Goal: Task Accomplishment & Management: Use online tool/utility

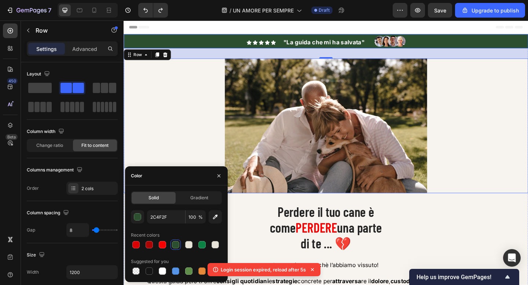
scroll to position [132, 0]
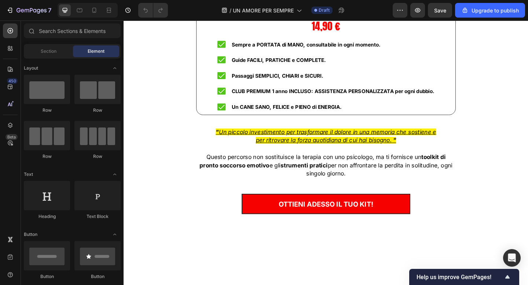
scroll to position [4716, 0]
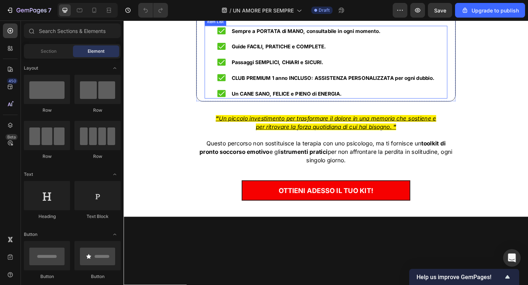
click at [270, 36] on strong "Sempre a PORTATA di MANO, consultabile in ogni momento." at bounding box center [322, 32] width 162 height 7
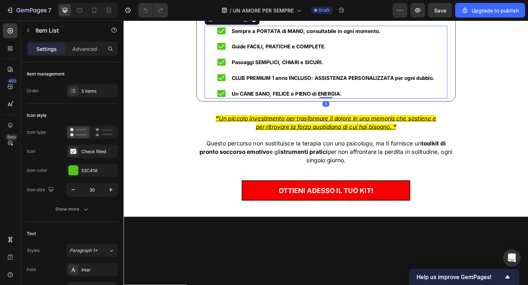
click at [270, 36] on strong "Sempre a PORTATA di MANO, consultabile in ogni momento." at bounding box center [322, 32] width 162 height 7
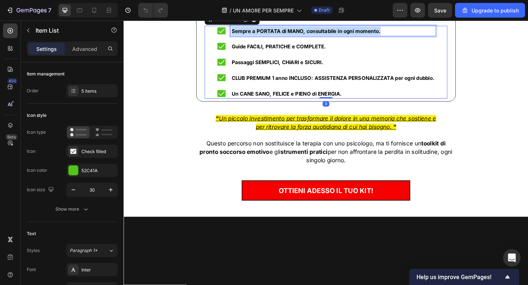
click at [270, 36] on strong "Sempre a PORTATA di MANO, consultabile in ogni momento." at bounding box center [322, 32] width 162 height 7
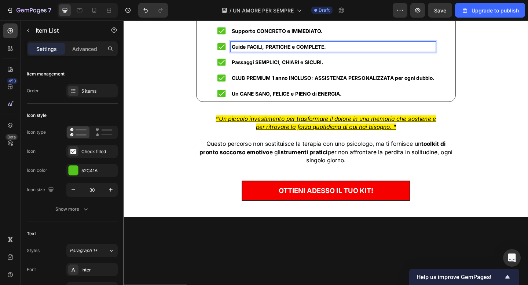
click at [257, 53] on strong "Guide FACILI, PRATICHE e COMPLETE." at bounding box center [292, 49] width 103 height 7
click at [266, 53] on strong "Scritta con EMPATIA ed ESPERIENZA" at bounding box center [291, 49] width 101 height 7
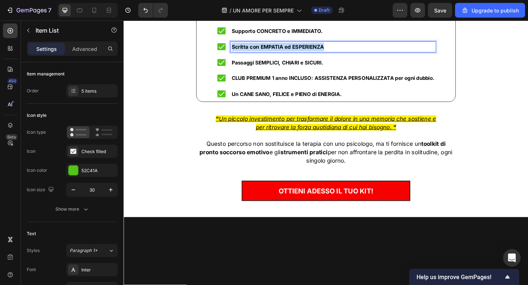
click at [266, 53] on strong "Scritta con EMPATIA ed ESPERIENZA" at bounding box center [291, 49] width 101 height 7
click at [267, 70] on strong "Passaggi SEMPLICI, CHIARI e SICURI." at bounding box center [291, 66] width 100 height 7
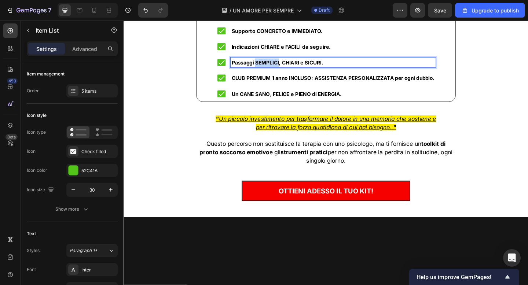
click at [267, 70] on strong "Passaggi SEMPLICI, CHIARI e SICURI." at bounding box center [291, 66] width 100 height 7
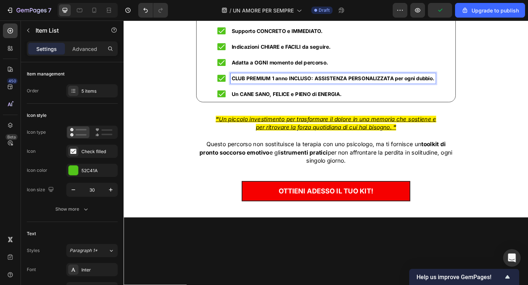
click at [266, 87] on strong "CLUB PREMIUM 1 anno INCLUSO: ASSISTENZA PERSONALIZZATA per ogni dubbio." at bounding box center [351, 83] width 221 height 7
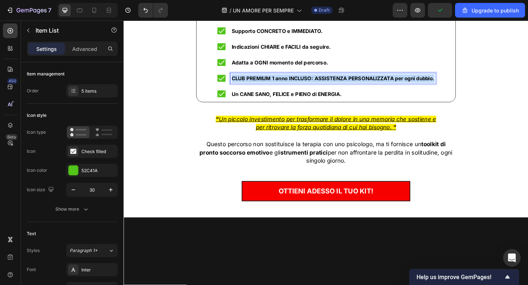
click at [266, 87] on strong "CLUB PREMIUM 1 anno INCLUSO: ASSISTENZA PERSONALIZZATA per ogni dubbio." at bounding box center [351, 83] width 221 height 7
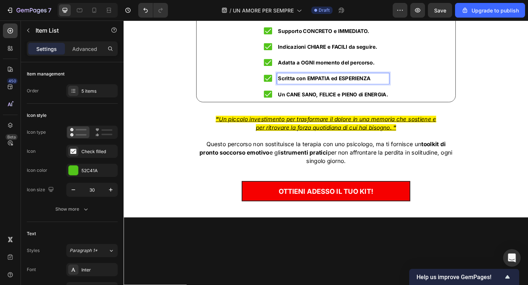
click at [200, 53] on div "Il kit per la cura del cane più COMPLETO d'Italia! 🇮🇹 Heading Title Line Il nos…" at bounding box center [343, 64] width 429 height 307
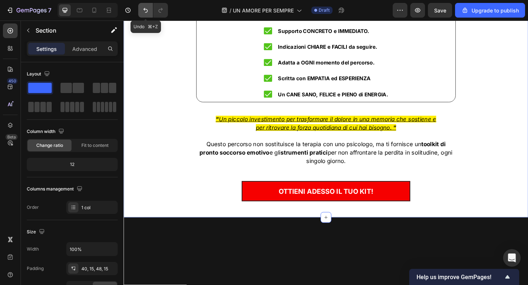
click at [143, 11] on icon "Undo/Redo" at bounding box center [145, 10] width 7 height 7
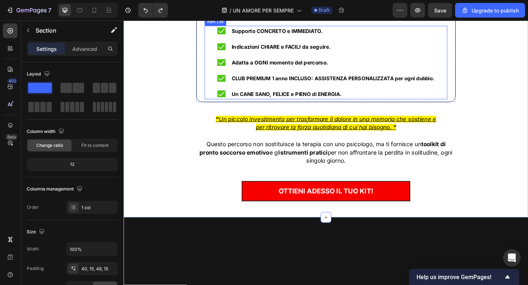
click at [299, 87] on strong "CLUB PREMIUM 1 anno INCLUSO: ASSISTENZA PERSONALIZZATA per ogni dubbio." at bounding box center [351, 83] width 221 height 7
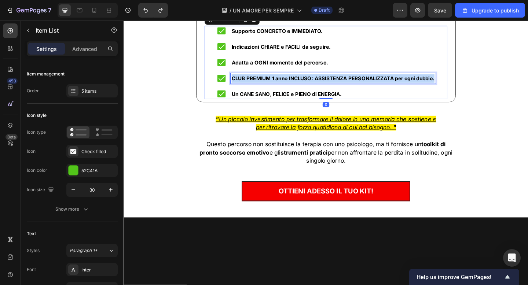
click at [299, 87] on strong "CLUB PREMIUM 1 anno INCLUSO: ASSISTENZA PERSONALIZZATA per ogni dubbio." at bounding box center [351, 83] width 221 height 7
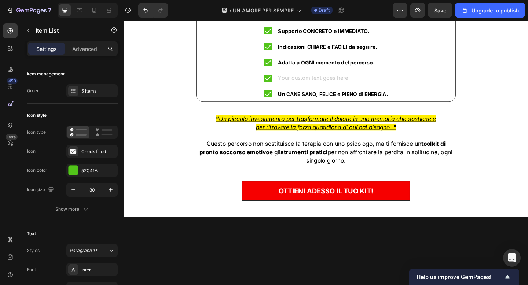
scroll to position [4712, 0]
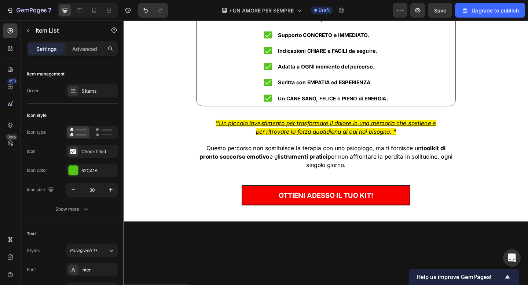
click at [229, 111] on div "Supporto CONCRETO e IMMEDIATO. Indicazioni CHIARE e FACILI da seguire. Adatta a…" at bounding box center [344, 71] width 264 height 80
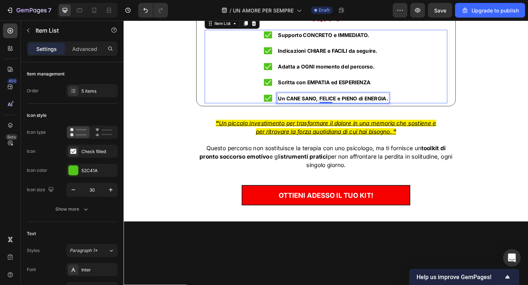
click at [317, 109] on strong "Un CANE SANO, FELICE e PIENO di ENERGIA." at bounding box center [352, 105] width 120 height 7
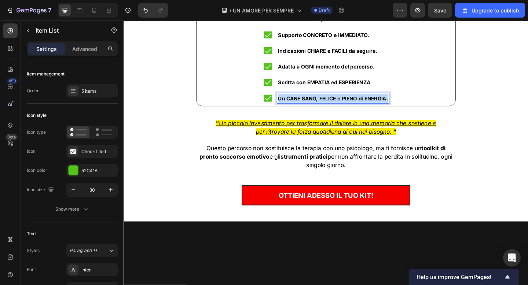
click at [317, 109] on strong "Un CANE SANO, FELICE e PIENO di ENERGIA." at bounding box center [352, 105] width 120 height 7
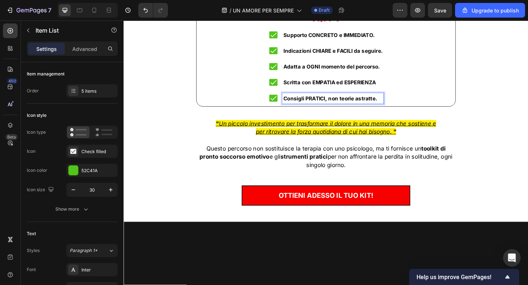
click at [241, 111] on div "Supporto CONCRETO e IMMEDIATO. Indicazioni CHIARE e FACILI da seguire. Adatta a…" at bounding box center [344, 71] width 264 height 80
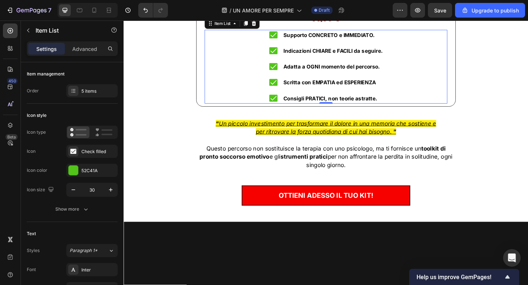
click at [270, 111] on div "Supporto CONCRETO e IMMEDIATO. Indicazioni CHIARE e FACILI da seguire. Adatta a…" at bounding box center [344, 71] width 264 height 80
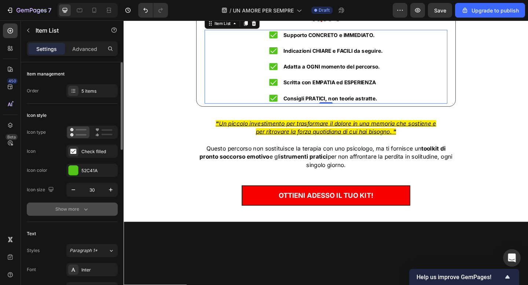
click at [82, 212] on icon "button" at bounding box center [85, 209] width 7 height 7
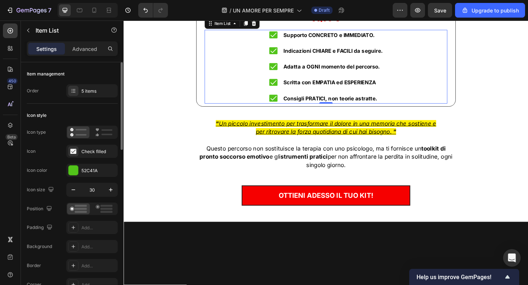
click at [303, 109] on strong "Consigli PRATICI, non teorie astratte." at bounding box center [349, 105] width 102 height 7
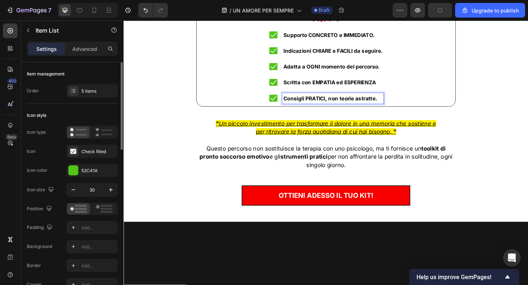
click at [288, 111] on icon at bounding box center [286, 105] width 11 height 11
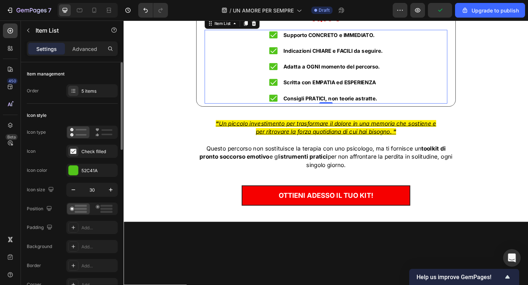
click at [437, 111] on div "Supporto CONCRETO e IMMEDIATO. Indicazioni CHIARE e FACILI da seguire. Adatta a…" at bounding box center [344, 71] width 264 height 80
click at [254, 27] on icon at bounding box center [257, 24] width 6 height 6
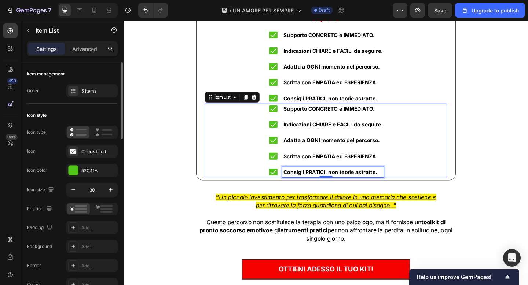
click at [300, 189] on strong "Consigli PRATICI, non teorie astratte." at bounding box center [349, 185] width 102 height 7
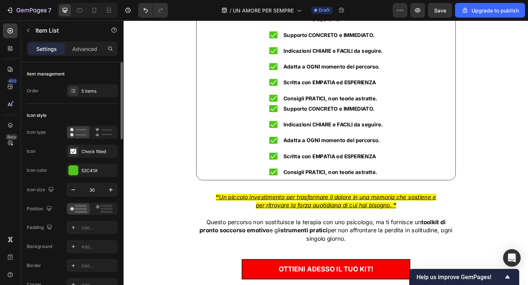
click at [289, 190] on icon at bounding box center [286, 186] width 9 height 8
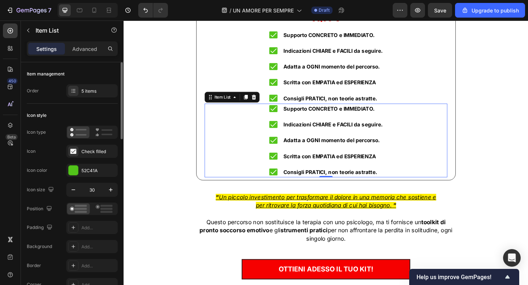
click at [287, 190] on icon at bounding box center [286, 186] width 9 height 8
click at [324, 120] on strong "Supporto CONCRETO e IMMEDIATO." at bounding box center [347, 116] width 99 height 7
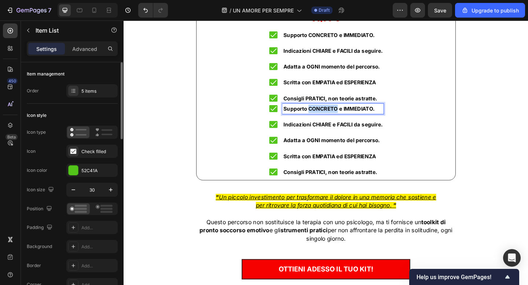
click at [324, 120] on strong "Supporto CONCRETO e IMMEDIATO." at bounding box center [347, 116] width 99 height 7
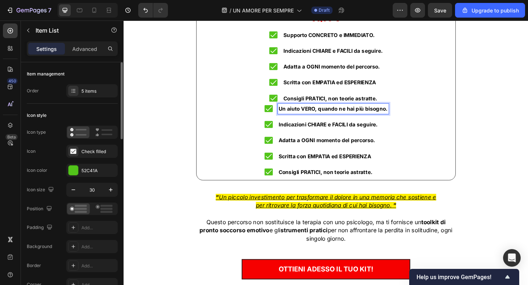
click at [212, 192] on div "Un aiuto VERO, quando ne hai più bisogno. Indicazioni CHIARE e FACILI da seguir…" at bounding box center [344, 151] width 264 height 80
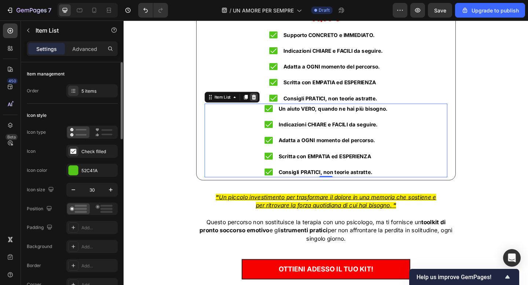
click at [264, 107] on icon at bounding box center [265, 104] width 5 height 5
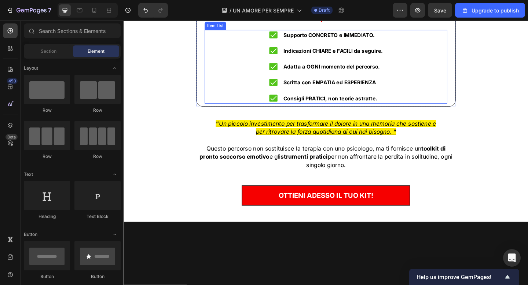
click at [271, 111] on div "Supporto CONCRETO e IMMEDIATO. Indicazioni CHIARE e FACILI da seguire. Adatta a…" at bounding box center [344, 71] width 264 height 80
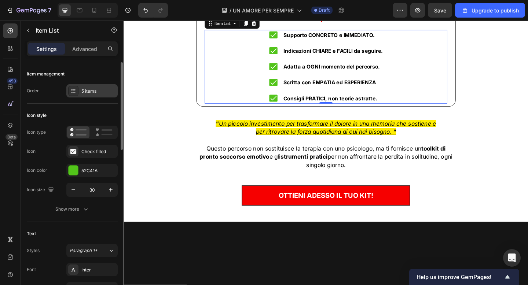
click at [88, 89] on div "5 items" at bounding box center [98, 91] width 34 height 7
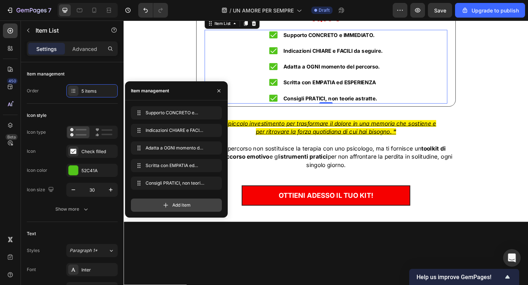
click at [173, 208] on span "Add item" at bounding box center [181, 205] width 18 height 7
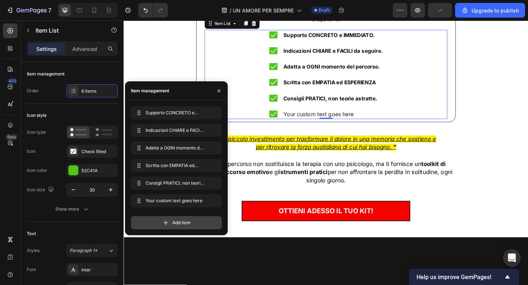
click at [170, 220] on div "Add item" at bounding box center [176, 222] width 91 height 13
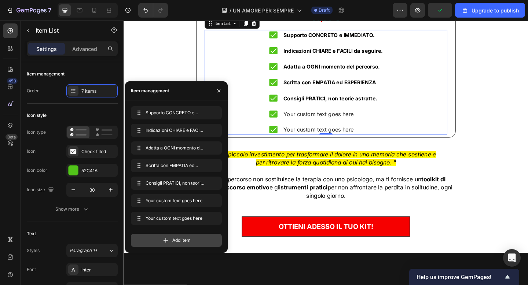
click at [171, 240] on div "Add item" at bounding box center [176, 240] width 91 height 13
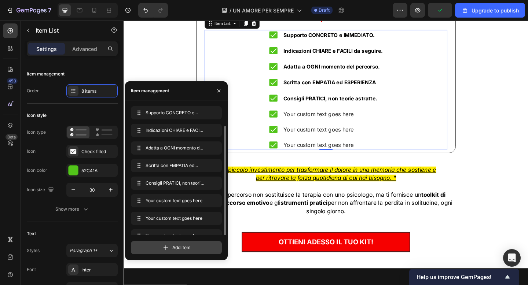
scroll to position [10, 0]
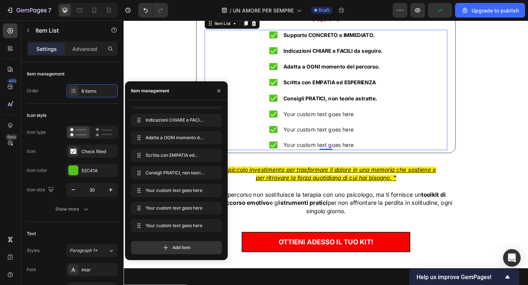
click at [262, 162] on div "Supporto CONCRETO e IMMEDIATO. Indicazioni CHIARE e FACILI da seguire. Adatta a…" at bounding box center [344, 96] width 264 height 131
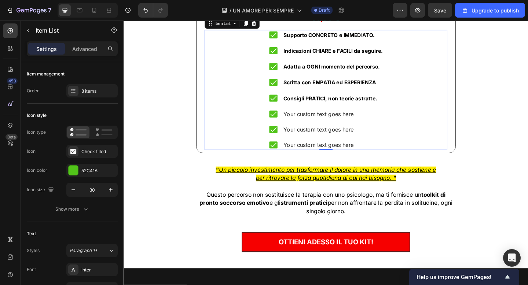
click at [328, 128] on div "Your custom text goes here" at bounding box center [351, 122] width 110 height 11
click at [328, 127] on p "Your custom text goes here" at bounding box center [352, 122] width 108 height 9
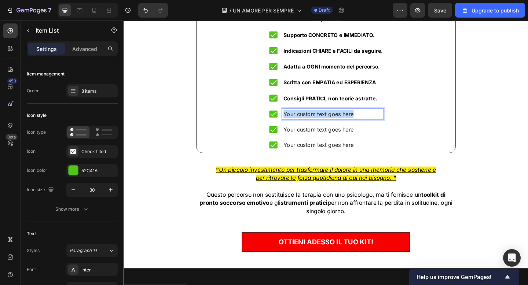
click at [328, 127] on p "Your custom text goes here" at bounding box center [352, 122] width 108 height 9
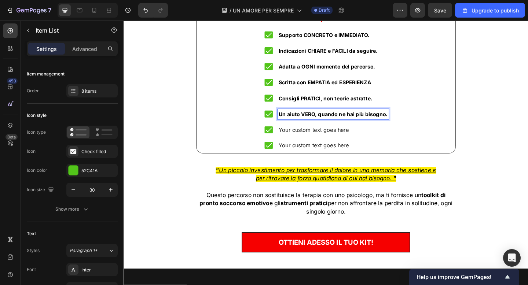
click at [315, 144] on p "Your custom text goes here" at bounding box center [351, 139] width 119 height 9
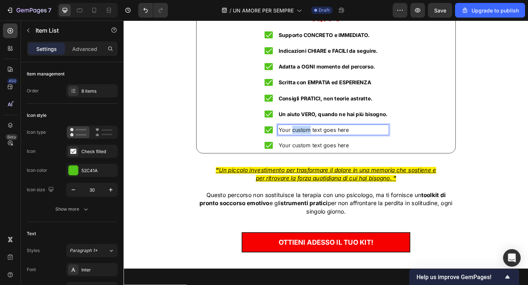
click at [315, 144] on p "Your custom text goes here" at bounding box center [351, 139] width 119 height 9
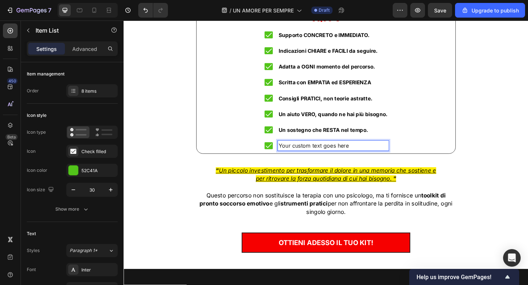
click at [321, 161] on p "Your custom text goes here" at bounding box center [351, 157] width 119 height 9
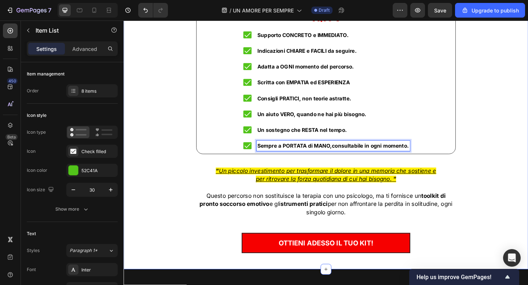
click at [528, 183] on div "Il kit per la cura del cane più COMPLETO d'Italia! 🇮🇹 Heading Title Line Il nos…" at bounding box center [343, 94] width 429 height 359
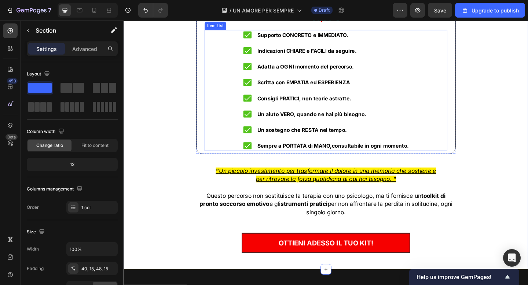
click at [350, 161] on strong "Sempre a PORTATA di MANO,consultabile in ogni momento." at bounding box center [351, 157] width 165 height 7
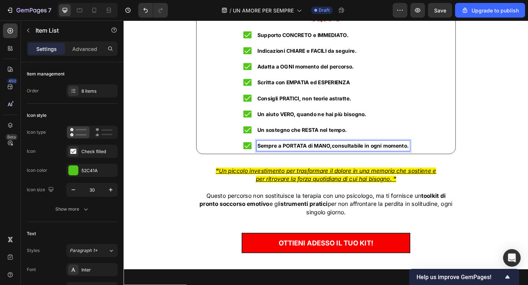
click at [350, 161] on strong "Sempre a PORTATA di MANO,consultabile in ogni momento." at bounding box center [351, 157] width 165 height 7
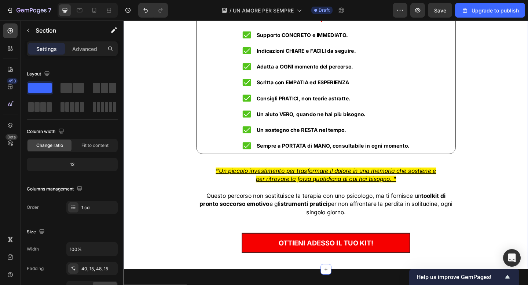
click at [528, 209] on div "Il kit per la cura del cane più COMPLETO d'Italia! 🇮🇹 Heading Title Line Il nos…" at bounding box center [343, 94] width 429 height 359
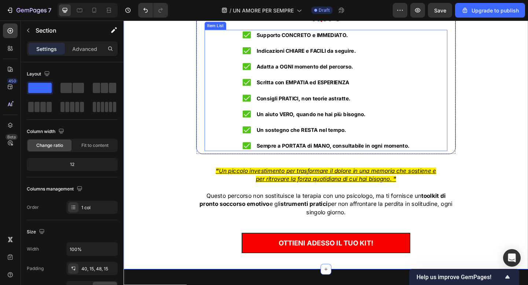
click at [256, 40] on icon at bounding box center [257, 37] width 9 height 8
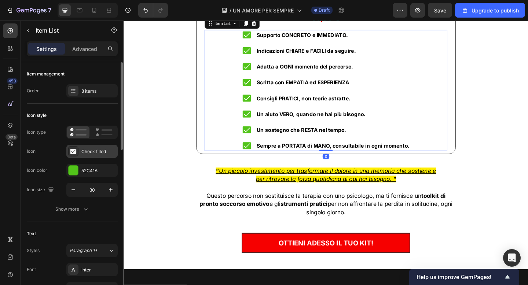
click at [82, 154] on div "Check filled" at bounding box center [98, 152] width 34 height 7
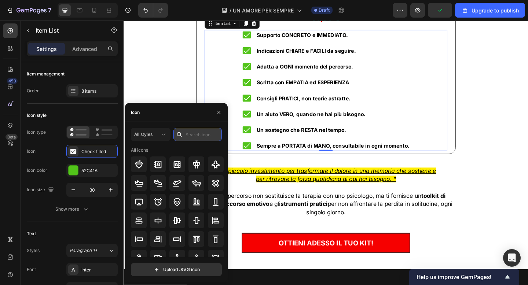
click at [189, 134] on input "text" at bounding box center [198, 134] width 48 height 13
type input "h"
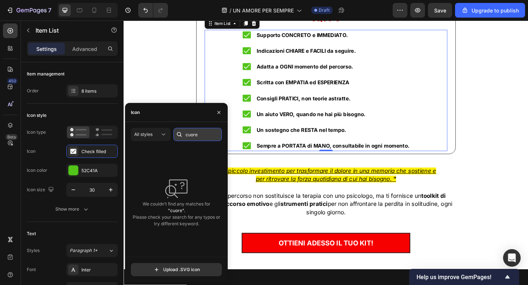
click at [190, 135] on input "cuore" at bounding box center [198, 134] width 48 height 13
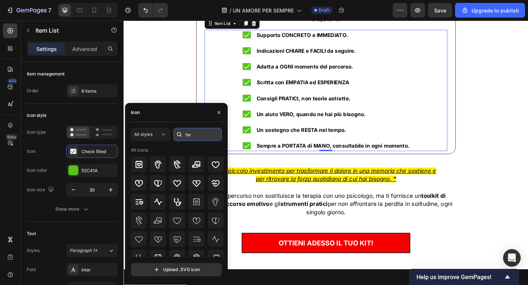
type input "h"
type input "hear"
click at [215, 164] on icon at bounding box center [215, 164] width 9 height 9
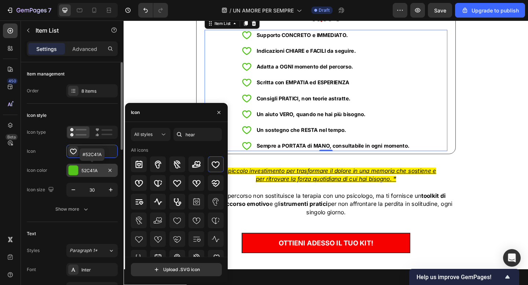
click at [79, 169] on div "52C41A" at bounding box center [91, 170] width 51 height 13
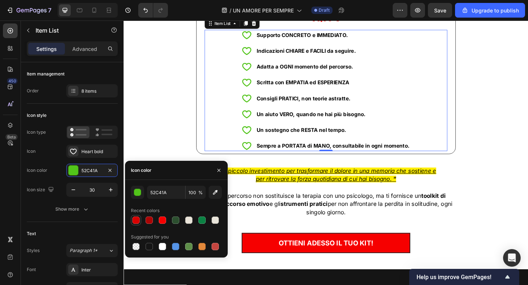
click at [138, 219] on div at bounding box center [135, 220] width 7 height 7
type input "D80202"
click at [528, 161] on div "Il kit per la cura del cane più COMPLETO d'Italia! 🇮🇹 Heading Title Line Il nos…" at bounding box center [343, 94] width 429 height 359
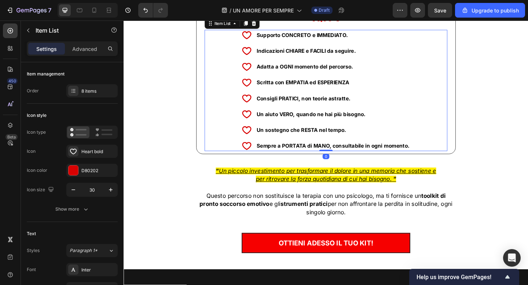
click at [258, 42] on icon at bounding box center [257, 36] width 11 height 11
click at [84, 154] on div "Heart bold" at bounding box center [98, 152] width 34 height 7
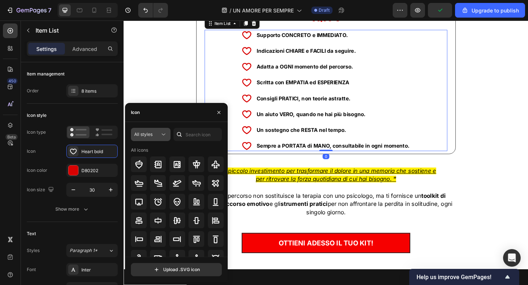
click at [156, 135] on div "All styles" at bounding box center [147, 134] width 26 height 7
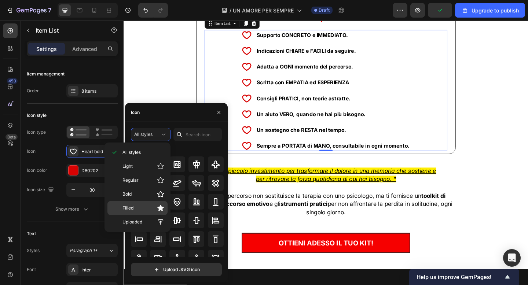
click at [154, 207] on p "Filled" at bounding box center [144, 208] width 42 height 7
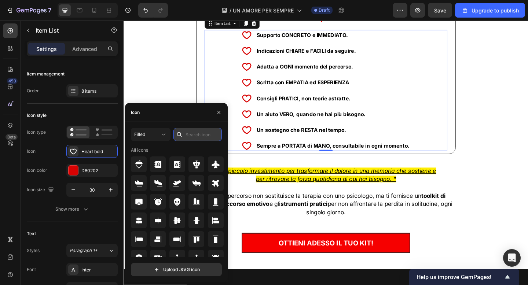
click at [194, 138] on input "text" at bounding box center [198, 134] width 48 height 13
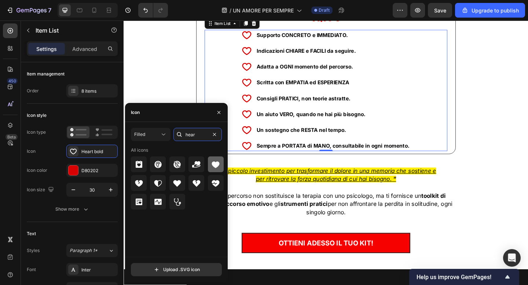
type input "hear"
click at [212, 163] on icon at bounding box center [215, 164] width 9 height 9
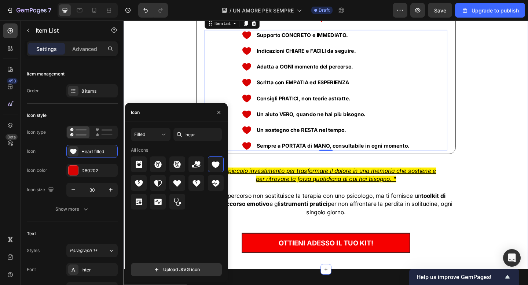
click at [520, 142] on div "Il kit per la cura del cane più COMPLETO d'Italia! 🇮🇹 Heading Title Line Il nos…" at bounding box center [343, 94] width 429 height 359
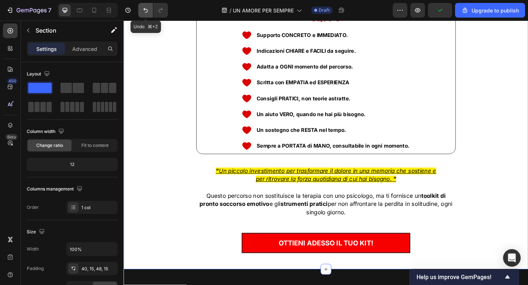
click at [149, 8] on button "Undo/Redo" at bounding box center [145, 10] width 15 height 15
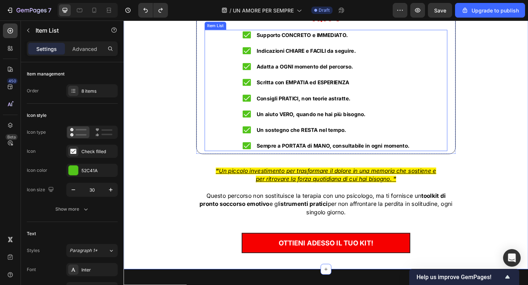
click at [256, 40] on icon at bounding box center [257, 37] width 9 height 8
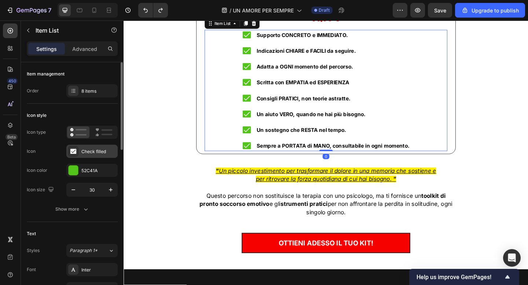
click at [92, 153] on div "Check filled" at bounding box center [98, 152] width 34 height 7
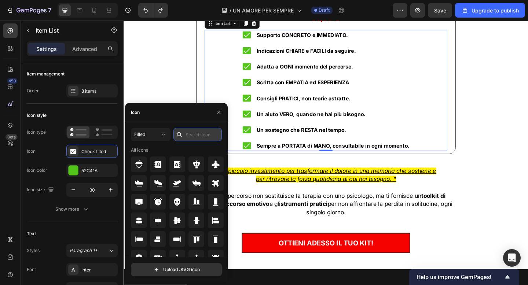
click at [194, 132] on input "text" at bounding box center [198, 134] width 48 height 13
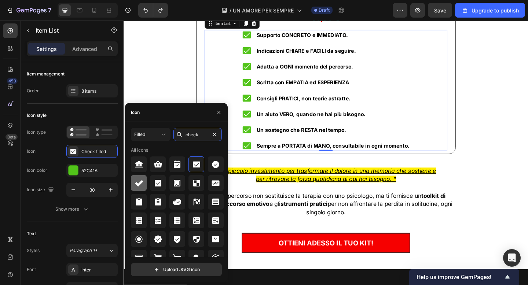
type input "check"
click at [137, 181] on icon at bounding box center [139, 183] width 9 height 9
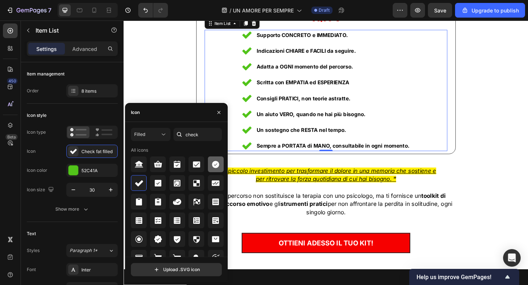
click at [211, 169] on div at bounding box center [216, 165] width 16 height 16
click at [135, 184] on icon at bounding box center [139, 184] width 8 height 6
click at [86, 169] on div "52C41A" at bounding box center [91, 171] width 21 height 7
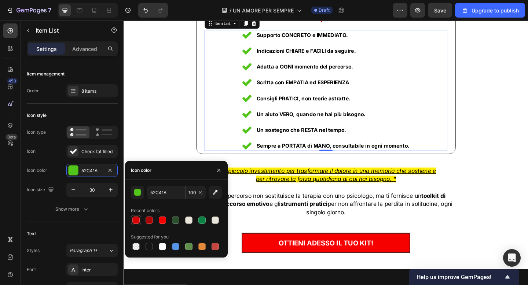
click at [138, 222] on div at bounding box center [135, 220] width 7 height 7
type input "D80202"
click at [136, 121] on div "Il kit per la cura del cane più COMPLETO d'Italia! 🇮🇹 Heading Title Line Il nos…" at bounding box center [343, 94] width 429 height 359
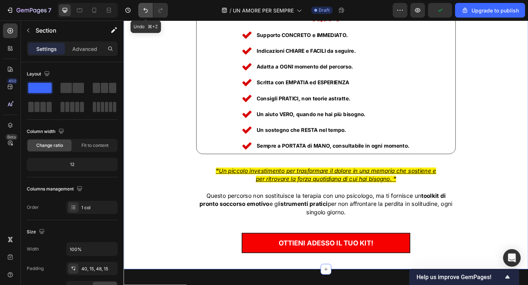
click at [140, 10] on button "Undo/Redo" at bounding box center [145, 10] width 15 height 15
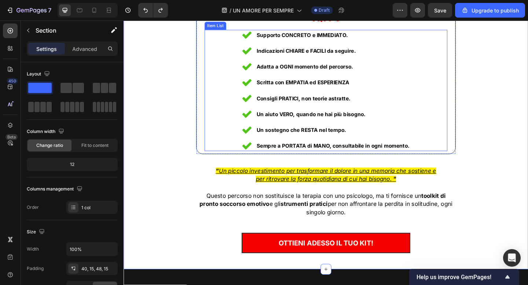
click at [258, 40] on icon at bounding box center [257, 37] width 10 height 8
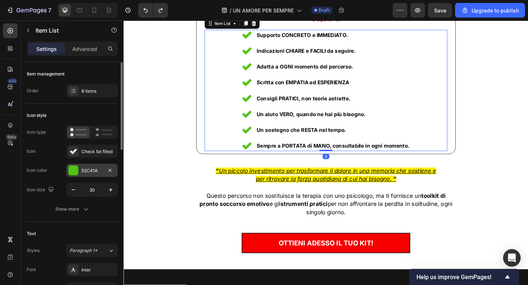
click at [92, 170] on div "52C41A" at bounding box center [91, 171] width 21 height 7
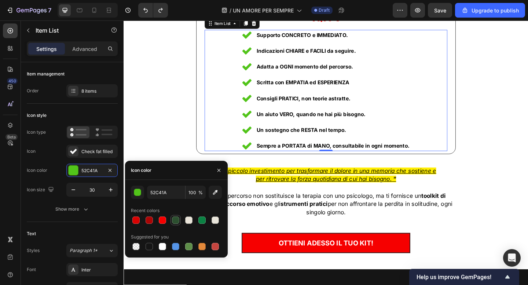
click at [176, 220] on div at bounding box center [175, 220] width 7 height 7
type input "2C4F2F"
click at [147, 120] on div "Il kit per la cura del cane più COMPLETO d'Italia! 🇮🇹 Heading Title Line Il nos…" at bounding box center [343, 94] width 429 height 359
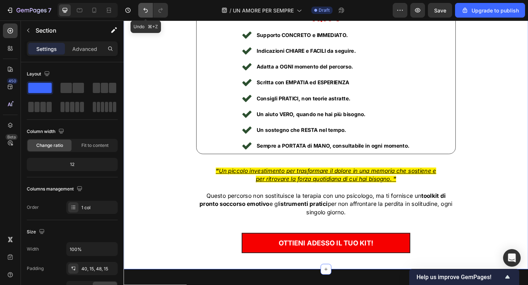
click at [149, 9] on icon "Undo/Redo" at bounding box center [145, 10] width 7 height 7
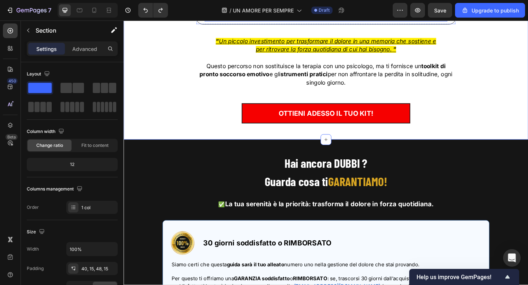
scroll to position [4858, 0]
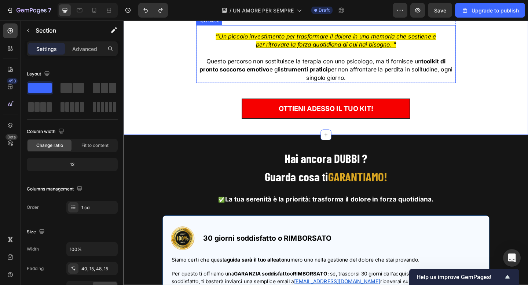
click at [316, 42] on u "Un piccolo investimento per trasformare il dolore in una memoria che sostiene e" at bounding box center [345, 37] width 237 height 7
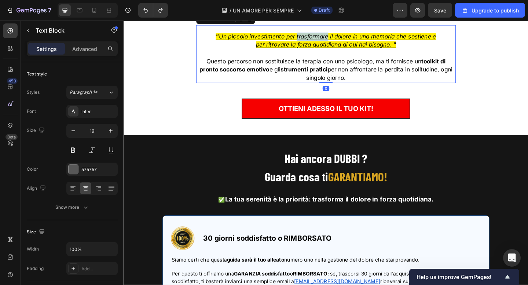
click at [316, 42] on u "Un piccolo investimento per trasformare il dolore in una memoria che sostiene e" at bounding box center [345, 37] width 237 height 7
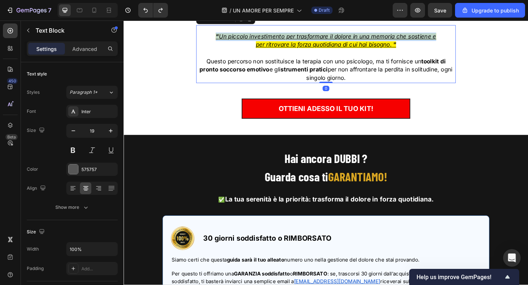
click at [316, 42] on u "Un piccolo investimento per trasformare il dolore in una memoria che sostiene e" at bounding box center [345, 37] width 237 height 7
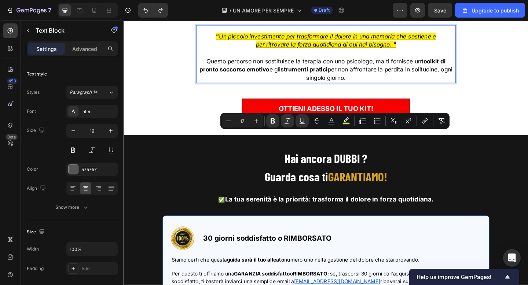
click at [378, 51] on u "per ritrovare la forza quotidiana di cui hai bisogno." at bounding box center [341, 46] width 148 height 7
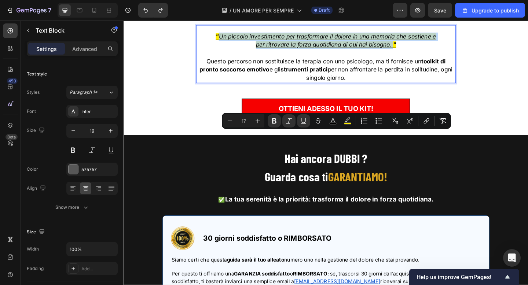
drag, startPoint x: 419, startPoint y: 154, endPoint x: 226, endPoint y: 147, distance: 192.8
click at [226, 89] on div "" Un piccolo investimento per trasformare il dolore in una memoria che sostiene…" at bounding box center [344, 61] width 282 height 56
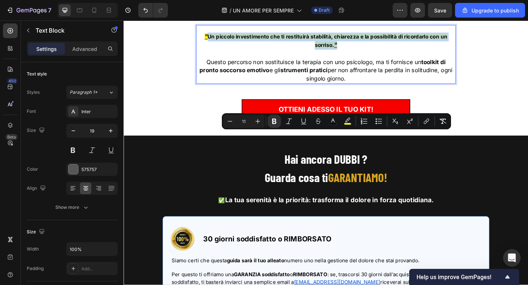
drag, startPoint x: 216, startPoint y: 145, endPoint x: 357, endPoint y: 157, distance: 141.4
click at [357, 52] on p "" Un piccolo investimento che ti restituirà stabilità, chiarezza e la possibili…" at bounding box center [343, 43] width 281 height 19
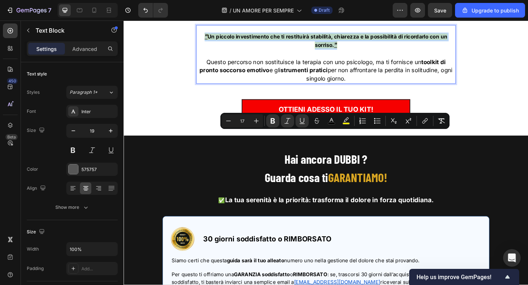
drag, startPoint x: 212, startPoint y: 145, endPoint x: 364, endPoint y: 154, distance: 151.4
click at [364, 52] on p "" Un piccolo investimento che ti restituirà stabilità, chiarezza e la possibili…" at bounding box center [343, 43] width 281 height 19
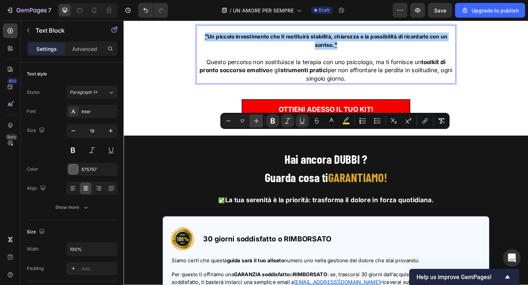
click at [261, 122] on button "Plus" at bounding box center [256, 120] width 13 height 13
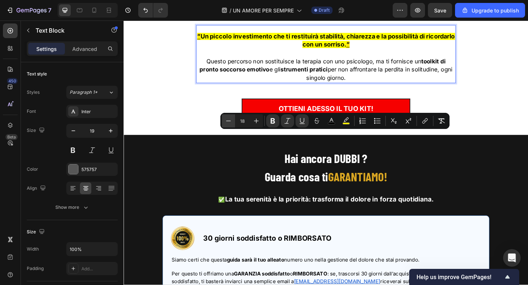
click at [228, 119] on icon "Editor contextual toolbar" at bounding box center [228, 120] width 7 height 7
type input "17"
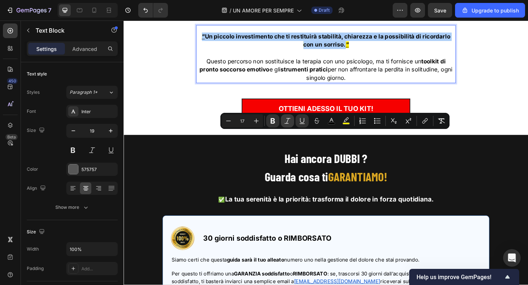
click at [291, 120] on icon "Editor contextual toolbar" at bounding box center [287, 120] width 7 height 7
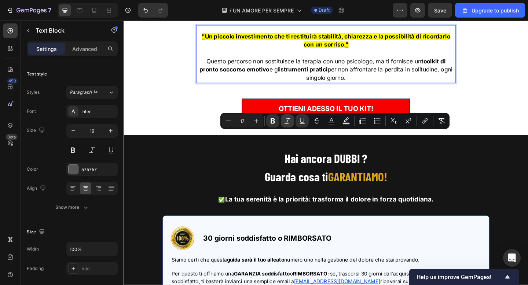
click at [291, 120] on icon "Editor contextual toolbar" at bounding box center [287, 120] width 7 height 7
click at [302, 120] on icon "Editor contextual toolbar" at bounding box center [302, 120] width 7 height 7
click at [384, 52] on p "" Un piccolo investimento che ti restituirà stabilità, chiarezza e la possibili…" at bounding box center [343, 43] width 281 height 18
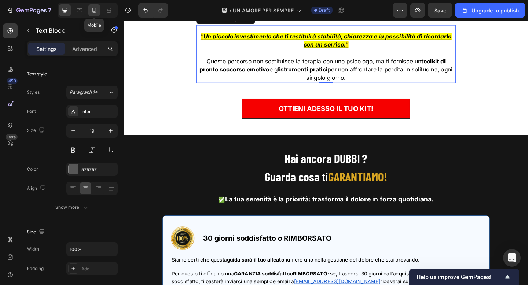
click at [95, 7] on icon at bounding box center [94, 10] width 7 height 7
type input "17"
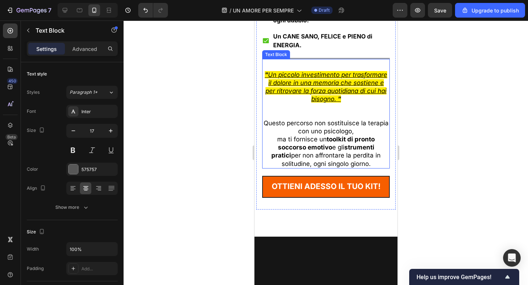
scroll to position [4827, 0]
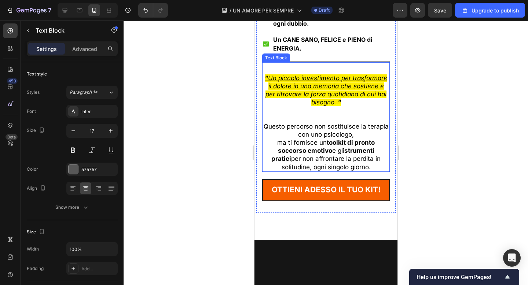
click at [328, 106] on u "per ritrovare la forza quotidiana di cui hai bisogno." at bounding box center [325, 98] width 121 height 15
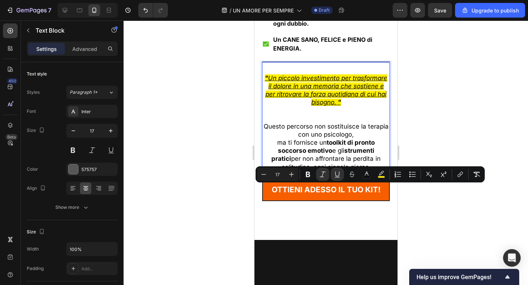
click at [347, 114] on p "Rich Text Editor. Editing area: main" at bounding box center [326, 110] width 126 height 8
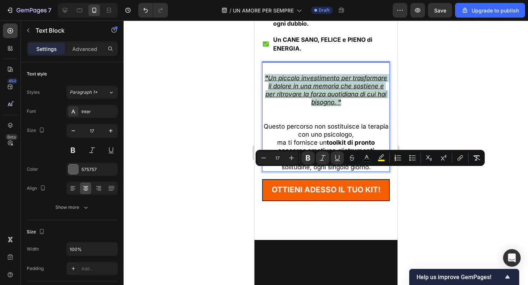
drag, startPoint x: 344, startPoint y: 198, endPoint x: 264, endPoint y: 173, distance: 84.1
click at [264, 172] on div "" Un piccolo investimento per trasformare il dolore in una memoria che sostiene…" at bounding box center [326, 122] width 128 height 99
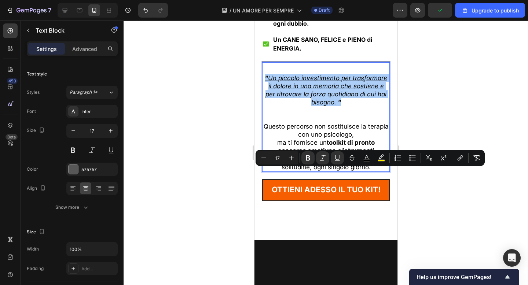
click at [208, 78] on div at bounding box center [326, 153] width 405 height 265
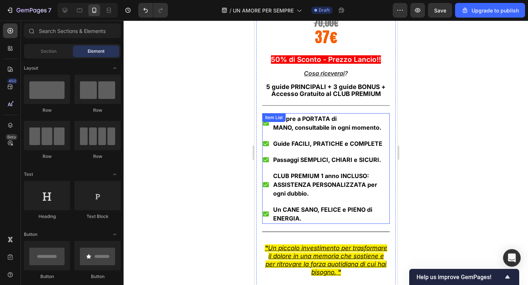
scroll to position [4652, 0]
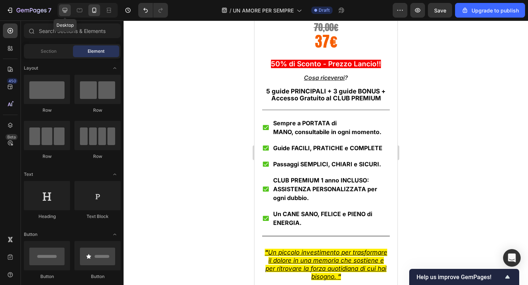
click at [64, 10] on icon at bounding box center [65, 10] width 5 height 5
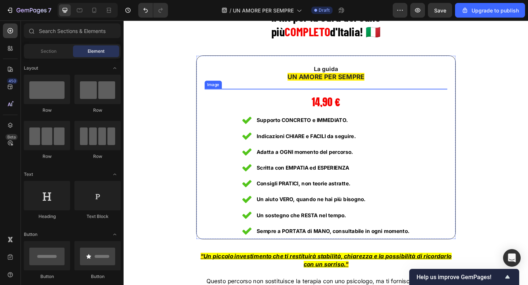
scroll to position [4516, 0]
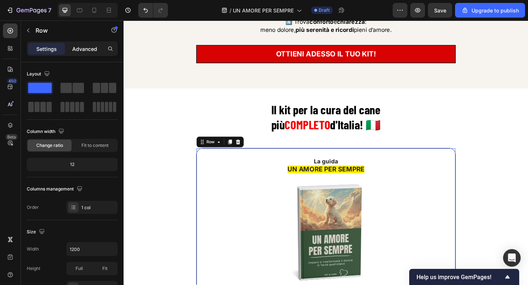
click at [73, 48] on p "Advanced" at bounding box center [84, 49] width 25 height 8
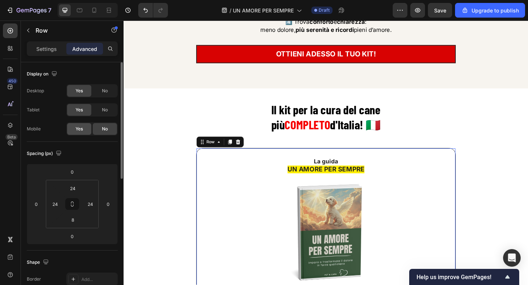
click at [81, 130] on span "Yes" at bounding box center [79, 129] width 7 height 7
click at [91, 11] on icon at bounding box center [94, 10] width 7 height 7
type input "14"
type input "10"
type input "0"
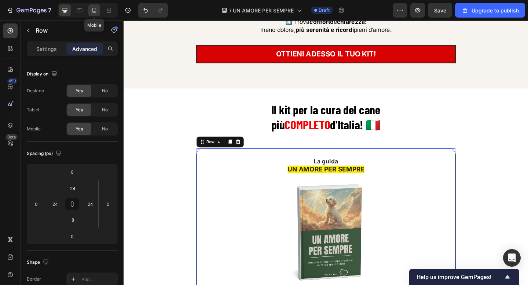
type input "10"
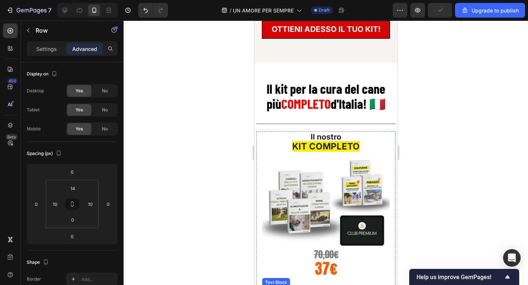
scroll to position [4535, 0]
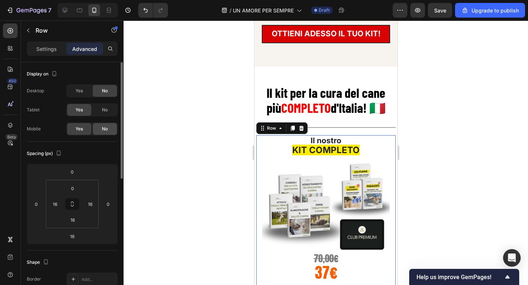
click at [105, 127] on span "No" at bounding box center [105, 129] width 6 height 7
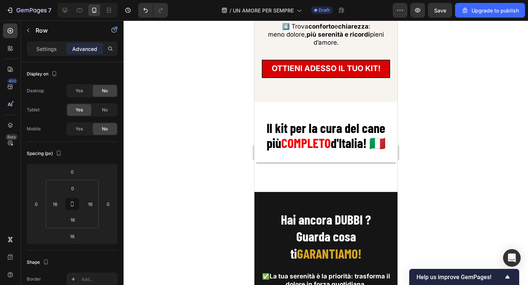
scroll to position [4524, 0]
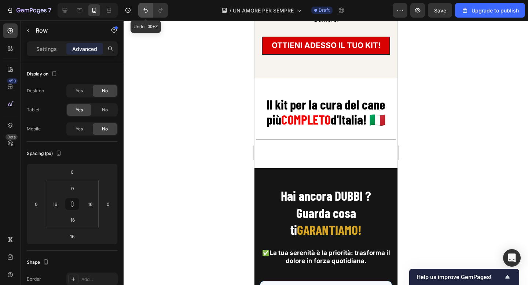
click at [148, 13] on icon "Undo/Redo" at bounding box center [145, 10] width 7 height 7
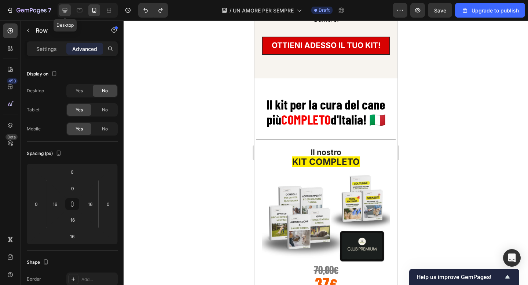
click at [66, 12] on icon at bounding box center [65, 10] width 5 height 5
type input "16"
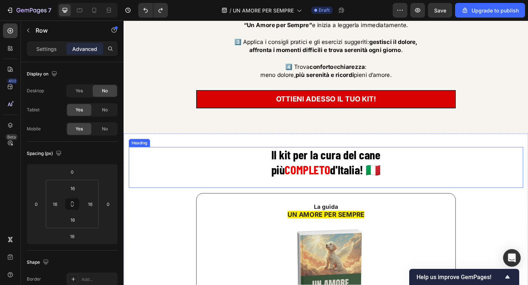
scroll to position [4552, 0]
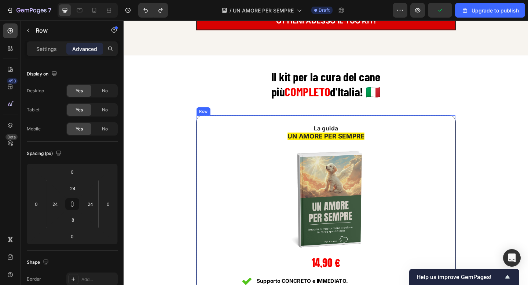
click at [208, 128] on div "La guida UN AMORE PER SEMPRE Text Block Image 14,90 € Text Block 50% di Sconto …" at bounding box center [344, 279] width 282 height 310
click at [93, 13] on icon at bounding box center [94, 10] width 7 height 7
type input "14"
type input "10"
type input "0"
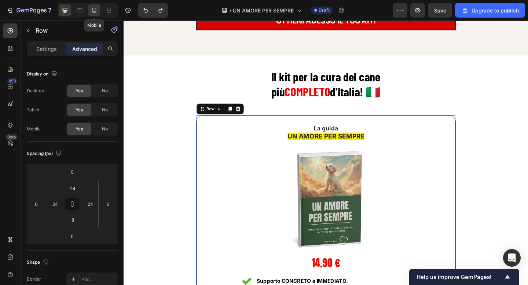
type input "10"
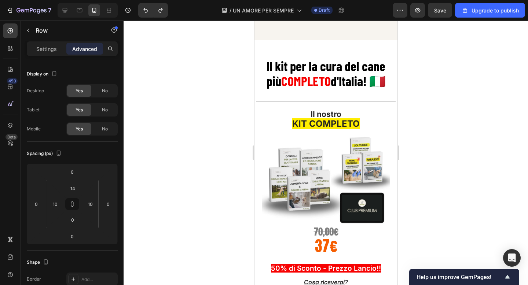
scroll to position [4550, 0]
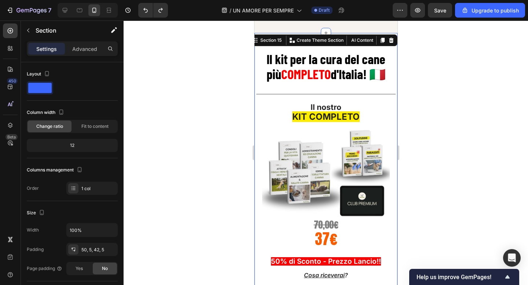
click at [98, 51] on div "Advanced" at bounding box center [84, 49] width 37 height 12
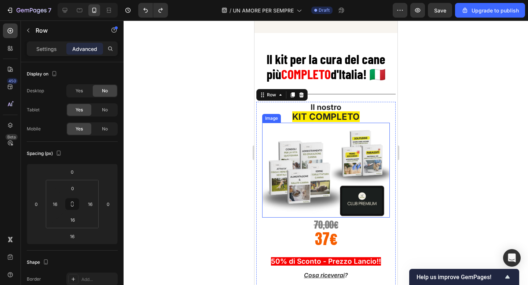
click at [333, 172] on img at bounding box center [326, 170] width 128 height 95
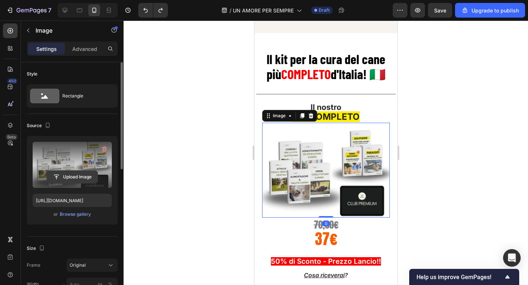
click at [65, 172] on input "file" at bounding box center [72, 177] width 51 height 12
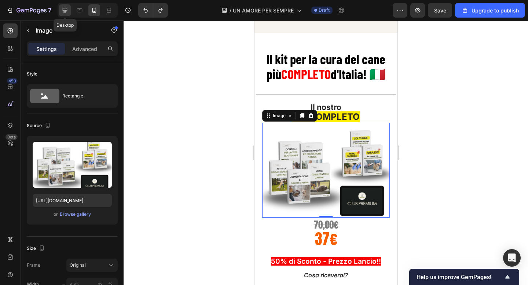
click at [65, 8] on icon at bounding box center [65, 10] width 5 height 5
type input "https://cdn.shopify.com/s/files/1/0901/6177/4923/files/gempages_575511873483440…"
type input "400"
type input "300"
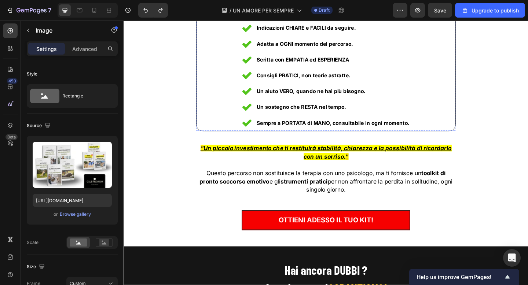
scroll to position [4810, 0]
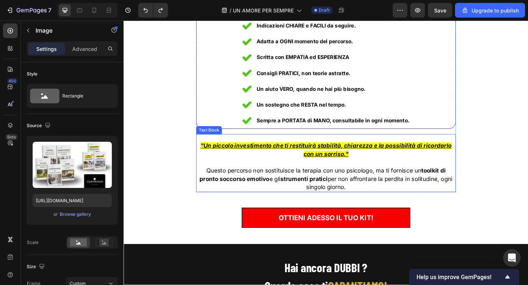
click at [423, 158] on p "" Un piccolo investimento che ti restituirà stabilità, chiarezza e la possibili…" at bounding box center [343, 162] width 281 height 18
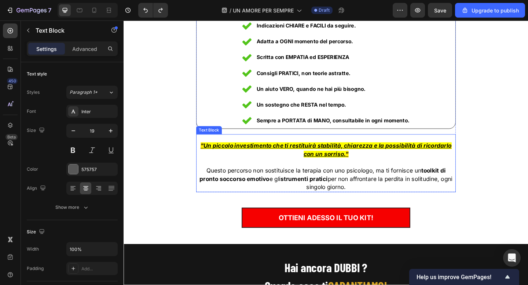
click at [423, 158] on p "" Un piccolo investimento che ti restituirà stabilità, chiarezza e la possibili…" at bounding box center [343, 162] width 281 height 18
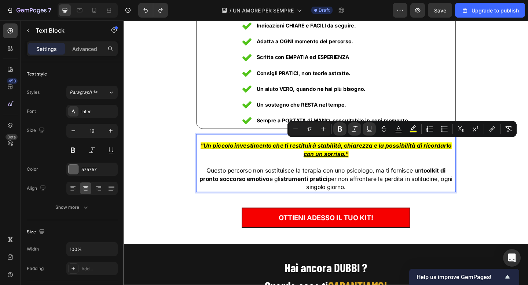
click at [441, 156] on u "Un piccolo investimento che ti restituirà stabilità, chiarezza e la possibilità…" at bounding box center [346, 161] width 270 height 17
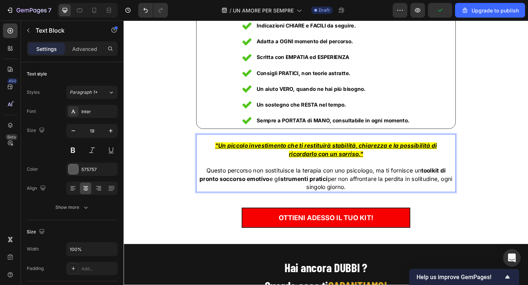
click at [471, 193] on span "Questo percorso non sostituisce la terapia con uno psicologo, ma ti fornisce un…" at bounding box center [343, 193] width 275 height 25
click at [448, 181] on strong "toolkit di pronto soccorso emotivo" at bounding box center [344, 189] width 261 height 17
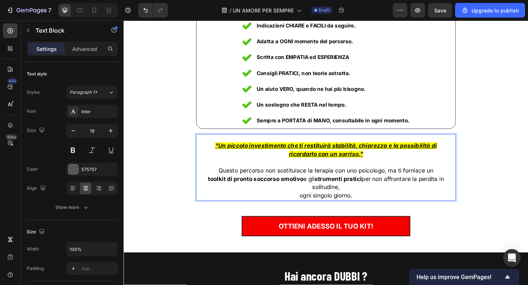
click at [314, 209] on p "ogni singolo giorno." at bounding box center [343, 211] width 281 height 9
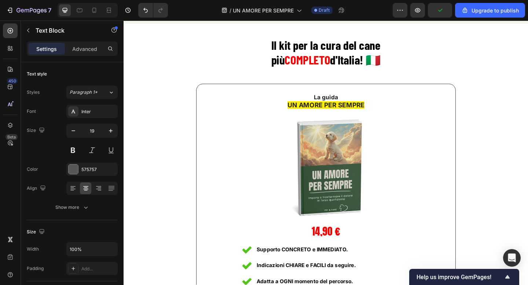
scroll to position [4551, 0]
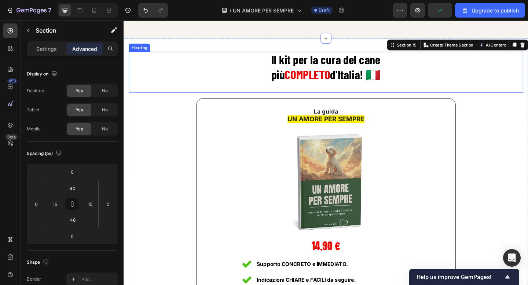
click at [322, 78] on strong "COMPLETO" at bounding box center [324, 79] width 50 height 16
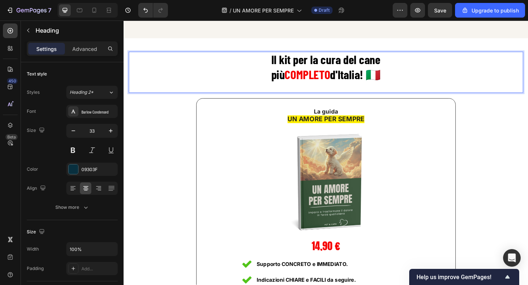
click at [322, 78] on strong "COMPLETO" at bounding box center [324, 79] width 50 height 16
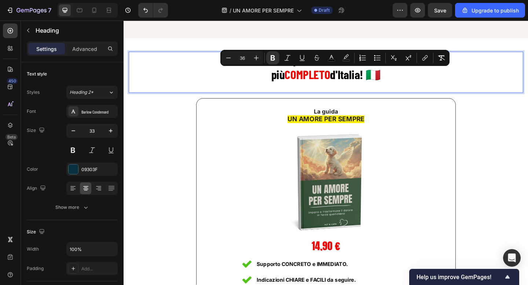
click at [326, 78] on strong "COMPLETO" at bounding box center [324, 79] width 50 height 16
click at [389, 87] on strong "d'Italia! 🇮🇹" at bounding box center [376, 79] width 55 height 16
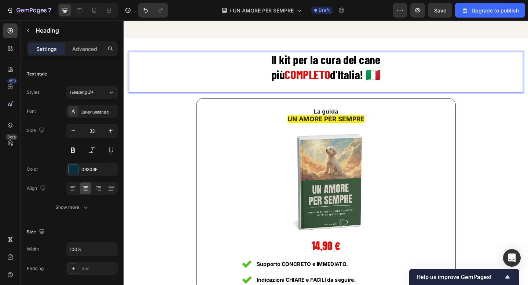
click at [422, 98] on div "Il kit per la cura del cane più COMPLETO d'Italia! 🇮🇹 Heading 16" at bounding box center [343, 77] width 429 height 45
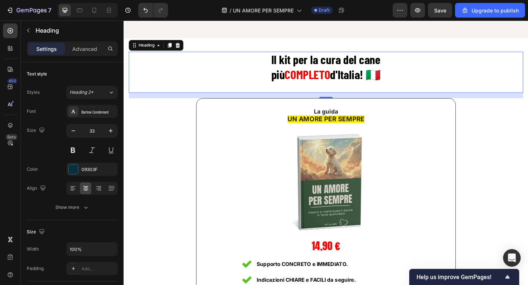
click at [389, 96] on div "Il kit per la cura del cane più COMPLETO d'Italia! 🇮🇹 Heading 16" at bounding box center [343, 77] width 429 height 45
click at [358, 93] on div "Il kit per la cura del cane più COMPLETO d'Italia! 🇮🇹 Heading 16" at bounding box center [343, 77] width 429 height 45
click at [347, 96] on div "Il kit per la cura del cane più COMPLETO d'Italia! 🇮🇹 Heading 16" at bounding box center [343, 77] width 429 height 45
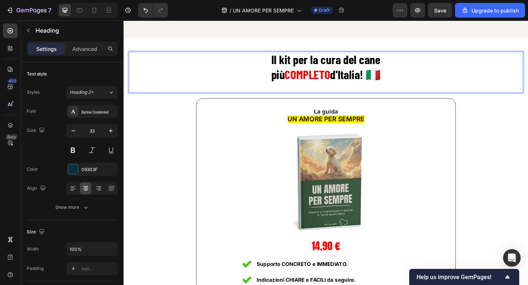
click at [348, 86] on strong "COMPLETO" at bounding box center [324, 79] width 50 height 16
click at [348, 94] on div "Il kit per la cura del cane più COMPLETO d'Italia! 🇮🇹 Heading 16" at bounding box center [343, 77] width 429 height 45
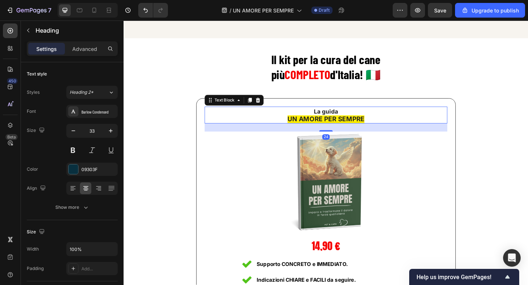
click at [387, 124] on p "La guida" at bounding box center [343, 119] width 263 height 9
click at [351, 127] on strong "UN AMORE PER SEMPRE" at bounding box center [344, 128] width 84 height 8
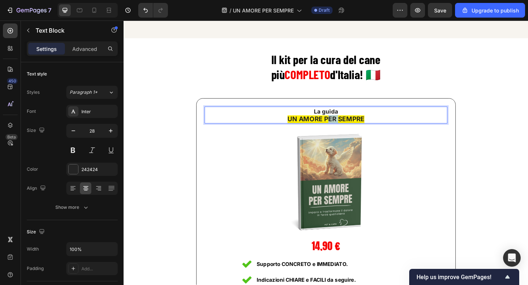
click at [351, 127] on strong "UN AMORE PER SEMPRE" at bounding box center [344, 128] width 84 height 8
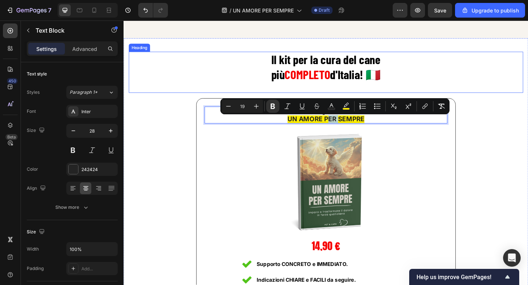
click at [356, 73] on strong "d'Italia! 🇮🇹" at bounding box center [376, 79] width 55 height 16
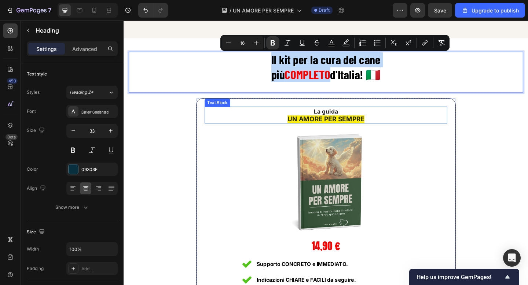
click at [332, 120] on strong "La guida" at bounding box center [344, 119] width 26 height 7
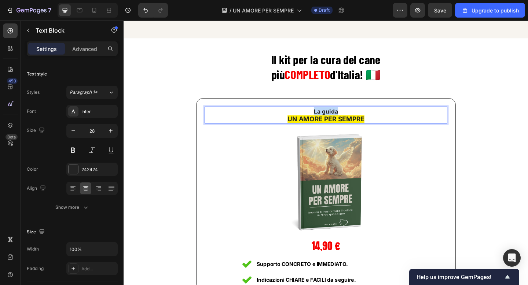
click at [332, 120] on strong "La guida" at bounding box center [344, 119] width 26 height 7
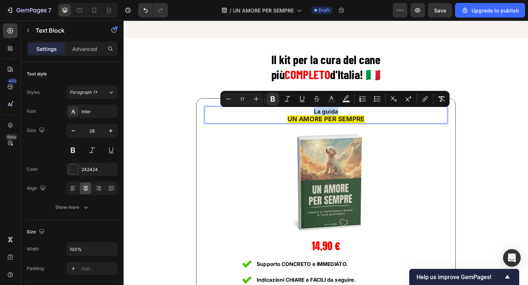
click at [343, 123] on strong "La guida" at bounding box center [344, 119] width 26 height 7
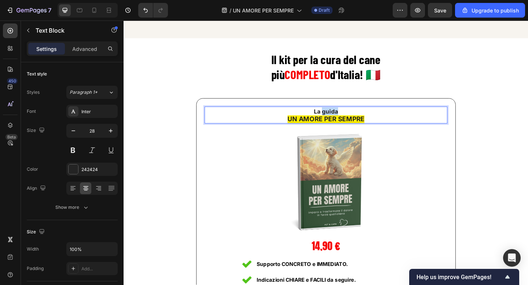
click at [343, 123] on strong "La guida" at bounding box center [344, 119] width 26 height 7
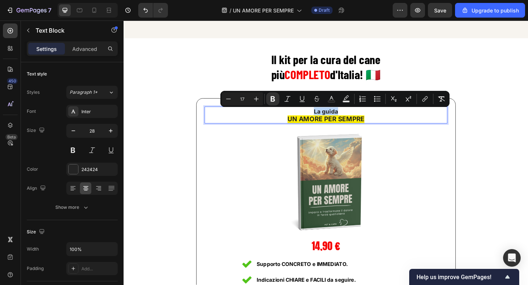
copy strong "La guida"
click at [91, 15] on div at bounding box center [94, 10] width 12 height 12
type input "20"
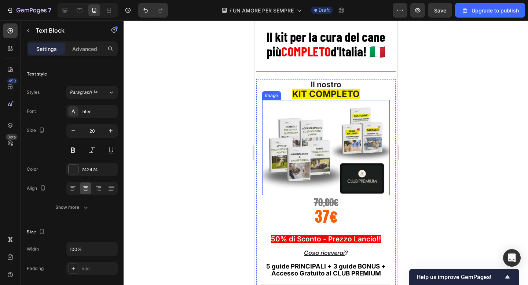
scroll to position [4536, 0]
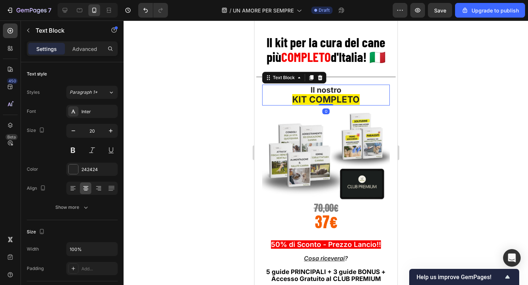
click at [322, 99] on strong "KIT COMPLETO" at bounding box center [326, 99] width 68 height 11
click at [325, 92] on strong "Il nostro" at bounding box center [325, 89] width 31 height 9
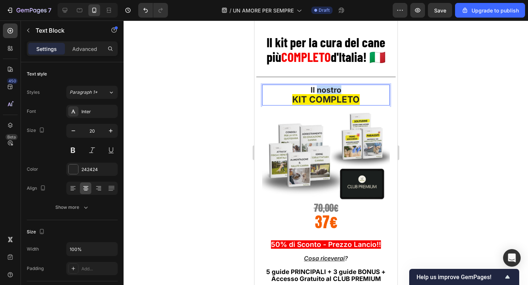
click at [325, 92] on strong "Il nostro" at bounding box center [325, 89] width 31 height 9
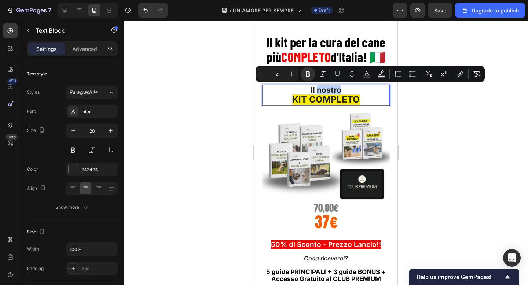
click at [318, 91] on strong "Il nostro" at bounding box center [325, 89] width 31 height 9
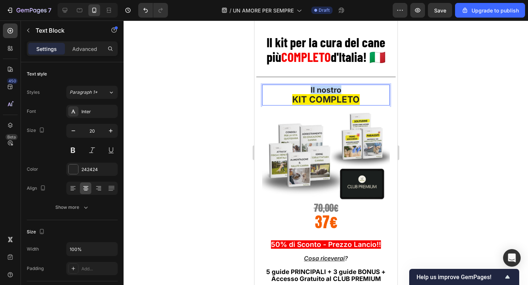
click at [318, 91] on strong "Il nostro" at bounding box center [325, 89] width 31 height 9
click at [307, 100] on strong "KIT COMPLETO" at bounding box center [326, 99] width 68 height 11
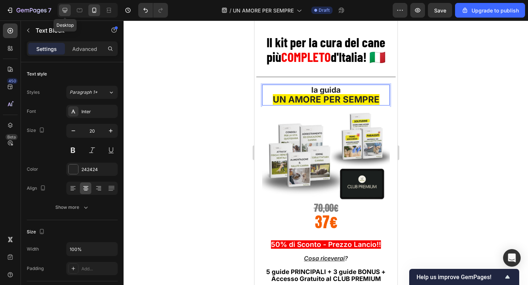
click at [65, 10] on icon at bounding box center [65, 10] width 5 height 5
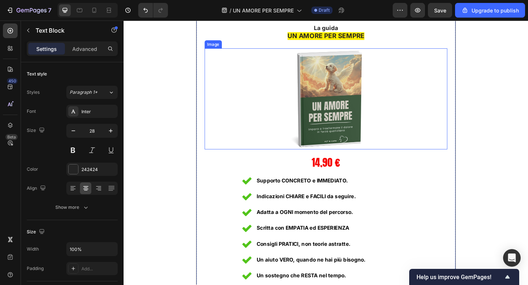
scroll to position [4633, 0]
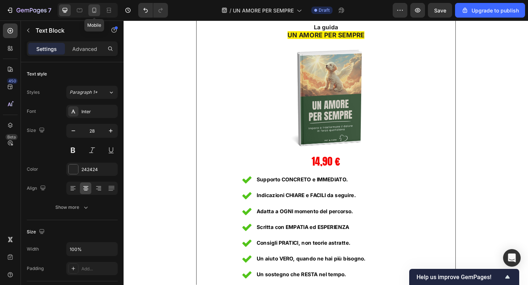
click at [91, 7] on icon at bounding box center [94, 10] width 7 height 7
type input "20"
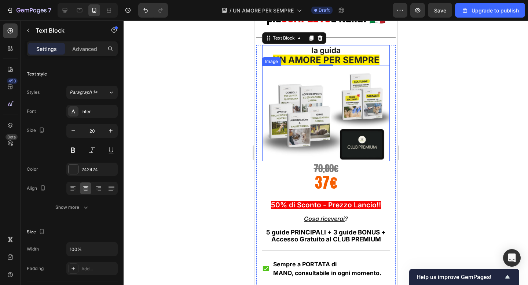
scroll to position [4575, 0]
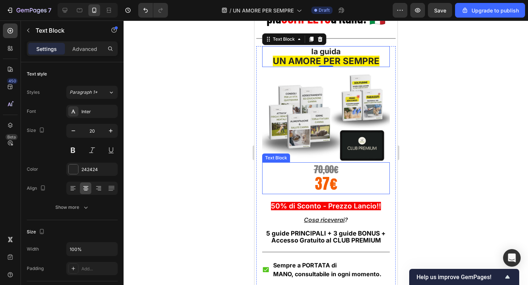
click at [325, 170] on s "70,00€" at bounding box center [326, 170] width 25 height 14
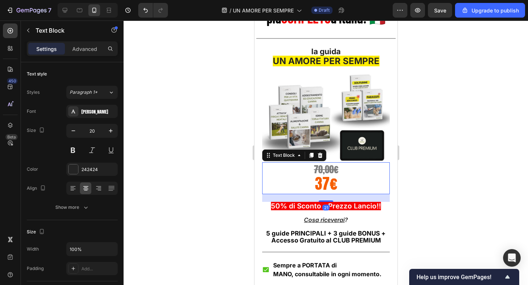
click at [325, 170] on s "70,00€" at bounding box center [326, 170] width 25 height 14
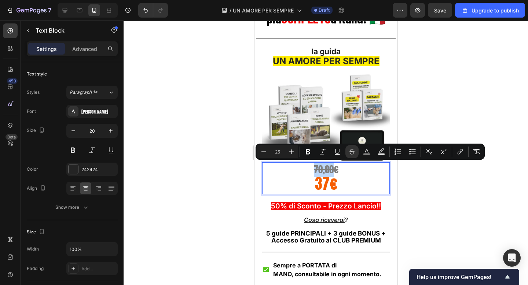
click at [334, 170] on s "70,00€" at bounding box center [326, 170] width 25 height 14
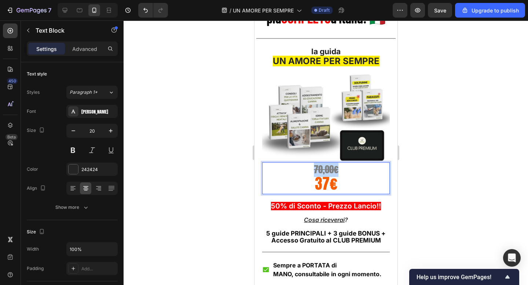
drag, startPoint x: 337, startPoint y: 170, endPoint x: 314, endPoint y: 170, distance: 23.5
click at [314, 170] on s "70,00€" at bounding box center [326, 170] width 25 height 14
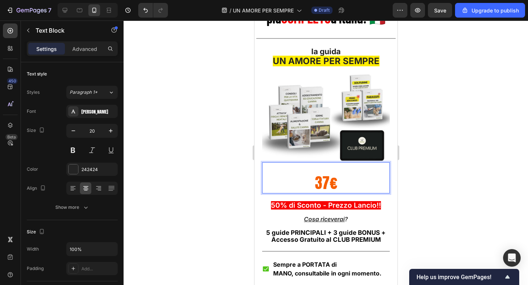
click at [312, 180] on p "37€" at bounding box center [326, 184] width 126 height 17
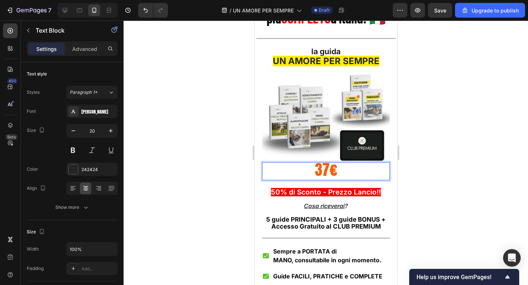
click at [327, 171] on span "37€" at bounding box center [326, 170] width 22 height 22
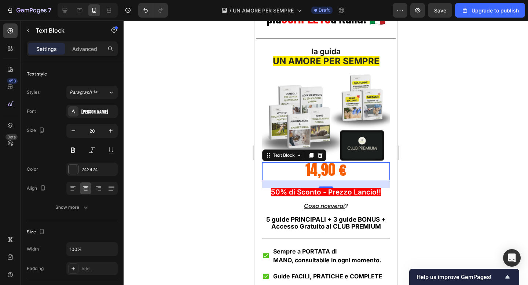
click at [426, 168] on div at bounding box center [326, 153] width 405 height 265
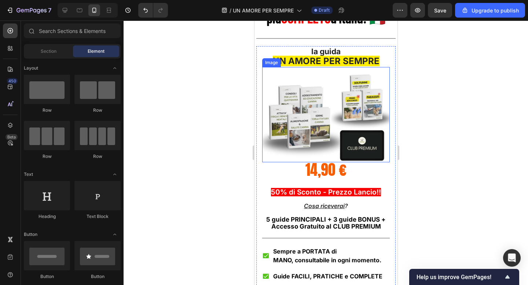
click at [327, 119] on img at bounding box center [326, 114] width 128 height 95
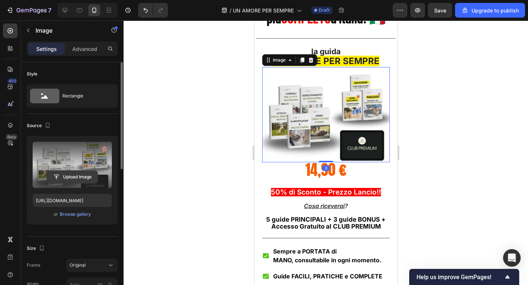
click at [65, 172] on input "file" at bounding box center [72, 177] width 51 height 12
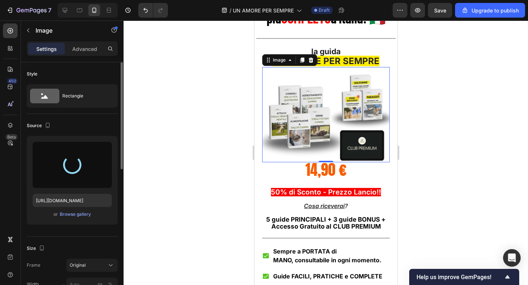
type input "https://cdn.shopify.com/s/files/1/0901/6177/4923/files/gempages_575511873483440…"
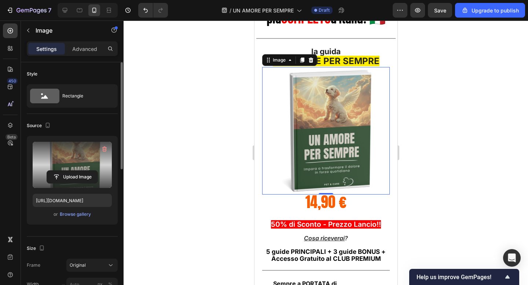
click at [434, 181] on div at bounding box center [326, 153] width 405 height 265
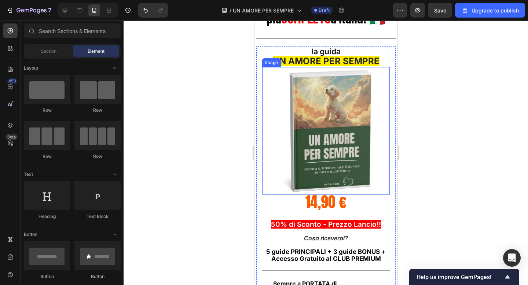
click at [340, 166] on img at bounding box center [326, 131] width 128 height 128
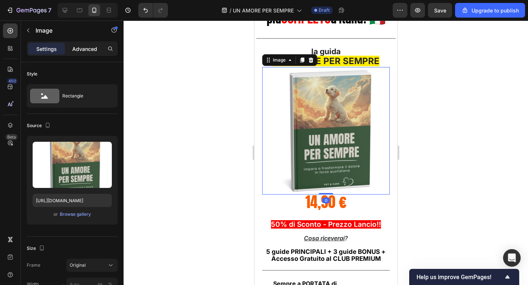
click at [81, 50] on p "Advanced" at bounding box center [84, 49] width 25 height 8
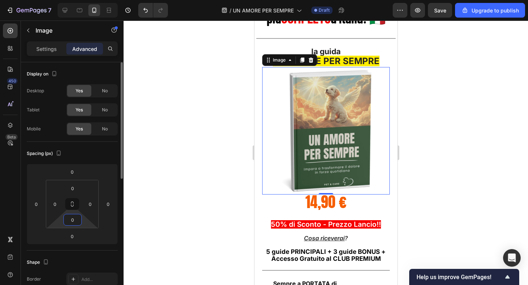
click at [73, 223] on input "0" at bounding box center [72, 220] width 15 height 11
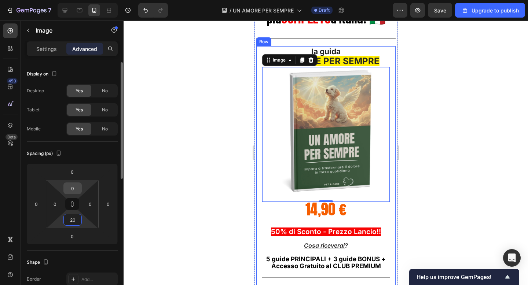
type input "20"
click at [72, 193] on input "0" at bounding box center [72, 188] width 15 height 11
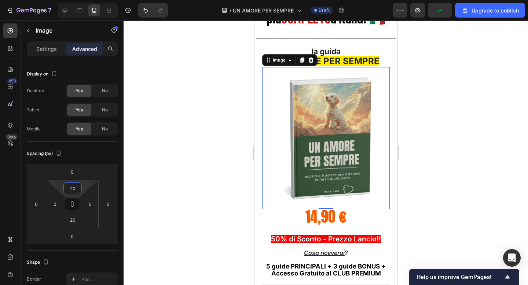
type input "20"
click at [361, 158] on img at bounding box center [326, 138] width 128 height 128
click at [442, 143] on div at bounding box center [326, 153] width 405 height 265
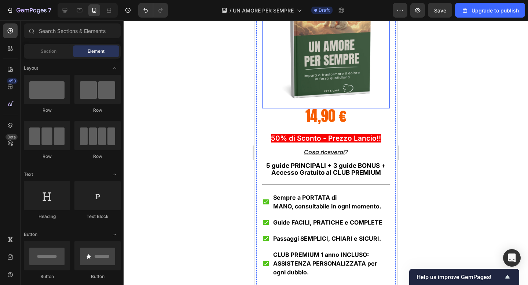
scroll to position [4683, 0]
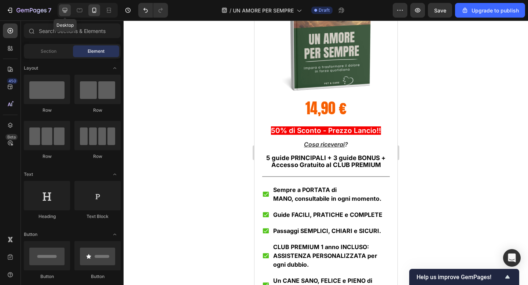
click at [60, 9] on div at bounding box center [65, 10] width 12 height 12
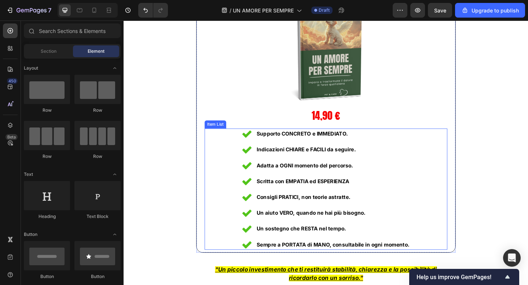
click at [315, 142] on strong "Supporto CONCRETO e IMMEDIATO." at bounding box center [318, 144] width 99 height 7
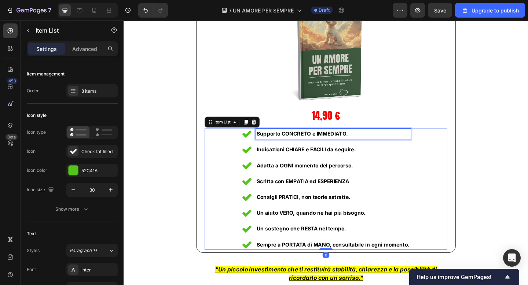
click at [315, 142] on strong "Supporto CONCRETO e IMMEDIATO." at bounding box center [318, 144] width 99 height 7
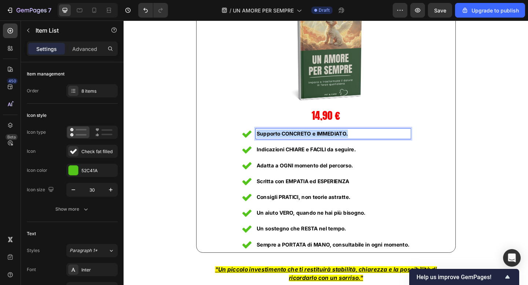
click at [315, 142] on strong "Supporto CONCRETO e IMMEDIATO." at bounding box center [318, 144] width 99 height 7
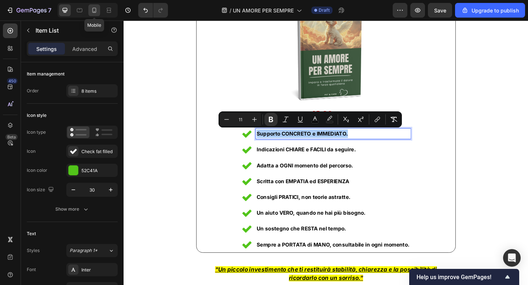
click at [91, 7] on icon at bounding box center [94, 10] width 7 height 7
type input "20"
type input "14"
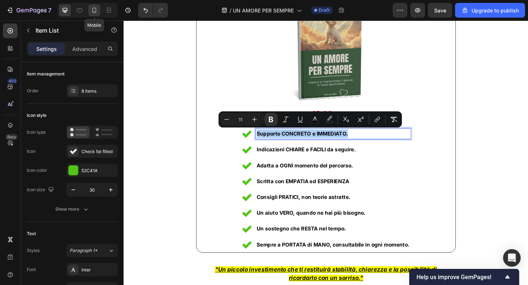
type input "7"
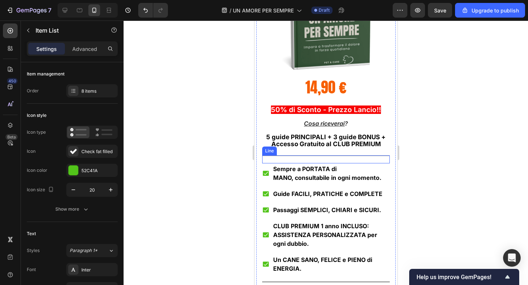
scroll to position [4705, 0]
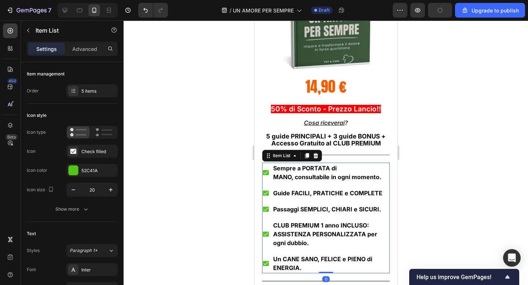
click at [320, 174] on strong "Sempre a PORTATA di MANO, consultabile in ogni momento." at bounding box center [327, 173] width 108 height 16
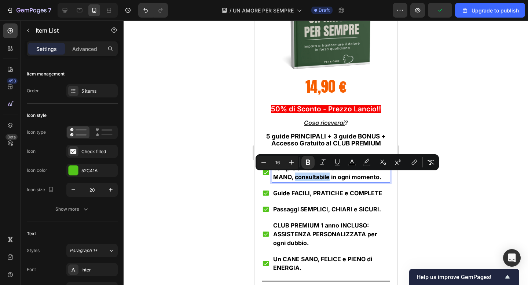
click at [320, 174] on strong "Sempre a PORTATA di MANO, consultabile in ogni momento." at bounding box center [327, 173] width 108 height 16
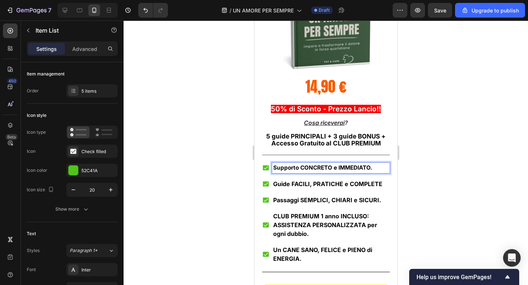
click at [187, 138] on div at bounding box center [326, 153] width 405 height 265
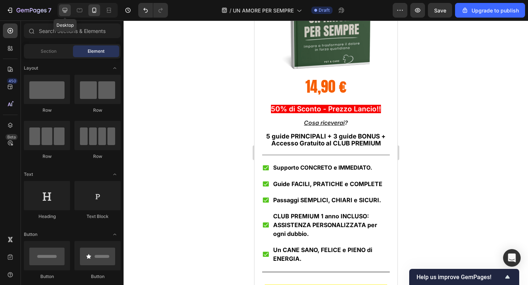
click at [64, 11] on icon at bounding box center [65, 10] width 5 height 5
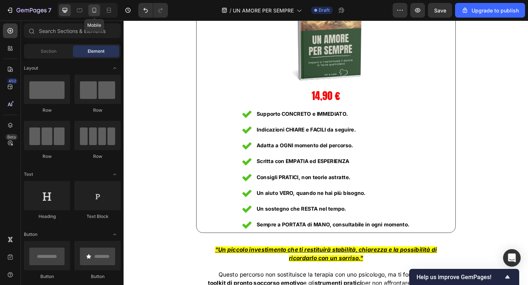
click at [94, 13] on icon at bounding box center [94, 10] width 7 height 7
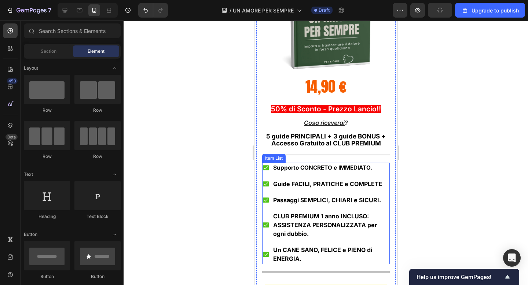
click at [340, 185] on strong "Guide FACILI, PRATICHE e COMPLETE" at bounding box center [327, 184] width 109 height 7
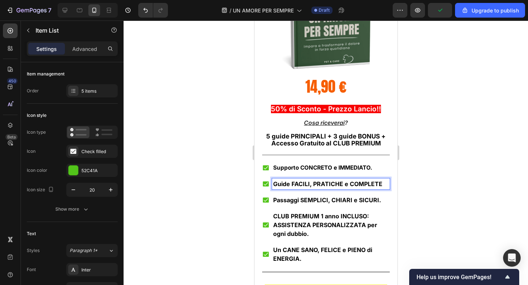
click at [340, 185] on strong "Guide FACILI, PRATICHE e COMPLETE" at bounding box center [327, 184] width 109 height 7
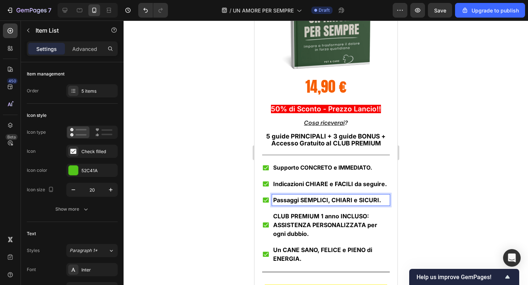
click at [311, 200] on strong "Passaggi SEMPLICI, CHIARI e SICURI." at bounding box center [327, 200] width 108 height 7
click at [289, 222] on strong "ASSISTENZA PERSONALIZZATA per ogni dubbio." at bounding box center [325, 229] width 104 height 16
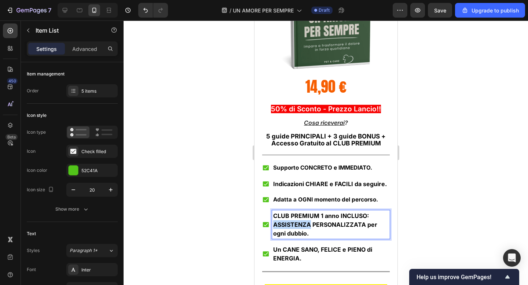
click at [289, 222] on strong "ASSISTENZA PERSONALIZZATA per ogni dubbio." at bounding box center [325, 229] width 104 height 16
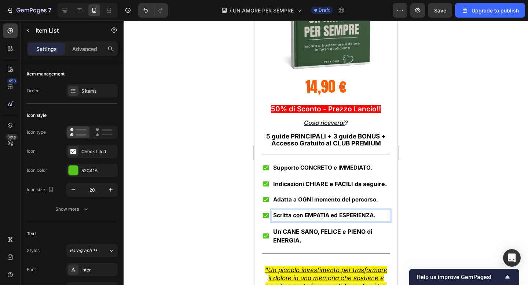
click at [287, 233] on strong "Un CANE SANO, FELICE e PIENO di ENERGIA." at bounding box center [322, 236] width 99 height 16
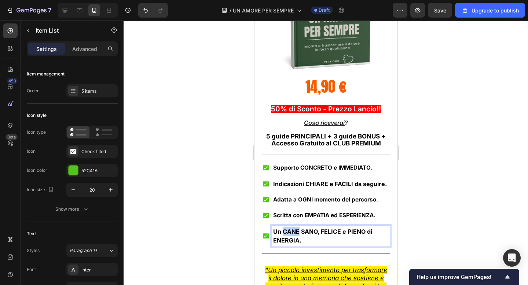
click at [287, 233] on strong "Un CANE SANO, FELICE e PIENO di ENERGIA." at bounding box center [322, 236] width 99 height 16
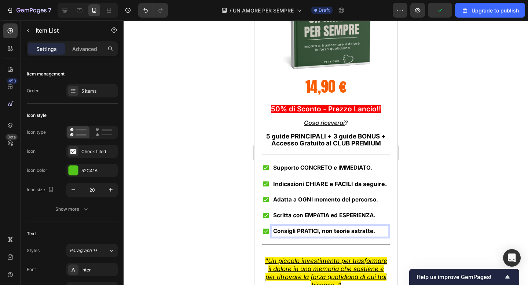
click at [423, 208] on div at bounding box center [326, 153] width 405 height 265
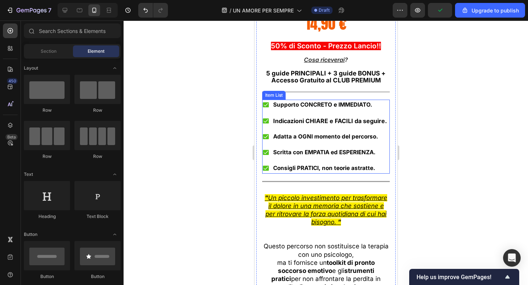
scroll to position [4768, 0]
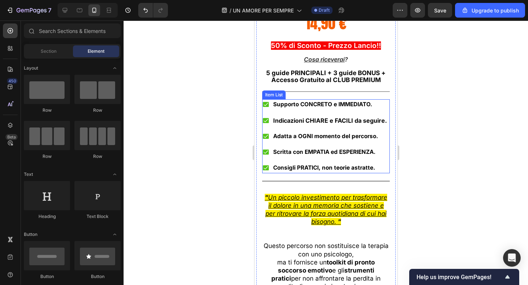
click at [387, 157] on div "Supporto CONCRETO e IMMEDIATO. Indicazioni CHIARE e FACILI da seguire. Adatta a…" at bounding box center [326, 136] width 128 height 74
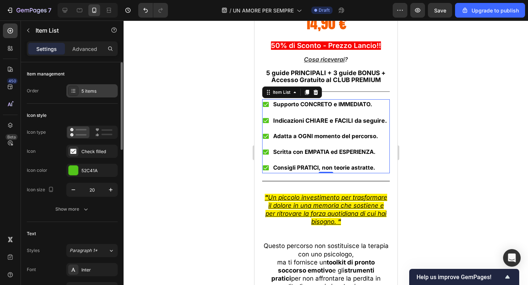
click at [88, 91] on div "5 items" at bounding box center [98, 91] width 34 height 7
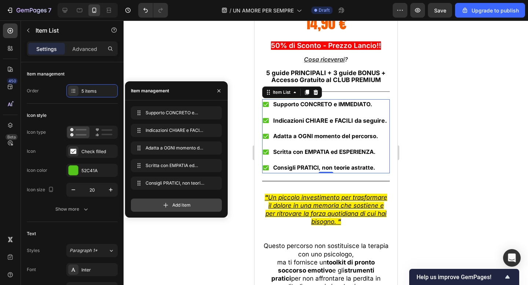
click at [179, 206] on span "Add item" at bounding box center [181, 205] width 18 height 7
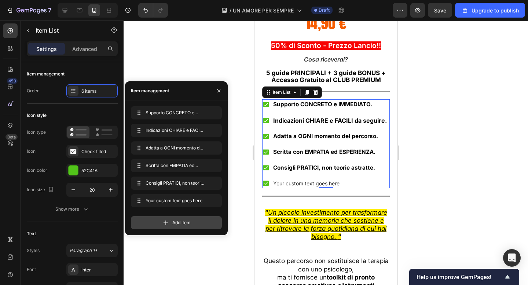
click at [171, 223] on div "Add item" at bounding box center [176, 222] width 91 height 13
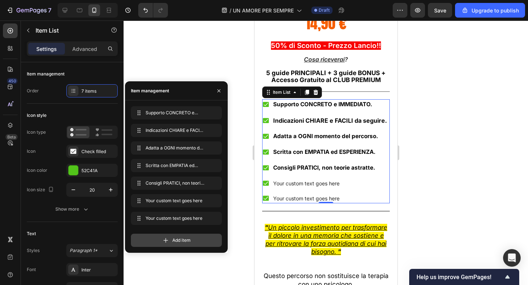
click at [170, 242] on div "Add item" at bounding box center [176, 240] width 91 height 13
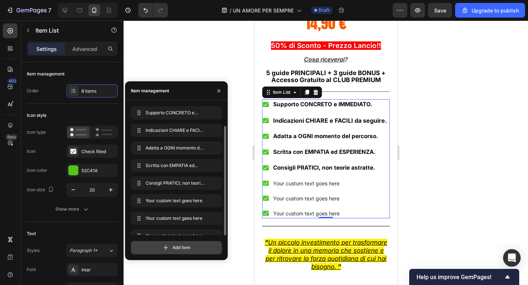
scroll to position [10, 0]
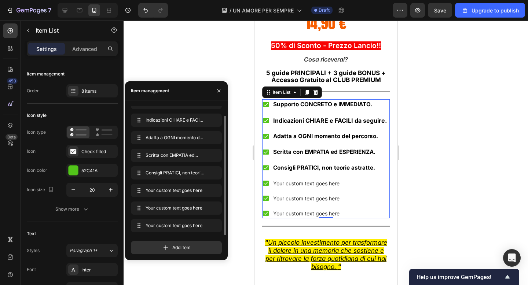
click at [468, 179] on div at bounding box center [326, 153] width 405 height 265
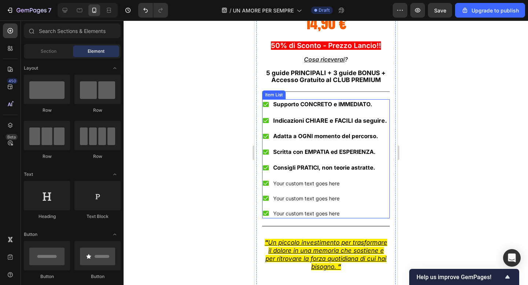
click at [308, 186] on div "Your custom text goes here" at bounding box center [330, 184] width 116 height 10
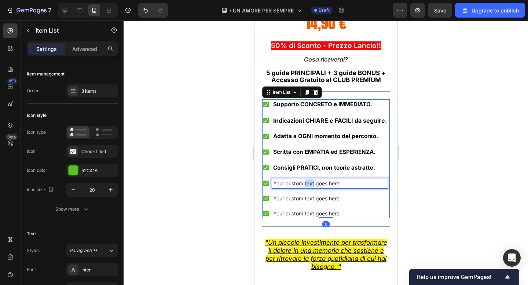
click at [308, 186] on div "Your custom text goes here" at bounding box center [330, 184] width 116 height 10
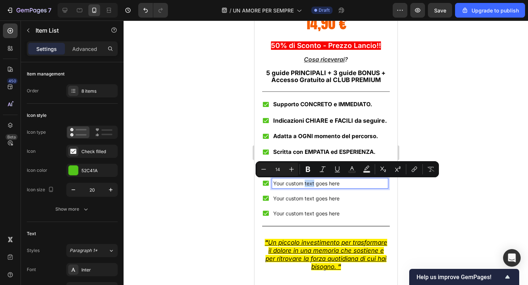
click at [308, 186] on p "Your custom text goes here" at bounding box center [330, 184] width 114 height 8
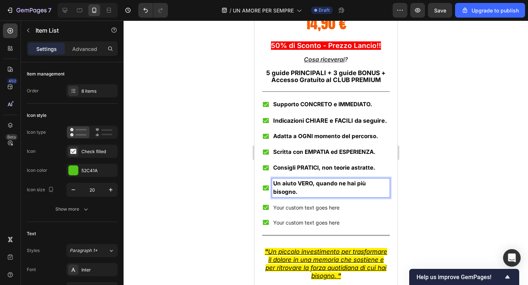
click at [315, 211] on p "Your custom text goes here" at bounding box center [331, 208] width 116 height 8
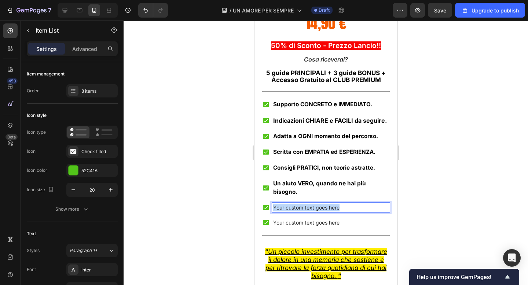
click at [315, 211] on p "Your custom text goes here" at bounding box center [331, 208] width 116 height 8
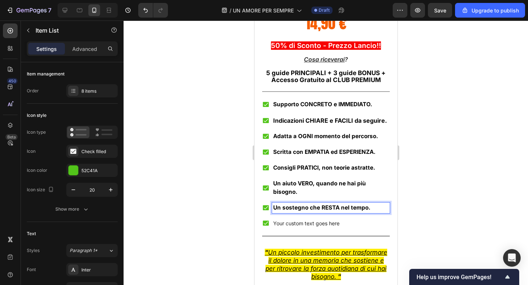
click at [301, 221] on p "Your custom text goes here" at bounding box center [331, 224] width 116 height 8
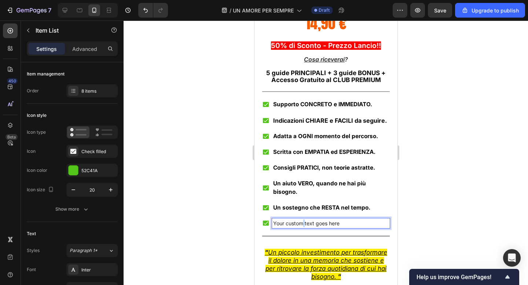
click at [301, 221] on p "Your custom text goes here" at bounding box center [331, 224] width 116 height 8
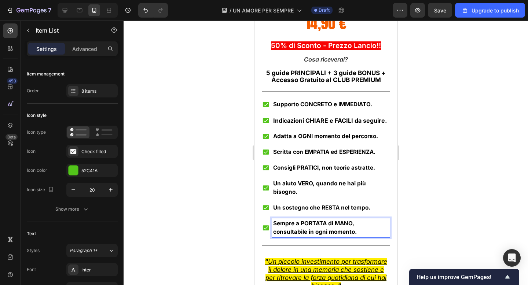
click at [318, 194] on p "Un aiuto VERO, quando ne hai più bisogno." at bounding box center [331, 188] width 116 height 17
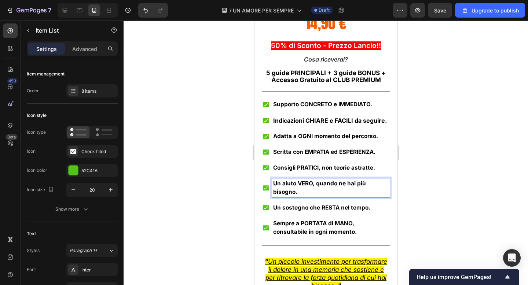
click at [335, 185] on strong "Un aiuto VERO, quando ne hai più bisogno." at bounding box center [319, 187] width 93 height 15
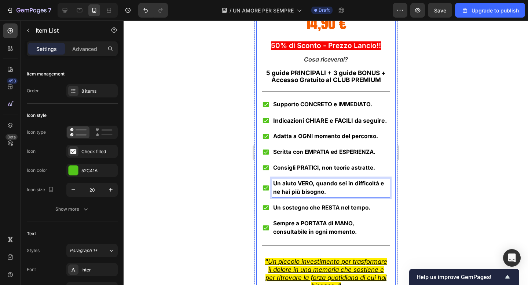
click at [408, 182] on div at bounding box center [326, 153] width 405 height 265
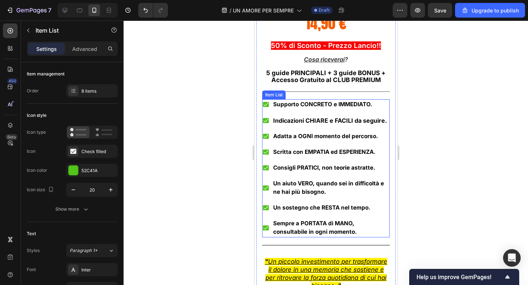
click at [324, 190] on strong "Un aiuto VERO, quando sei in difficoltà e ne hai più bisogno." at bounding box center [328, 187] width 111 height 15
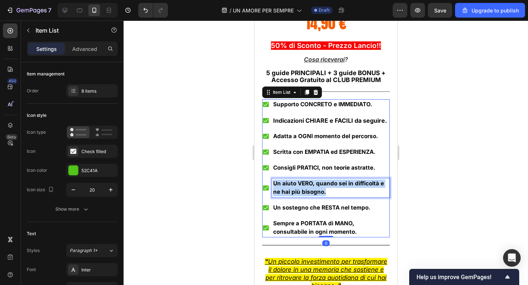
click at [324, 190] on strong "Un aiuto VERO, quando sei in difficoltà e ne hai più bisogno." at bounding box center [328, 187] width 111 height 15
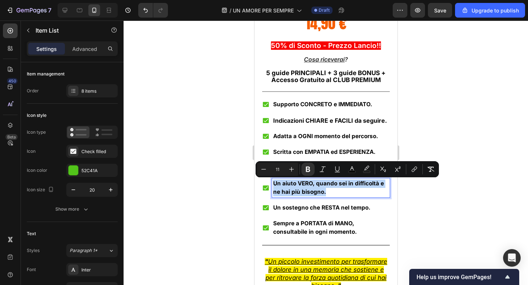
copy strong "Un aiuto VERO, quando sei in difficoltà e ne hai più bisogno."
click at [61, 12] on icon at bounding box center [64, 10] width 7 height 7
type input "30"
type input "16"
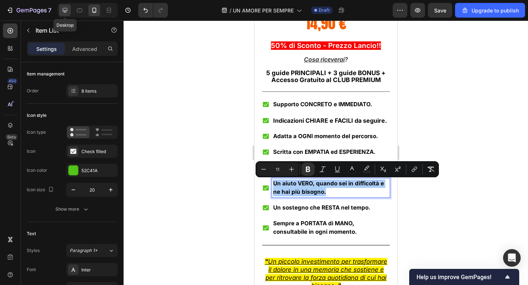
type input "16"
type input "12"
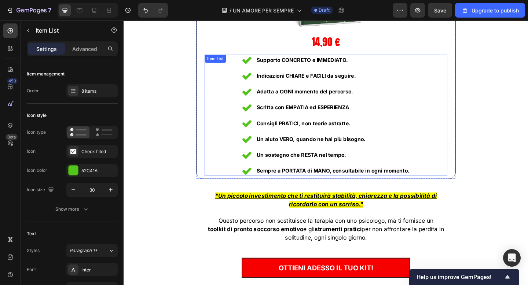
scroll to position [4762, 0]
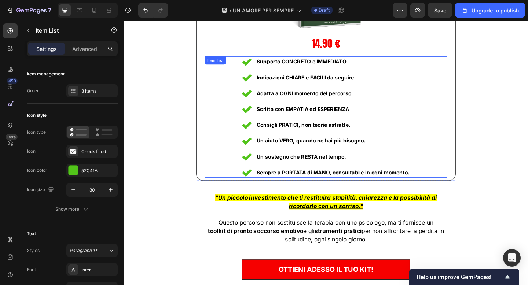
click at [305, 148] on strong "Un aiuto VERO, quando ne hai più bisogno." at bounding box center [328, 151] width 119 height 7
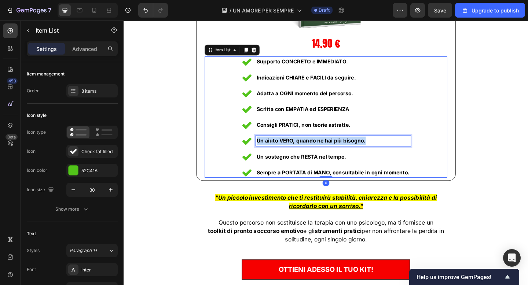
click at [305, 148] on strong "Un aiuto VERO, quando ne hai più bisogno." at bounding box center [328, 151] width 119 height 7
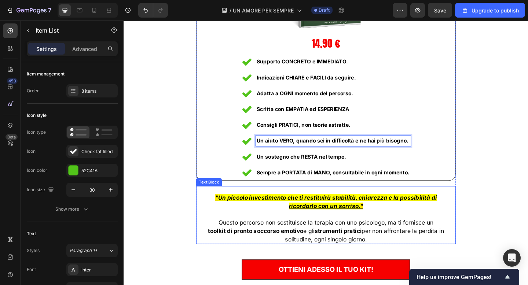
click at [357, 218] on p "ricordarlo con un sorriso. "" at bounding box center [343, 222] width 281 height 9
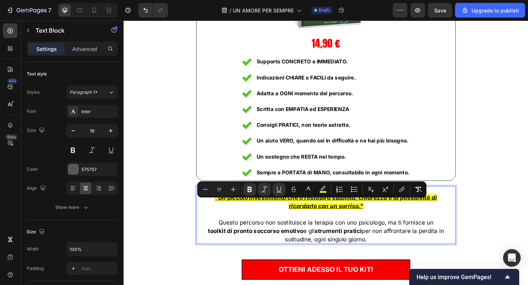
click at [387, 256] on span "toolkit di pronto soccorso emotivo e gli strumenti pratici per non affrontare l…" at bounding box center [343, 254] width 257 height 17
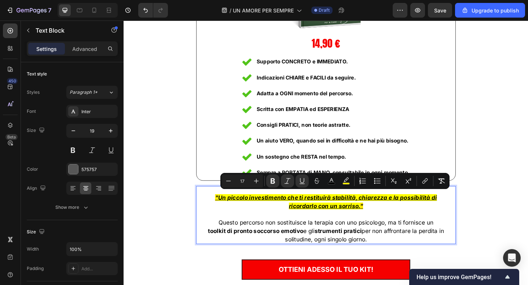
drag, startPoint x: 389, startPoint y: 256, endPoint x: 221, endPoint y: 205, distance: 175.6
click at [221, 208] on div "" Un piccolo investimento che ti restituirà stabilità, chiarezza e la possibili…" at bounding box center [344, 236] width 282 height 56
copy div "" Un piccolo investimento che ti restituirà stabilità, chiarezza e la possibili…"
click at [96, 13] on icon at bounding box center [94, 10] width 7 height 7
type input "17"
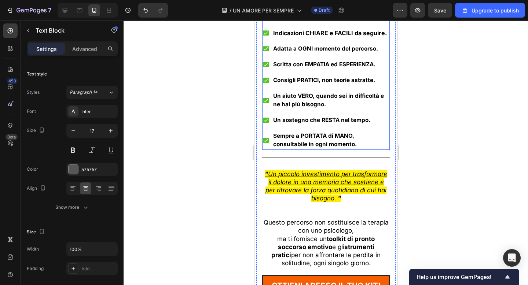
scroll to position [4859, 0]
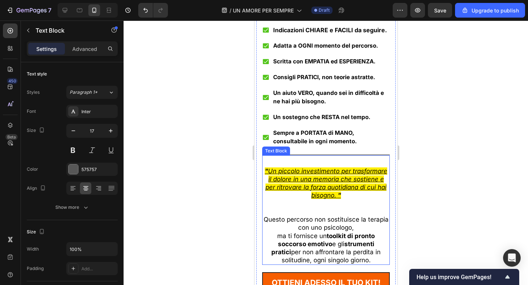
click at [321, 194] on u "per ritrovare la forza quotidiana di cui hai bisogno." at bounding box center [325, 191] width 121 height 15
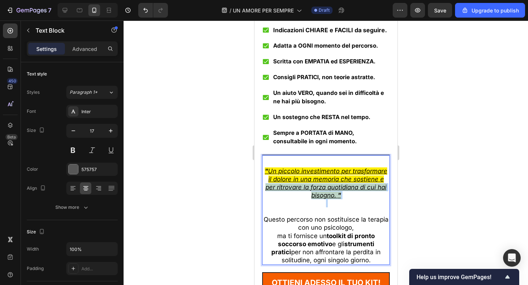
click at [321, 194] on u "per ritrovare la forza quotidiana di cui hai bisogno." at bounding box center [325, 191] width 121 height 15
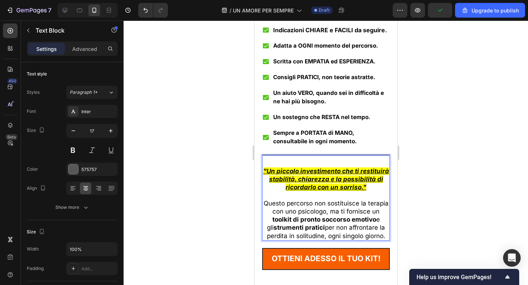
click at [429, 160] on div at bounding box center [326, 153] width 405 height 265
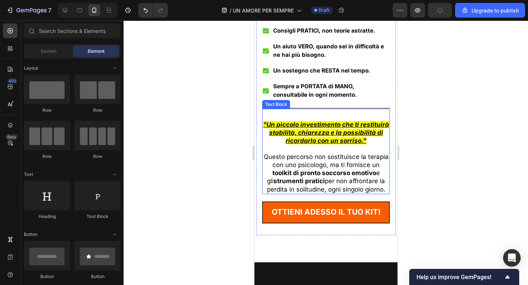
scroll to position [4906, 0]
click at [330, 181] on span "toolkit di pronto soccorso emotivo e gli strumenti pratici per non affrontare l…" at bounding box center [326, 180] width 119 height 23
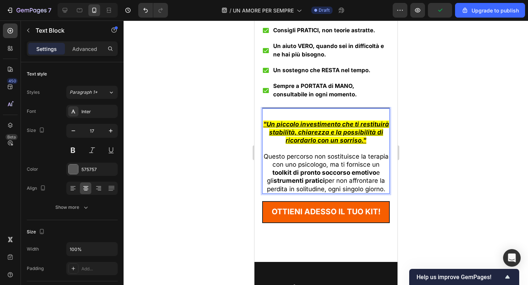
click at [330, 181] on span "toolkit di pronto soccorso emotivo e gli strumenti pratici per non affrontare l…" at bounding box center [326, 180] width 119 height 23
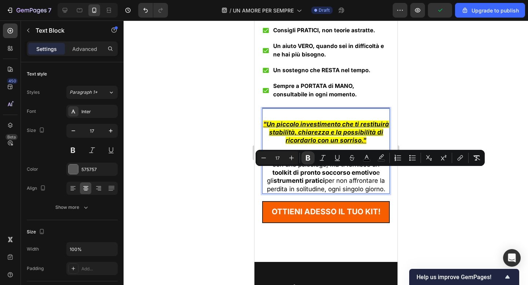
click at [344, 181] on span "toolkit di pronto soccorso emotivo e gli strumenti pratici per non affrontare l…" at bounding box center [326, 180] width 119 height 23
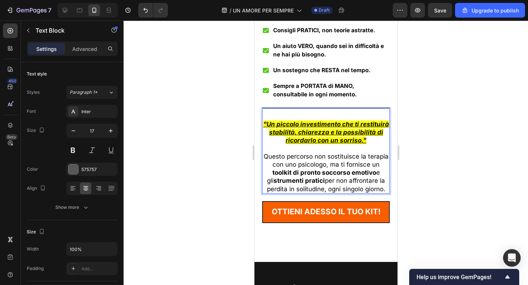
drag, startPoint x: 386, startPoint y: 190, endPoint x: 265, endPoint y: 160, distance: 124.5
click at [265, 160] on div "" Un piccolo investimento che ti restituirà stabilità, chiarezza e la possibili…" at bounding box center [326, 157] width 128 height 74
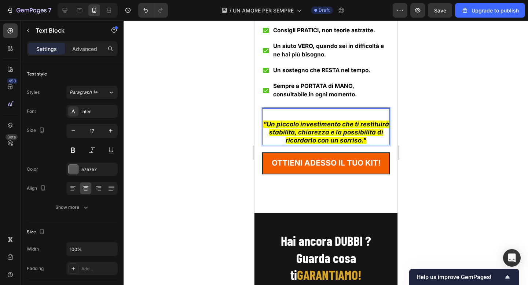
click at [427, 152] on div at bounding box center [326, 153] width 405 height 265
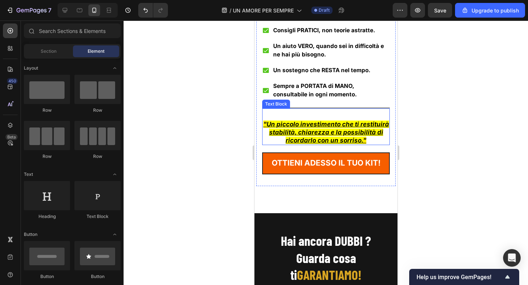
click at [384, 144] on p "ricordarlo con un sorriso. "" at bounding box center [326, 140] width 126 height 8
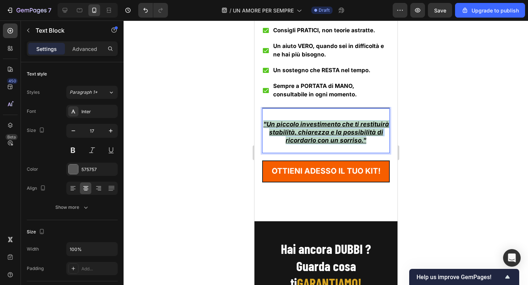
drag, startPoint x: 368, startPoint y: 140, endPoint x: 265, endPoint y: 124, distance: 104.6
click at [265, 124] on div "" Un piccolo investimento che ti restituirà stabilità, chiarezza e la possibili…" at bounding box center [326, 137] width 128 height 34
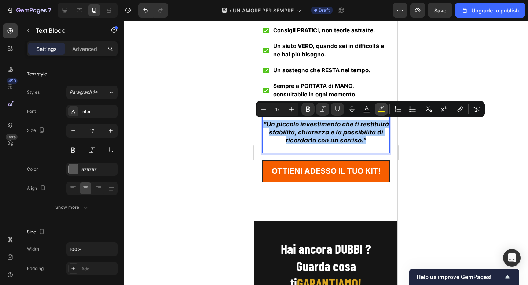
click at [386, 109] on button "color" at bounding box center [381, 109] width 13 height 13
type input "FFEE00"
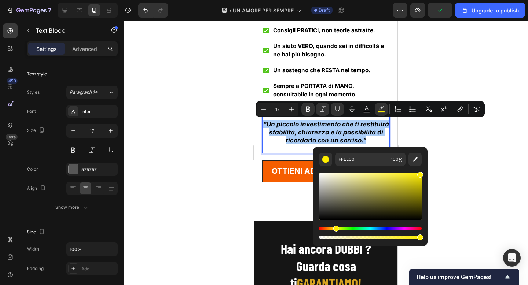
drag, startPoint x: 420, startPoint y: 175, endPoint x: 427, endPoint y: 154, distance: 21.6
click at [427, 154] on div "FFEE00 100 %" at bounding box center [370, 194] width 114 height 94
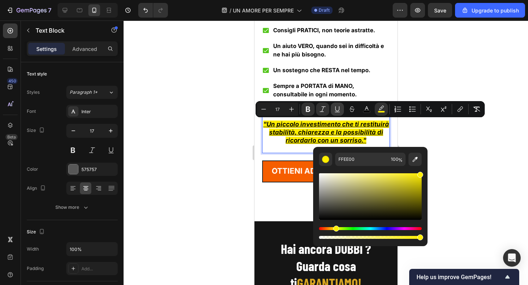
click at [335, 108] on icon "Editor contextual toolbar" at bounding box center [337, 109] width 7 height 7
click at [466, 145] on div at bounding box center [326, 153] width 405 height 265
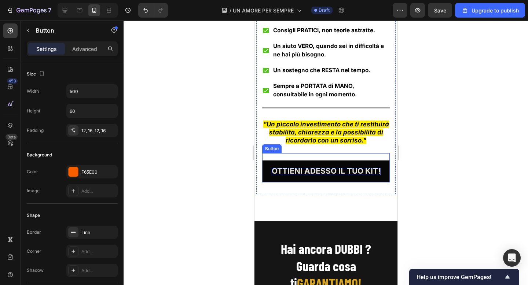
click at [354, 173] on span "OTTIENI ADESSO IL TUO KIT!" at bounding box center [325, 171] width 109 height 9
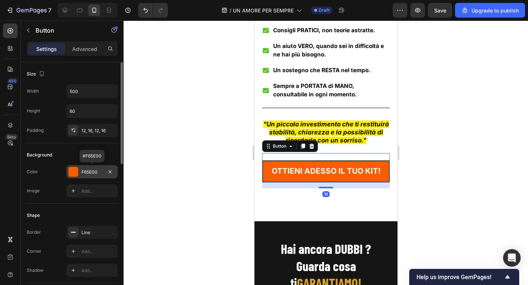
click at [79, 173] on div "F65E00" at bounding box center [91, 171] width 51 height 13
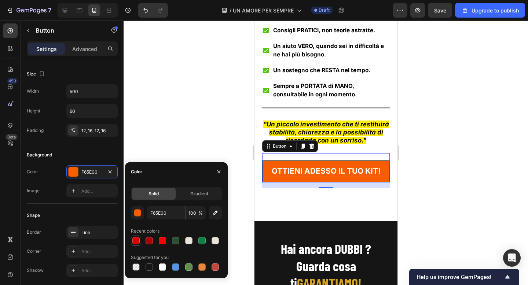
click at [135, 240] on div at bounding box center [135, 240] width 7 height 7
type input "D80202"
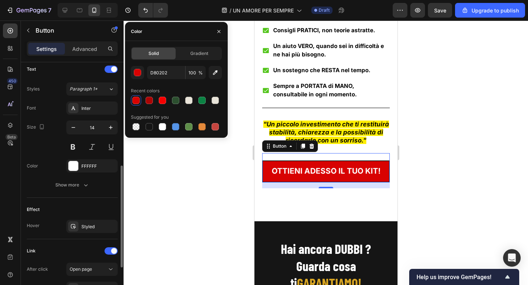
scroll to position [250, 0]
click at [84, 225] on div "Styled" at bounding box center [91, 226] width 21 height 7
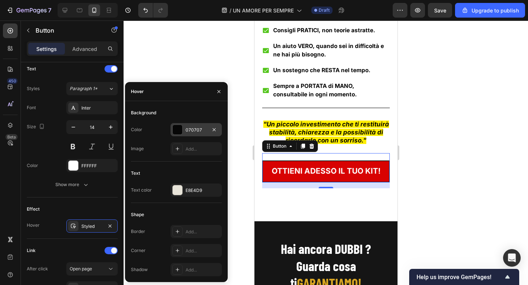
click at [177, 125] on div at bounding box center [178, 130] width 10 height 10
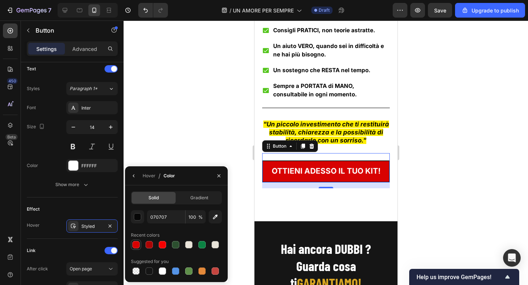
click at [139, 243] on div at bounding box center [135, 244] width 7 height 7
type input "D80202"
click at [134, 178] on icon "button" at bounding box center [134, 176] width 6 height 6
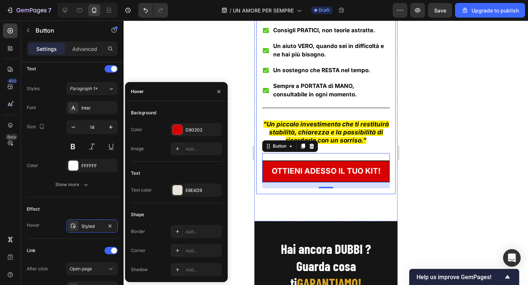
click at [436, 164] on div at bounding box center [326, 153] width 405 height 265
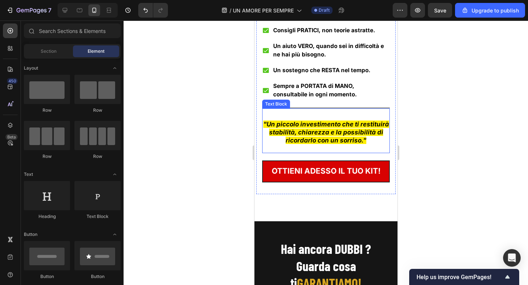
click at [325, 125] on strong ""Un piccolo investimento che ti restituirà stabilità, chiarezza e la possibilit…" at bounding box center [326, 128] width 126 height 15
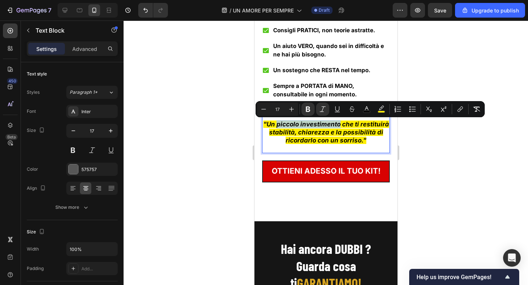
drag, startPoint x: 278, startPoint y: 124, endPoint x: 339, endPoint y: 124, distance: 60.9
click at [339, 124] on strong ""Un piccolo investimento che ti restituirà stabilità, chiarezza e la possibilit…" at bounding box center [326, 128] width 126 height 15
click at [338, 109] on icon "Editor contextual toolbar" at bounding box center [337, 109] width 7 height 7
click at [441, 157] on div at bounding box center [326, 153] width 405 height 265
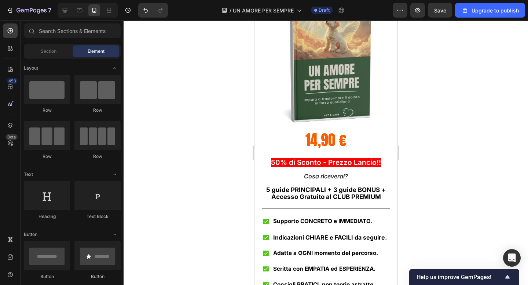
scroll to position [4652, 0]
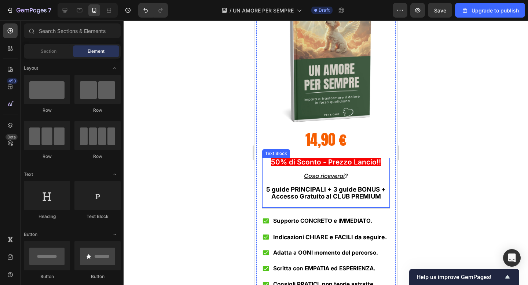
click at [346, 163] on span "50% di Sconto - Prezzo Lancio!!" at bounding box center [326, 162] width 110 height 8
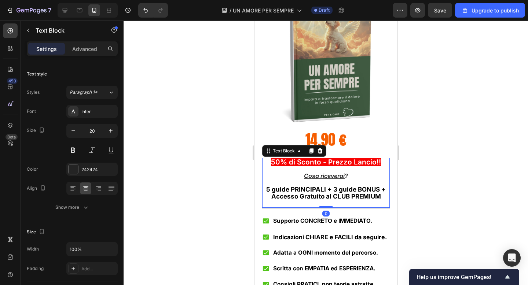
click at [346, 163] on span "50% di Sconto - Prezzo Lancio!!" at bounding box center [326, 162] width 110 height 8
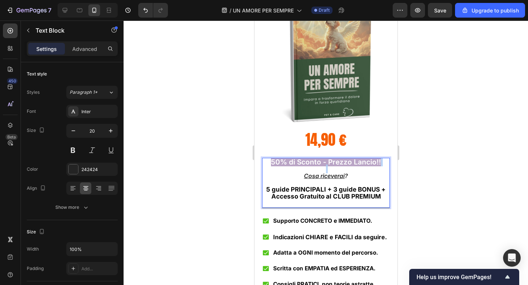
click at [346, 163] on span "50% di Sconto - Prezzo Lancio!!" at bounding box center [326, 162] width 110 height 8
click at [304, 176] on u "Cosa riceverai" at bounding box center [324, 175] width 41 height 7
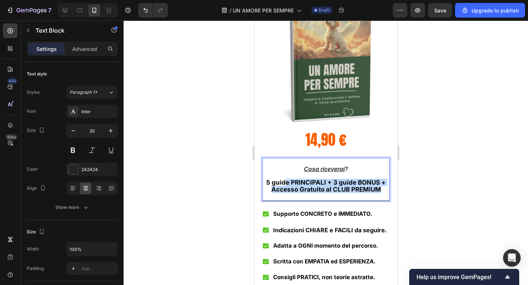
drag, startPoint x: 382, startPoint y: 192, endPoint x: 283, endPoint y: 185, distance: 98.6
click at [283, 185] on div "Cosa riceverai ? 5 guide PRINCIPALI + 3 guide BONUS + Accesso Gratuito al CLUB …" at bounding box center [326, 176] width 128 height 36
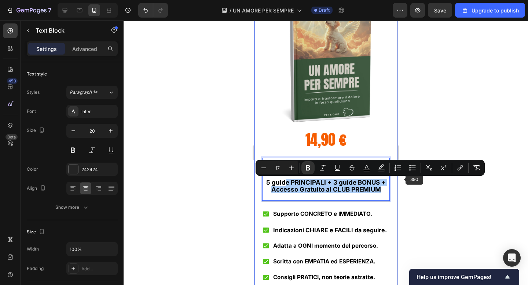
click at [408, 179] on div at bounding box center [326, 153] width 405 height 265
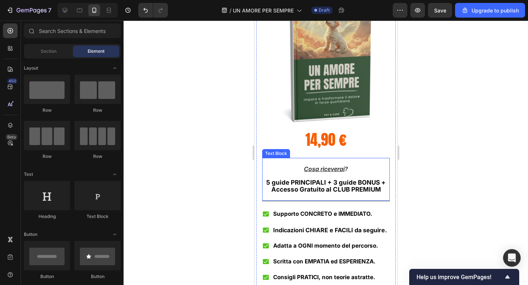
click at [350, 183] on strong "5 guide PRINCIPALI + 3 guide BONUS +" at bounding box center [326, 182] width 120 height 7
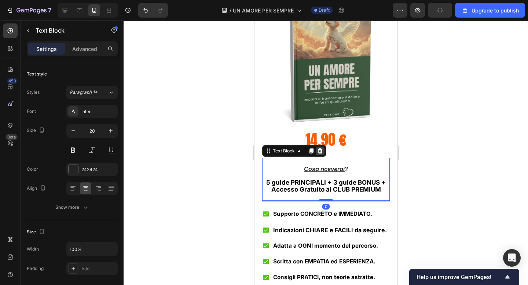
click at [317, 150] on icon at bounding box center [320, 151] width 6 height 6
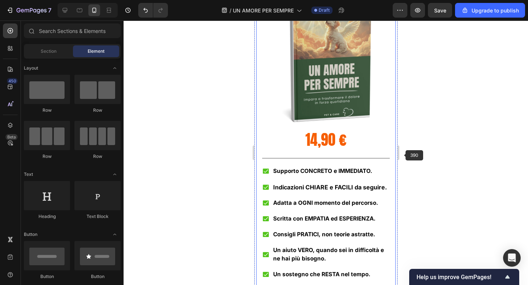
click at [431, 159] on div at bounding box center [326, 153] width 405 height 265
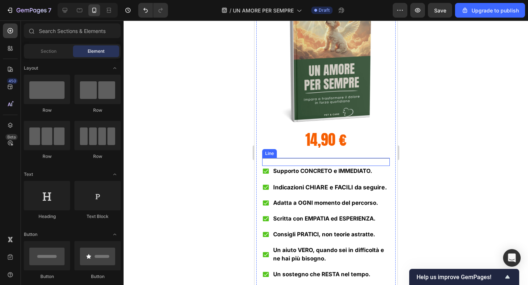
click at [466, 152] on div at bounding box center [326, 153] width 405 height 265
click at [362, 159] on div at bounding box center [326, 158] width 128 height 1
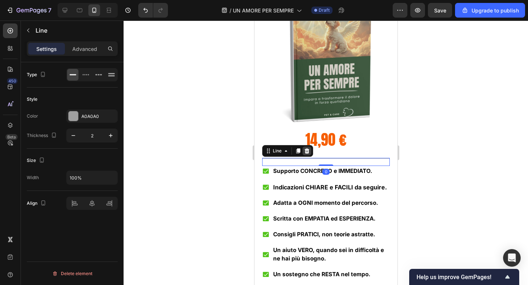
click at [308, 149] on icon at bounding box center [307, 151] width 6 height 6
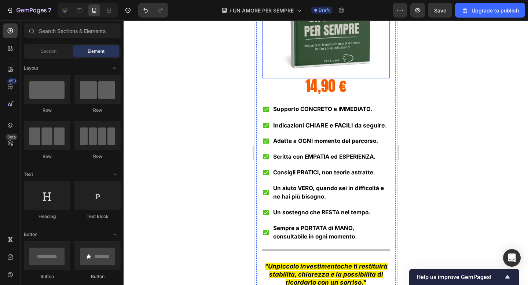
scroll to position [4705, 0]
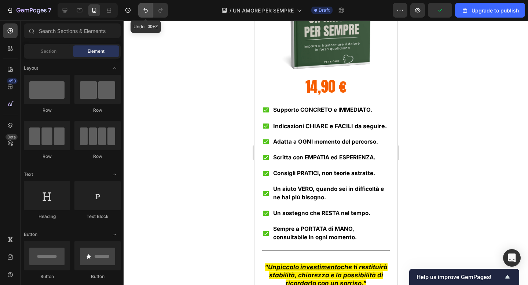
click at [145, 13] on icon "Undo/Redo" at bounding box center [145, 10] width 7 height 7
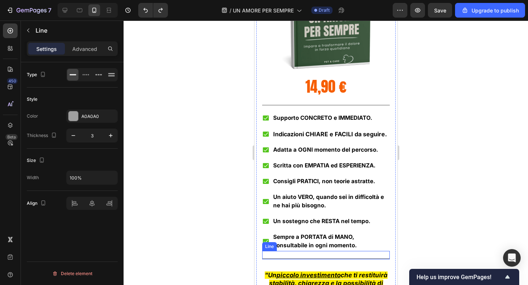
click at [306, 258] on div "Title Line" at bounding box center [326, 255] width 128 height 8
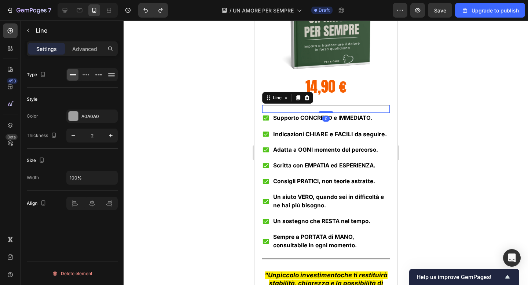
click at [305, 105] on div at bounding box center [326, 105] width 128 height 1
click at [270, 258] on div "Title Line" at bounding box center [326, 255] width 128 height 8
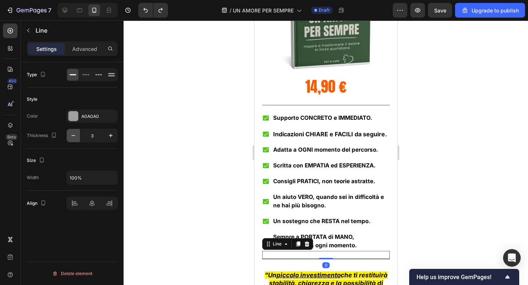
click at [73, 138] on icon "button" at bounding box center [73, 135] width 7 height 7
type input "2"
click at [183, 138] on div at bounding box center [326, 153] width 405 height 265
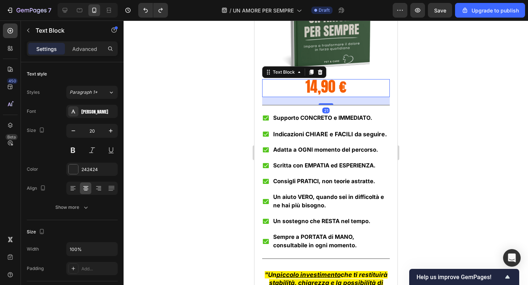
click at [305, 89] on p "14,90 €" at bounding box center [326, 88] width 126 height 17
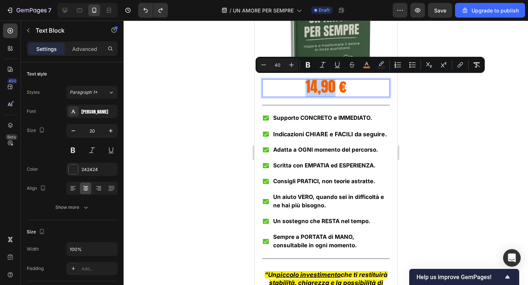
click at [305, 89] on p "14,90 €" at bounding box center [326, 88] width 126 height 17
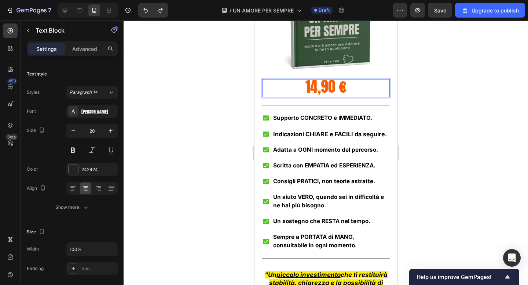
scroll to position [0, 0]
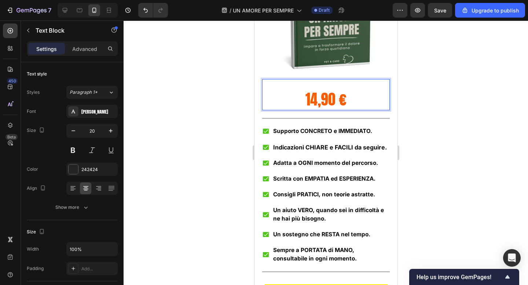
click at [317, 86] on p "Rich Text Editor. Editing area: main" at bounding box center [326, 86] width 126 height 13
click at [325, 88] on p "20 €" at bounding box center [326, 86] width 126 height 13
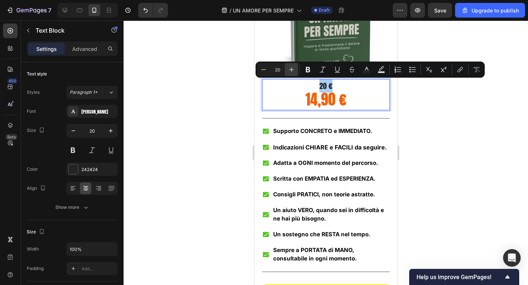
click at [296, 71] on button "Plus" at bounding box center [291, 69] width 13 height 13
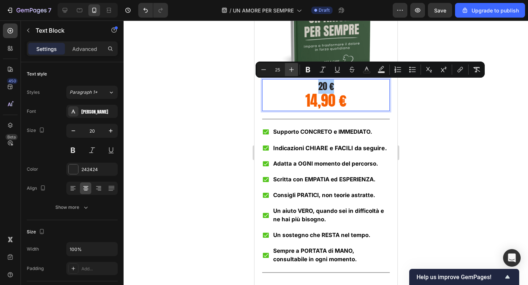
click at [296, 71] on button "Plus" at bounding box center [291, 69] width 13 height 13
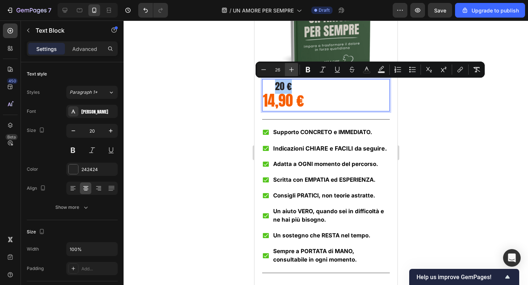
click at [296, 71] on button "Plus" at bounding box center [291, 69] width 13 height 13
type input "27"
click at [221, 76] on div at bounding box center [326, 153] width 405 height 265
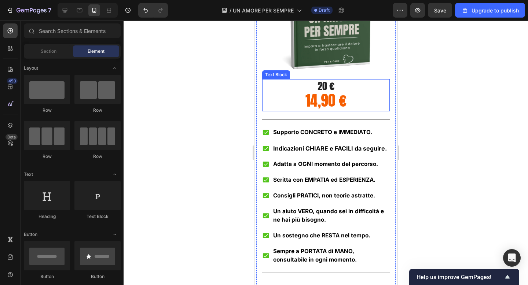
click at [323, 90] on span "14,90 €" at bounding box center [325, 101] width 41 height 22
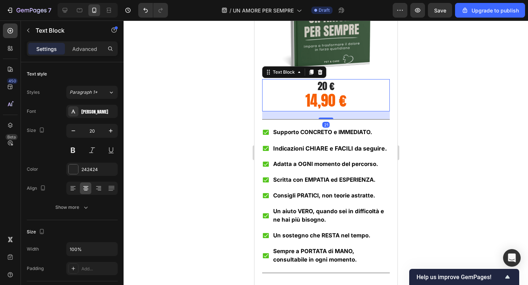
scroll to position [0, 0]
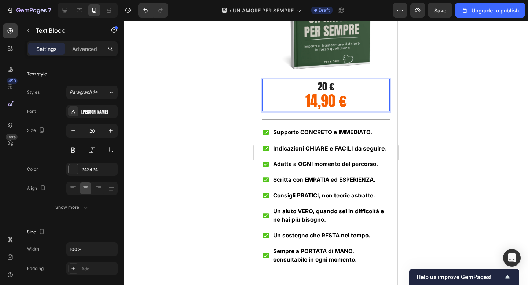
click at [323, 90] on span "20 €" at bounding box center [325, 86] width 17 height 15
click at [329, 89] on span "20 €" at bounding box center [325, 86] width 17 height 15
click at [326, 88] on span "20€" at bounding box center [325, 86] width 15 height 15
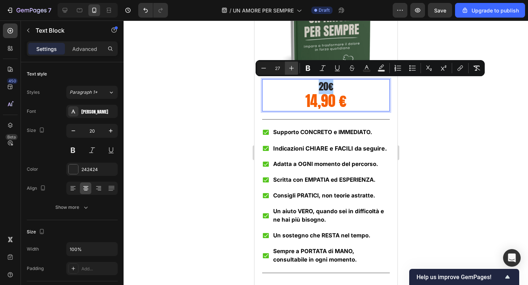
click at [290, 68] on icon "Editor contextual toolbar" at bounding box center [291, 68] width 7 height 7
type input "30"
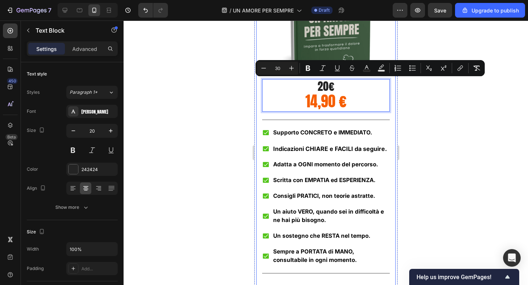
click at [223, 84] on div at bounding box center [326, 153] width 405 height 265
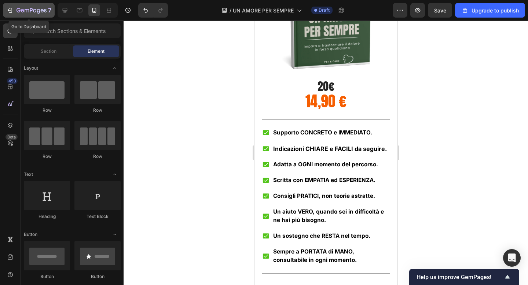
click at [47, 11] on div "7" at bounding box center [34, 10] width 35 height 9
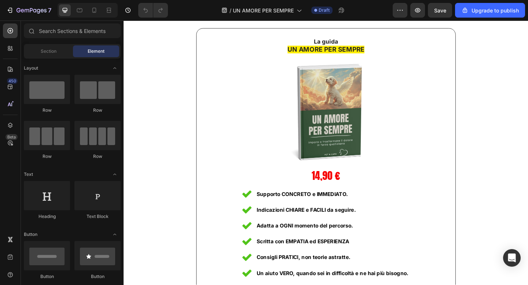
scroll to position [4256, 0]
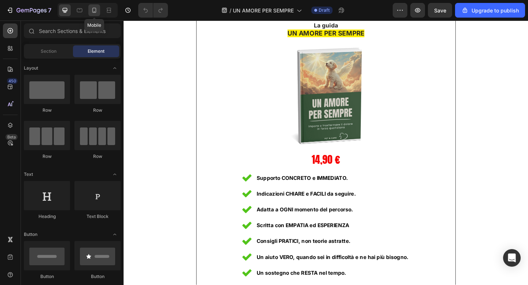
click at [99, 13] on div at bounding box center [94, 10] width 12 height 12
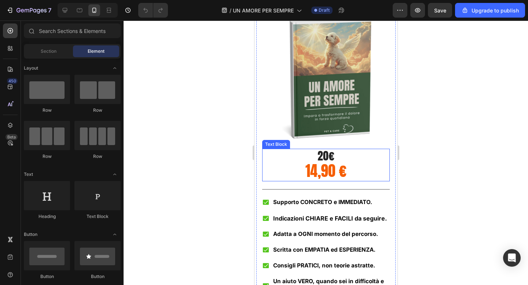
click at [323, 164] on span "14,90 €" at bounding box center [325, 171] width 41 height 22
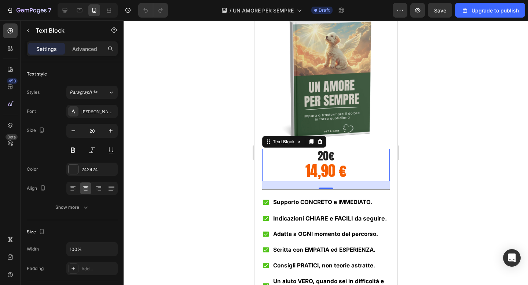
click at [323, 164] on span "14,90 €" at bounding box center [325, 171] width 41 height 22
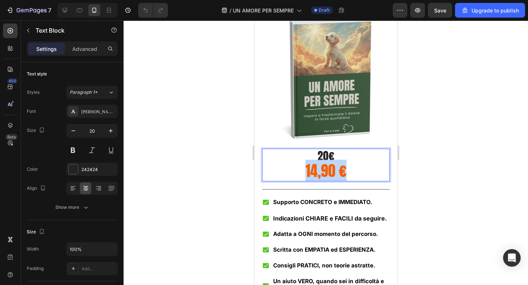
click at [323, 164] on span "14,90 €" at bounding box center [325, 171] width 41 height 22
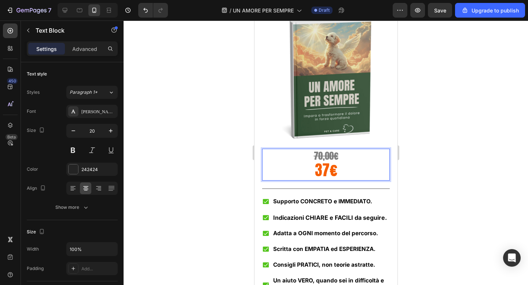
scroll to position [0, 0]
click at [323, 155] on s "70,00€" at bounding box center [326, 156] width 25 height 14
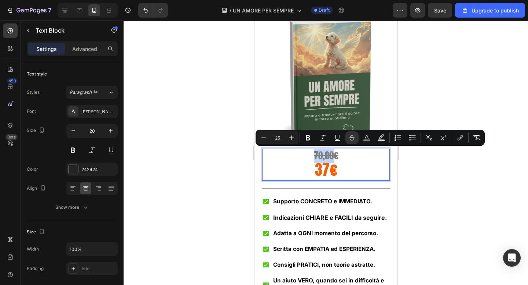
click at [321, 155] on s "70,00€" at bounding box center [326, 156] width 25 height 14
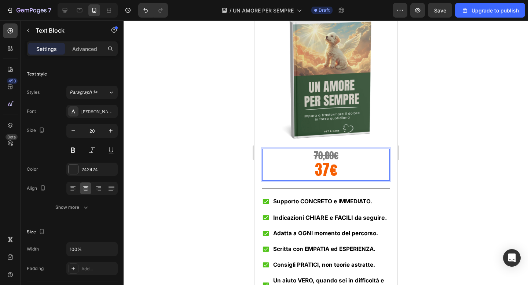
click at [320, 155] on s "70,00€" at bounding box center [326, 156] width 25 height 14
click at [326, 168] on span "37€" at bounding box center [326, 170] width 22 height 22
click at [445, 172] on div at bounding box center [326, 153] width 405 height 265
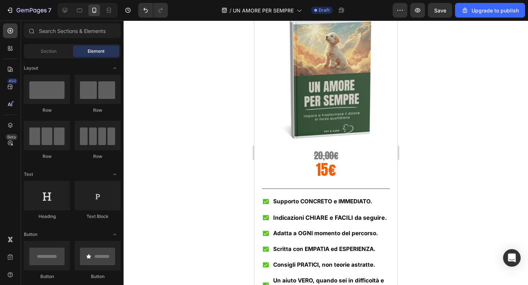
click at [451, 141] on div at bounding box center [326, 153] width 405 height 265
click at [325, 171] on span "15€" at bounding box center [326, 170] width 20 height 22
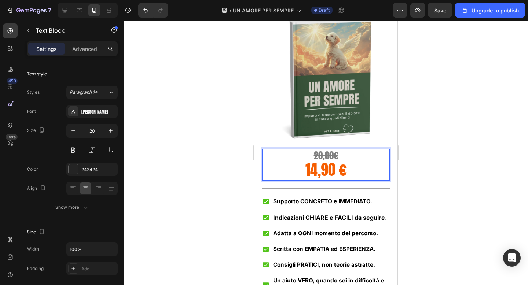
click at [434, 158] on div at bounding box center [326, 153] width 405 height 265
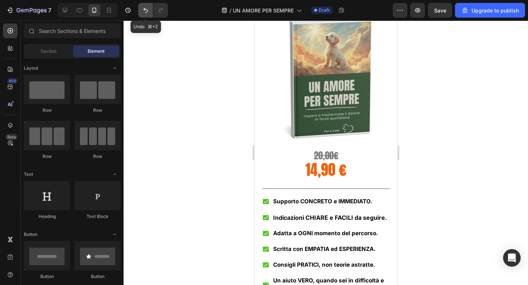
click at [143, 13] on icon "Undo/Redo" at bounding box center [145, 10] width 7 height 7
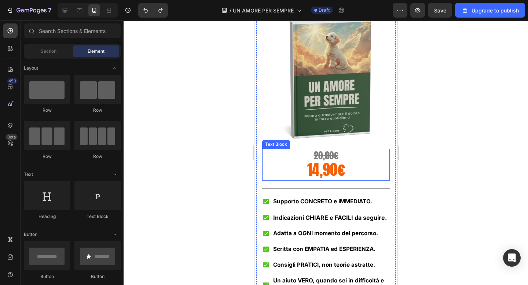
click at [313, 177] on span "14,90€" at bounding box center [326, 170] width 38 height 22
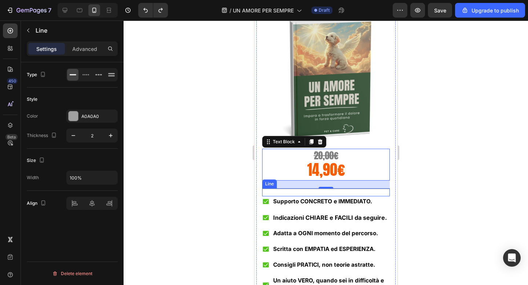
click at [265, 191] on div "Title Line" at bounding box center [326, 193] width 128 height 8
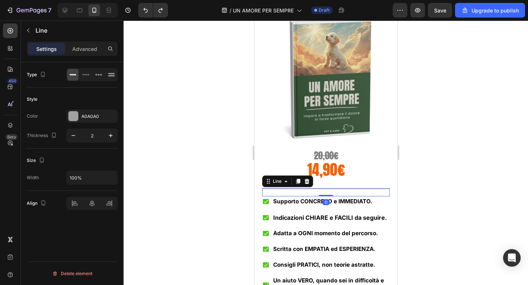
click at [448, 196] on div at bounding box center [326, 153] width 405 height 265
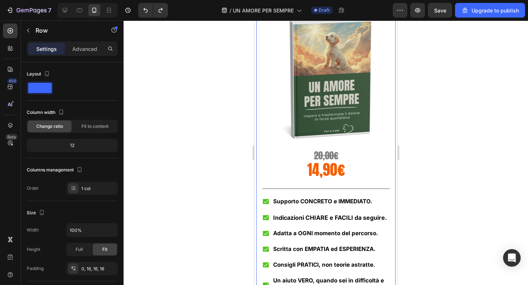
click at [320, 187] on div "la guida UN AMORE PER SEMPRE Text Block Image 20,00€ 14,90€ Text Block Title Li…" at bounding box center [326, 205] width 128 height 438
click at [319, 188] on div "la guida UN AMORE PER SEMPRE Text Block Image 20,00€ 14,90€ Text Block Title Li…" at bounding box center [326, 205] width 128 height 438
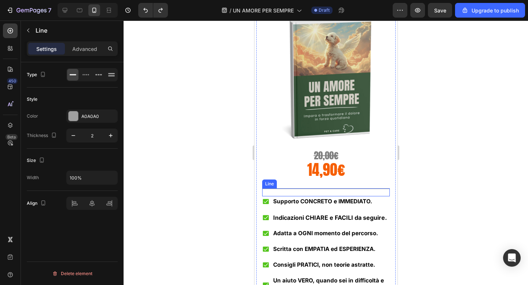
click at [315, 189] on div at bounding box center [326, 189] width 128 height 1
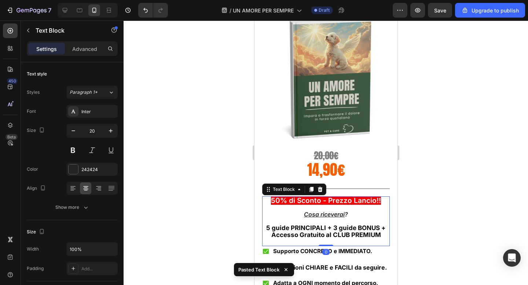
click at [461, 182] on div at bounding box center [326, 153] width 405 height 265
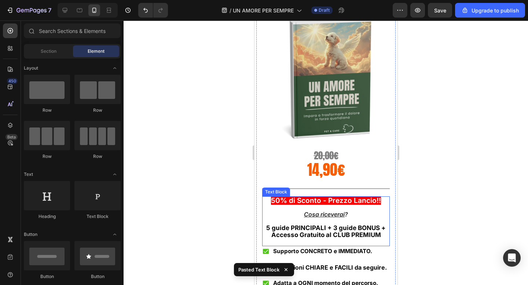
click at [312, 203] on span "50% di Sconto - Prezzo Lancio!!" at bounding box center [326, 201] width 110 height 8
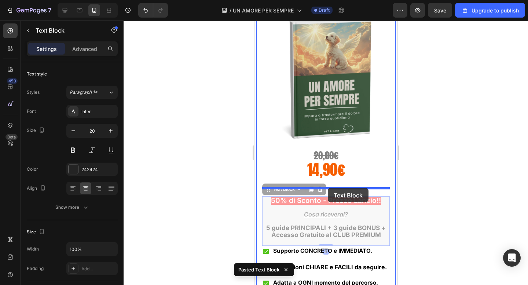
drag, startPoint x: 265, startPoint y: 189, endPoint x: 328, endPoint y: 187, distance: 63.5
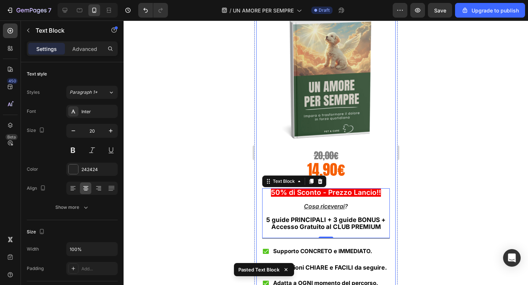
click at [441, 179] on div at bounding box center [326, 153] width 405 height 265
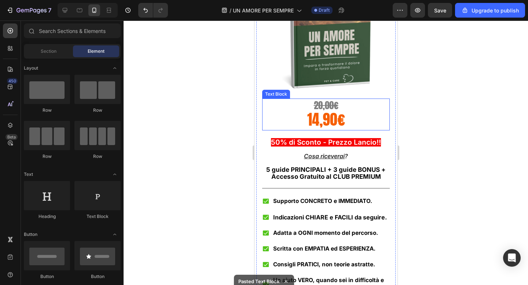
scroll to position [4306, 0]
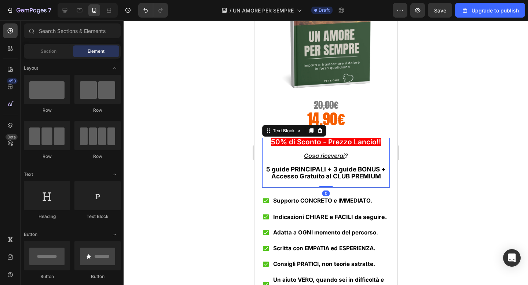
click at [324, 168] on strong "5 guide PRINCIPALI + 3 guide BONUS +" at bounding box center [326, 169] width 120 height 7
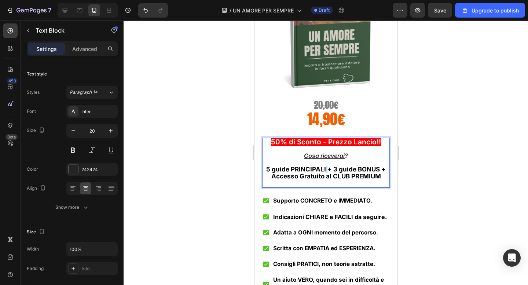
click at [324, 168] on strong "5 guide PRINCIPALI + 3 guide BONUS +" at bounding box center [326, 169] width 120 height 7
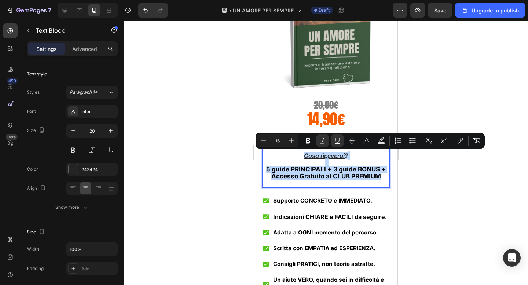
drag, startPoint x: 382, startPoint y: 178, endPoint x: 288, endPoint y: 157, distance: 95.7
click at [288, 157] on div "50% di Sconto - Prezzo Lancio!! Cosa riceverai ? 5 guide PRINCIPALI + 3 guide B…" at bounding box center [326, 159] width 128 height 43
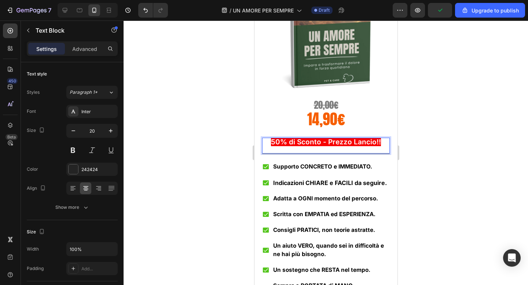
click at [439, 145] on div at bounding box center [326, 153] width 405 height 265
click at [316, 142] on span "50% di Sconto - Prezzo Lancio!!" at bounding box center [326, 142] width 110 height 8
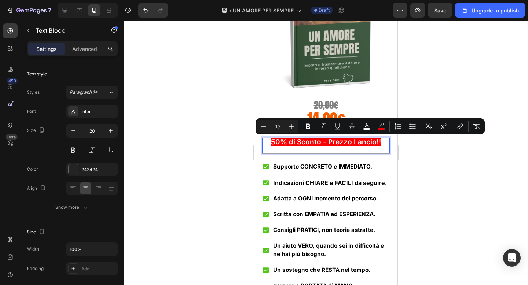
click at [409, 179] on div at bounding box center [326, 153] width 405 height 265
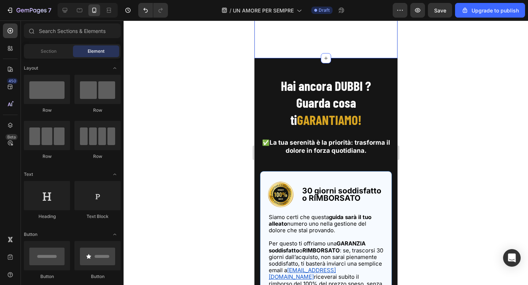
scroll to position [4672, 0]
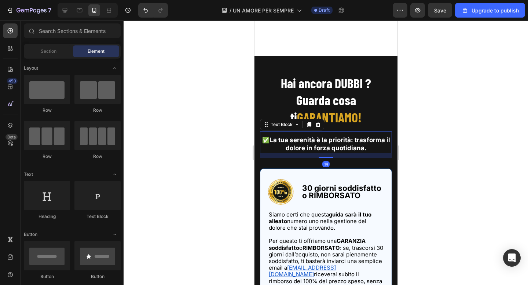
click at [271, 140] on strong "La tua serenità è la priorità: trasforma il dolore in forza quotidiana." at bounding box center [329, 143] width 121 height 15
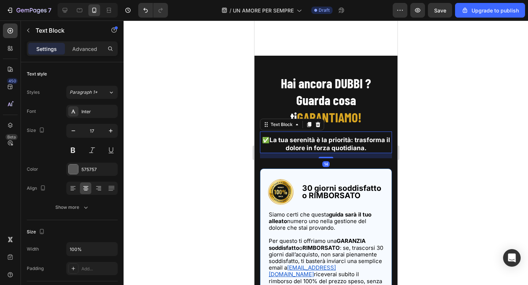
click at [271, 140] on strong "La tua serenità è la priorità: trasforma il dolore in forza quotidiana." at bounding box center [329, 143] width 121 height 15
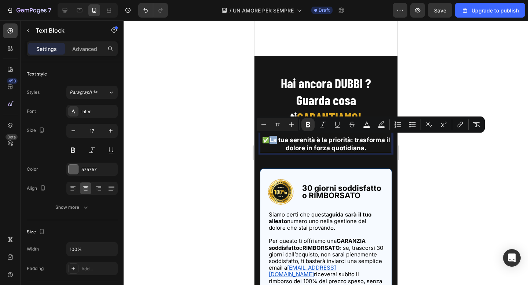
click at [270, 141] on strong "La tua serenità è la priorità: trasforma il dolore in forza quotidiana." at bounding box center [329, 143] width 121 height 15
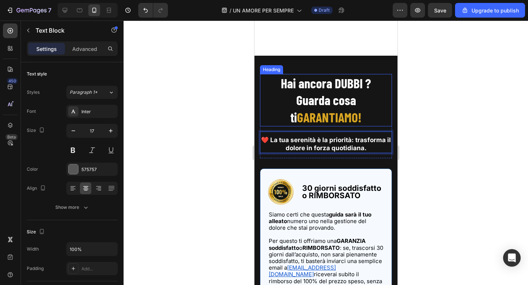
click at [457, 121] on div at bounding box center [326, 153] width 405 height 265
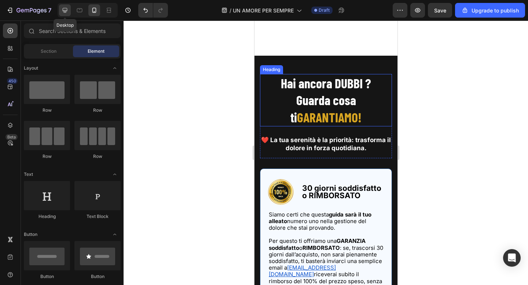
click at [62, 8] on icon at bounding box center [64, 10] width 7 height 7
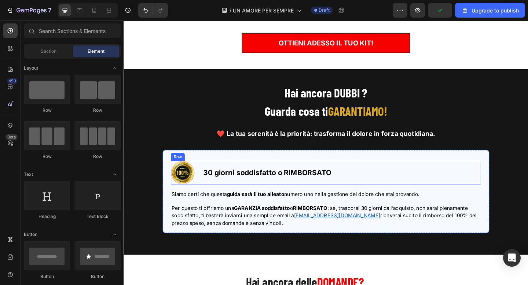
scroll to position [4611, 0]
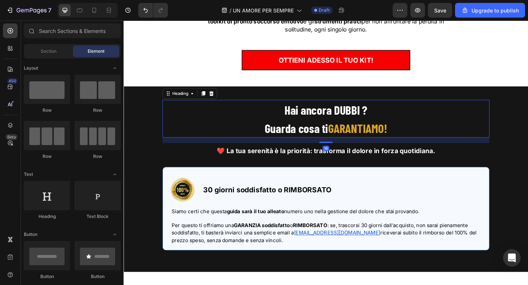
click at [343, 130] on strong "Guarda cosa ti" at bounding box center [311, 138] width 69 height 16
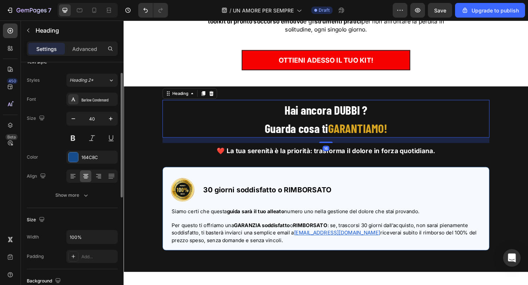
scroll to position [15, 0]
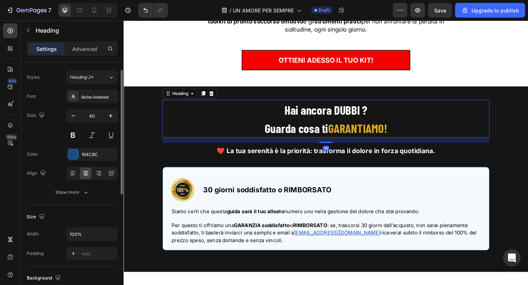
click at [69, 195] on div "Show more" at bounding box center [72, 192] width 34 height 7
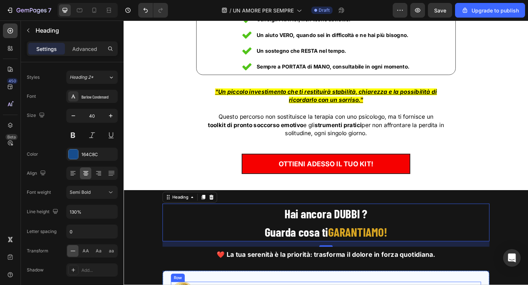
scroll to position [4487, 0]
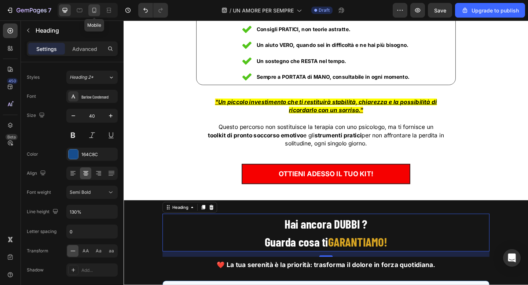
click at [95, 12] on icon at bounding box center [94, 10] width 4 height 5
type input "35"
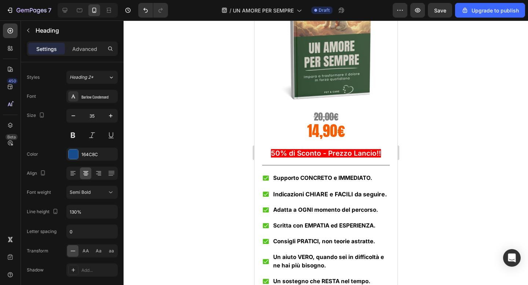
scroll to position [4286, 0]
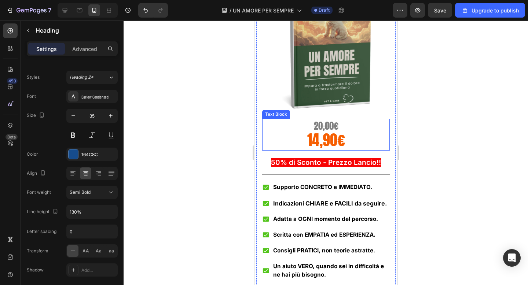
click at [329, 139] on span "14,90€" at bounding box center [326, 140] width 38 height 22
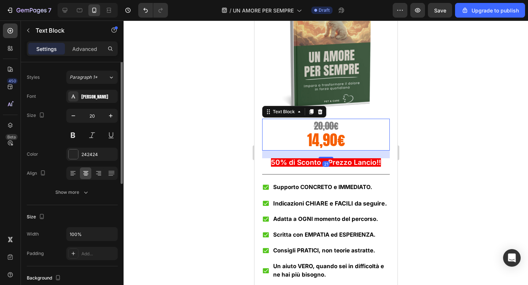
scroll to position [0, 0]
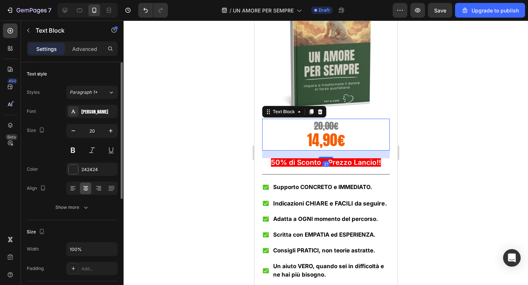
click at [329, 139] on span "14,90€" at bounding box center [326, 140] width 38 height 22
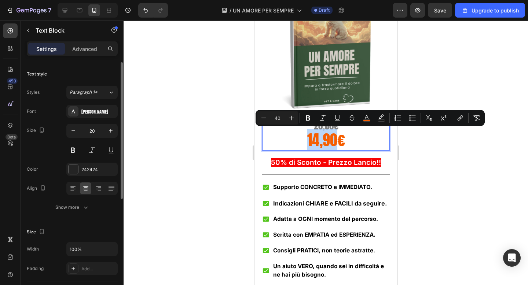
click at [329, 139] on span "14,90€" at bounding box center [326, 140] width 38 height 22
click at [340, 139] on span "14,90€" at bounding box center [326, 140] width 38 height 22
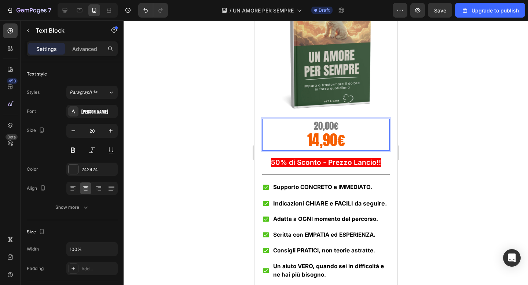
click at [340, 139] on span "14,90€" at bounding box center [326, 140] width 38 height 22
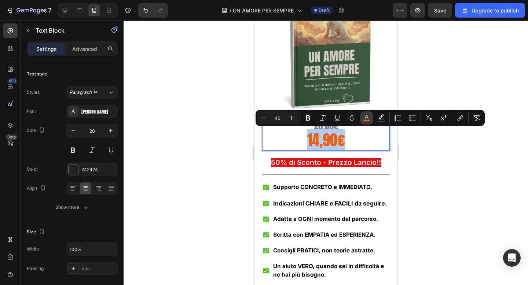
click at [366, 114] on button "color" at bounding box center [366, 118] width 13 height 13
type input "F65E01"
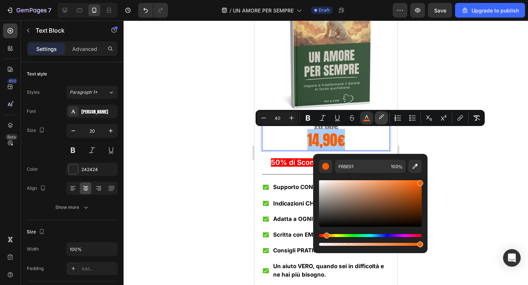
click at [380, 118] on icon "Editor contextual toolbar" at bounding box center [381, 116] width 5 height 4
type input "FFFFFF"
type input "0"
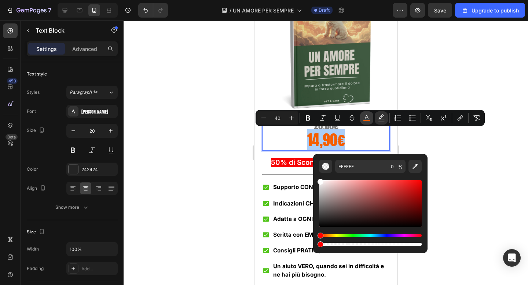
click at [367, 117] on icon "Editor contextual toolbar" at bounding box center [366, 117] width 7 height 7
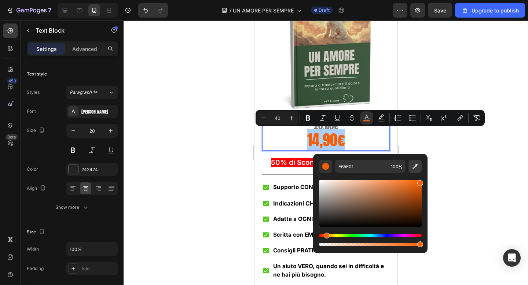
click at [418, 167] on icon "Editor contextual toolbar" at bounding box center [415, 166] width 7 height 7
type input "FFFFFF"
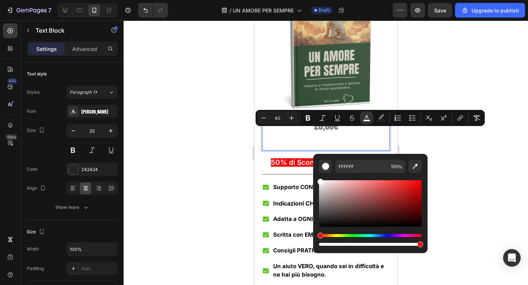
click at [442, 150] on div at bounding box center [326, 153] width 405 height 265
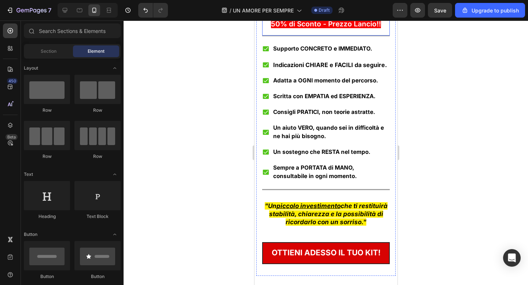
scroll to position [4426, 0]
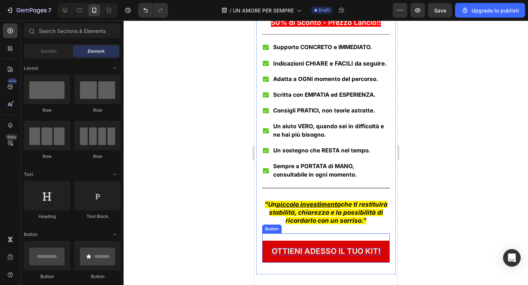
click at [290, 251] on span "OTTIENI ADESSO IL TUO KIT!" at bounding box center [325, 251] width 109 height 9
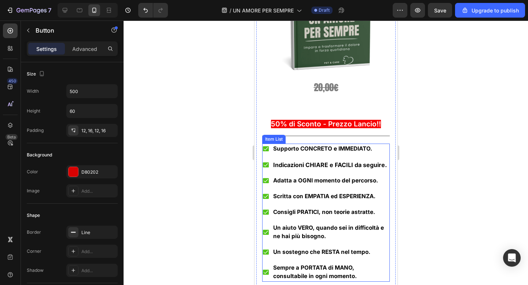
scroll to position [4321, 0]
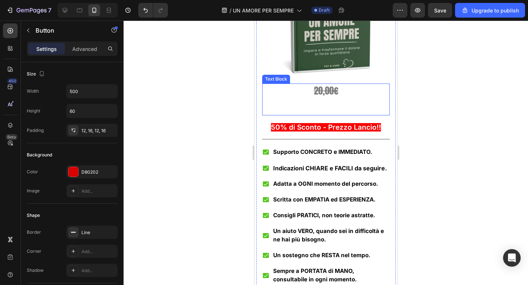
click at [318, 109] on span "14,90€" at bounding box center [326, 105] width 38 height 22
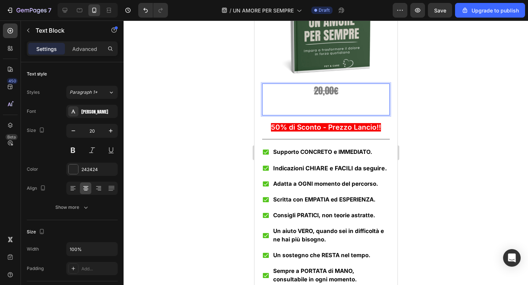
click at [318, 109] on span "14,90€" at bounding box center [326, 105] width 38 height 22
click at [326, 107] on span "14,90€" at bounding box center [326, 105] width 38 height 22
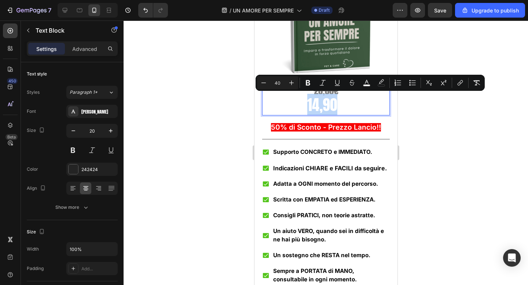
click at [324, 102] on span "14,90€" at bounding box center [326, 105] width 38 height 22
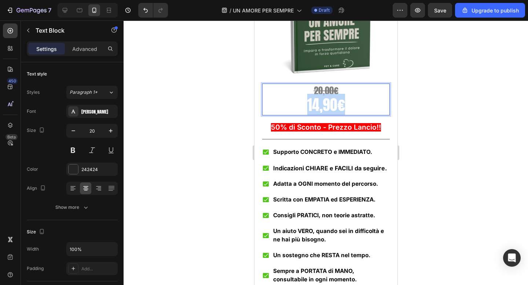
click at [324, 102] on span "14,90€" at bounding box center [326, 105] width 38 height 22
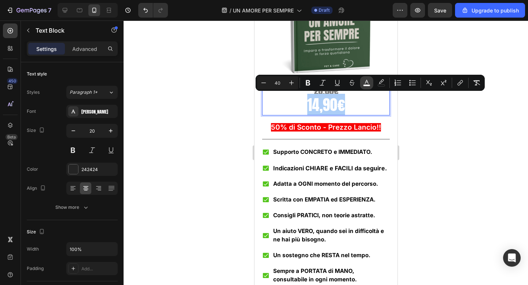
click at [362, 85] on button "color" at bounding box center [366, 82] width 13 height 13
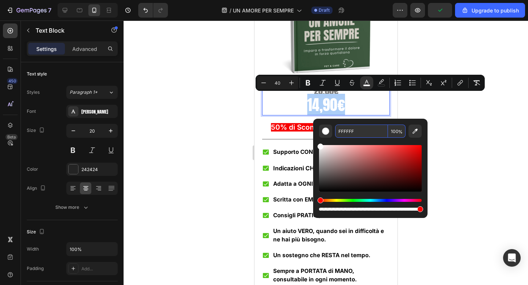
click at [349, 133] on input "FFFFFF" at bounding box center [361, 131] width 53 height 13
click at [342, 130] on input "FFFFFF" at bounding box center [361, 131] width 53 height 13
click at [362, 130] on input "FFFFFF" at bounding box center [361, 131] width 53 height 13
type input "F60000"
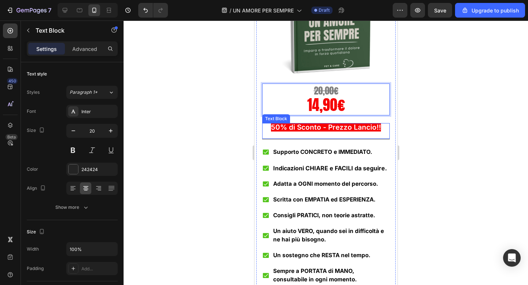
click at [324, 127] on span "50% di Sconto - Prezzo Lancio!!" at bounding box center [326, 127] width 110 height 8
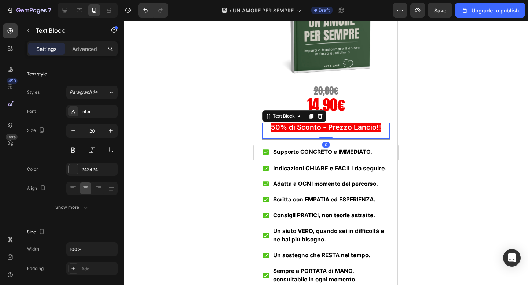
click at [300, 128] on span "50% di Sconto - Prezzo Lancio!!" at bounding box center [326, 127] width 110 height 8
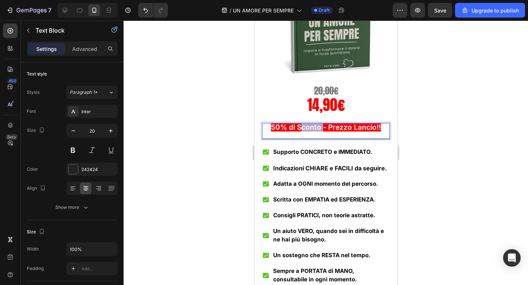
click at [296, 128] on span "50% di Sconto - Prezzo Lancio!!" at bounding box center [326, 127] width 110 height 8
drag, startPoint x: 308, startPoint y: 128, endPoint x: 368, endPoint y: 127, distance: 60.5
click at [368, 127] on span "Sconto - Prezzo Lancio!!" at bounding box center [326, 127] width 84 height 8
click at [314, 126] on span "Sconto" at bounding box center [326, 127] width 24 height 8
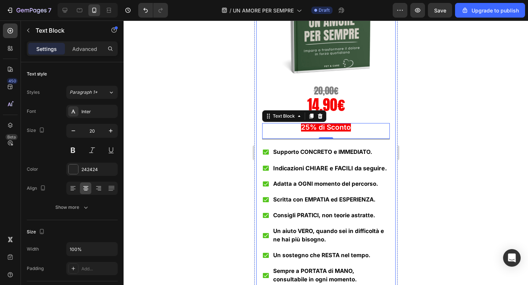
click at [504, 87] on div at bounding box center [326, 153] width 405 height 265
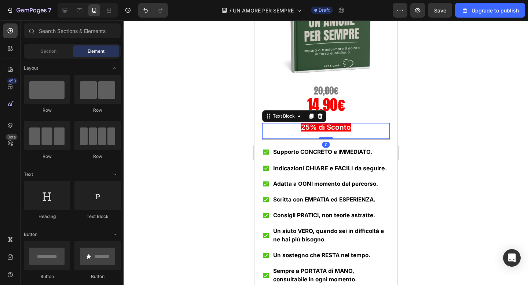
click at [351, 128] on span "25% di Sconto" at bounding box center [326, 127] width 50 height 8
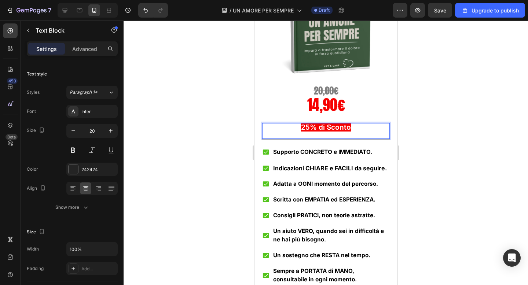
click at [310, 128] on span "25% di Sconto" at bounding box center [326, 127] width 50 height 8
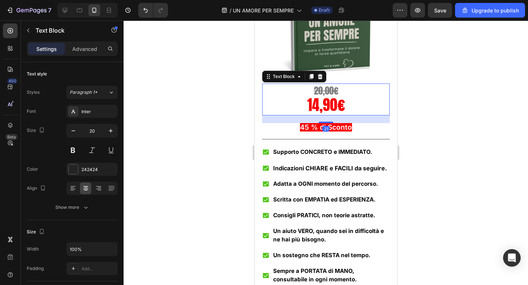
click at [319, 91] on s "20,00€" at bounding box center [326, 91] width 25 height 14
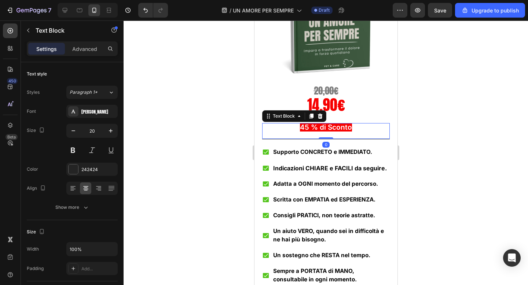
click at [306, 124] on span "45 % di Sconto" at bounding box center [326, 127] width 52 height 8
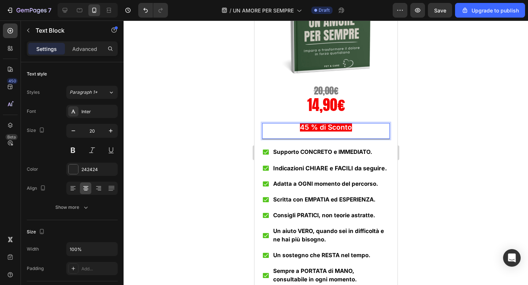
click at [307, 126] on span "45 % di Sconto" at bounding box center [326, 127] width 52 height 8
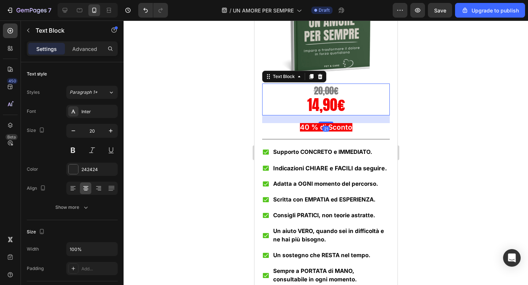
click at [324, 92] on s "20,00€" at bounding box center [326, 91] width 25 height 14
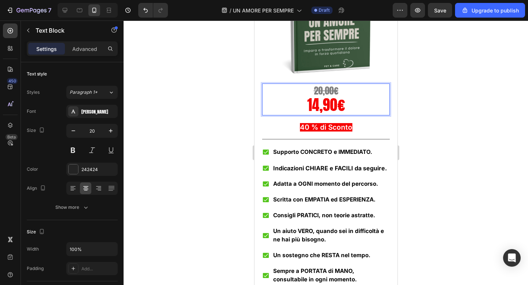
click at [320, 91] on s "20,00€" at bounding box center [326, 91] width 25 height 14
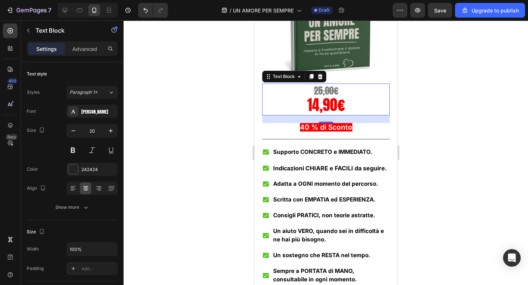
click at [419, 84] on div at bounding box center [326, 153] width 405 height 265
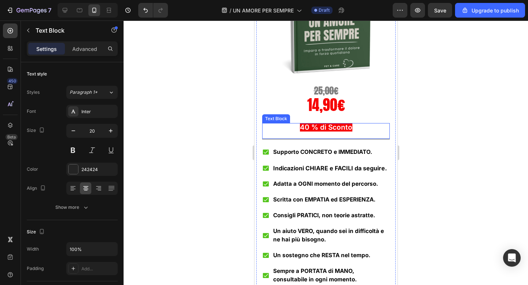
click at [298, 127] on p "40 % di Sconto" at bounding box center [326, 127] width 126 height 7
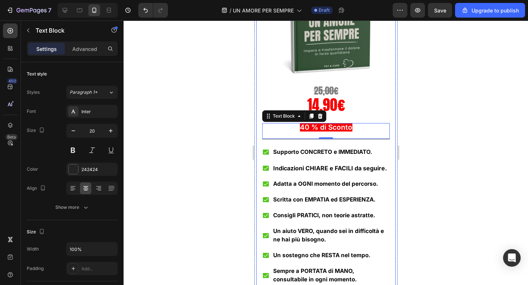
click at [433, 121] on div at bounding box center [326, 153] width 405 height 265
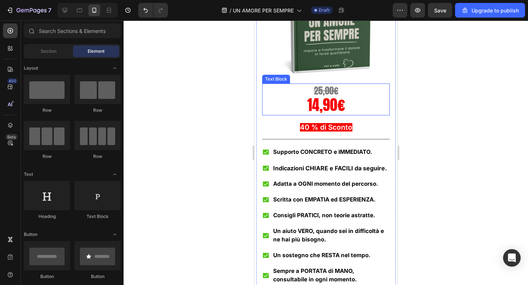
click at [493, 98] on div at bounding box center [326, 153] width 405 height 265
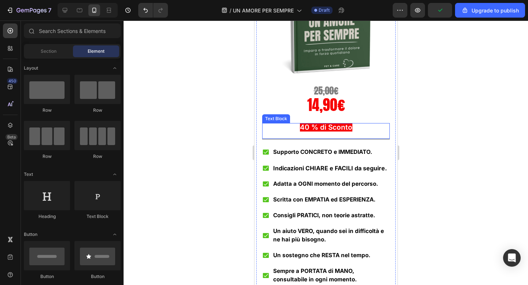
click at [339, 129] on span "40 % di Sconto" at bounding box center [326, 127] width 52 height 8
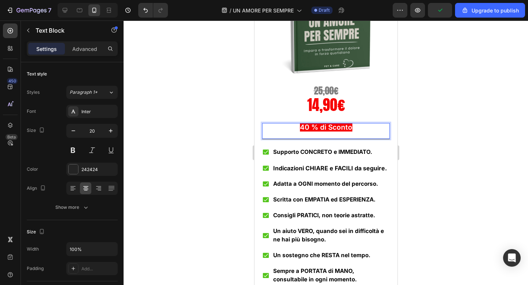
click at [339, 129] on span "40 % di Sconto" at bounding box center [326, 127] width 52 height 8
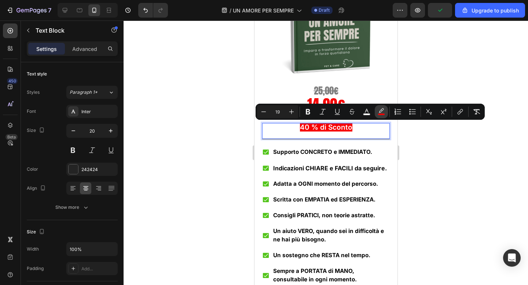
click at [386, 107] on button "color" at bounding box center [381, 111] width 13 height 13
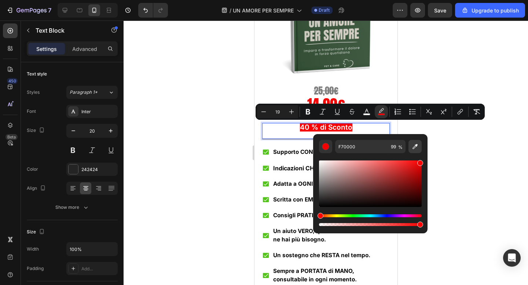
click at [414, 147] on icon "Editor contextual toolbar" at bounding box center [415, 146] width 7 height 7
type input "F50101"
type input "100"
click at [433, 69] on div at bounding box center [326, 153] width 405 height 265
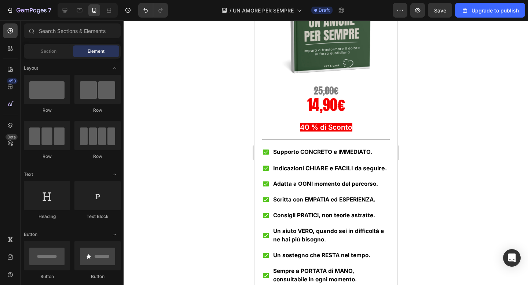
click at [433, 69] on div at bounding box center [326, 153] width 405 height 265
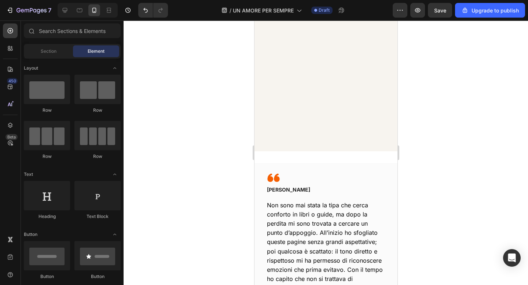
scroll to position [0, 0]
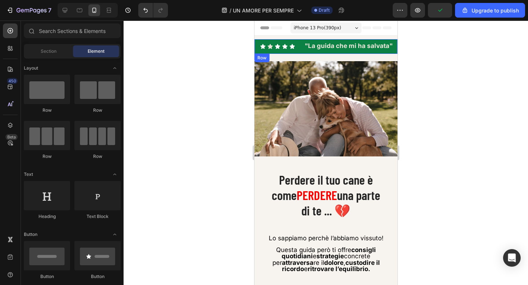
click at [256, 43] on div "Icon Icon Icon Icon Icon Icon List" at bounding box center [279, 46] width 47 height 7
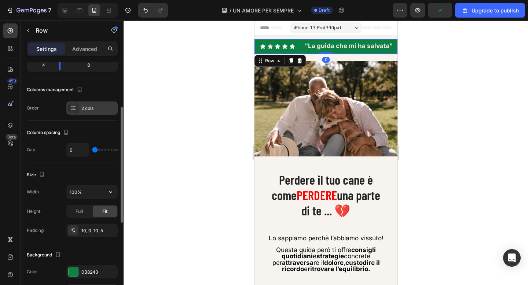
scroll to position [92, 0]
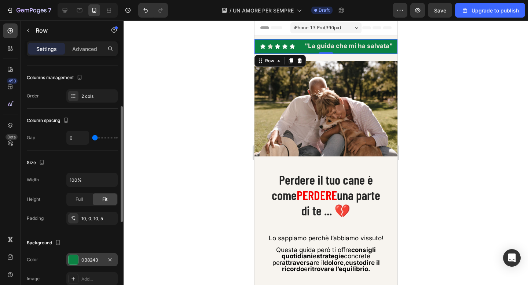
click at [82, 262] on div "0B8243" at bounding box center [91, 260] width 21 height 7
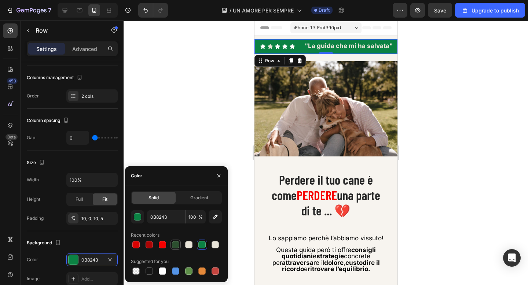
click at [176, 244] on div at bounding box center [175, 244] width 7 height 7
type input "2C4F2F"
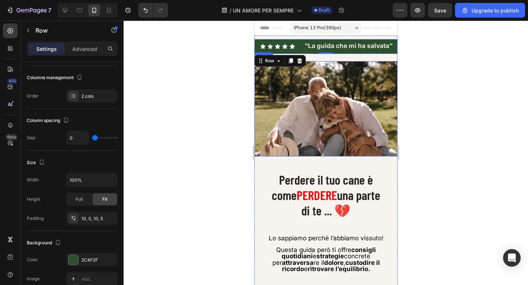
click at [442, 73] on div at bounding box center [326, 153] width 405 height 265
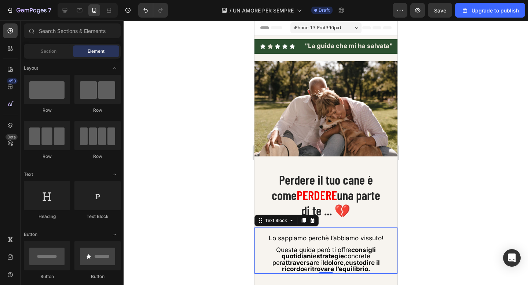
click at [337, 240] on span "Lo sappiamo perchè l’abbiamo vissuto!" at bounding box center [326, 238] width 115 height 7
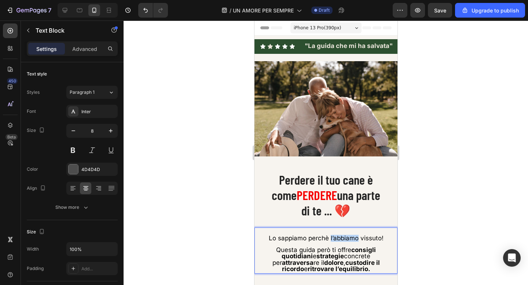
click at [337, 240] on span "Lo sappiamo perchè l’abbiamo vissuto!" at bounding box center [326, 238] width 115 height 7
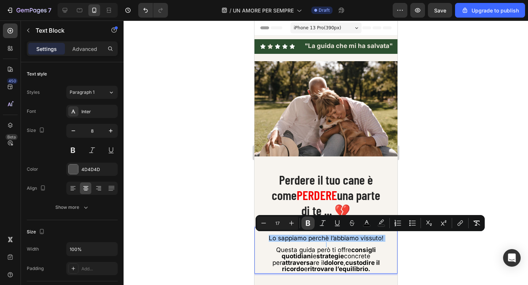
click at [305, 226] on icon "Editor contextual toolbar" at bounding box center [308, 223] width 7 height 7
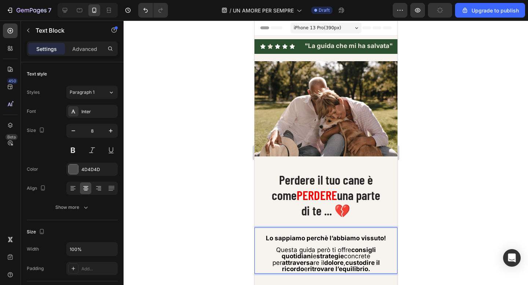
click at [337, 239] on strong "Lo sappiamo perchè l’abbiamo vissuto!" at bounding box center [326, 238] width 120 height 7
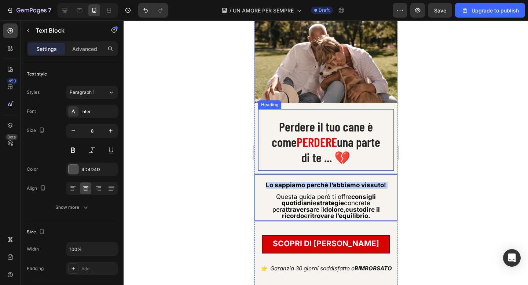
scroll to position [56, 0]
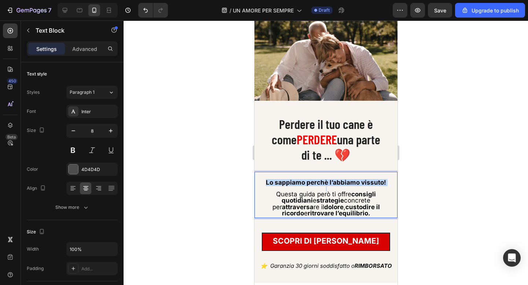
click at [329, 183] on strong "Lo sappiamo perchè l’abbiamo vissuto!" at bounding box center [326, 182] width 120 height 7
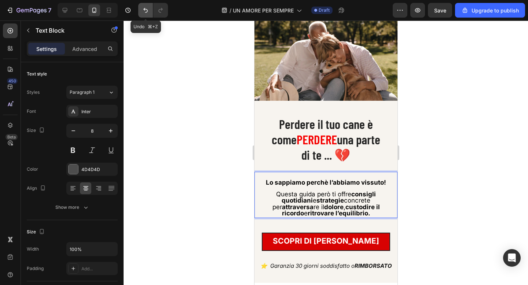
click at [149, 13] on icon "Undo/Redo" at bounding box center [145, 10] width 7 height 7
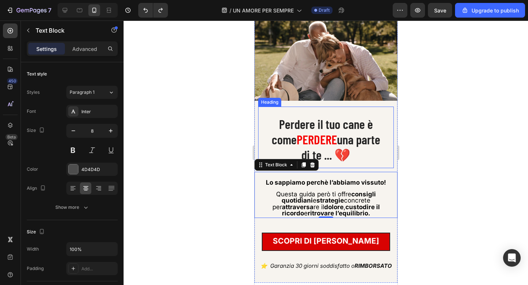
click at [279, 117] on h1 "Perdere il tuo cane è come PERDERE una parte di te ... 💔" at bounding box center [326, 139] width 136 height 58
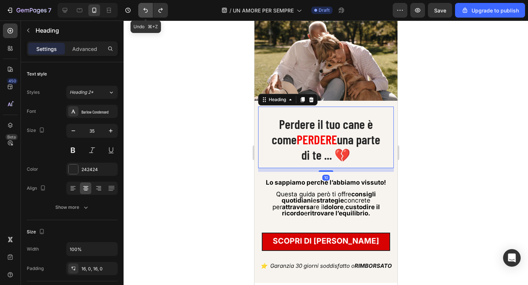
click at [144, 10] on icon "Undo/Redo" at bounding box center [145, 10] width 7 height 7
click at [143, 14] on button "Undo/Redo" at bounding box center [145, 10] width 15 height 15
click at [143, 14] on icon "Undo/Redo" at bounding box center [145, 10] width 7 height 7
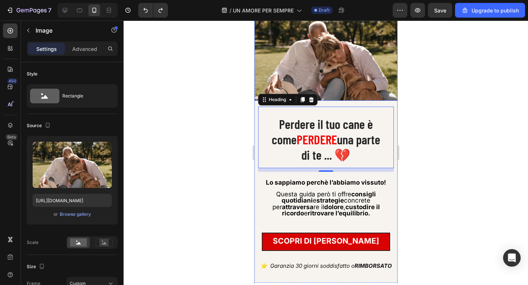
click at [262, 61] on img at bounding box center [325, 53] width 143 height 95
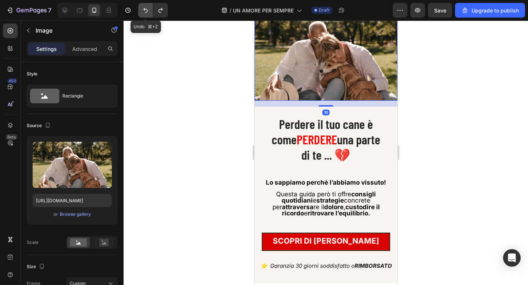
click at [141, 10] on button "Undo/Redo" at bounding box center [145, 10] width 15 height 15
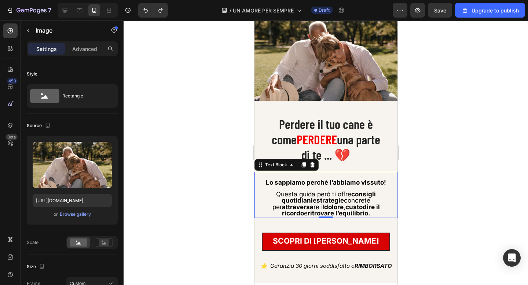
click at [332, 181] on strong "Lo sappiamo perchè l’abbiamo vissuto!" at bounding box center [326, 182] width 120 height 7
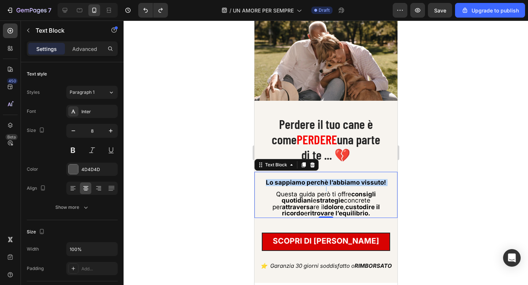
click at [332, 181] on strong "Lo sappiamo perchè l’abbiamo vissuto!" at bounding box center [326, 182] width 120 height 7
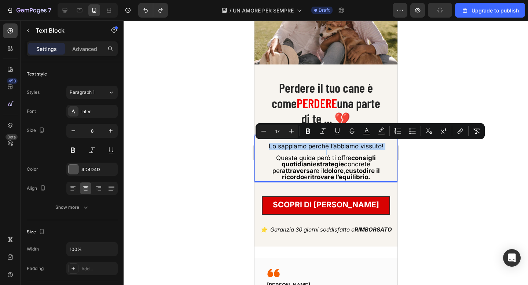
scroll to position [97, 0]
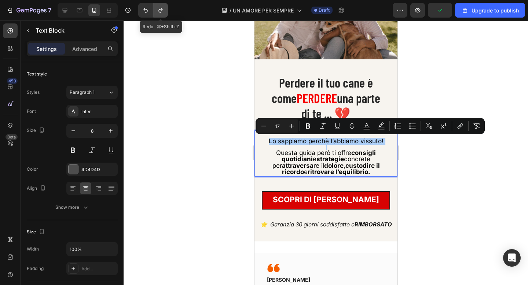
click at [167, 12] on button "Undo/Redo" at bounding box center [160, 10] width 15 height 15
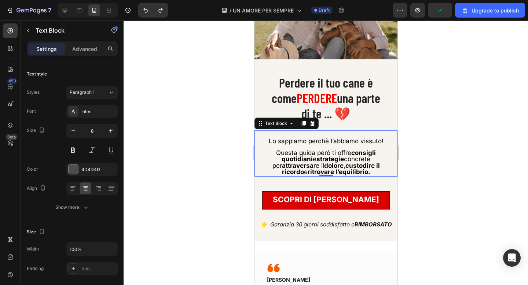
click at [191, 65] on div at bounding box center [326, 153] width 405 height 265
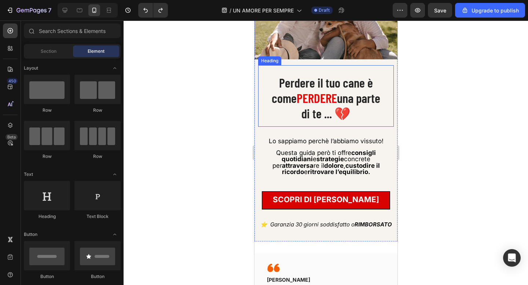
scroll to position [0, 0]
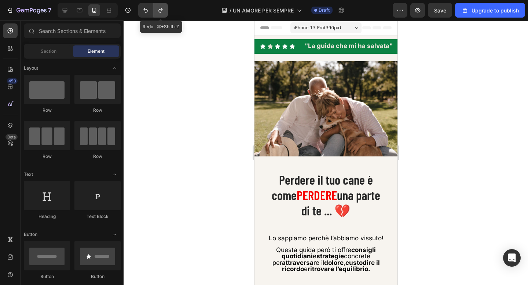
click at [162, 10] on icon "Undo/Redo" at bounding box center [160, 10] width 4 height 5
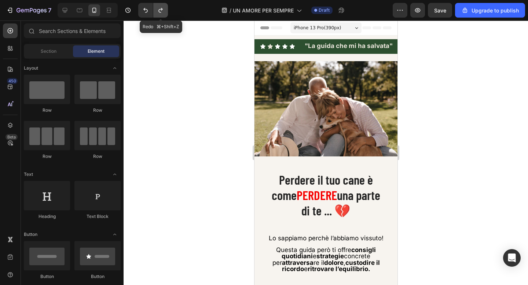
click at [162, 10] on icon "Undo/Redo" at bounding box center [160, 10] width 4 height 5
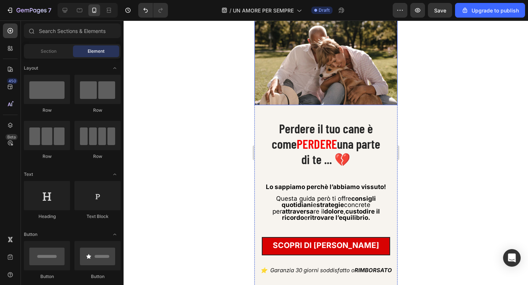
scroll to position [52, 0]
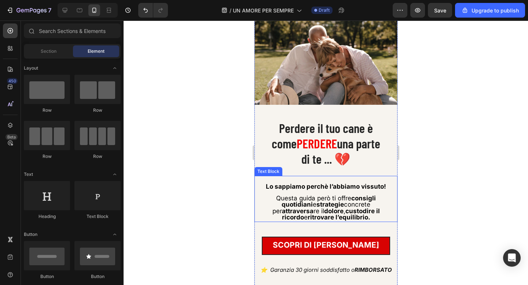
click at [335, 187] on strong "Lo sappiamo perchè l’abbiamo vissuto!" at bounding box center [326, 186] width 120 height 7
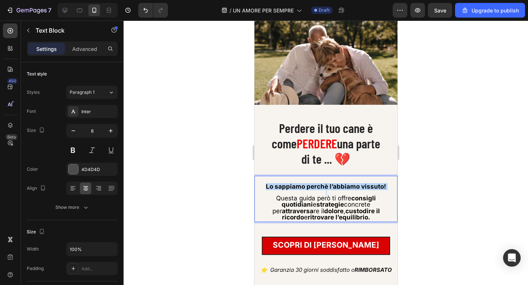
click at [335, 187] on strong "Lo sappiamo perchè l’abbiamo vissuto!" at bounding box center [326, 186] width 120 height 7
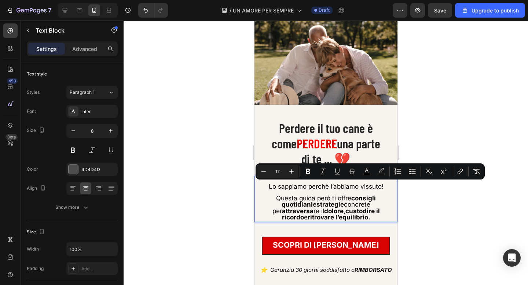
click at [335, 187] on span "Lo sappiamo perchè l’abbiamo vissuto!" at bounding box center [326, 186] width 115 height 7
drag, startPoint x: 330, startPoint y: 185, endPoint x: 380, endPoint y: 185, distance: 50.6
click at [380, 185] on span "Lo sappiamo perchè l’abbiamo vissuto!" at bounding box center [326, 186] width 115 height 7
drag, startPoint x: 384, startPoint y: 185, endPoint x: 331, endPoint y: 187, distance: 53.2
click at [331, 187] on p "Lo sappiamo perchè l’abbiamo vissuto!" at bounding box center [325, 187] width 131 height 6
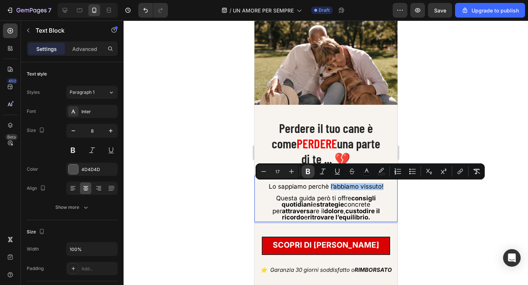
click at [311, 174] on icon "Editor contextual toolbar" at bounding box center [308, 171] width 7 height 7
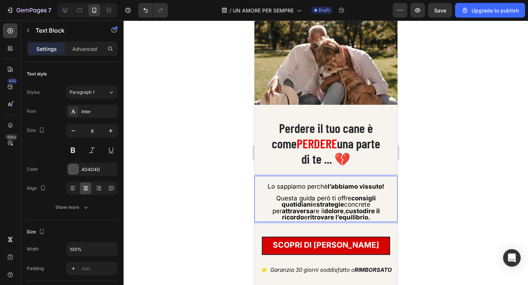
click at [329, 186] on strong "l’abbiamo vissuto!" at bounding box center [356, 186] width 56 height 7
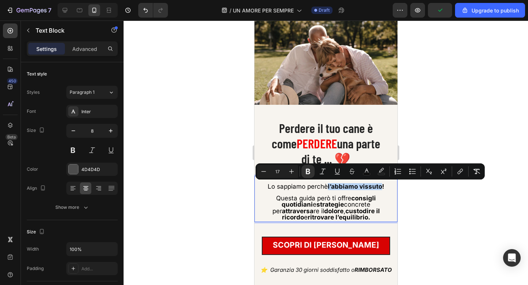
drag, startPoint x: 329, startPoint y: 186, endPoint x: 383, endPoint y: 186, distance: 53.9
click at [383, 186] on strong "l’abbiamo vissuto!" at bounding box center [356, 186] width 56 height 7
drag, startPoint x: 385, startPoint y: 186, endPoint x: 329, endPoint y: 186, distance: 55.4
click at [329, 186] on p "Lo sappiamo perchè l’abbiamo vissuto!" at bounding box center [325, 187] width 131 height 6
click at [382, 172] on icon "Editor contextual toolbar" at bounding box center [381, 171] width 7 height 7
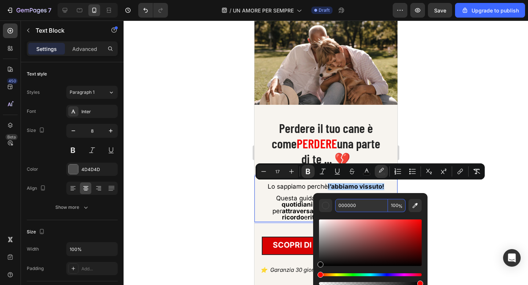
click at [356, 205] on input "000000" at bounding box center [361, 205] width 53 height 13
paste input "FFED"
type input "FFED00"
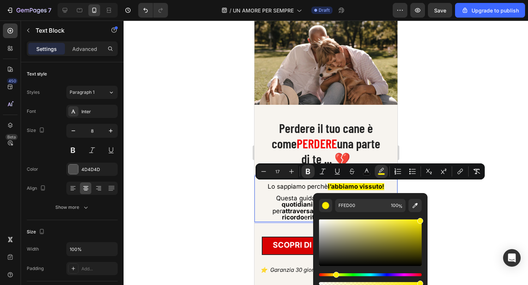
click at [450, 200] on div at bounding box center [326, 153] width 405 height 265
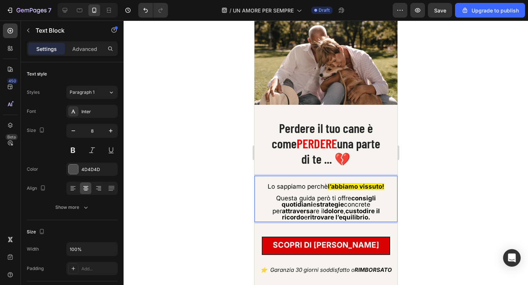
click at [329, 187] on p "Lo sappiamo perchè l’abbiamo vissuto!" at bounding box center [325, 187] width 131 height 6
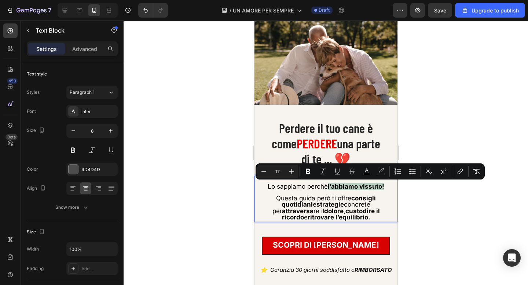
drag, startPoint x: 327, startPoint y: 186, endPoint x: 385, endPoint y: 185, distance: 58.4
click at [385, 185] on p "Lo sappiamo perchè l’abbiamo vissuto!" at bounding box center [325, 187] width 131 height 6
click at [382, 171] on icon "Editor contextual toolbar" at bounding box center [381, 170] width 5 height 4
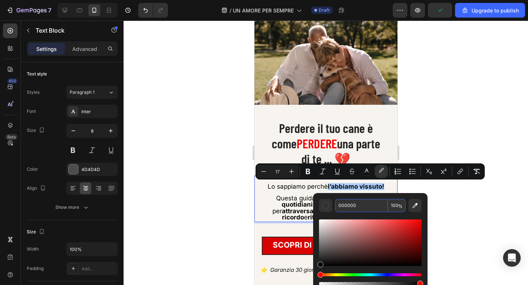
click at [354, 210] on input "000000" at bounding box center [361, 205] width 53 height 13
paste input "FFED"
type input "FFED00"
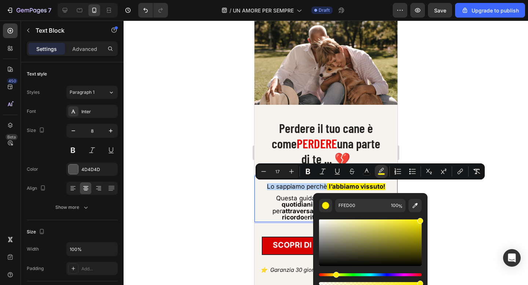
click at [381, 187] on strong "l’abbiamo vissuto!" at bounding box center [357, 186] width 56 height 7
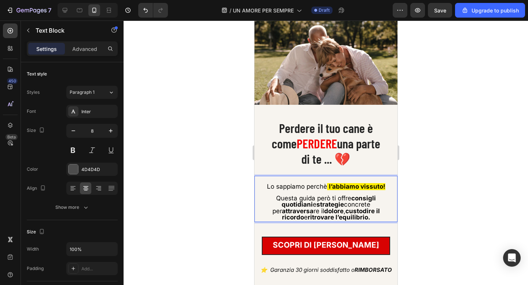
click at [383, 187] on strong "l’abbiamo vissuto!" at bounding box center [357, 186] width 56 height 7
click at [384, 187] on strong "l’abbiamo vissuto!" at bounding box center [357, 186] width 56 height 7
click at [429, 181] on div at bounding box center [326, 153] width 405 height 265
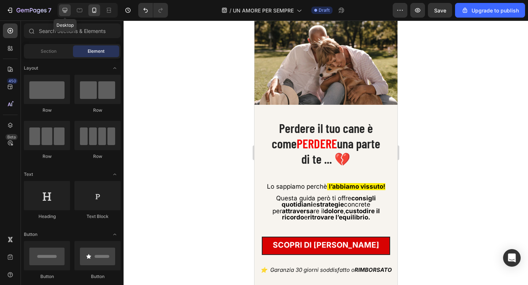
click at [64, 8] on icon at bounding box center [65, 10] width 5 height 5
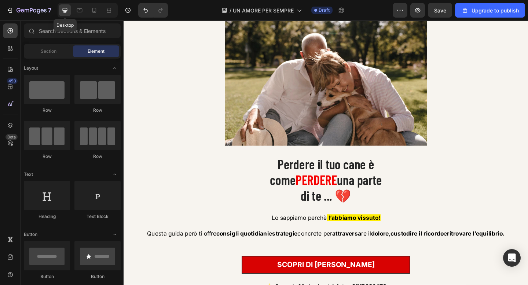
scroll to position [54, 0]
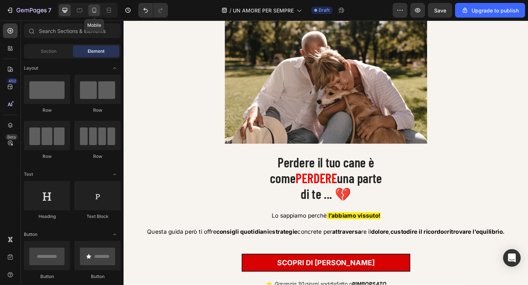
click at [96, 6] on div at bounding box center [94, 10] width 12 height 12
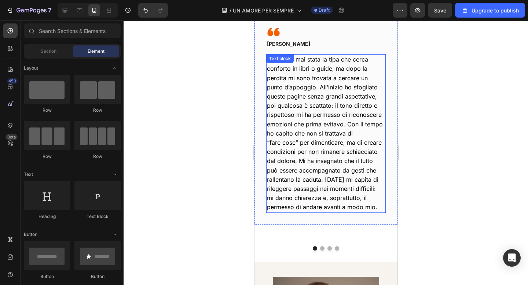
scroll to position [296, 0]
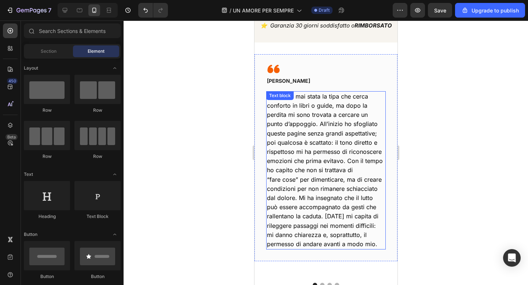
click at [361, 135] on span "Non sono mai stata la tipa che cerca conforto in libri o guide, ma dopo la perd…" at bounding box center [325, 133] width 116 height 81
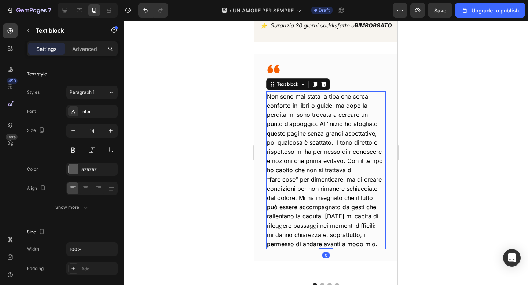
click at [360, 134] on span "Non sono mai stata la tipa che cerca conforto in libri o guide, ma dopo la perd…" at bounding box center [325, 133] width 116 height 81
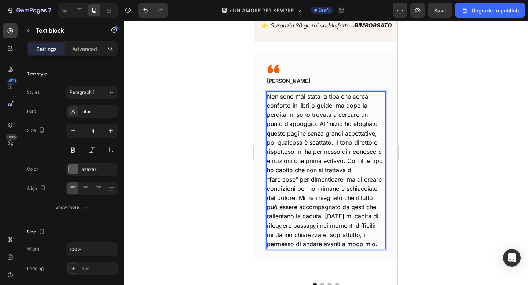
click at [346, 162] on span "poi qualcosa è scattato: il tono diretto e rispettoso mi ha permesso di riconos…" at bounding box center [325, 156] width 116 height 35
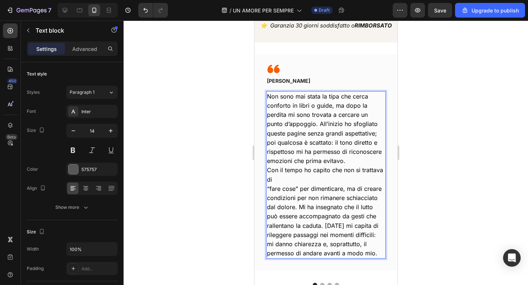
click at [268, 191] on span "“fare cose” per dimenticare, ma di creare condizioni per non rimanere schiaccia…" at bounding box center [324, 212] width 115 height 54
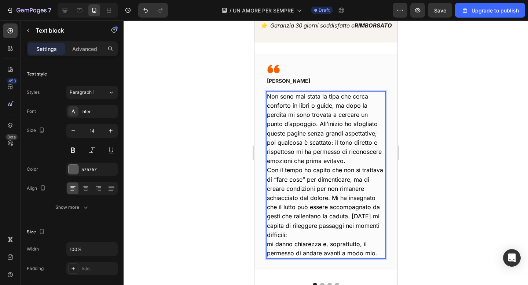
click at [353, 220] on span "Con il tempo ho capito che non si trattava di “fare cose” per dimenticare, ma d…" at bounding box center [325, 203] width 116 height 72
click at [268, 247] on span "mi danno chiarezza e, soprattutto, il permesso di andare avanti a modo mio." at bounding box center [322, 249] width 110 height 17
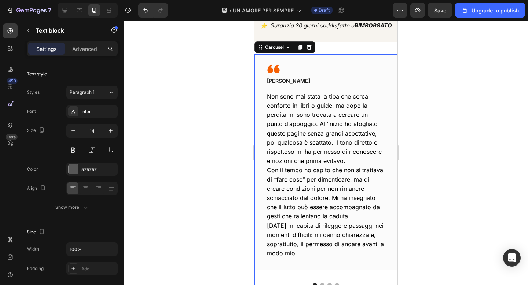
click at [322, 283] on button "Dot" at bounding box center [322, 285] width 4 height 4
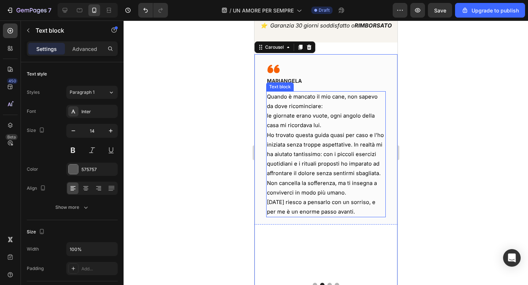
click at [309, 117] on span "le giornate erano vuote, ogni angolo della casa mi ricordava lui." at bounding box center [321, 121] width 108 height 16
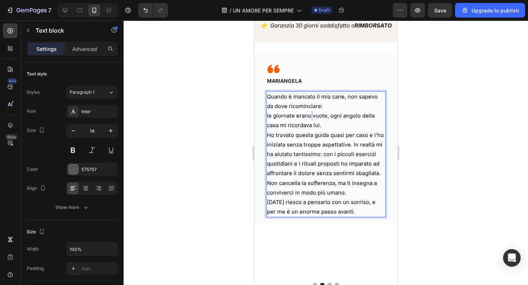
click at [309, 117] on span "le giornate erano vuote, ogni angolo della casa mi ricordava lui." at bounding box center [321, 121] width 108 height 16
click at [267, 116] on span "le giornate erano vuote, ogni angolo della casa mi ricordava lui." at bounding box center [321, 121] width 108 height 16
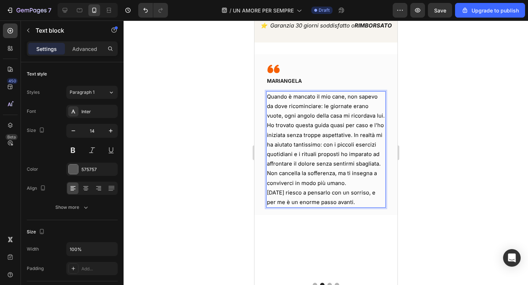
click at [373, 124] on span "Ho trovato questa guida quasi per caso e l’ho iniziata senza troppe aspettative…" at bounding box center [325, 154] width 117 height 64
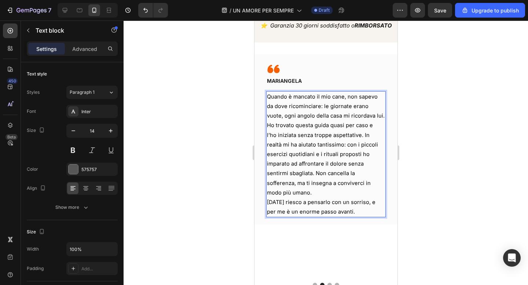
click at [362, 133] on span "l’ho iniziata senza troppe aspettative. In realtà mi ha aiutato tantissimo: con…" at bounding box center [322, 164] width 111 height 64
click at [364, 171] on span "In realtà mi ha aiutato tantissimo: con i piccoli esercizi quotidiani e i ritua…" at bounding box center [325, 169] width 117 height 55
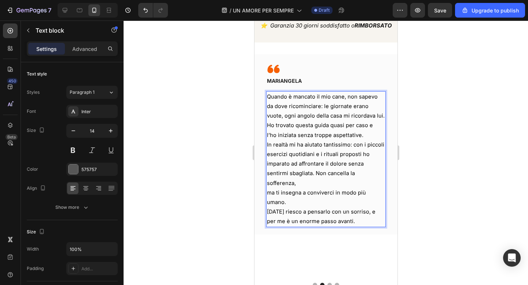
click at [269, 209] on span "Oggi riesco a pensarlo con un sorriso, e per me è un enorme passo avanti." at bounding box center [321, 217] width 109 height 16
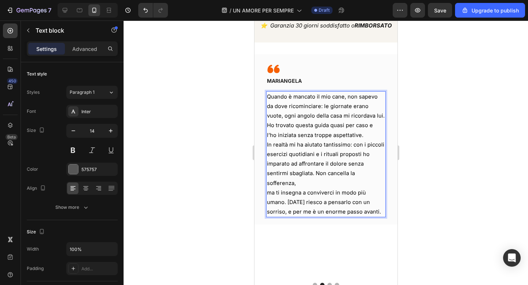
click at [365, 190] on span "ma ti insegna a conviverci in modo più umano. Oggi riesco a pensarlo con un sor…" at bounding box center [324, 203] width 114 height 26
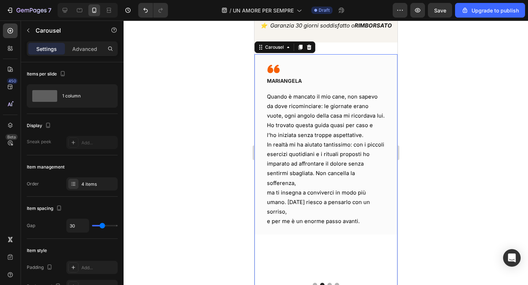
click at [330, 283] on button "Dot" at bounding box center [329, 285] width 4 height 4
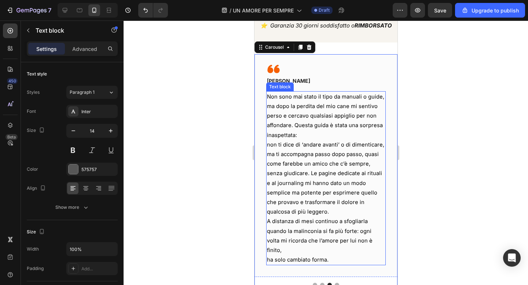
click at [285, 136] on span "Non sono mai stato il tipo da manuali o guide, ma dopo la perdita del mio cane …" at bounding box center [325, 116] width 117 height 45
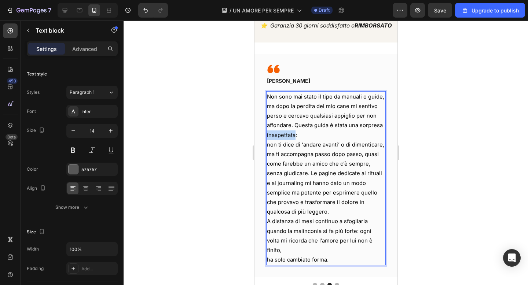
click at [285, 136] on span "Non sono mai stato il tipo da manuali o guide, ma dopo la perdita del mio cane …" at bounding box center [325, 116] width 117 height 45
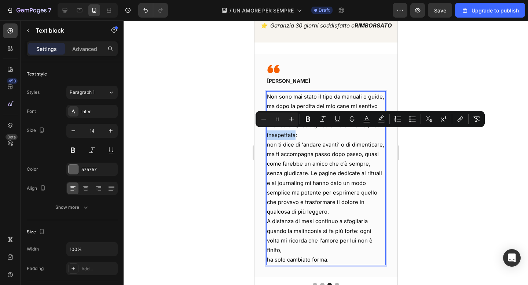
click at [267, 143] on span "non ti dice di ‘andare avanti’ o di dimenticare, ma ti accompagna passo dopo pa…" at bounding box center [325, 179] width 117 height 74
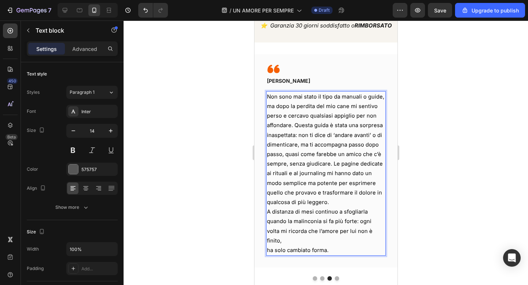
click at [269, 209] on span "A distanza di mesi continuo a sfogliarla quando la malinconia si fa più forte: …" at bounding box center [320, 227] width 106 height 36
click at [359, 218] on span "A distanza di mesi continuo a sfogliarla quando la malinconia si fa più forte: …" at bounding box center [320, 227] width 106 height 36
click at [267, 247] on span "ha solo cambiato forma." at bounding box center [298, 250] width 62 height 7
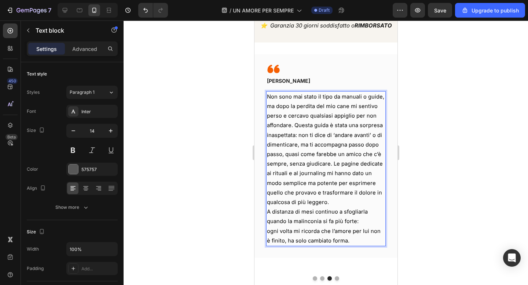
click at [332, 161] on span "Non sono mai stato il tipo da manuali o guide, ma dopo la perdita del mio cane …" at bounding box center [325, 150] width 117 height 112
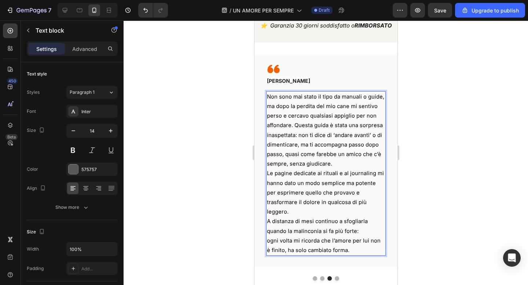
click at [296, 124] on span "Non sono mai stato il tipo da manuali o guide, ma dopo la perdita del mio cane …" at bounding box center [325, 131] width 117 height 74
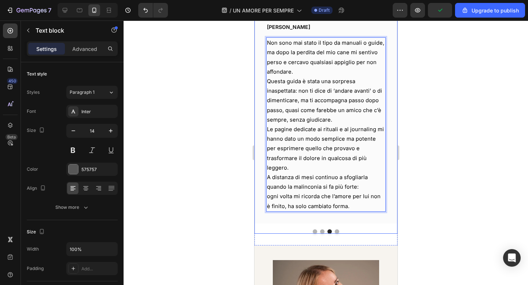
scroll to position [353, 0]
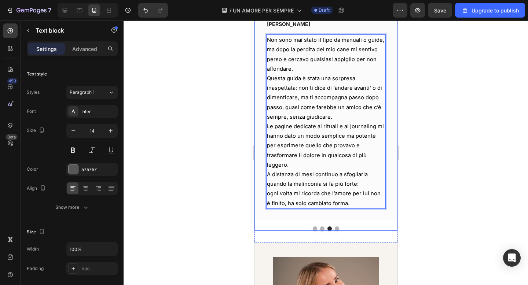
click at [336, 227] on button "Dot" at bounding box center [337, 229] width 4 height 4
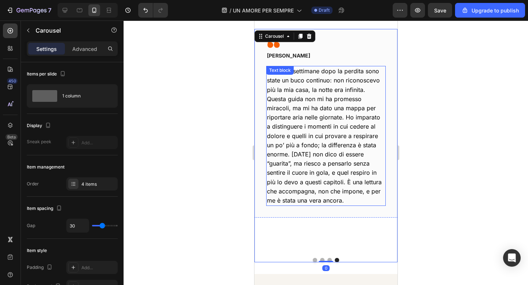
scroll to position [321, 0]
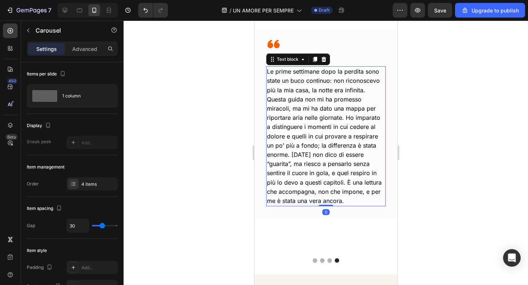
click at [340, 95] on p "Le prime settimane dopo la perdita sono state un buco continuo: non riconoscevo…" at bounding box center [326, 136] width 118 height 139
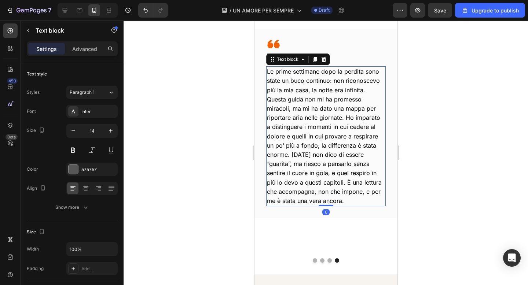
click at [340, 95] on p "Le prime settimane dopo la perdita sono state un buco continuo: non riconoscevo…" at bounding box center [326, 136] width 118 height 139
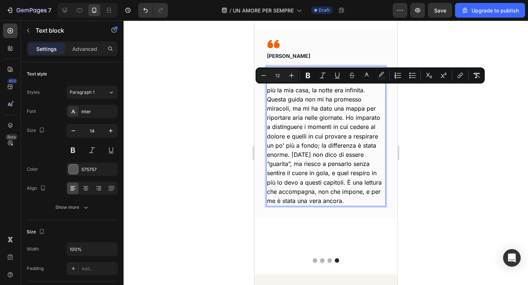
click at [365, 95] on p "Le prime settimane dopo la perdita sono state un buco continuo: non riconoscevo…" at bounding box center [326, 136] width 118 height 139
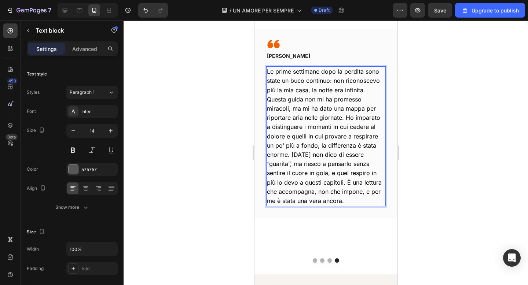
click at [347, 117] on span "Le prime settimane dopo la perdita sono state un buco continuo: non riconoscevo…" at bounding box center [324, 136] width 115 height 137
click at [347, 146] on span "Ho imparato a distinguere i momenti in cui cedere al dolore e quelli in cui pro…" at bounding box center [325, 163] width 117 height 81
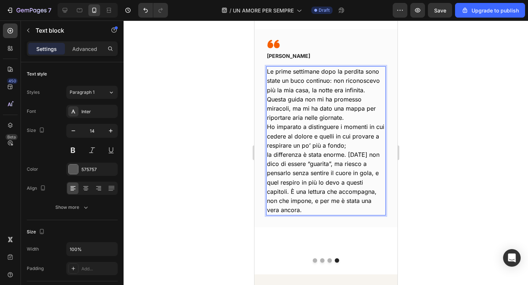
click at [349, 155] on span "la differenza è stata enorme. Oggi non dico di essere “guarita”, ma riesco a pe…" at bounding box center [323, 182] width 113 height 63
click at [361, 166] on span "Oggi non dico di essere “guarita”, ma riesco a pensarlo senza sentire il cuore …" at bounding box center [325, 187] width 117 height 54
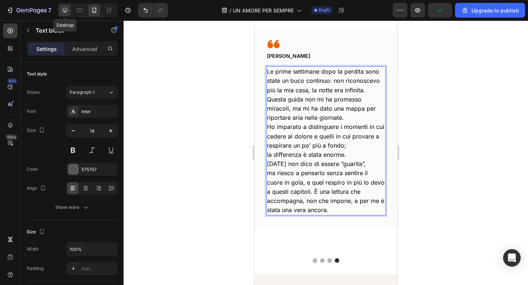
click at [70, 12] on div at bounding box center [65, 10] width 12 height 12
type input "16"
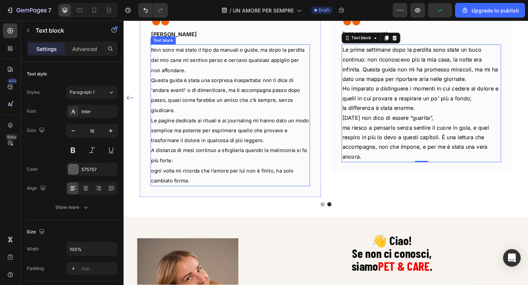
scroll to position [354, 0]
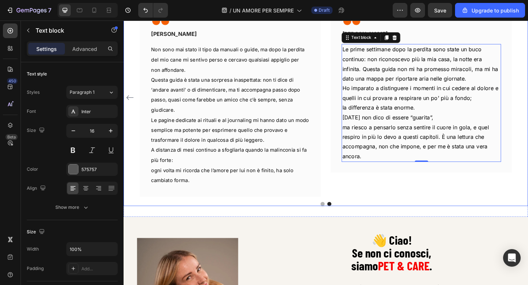
click at [342, 218] on button "Dot" at bounding box center [340, 220] width 4 height 4
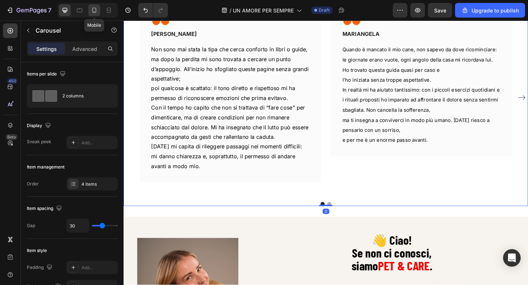
click at [94, 12] on icon at bounding box center [94, 10] width 7 height 7
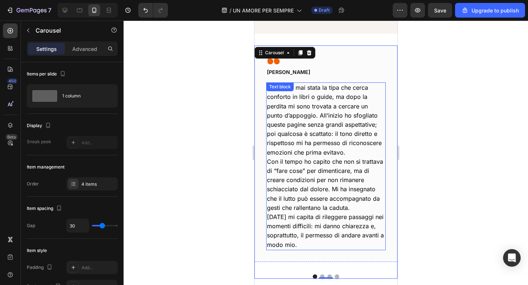
scroll to position [305, 0]
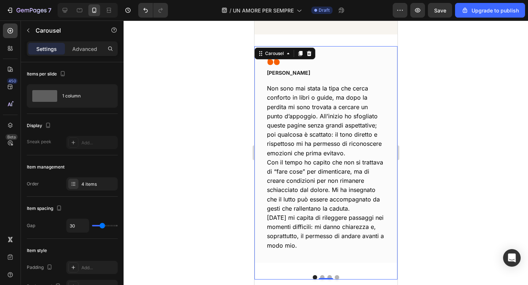
click at [477, 88] on div at bounding box center [326, 153] width 405 height 265
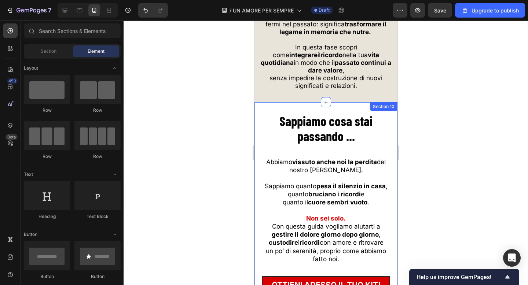
scroll to position [3625, 0]
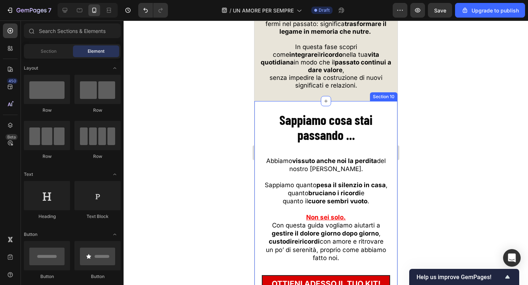
click at [306, 105] on div "Sappiamo cosa stai passando ... Heading Abbiamo vissuto anche noi la perdita de…" at bounding box center [325, 209] width 143 height 216
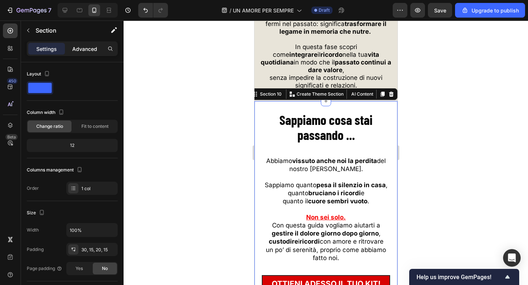
click at [87, 45] on p "Advanced" at bounding box center [84, 49] width 25 height 8
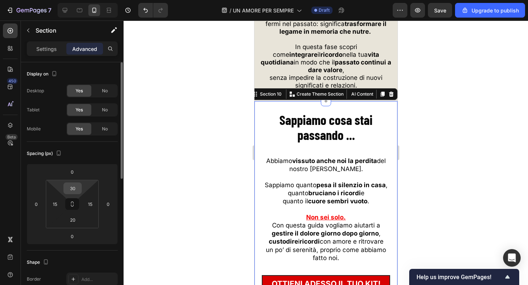
click at [75, 189] on input "30" at bounding box center [72, 188] width 15 height 11
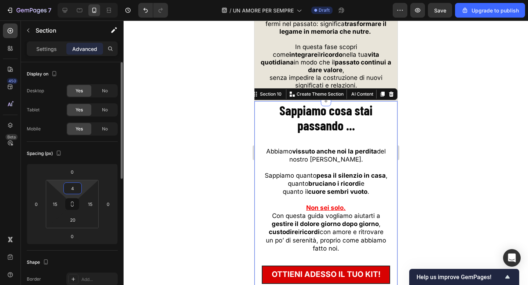
type input "40"
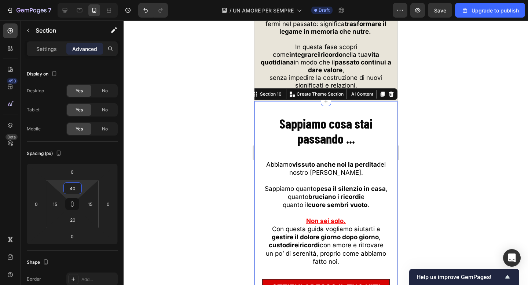
click at [181, 160] on div at bounding box center [326, 153] width 405 height 265
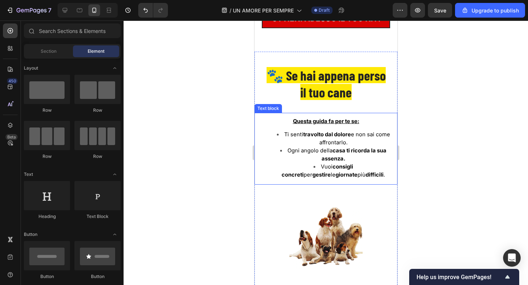
scroll to position [3881, 0]
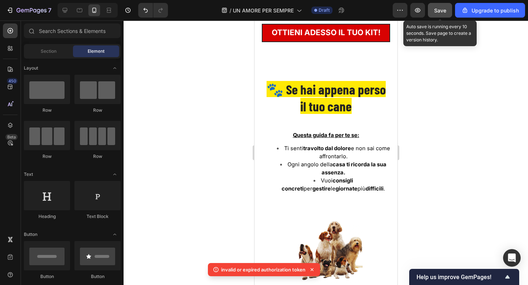
click at [439, 8] on span "Save" at bounding box center [440, 10] width 12 height 6
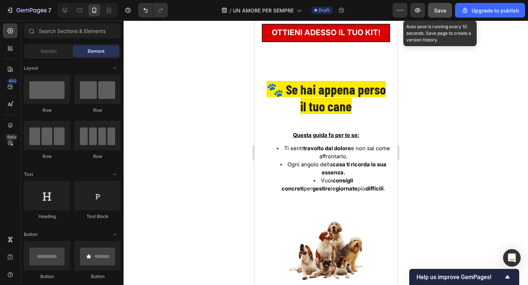
click at [437, 7] on span "Save" at bounding box center [440, 10] width 12 height 6
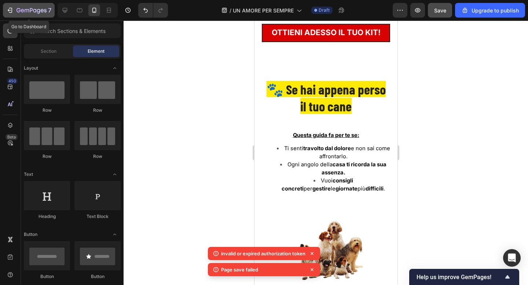
click at [20, 15] on button "7" at bounding box center [29, 10] width 52 height 15
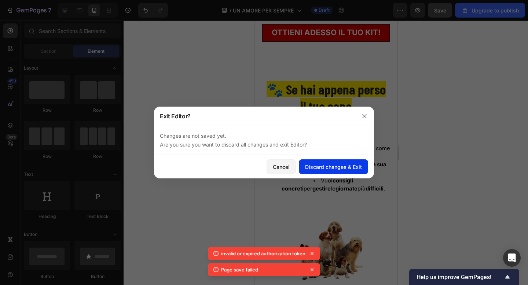
click at [335, 170] on div "Discard changes & Exit" at bounding box center [333, 167] width 57 height 8
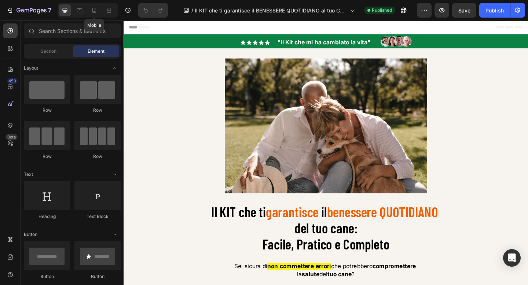
drag, startPoint x: 93, startPoint y: 14, endPoint x: 111, endPoint y: 19, distance: 18.5
click at [93, 14] on div at bounding box center [94, 10] width 12 height 12
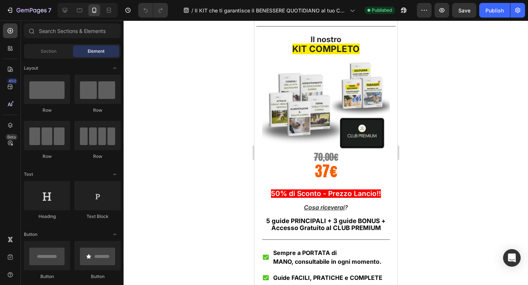
scroll to position [6249, 0]
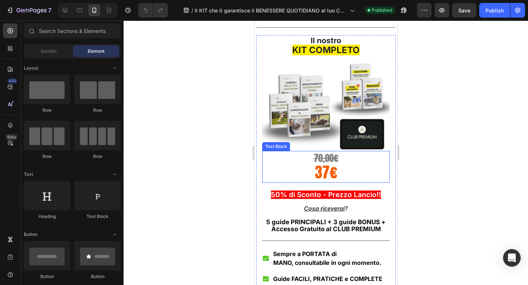
click at [324, 163] on span "37€" at bounding box center [326, 172] width 22 height 22
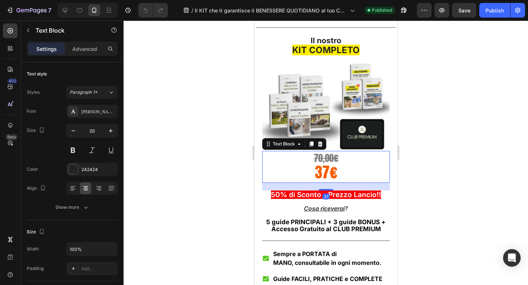
click at [324, 163] on span "37€" at bounding box center [326, 172] width 22 height 22
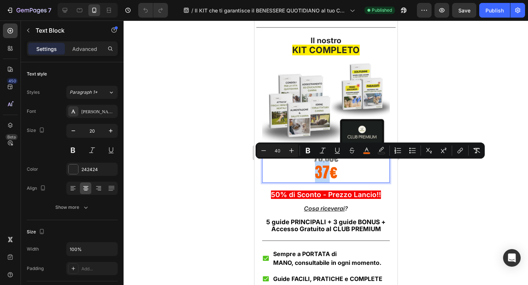
click at [324, 163] on span "37€" at bounding box center [326, 172] width 22 height 22
click at [305, 167] on p "37€" at bounding box center [326, 174] width 126 height 17
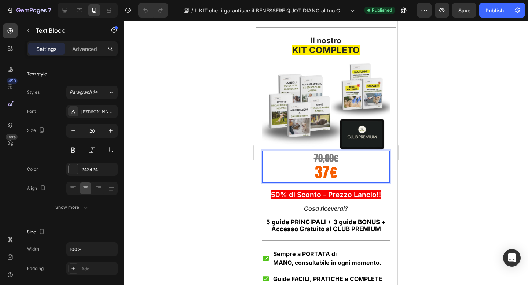
click at [319, 162] on span "37€" at bounding box center [326, 172] width 22 height 22
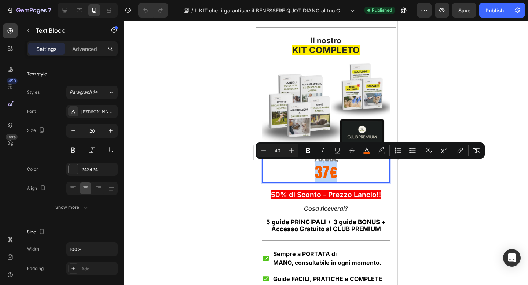
click at [324, 162] on span "37€" at bounding box center [326, 172] width 22 height 22
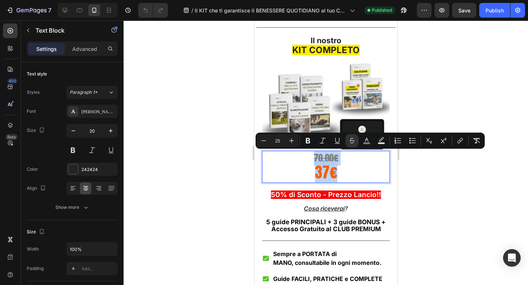
drag, startPoint x: 346, startPoint y: 176, endPoint x: 311, endPoint y: 158, distance: 38.7
click at [311, 158] on div "70,00€ 37€" at bounding box center [326, 167] width 128 height 32
copy div "70,00€ 37€"
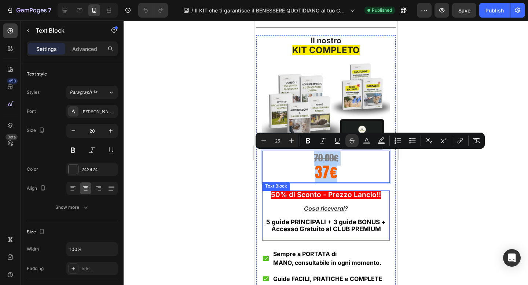
click at [260, 208] on div "Il nostro KIT COMPLETO Text Block Image 70,00€ 37€ Text Block 21 50% di Sconto …" at bounding box center [325, 269] width 139 height 468
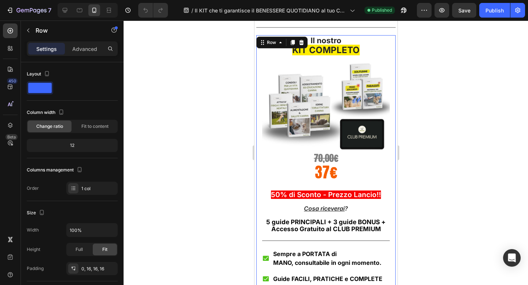
click at [271, 205] on p "Cosa riceverai ?" at bounding box center [326, 212] width 126 height 14
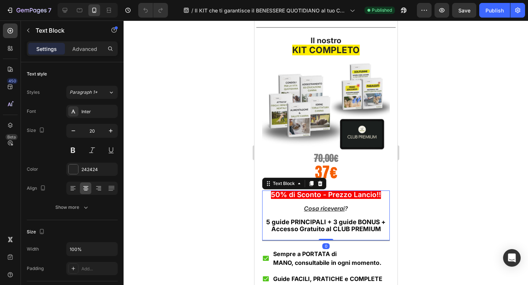
copy div "70,00€ 37€"
click at [323, 49] on strong "KIT COMPLETO" at bounding box center [326, 50] width 68 height 11
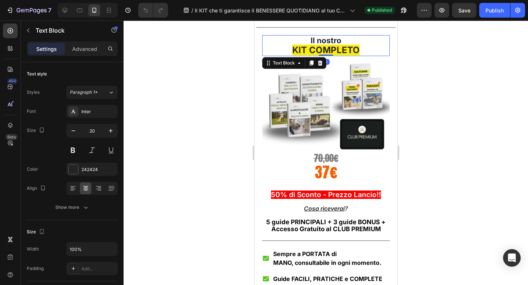
click at [323, 49] on strong "KIT COMPLETO" at bounding box center [326, 50] width 68 height 11
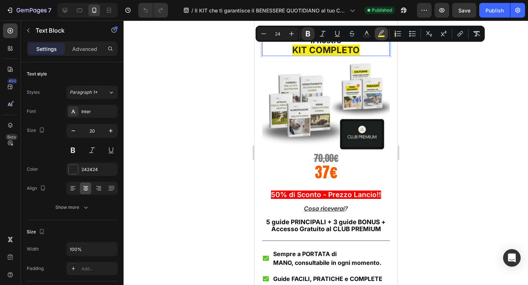
click at [381, 34] on icon "Editor contextual toolbar" at bounding box center [381, 32] width 5 height 4
type input "FFED00"
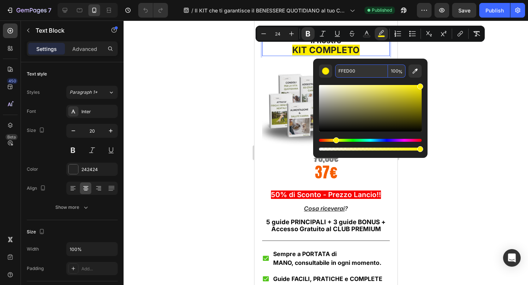
click at [349, 71] on input "FFED00" at bounding box center [361, 71] width 53 height 13
copy strong "COMPLETO"
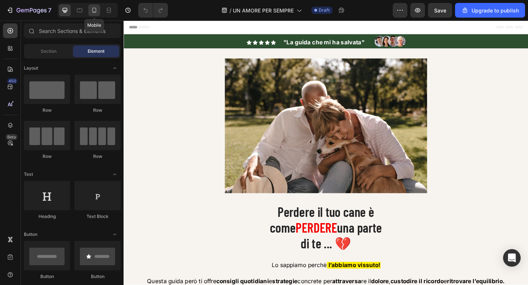
click at [95, 9] on icon at bounding box center [94, 10] width 7 height 7
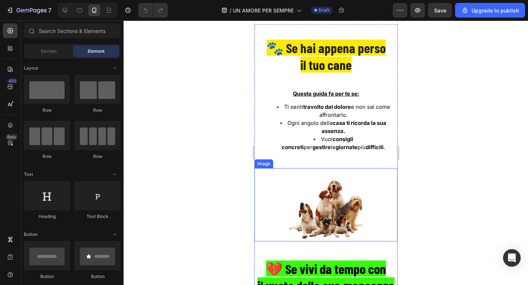
scroll to position [3194, 0]
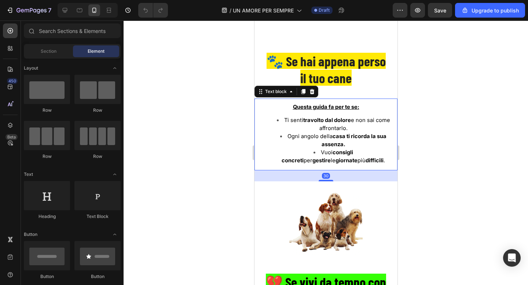
click at [282, 120] on li "Ti senti travolto dal dolore e non sai come affrontarlo." at bounding box center [333, 124] width 127 height 16
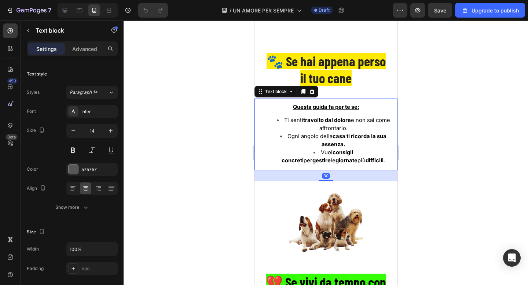
click at [284, 121] on span "Ti senti travolto dal dolore e non sai come affrontarlo." at bounding box center [337, 124] width 106 height 15
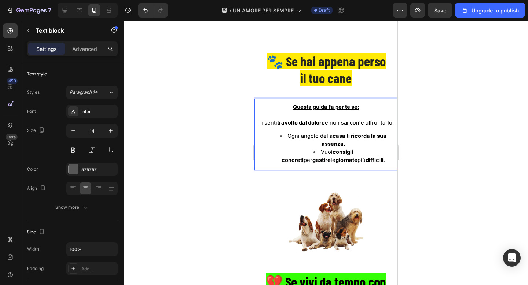
click at [289, 137] on span "Ogni angolo della casa ti ricorda la sua assenza." at bounding box center [336, 140] width 99 height 15
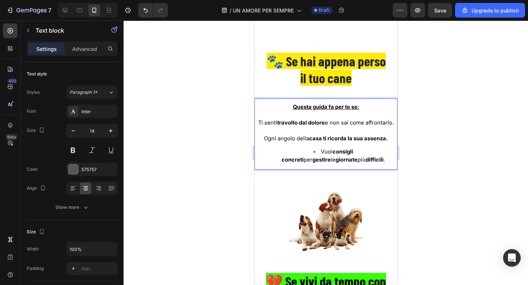
click at [281, 152] on span "Vuoi consigli concreti per gestire le giornate più difficili ." at bounding box center [332, 156] width 103 height 15
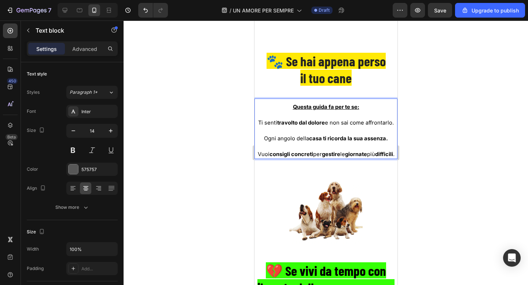
click at [228, 146] on div at bounding box center [326, 153] width 405 height 265
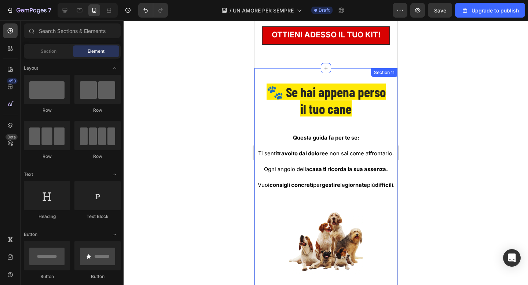
scroll to position [3160, 0]
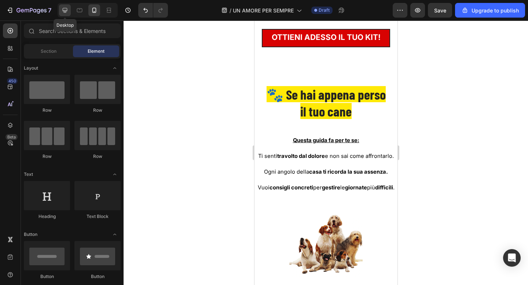
click at [67, 7] on icon at bounding box center [64, 10] width 7 height 7
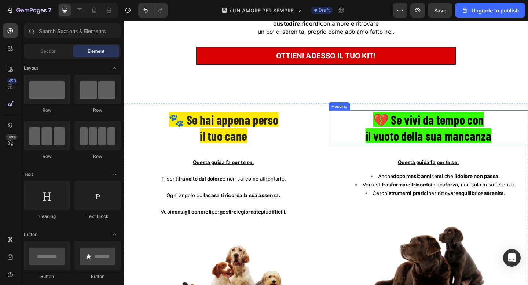
scroll to position [3116, 0]
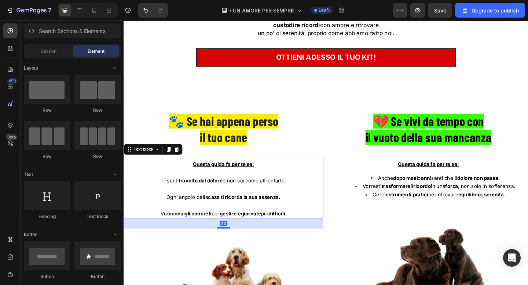
click at [263, 196] on span "Ti senti travolto dal dolore e non sai come affrontarlo." at bounding box center [232, 195] width 136 height 7
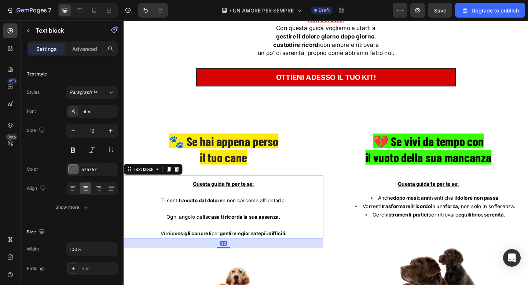
scroll to position [3048, 0]
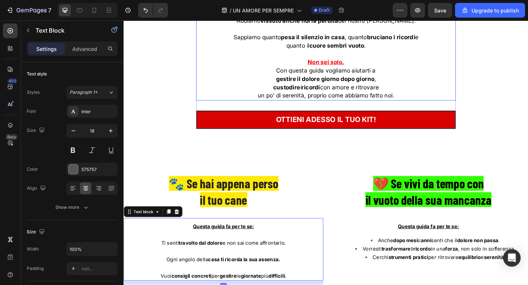
click at [320, 88] on strong "gestire il dolore giorno dopo giorno" at bounding box center [342, 84] width 107 height 7
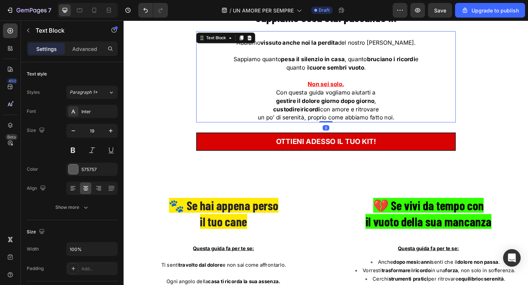
scroll to position [2995, 0]
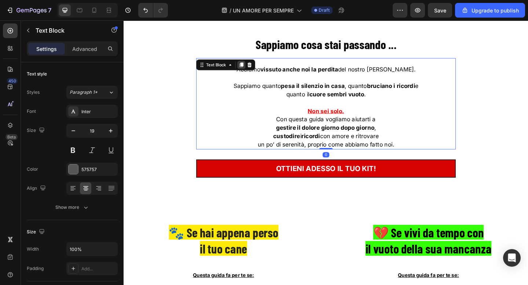
click at [251, 69] on icon at bounding box center [252, 68] width 4 height 5
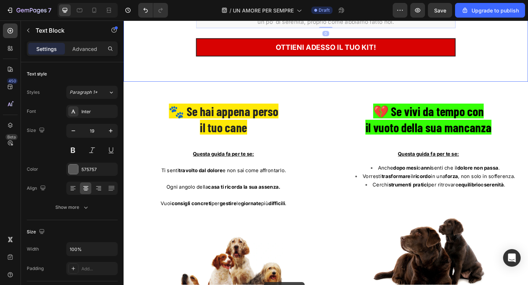
scroll to position [3237, 0]
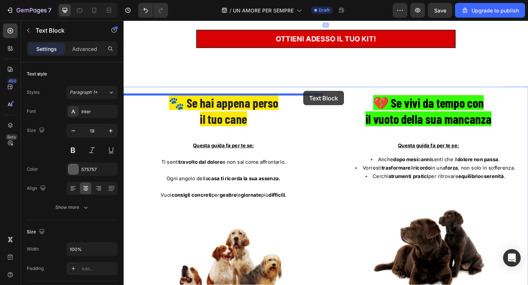
drag, startPoint x: 224, startPoint y: 156, endPoint x: 319, endPoint y: 97, distance: 112.2
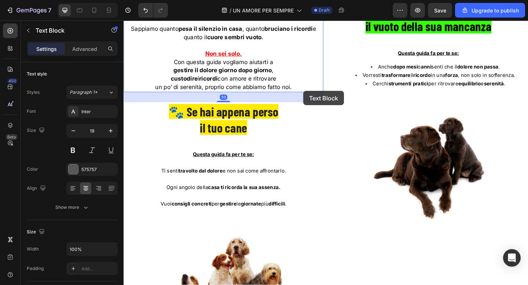
scroll to position [3136, 0]
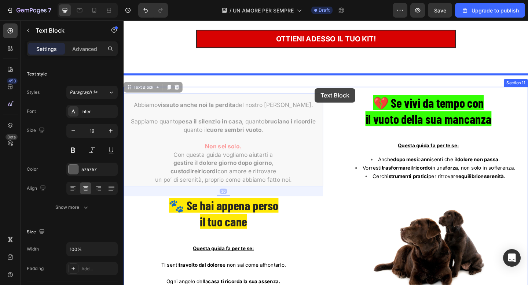
drag, startPoint x: 152, startPoint y: 94, endPoint x: 332, endPoint y: 94, distance: 179.4
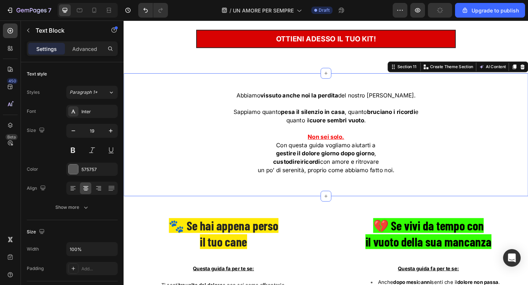
click at [171, 210] on div "Abbiamo vissuto anche noi la perdita del nostro amato Jack. Sappiamo quanto pes…" at bounding box center [344, 145] width 440 height 134
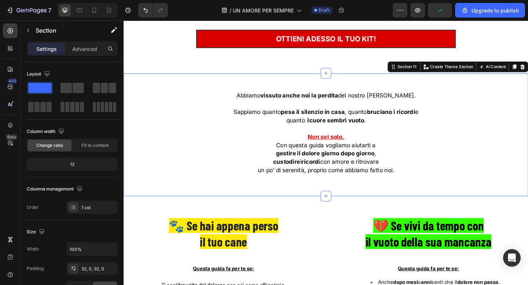
click at [183, 84] on div "Abbiamo vissuto anche noi la perdita del nostro amato Jack. Sappiamo quanto pes…" at bounding box center [344, 145] width 440 height 134
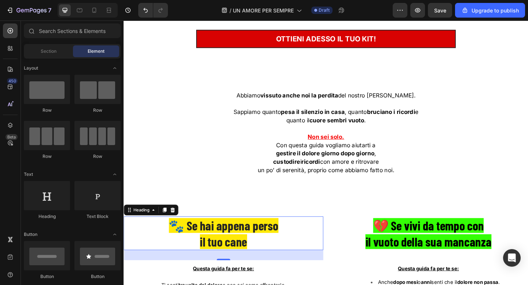
click at [198, 250] on span "🐾 Se hai appena perso" at bounding box center [232, 244] width 119 height 16
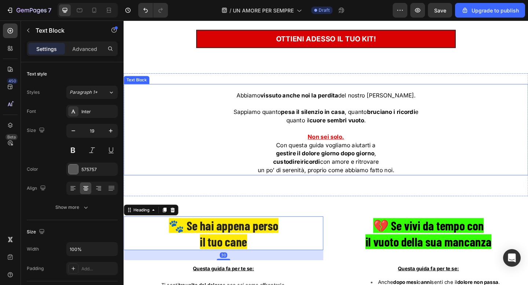
click at [236, 140] on p at bounding box center [343, 138] width 439 height 9
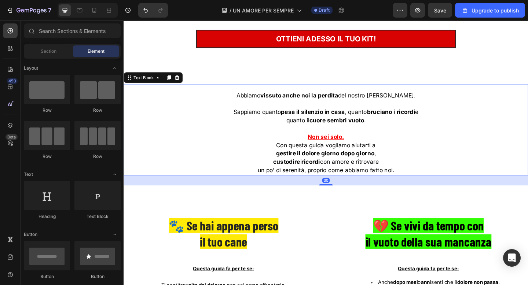
click at [258, 110] on p "Sappiamo quanto pesa il silenzio in casa , quanto bruciano i ricordi e" at bounding box center [343, 116] width 439 height 18
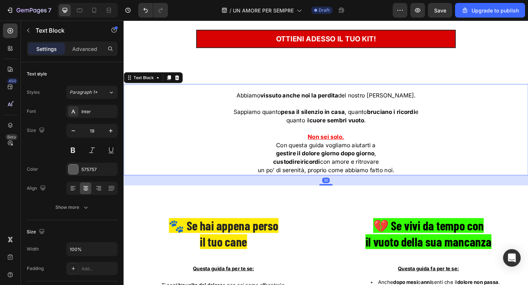
scroll to position [3093, 0]
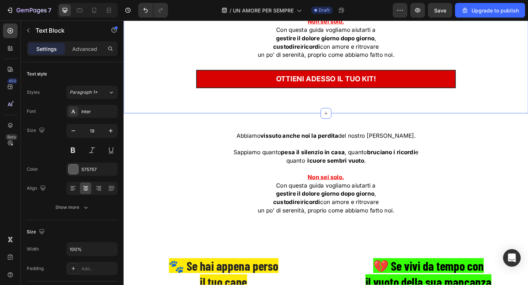
click at [181, 73] on div "Sappiamo cosa stai passando ... Heading Abbiamo vissuto anche noi la perdita de…" at bounding box center [343, 23] width 429 height 165
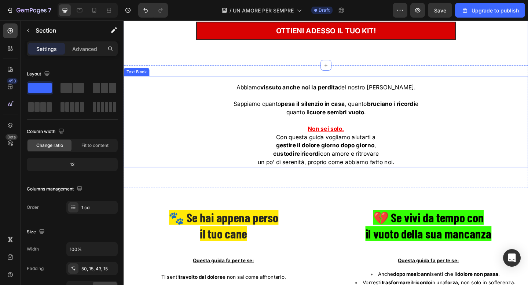
scroll to position [3146, 0]
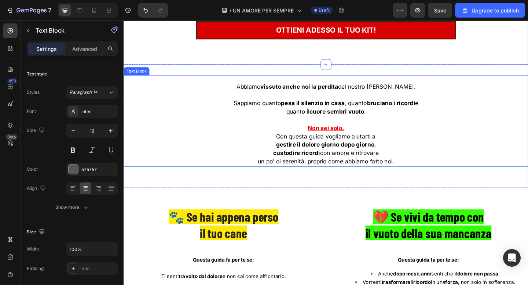
click at [307, 138] on p "Non sei solo." at bounding box center [343, 138] width 439 height 9
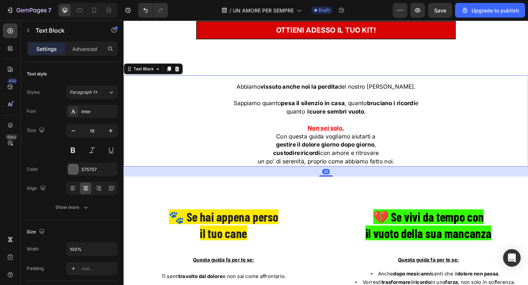
click at [307, 138] on p "Non sei solo." at bounding box center [343, 138] width 439 height 9
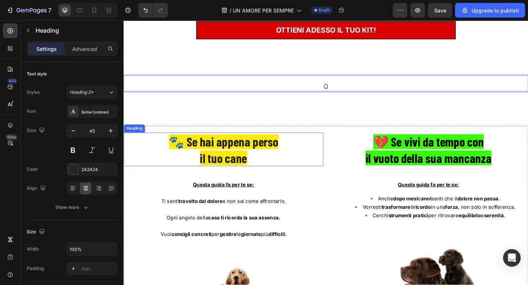
click at [246, 164] on span "il tuo cane" at bounding box center [232, 170] width 51 height 16
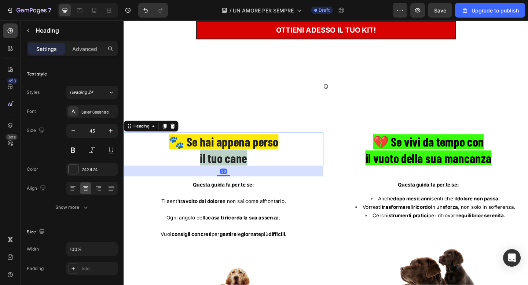
click at [246, 164] on span "il tuo cane" at bounding box center [232, 170] width 51 height 16
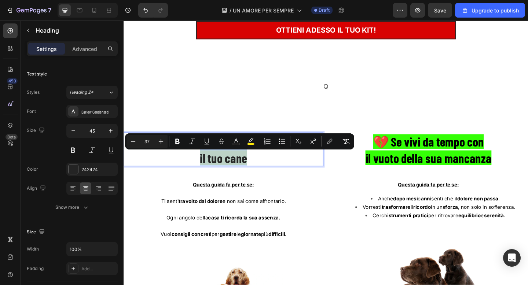
copy span "il tuo cane"
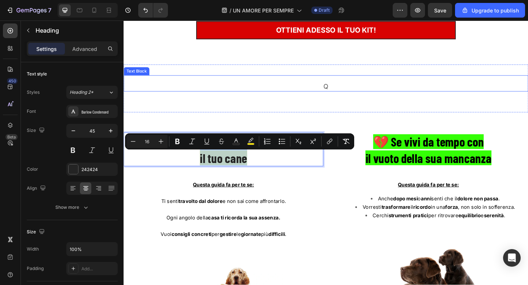
click at [353, 93] on p "Q" at bounding box center [343, 92] width 439 height 9
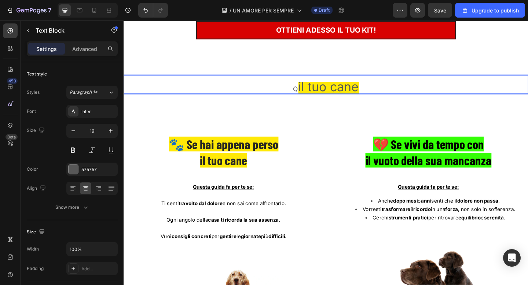
click at [311, 95] on p "Q il tuo cane" at bounding box center [343, 94] width 439 height 12
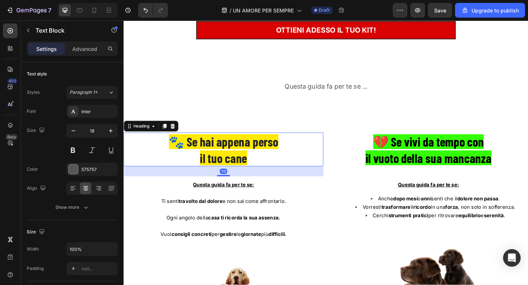
click at [216, 157] on span "🐾 Se hai appena perso" at bounding box center [232, 153] width 119 height 16
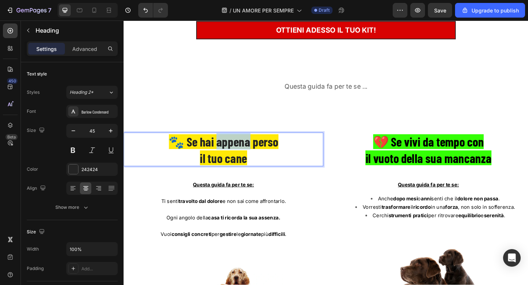
drag, startPoint x: 225, startPoint y: 157, endPoint x: 258, endPoint y: 156, distance: 33.8
click at [258, 156] on span "🐾 Se hai appena perso" at bounding box center [232, 153] width 119 height 16
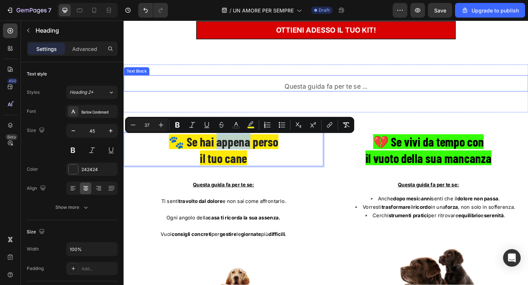
click at [327, 96] on p "Questa guida fa per te se ..." at bounding box center [343, 92] width 439 height 9
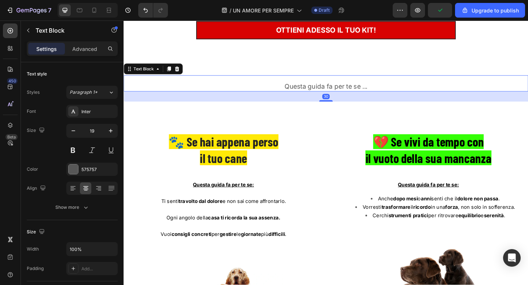
click at [327, 96] on p "Questa guida fa per te se ..." at bounding box center [343, 92] width 439 height 9
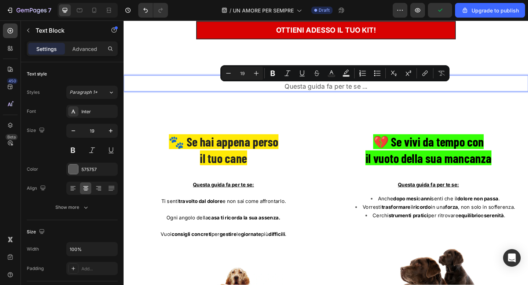
click at [245, 71] on input "19" at bounding box center [242, 73] width 15 height 9
type input "37"
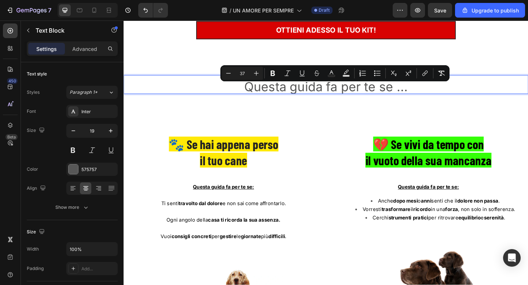
click at [305, 96] on span "Questa guida fa per te se ..." at bounding box center [344, 92] width 178 height 17
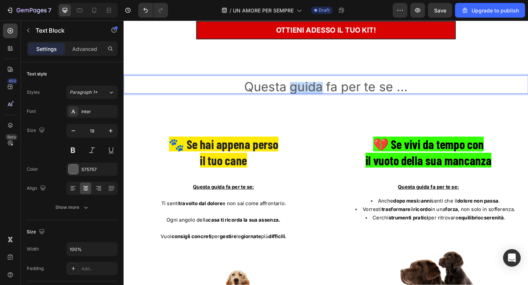
click at [305, 96] on span "Questa guida fa per te se ..." at bounding box center [344, 92] width 178 height 17
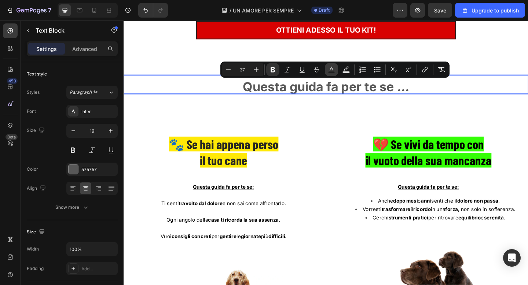
click at [329, 67] on icon "Editor contextual toolbar" at bounding box center [331, 69] width 7 height 7
type input "575757"
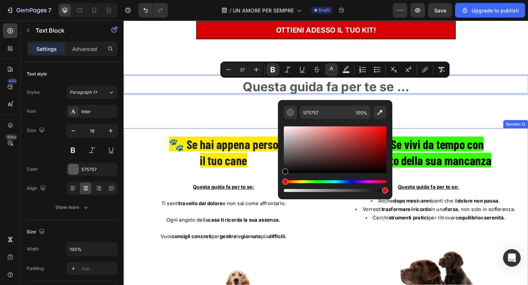
drag, startPoint x: 424, startPoint y: 184, endPoint x: 291, endPoint y: 190, distance: 133.7
type input "000000"
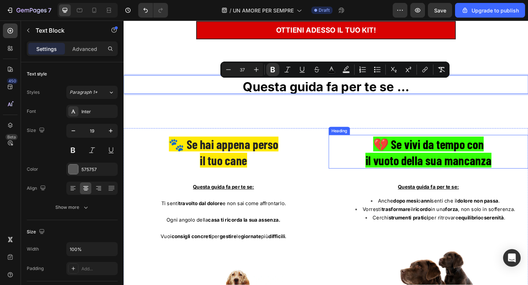
click at [347, 141] on div "Heading" at bounding box center [358, 140] width 23 height 9
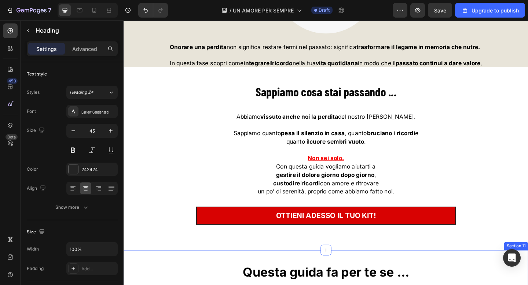
scroll to position [2943, 0]
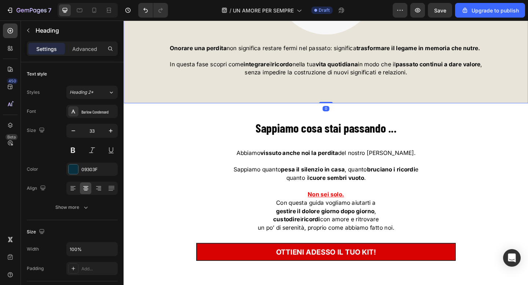
click at [284, 142] on strong "Sappiamo cosa stai passando ..." at bounding box center [343, 138] width 153 height 16
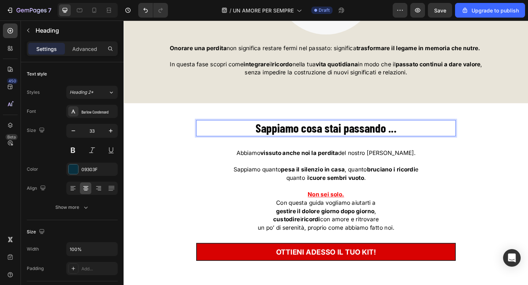
click at [284, 142] on strong "Sappiamo cosa stai passando ..." at bounding box center [343, 138] width 153 height 16
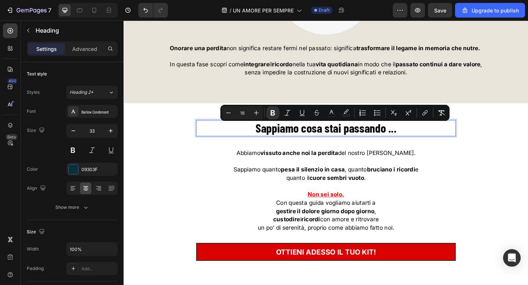
click at [236, 152] on div "Sappiamo cosa stai passando ... Heading 16 Abbiamo vissuto anche noi la perdita…" at bounding box center [344, 206] width 282 height 154
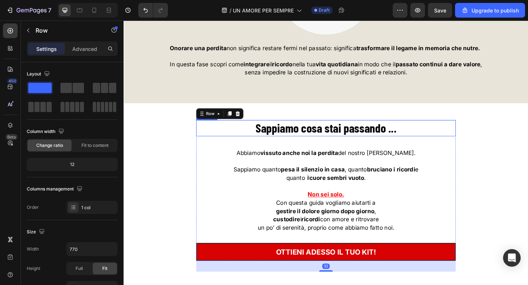
click at [247, 140] on p "⁠⁠⁠⁠⁠⁠⁠ Sappiamo cosa stai passando ..." at bounding box center [343, 138] width 281 height 16
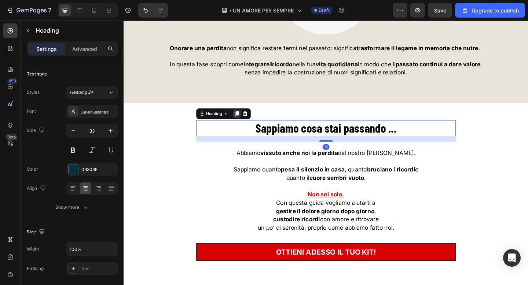
click at [248, 125] on icon at bounding box center [247, 122] width 6 height 6
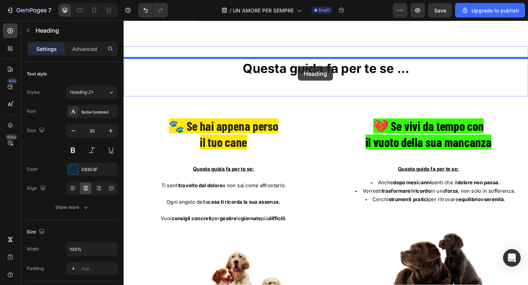
drag, startPoint x: 215, startPoint y: 149, endPoint x: 313, endPoint y: 70, distance: 125.3
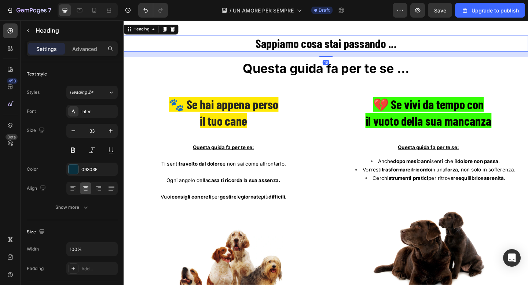
scroll to position [3207, 0]
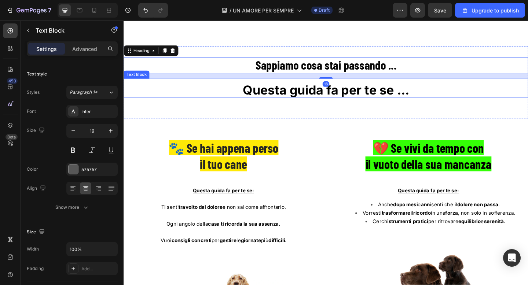
click at [236, 101] on p "Questa guida fa per te se ..." at bounding box center [343, 98] width 439 height 12
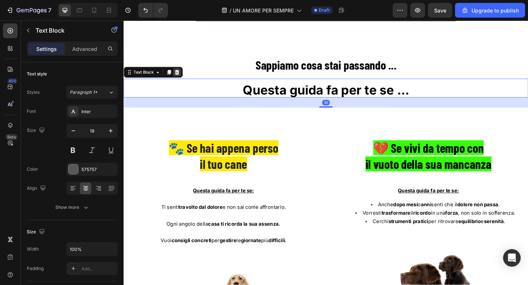
click at [181, 76] on icon at bounding box center [181, 76] width 5 height 5
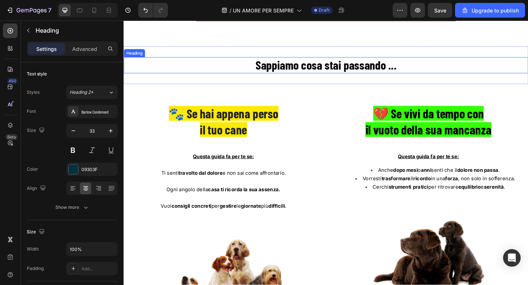
click at [282, 68] on strong "Sappiamo cosa stai passando ..." at bounding box center [343, 69] width 153 height 16
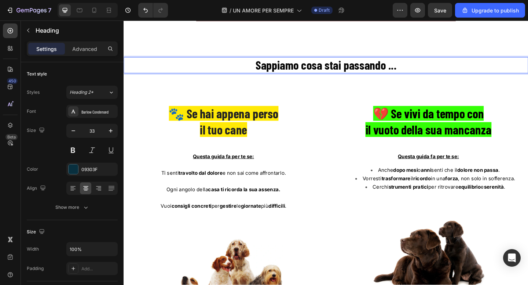
click at [282, 68] on strong "Sappiamo cosa stai passando ..." at bounding box center [343, 69] width 153 height 16
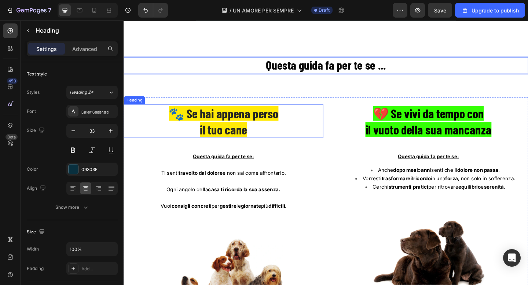
click at [236, 122] on span "🐾 Se hai appena perso" at bounding box center [232, 122] width 119 height 16
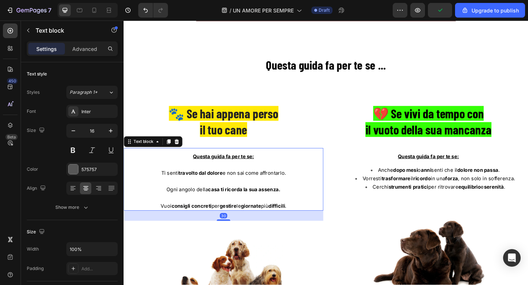
click at [203, 170] on u "Questa guida fa per te se:" at bounding box center [232, 168] width 66 height 7
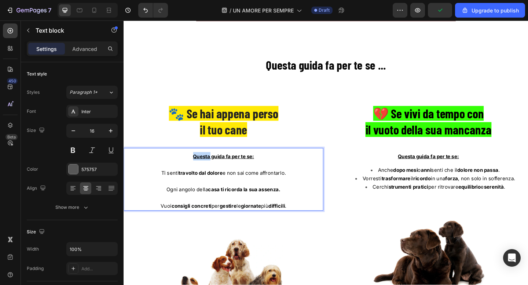
click at [203, 170] on u "Questa guida fa per te se:" at bounding box center [232, 168] width 66 height 7
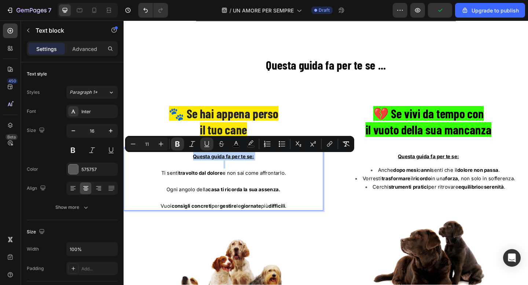
click at [203, 170] on u "Questa guida fa per te se:" at bounding box center [232, 168] width 66 height 7
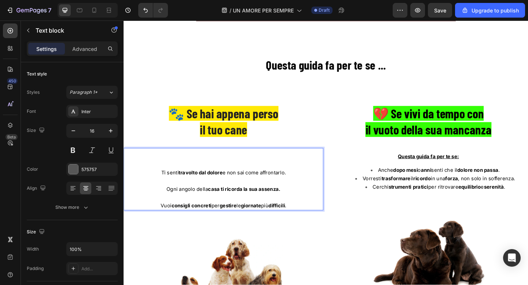
click at [163, 187] on p "Ti senti travolto dal dolore e non sai come affrontarlo." at bounding box center [232, 186] width 216 height 9
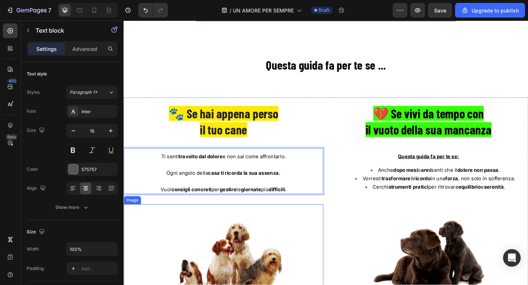
click at [303, 229] on div at bounding box center [232, 285] width 217 height 128
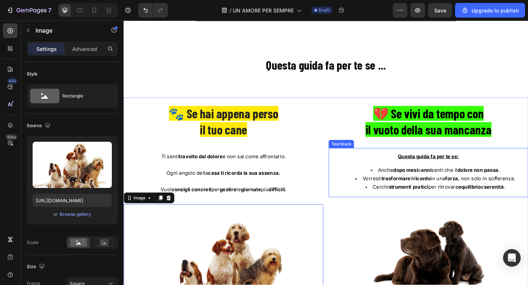
click at [417, 183] on strong "dopo mesi" at bounding box center [430, 184] width 27 height 7
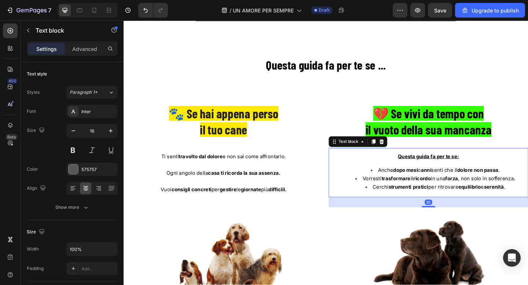
click at [417, 183] on strong "dopo mesi" at bounding box center [430, 184] width 27 height 7
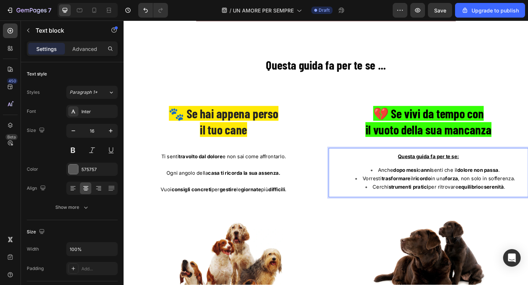
click at [395, 186] on li "Anche dopo mesi o anni senti che il dolore non passa ." at bounding box center [462, 183] width 201 height 9
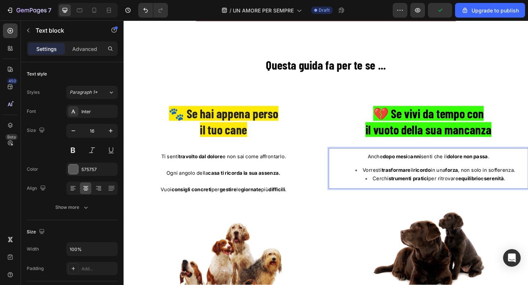
click at [380, 185] on li "Vorresti trasformare il ricordo in una forza , non solo in sofferenza." at bounding box center [462, 183] width 201 height 9
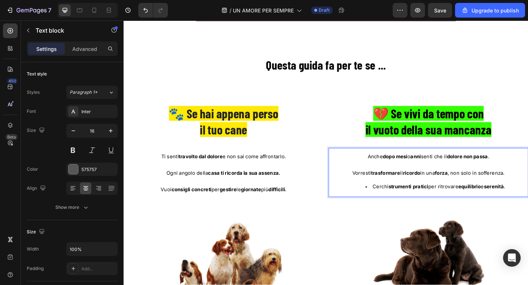
click at [395, 204] on span "Cerchi strumenti pratici per ritrovare equilibrio e serenità ." at bounding box center [467, 201] width 144 height 7
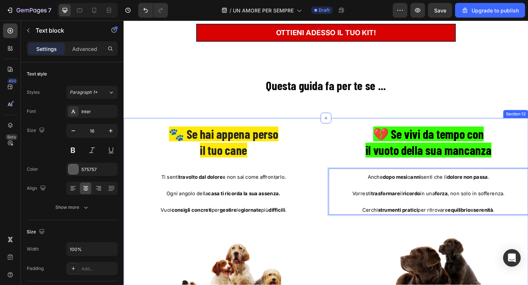
scroll to position [3150, 0]
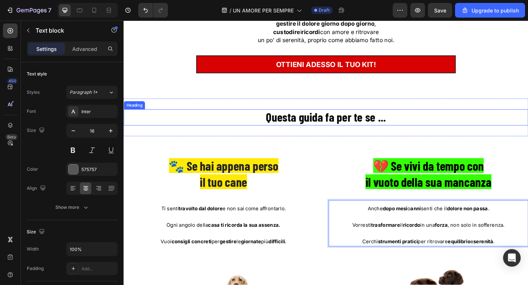
click at [255, 123] on p "⁠⁠⁠⁠⁠⁠⁠ Questa guida fa per te se ..." at bounding box center [343, 126] width 439 height 16
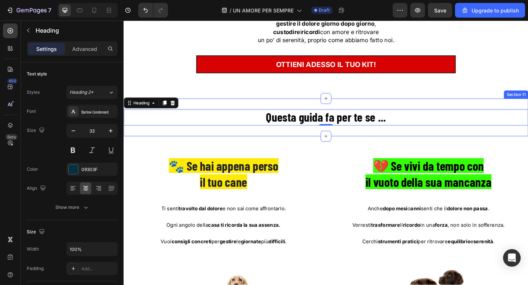
drag, startPoint x: 168, startPoint y: 110, endPoint x: 299, endPoint y: 146, distance: 135.1
click at [299, 146] on div "⁠⁠⁠⁠⁠⁠⁠ Questa guida fa per te se ... Heading 0 Section 11" at bounding box center [344, 126] width 440 height 41
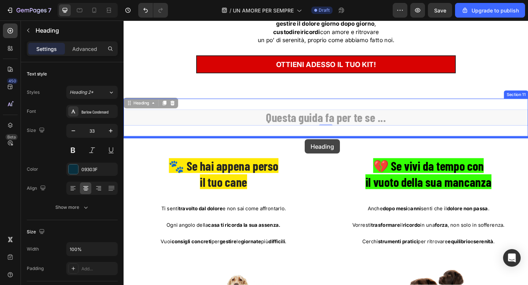
drag, startPoint x: 140, startPoint y: 111, endPoint x: 321, endPoint y: 150, distance: 185.1
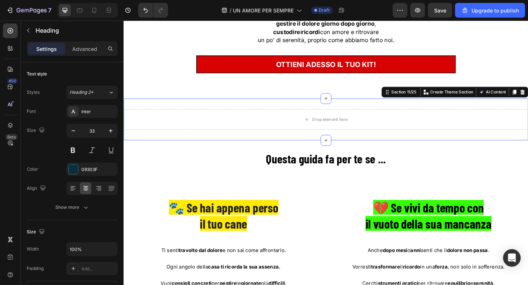
click at [238, 114] on div "Drop element here Section 11/25 You can create reusable sections Create Theme S…" at bounding box center [344, 128] width 440 height 45
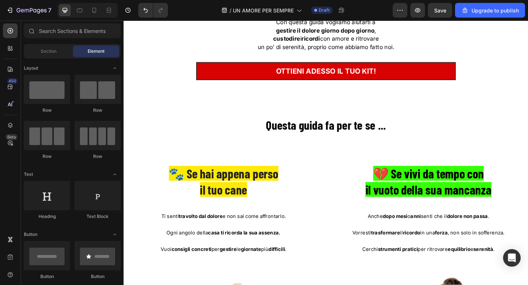
scroll to position [3142, 0]
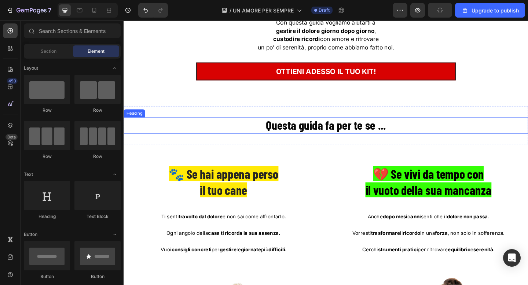
click at [317, 133] on strong "Questa guida fa per te se ..." at bounding box center [343, 135] width 131 height 16
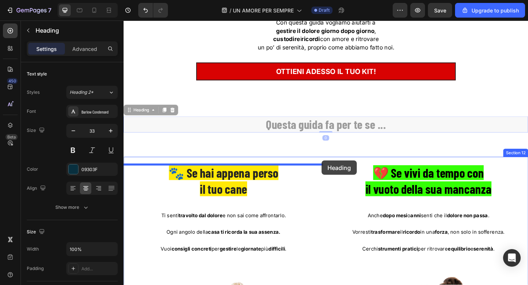
drag, startPoint x: 142, startPoint y: 117, endPoint x: 339, endPoint y: 173, distance: 204.9
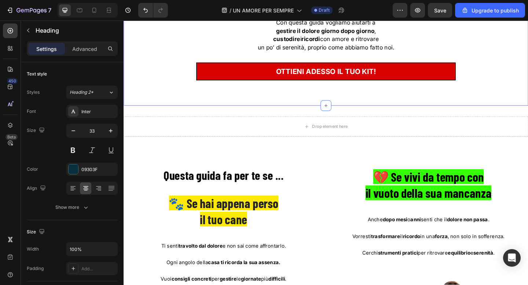
click at [146, 65] on div "Sappiamo cosa stai passando ... Heading Abbiamo vissuto anche noi la perdita de…" at bounding box center [343, 14] width 429 height 165
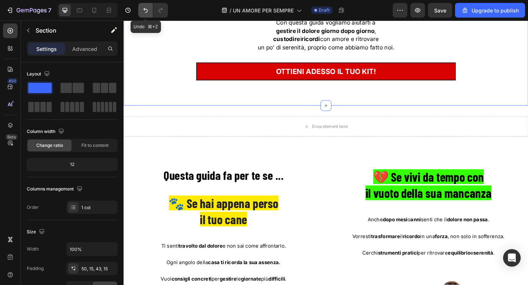
click at [147, 12] on icon "Undo/Redo" at bounding box center [145, 10] width 4 height 5
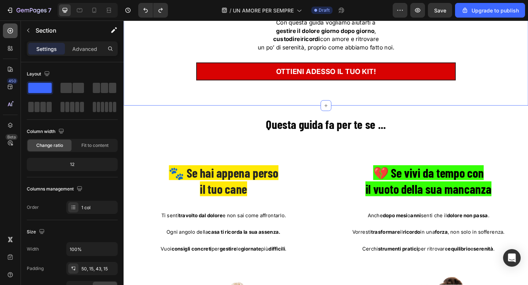
click at [12, 31] on icon at bounding box center [11, 31] width 6 height 6
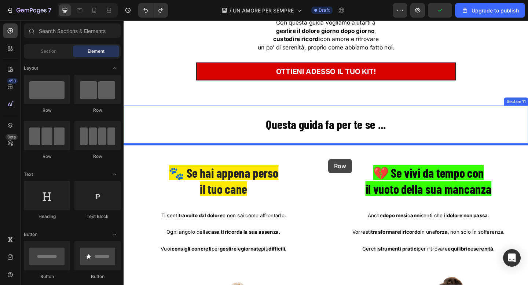
drag, startPoint x: 172, startPoint y: 107, endPoint x: 346, endPoint y: 171, distance: 185.2
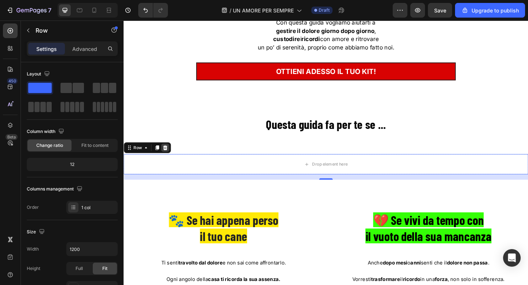
click at [167, 160] on icon at bounding box center [169, 159] width 5 height 5
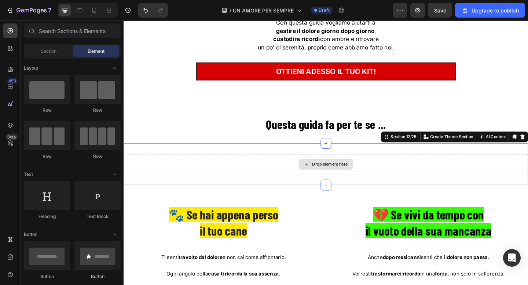
click at [254, 187] on div "Drop element here" at bounding box center [344, 177] width 440 height 22
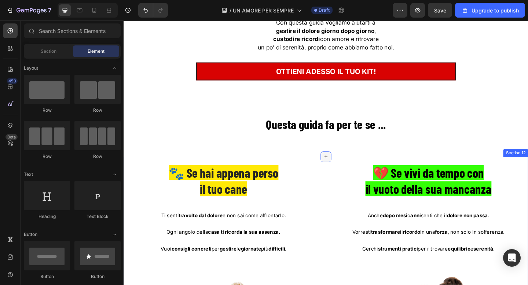
click at [343, 171] on icon at bounding box center [343, 169] width 3 height 3
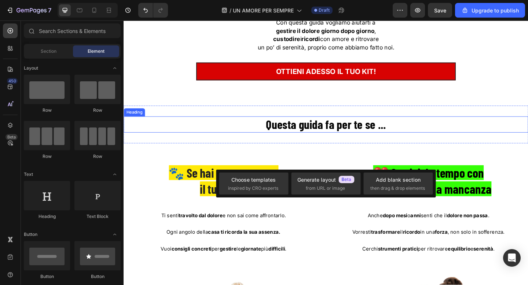
click at [355, 138] on strong "Questa guida fa per te se ..." at bounding box center [343, 133] width 131 height 16
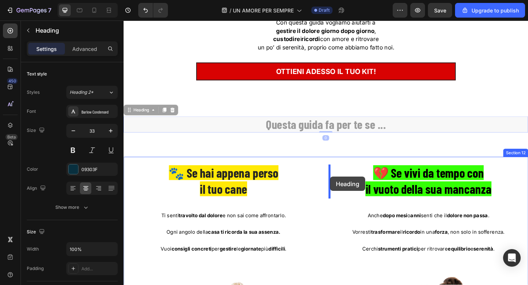
drag, startPoint x: 144, startPoint y: 119, endPoint x: 348, endPoint y: 191, distance: 216.6
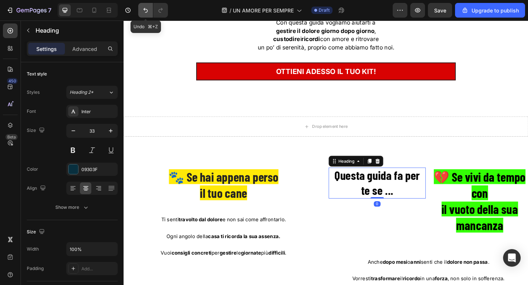
drag, startPoint x: 147, startPoint y: 15, endPoint x: 56, endPoint y: 4, distance: 91.7
click at [147, 15] on button "Undo/Redo" at bounding box center [145, 10] width 15 height 15
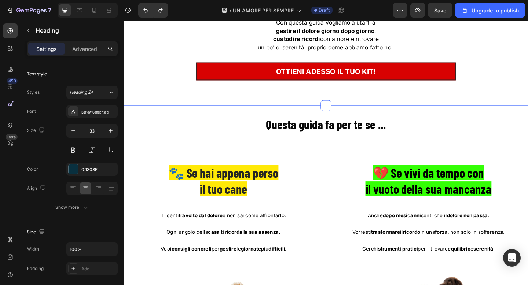
click at [363, 106] on div "Sappiamo cosa stai passando ... Heading Abbiamo vissuto anche noi la perdita de…" at bounding box center [344, 14] width 440 height 200
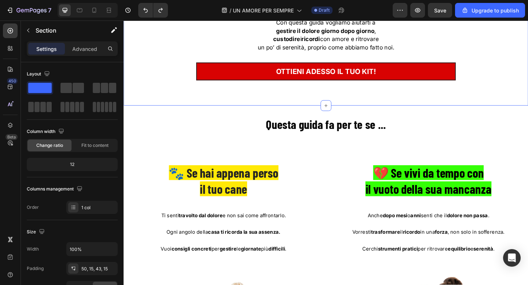
click at [375, 105] on div "Sappiamo cosa stai passando ... Heading Abbiamo vissuto anche noi la perdita de…" at bounding box center [344, 14] width 440 height 200
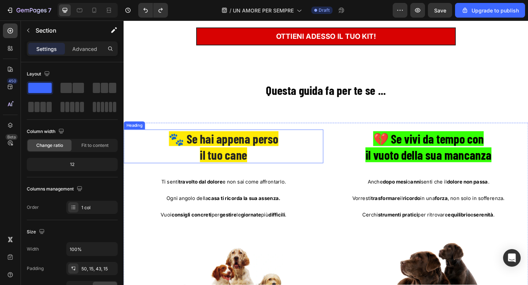
scroll to position [3169, 0]
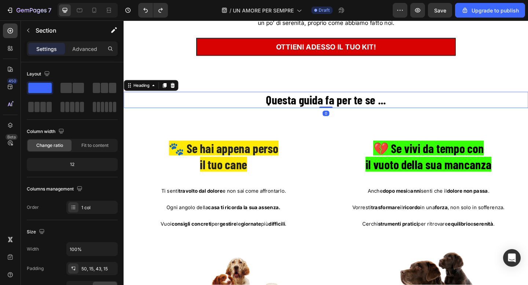
click at [318, 107] on strong "Questa guida fa per te se ..." at bounding box center [343, 107] width 131 height 16
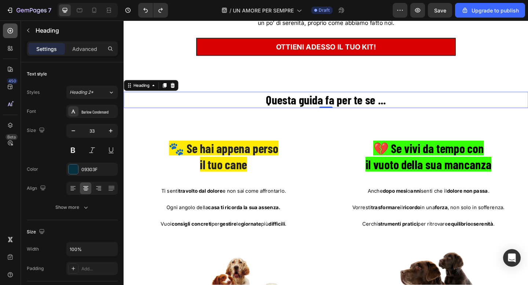
click at [12, 30] on icon at bounding box center [11, 31] width 6 height 6
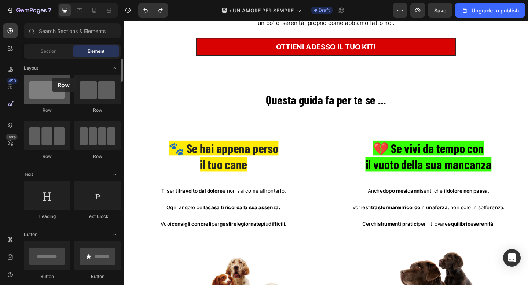
drag, startPoint x: 39, startPoint y: 86, endPoint x: 45, endPoint y: 80, distance: 8.8
click at [45, 80] on div at bounding box center [47, 89] width 46 height 29
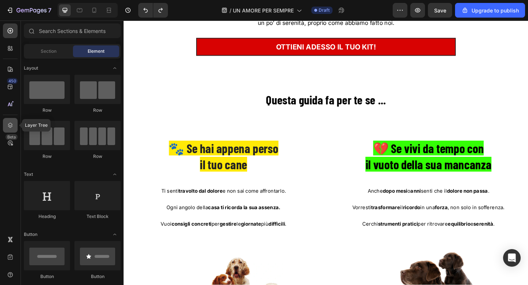
click at [12, 123] on icon at bounding box center [10, 125] width 7 height 7
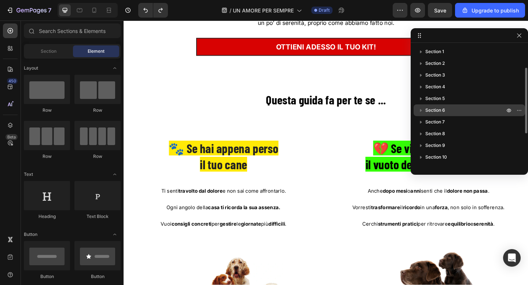
scroll to position [102, 0]
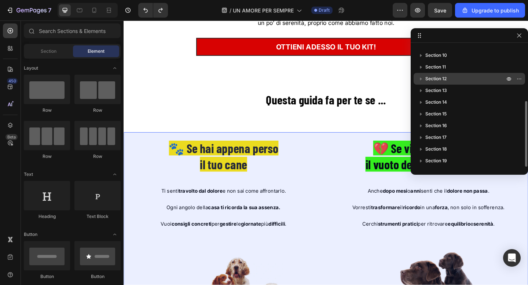
click at [421, 79] on icon "button" at bounding box center [421, 79] width 2 height 3
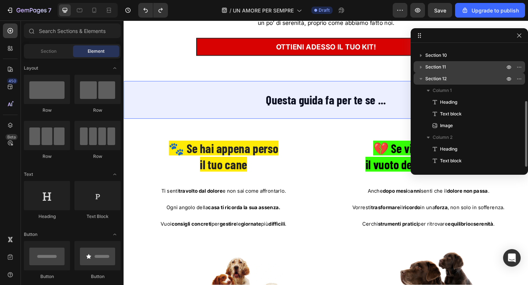
click at [423, 68] on icon "button" at bounding box center [421, 66] width 7 height 7
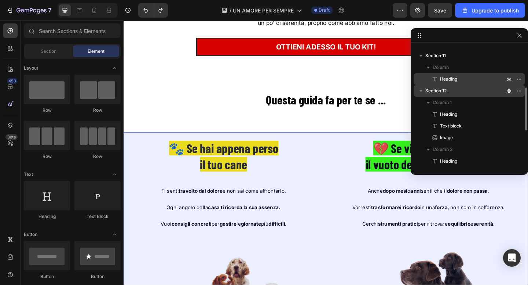
scroll to position [114, 0]
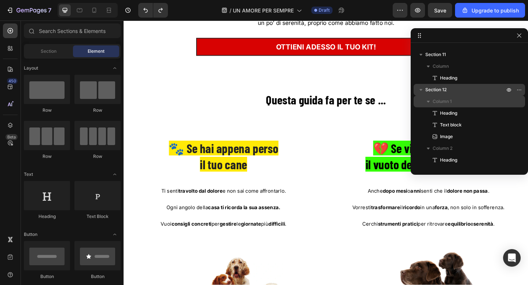
drag, startPoint x: 439, startPoint y: 80, endPoint x: 441, endPoint y: 96, distance: 16.6
click at [441, 97] on div "Section 1 Section 2 Section 3 Section 4 Section 5 Section 6 Section 7 Section 8…" at bounding box center [469, 106] width 117 height 121
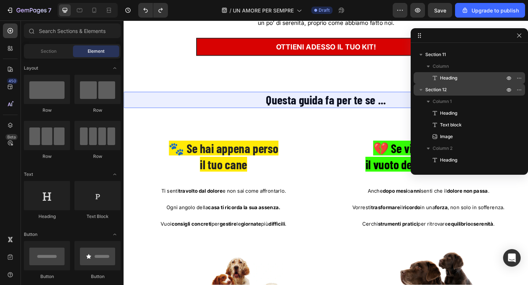
drag, startPoint x: 445, startPoint y: 79, endPoint x: 460, endPoint y: 83, distance: 16.1
click at [460, 83] on div "Heading" at bounding box center [470, 78] width 106 height 12
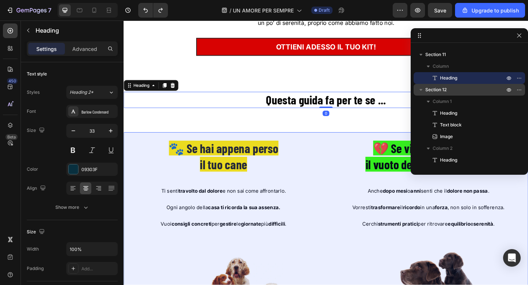
drag, startPoint x: 420, startPoint y: 76, endPoint x: 425, endPoint y: 87, distance: 11.7
click at [425, 87] on div "Section 1 Section 2 Section 3 Section 4 Section 5 Section 6 Section 7 Section 8…" at bounding box center [469, 106] width 117 height 121
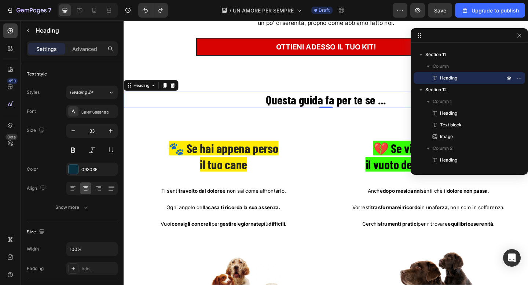
click at [423, 77] on div "Heading" at bounding box center [470, 78] width 106 height 12
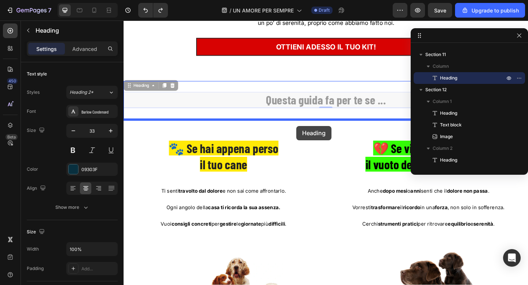
drag, startPoint x: 133, startPoint y: 92, endPoint x: 311, endPoint y: 135, distance: 183.4
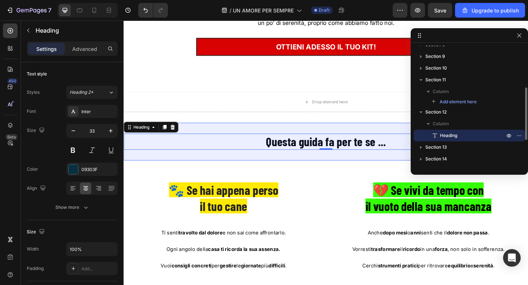
scroll to position [88, 0]
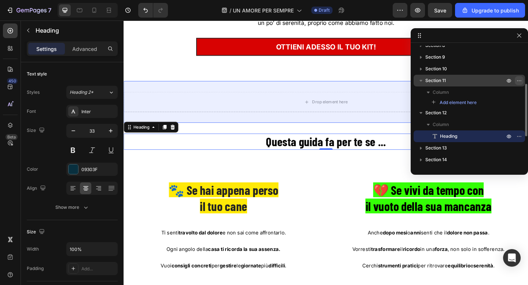
click at [517, 80] on icon "button" at bounding box center [520, 81] width 6 height 6
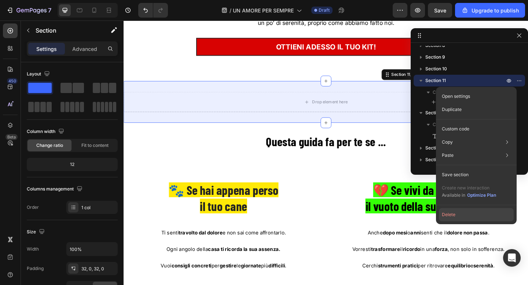
click at [463, 214] on button "Delete" at bounding box center [476, 214] width 75 height 13
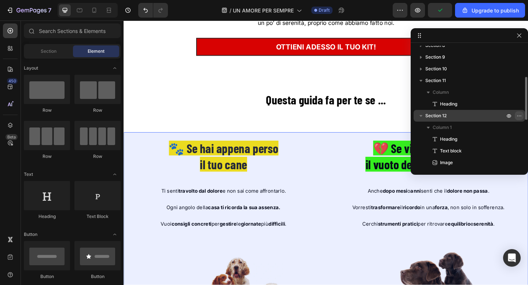
click at [520, 114] on icon "button" at bounding box center [520, 116] width 6 height 6
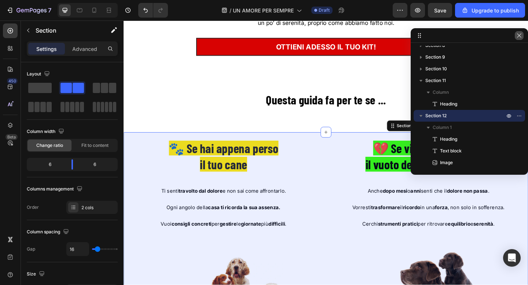
click at [520, 36] on icon "button" at bounding box center [520, 36] width 6 height 6
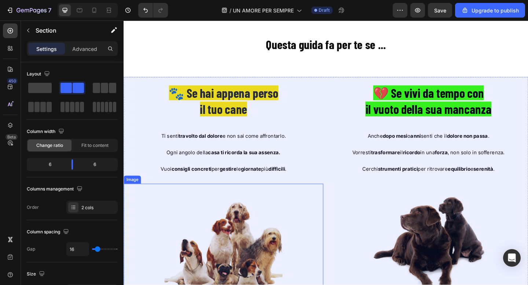
scroll to position [3228, 0]
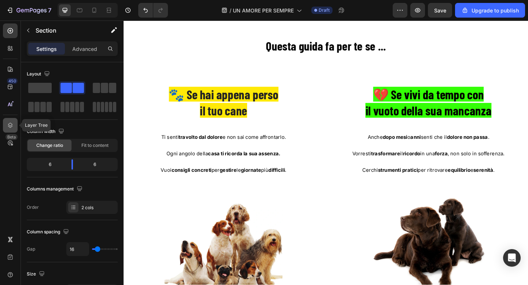
click at [12, 125] on icon at bounding box center [10, 125] width 7 height 7
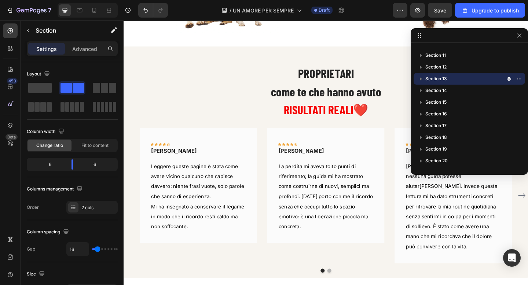
scroll to position [3791, 0]
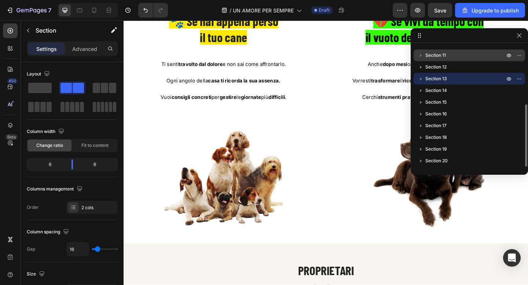
click at [434, 56] on span "Section 11" at bounding box center [436, 55] width 21 height 7
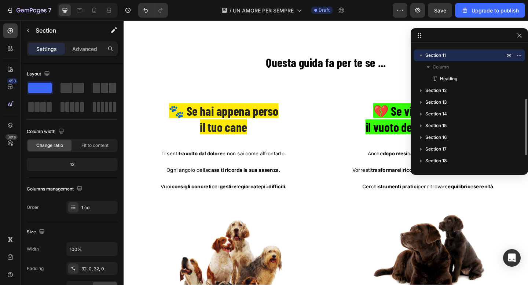
scroll to position [3211, 0]
click at [421, 56] on icon "button" at bounding box center [421, 56] width 3 height 2
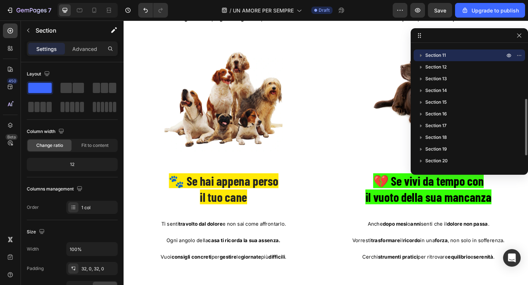
scroll to position [3424, 0]
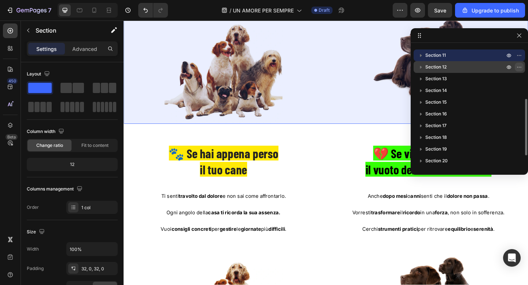
click at [520, 67] on icon "button" at bounding box center [520, 67] width 6 height 6
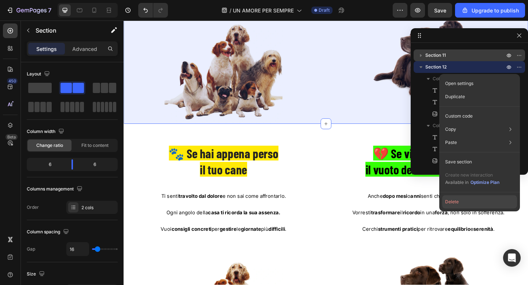
click at [457, 203] on button "Delete" at bounding box center [479, 202] width 75 height 13
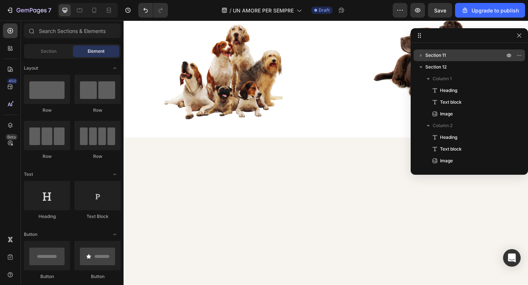
scroll to position [3165, 0]
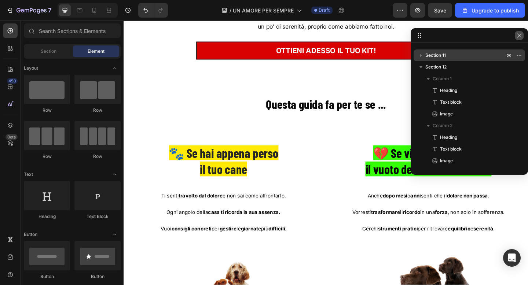
click at [520, 37] on icon "button" at bounding box center [520, 36] width 6 height 6
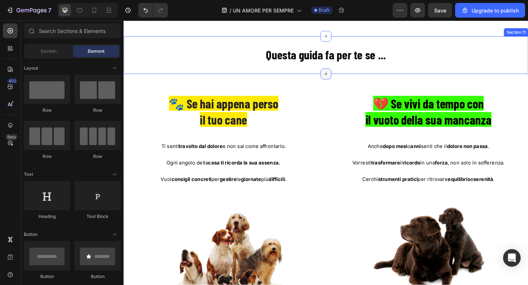
scroll to position [3218, 0]
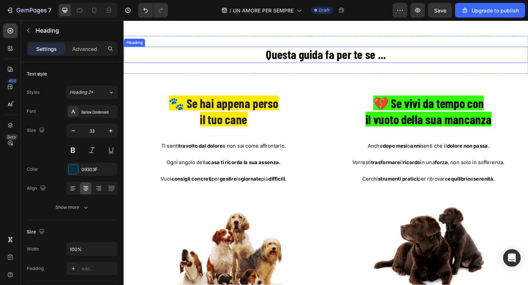
click at [325, 59] on strong "Questa guida fa per te se ..." at bounding box center [343, 58] width 131 height 16
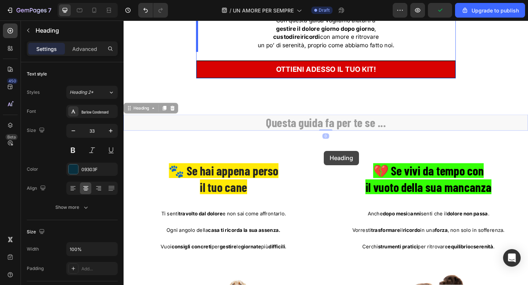
scroll to position [3130, 0]
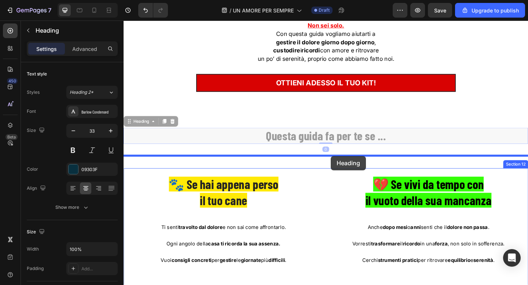
drag, startPoint x: 145, startPoint y: 43, endPoint x: 349, endPoint y: 168, distance: 240.1
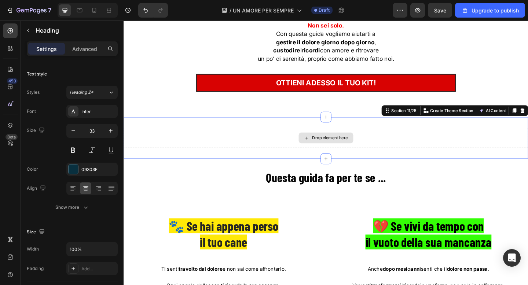
click at [217, 144] on div "Drop element here" at bounding box center [344, 149] width 440 height 22
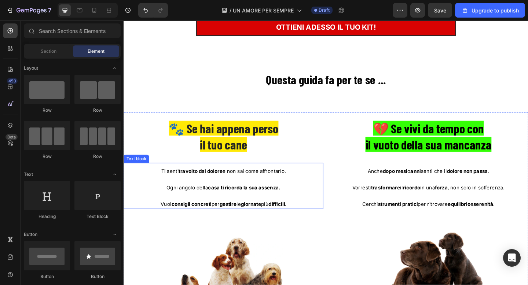
scroll to position [3213, 0]
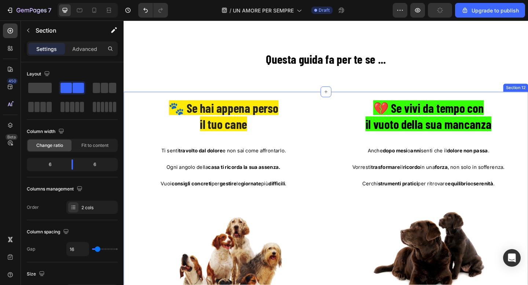
click at [153, 105] on div "🐾 Se hai appena perso il tuo cane Heading Ti senti travolto dal dolore e non sa…" at bounding box center [344, 220] width 440 height 245
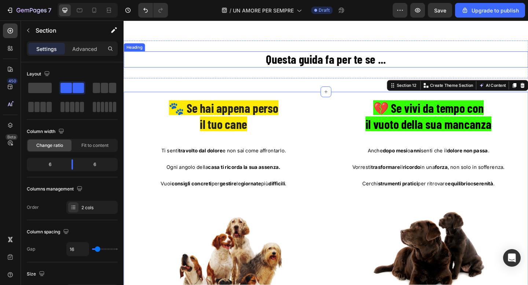
click at [318, 65] on strong "Questa guida fa per te se ..." at bounding box center [343, 63] width 131 height 16
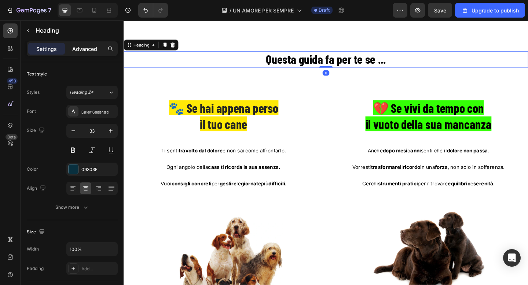
click at [83, 51] on p "Advanced" at bounding box center [84, 49] width 25 height 8
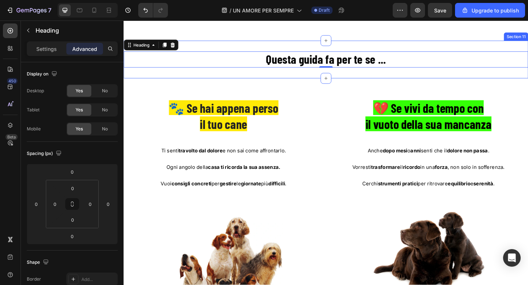
click at [274, 77] on div "Questa guida fa per te se ... Heading 0 Section 11" at bounding box center [344, 63] width 440 height 41
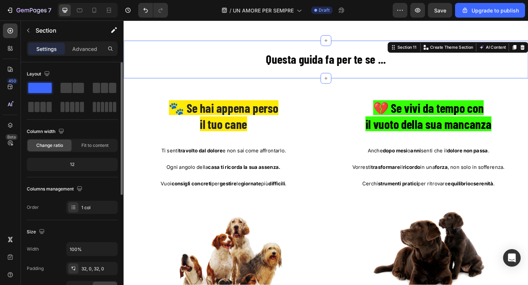
drag, startPoint x: 75, startPoint y: 51, endPoint x: 77, endPoint y: 65, distance: 14.4
click at [75, 51] on p "Advanced" at bounding box center [84, 49] width 25 height 8
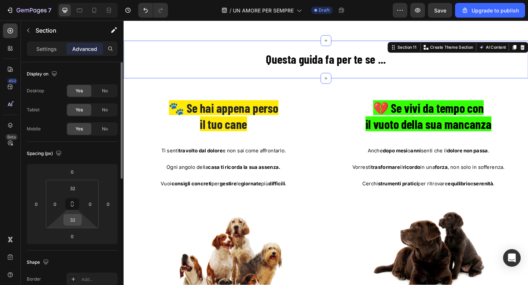
click at [73, 225] on input "32" at bounding box center [72, 220] width 15 height 11
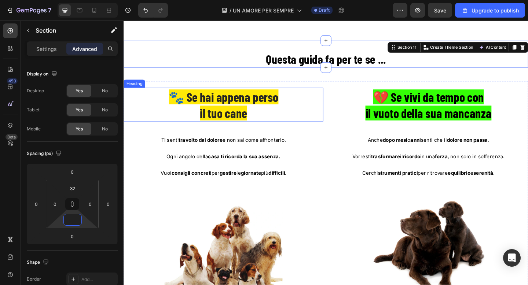
click at [296, 143] on div "🐾 Se hai appena perso il tuo cane Heading Ti senti travolto dal dolore e non sa…" at bounding box center [232, 212] width 217 height 237
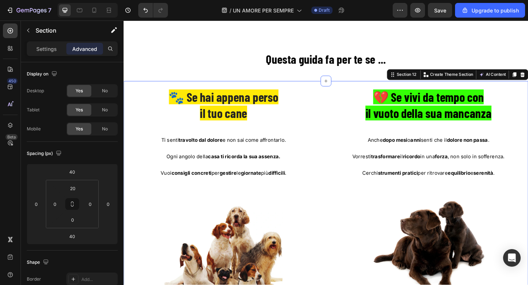
click at [133, 90] on div "🐾 Se hai appena perso il tuo cane Heading Ti senti travolto dal dolore e non sa…" at bounding box center [344, 209] width 440 height 245
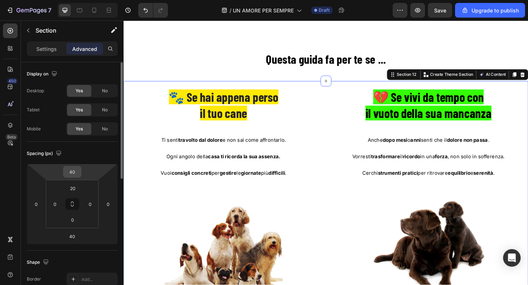
click at [74, 172] on input "40" at bounding box center [72, 172] width 15 height 11
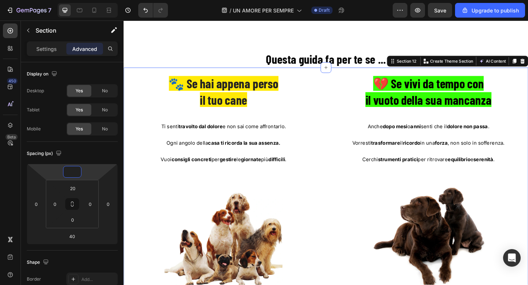
type input "0"
click at [303, 180] on div "🐾 Se hai appena perso il tuo cane Heading Ti senti travolto dal dolore e non sa…" at bounding box center [232, 197] width 217 height 237
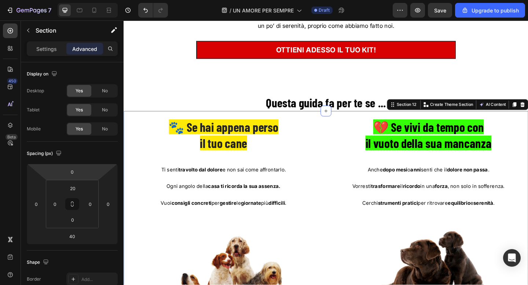
scroll to position [3164, 0]
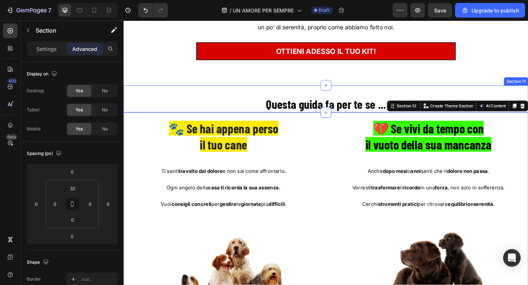
click at [232, 99] on div "Questa guida fa per te se ... Heading Section 11" at bounding box center [344, 105] width 440 height 29
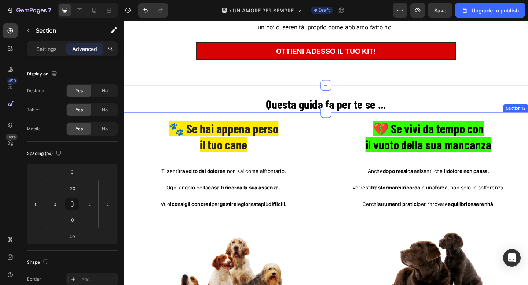
click at [164, 125] on div "🐾 Se hai appena perso il tuo cane Heading Ti senti travolto dal dolore e non sa…" at bounding box center [344, 243] width 440 height 245
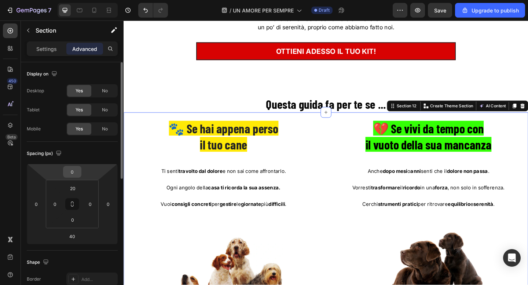
click at [73, 173] on input "0" at bounding box center [72, 172] width 15 height 11
type input "20"
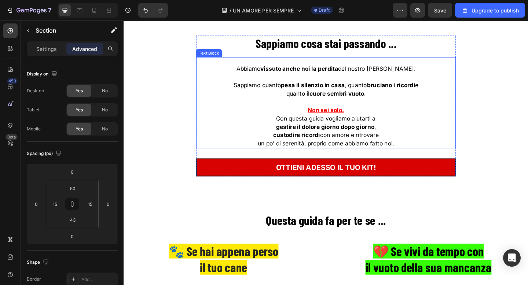
scroll to position [3046, 0]
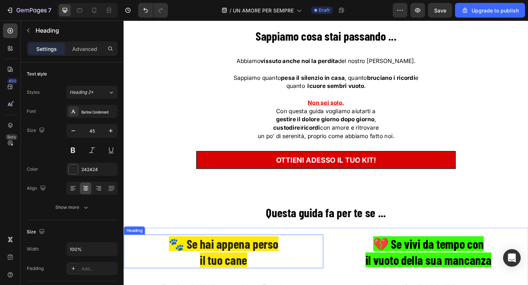
click at [222, 270] on span "🐾 Se hai appena perso" at bounding box center [232, 264] width 119 height 16
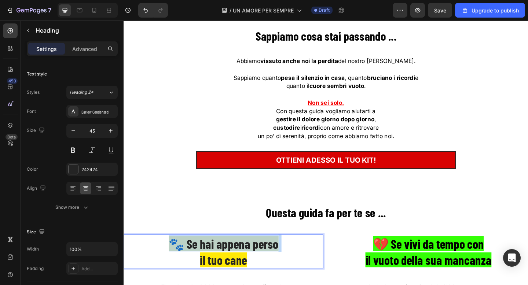
click at [222, 270] on span "🐾 Se hai appena perso" at bounding box center [232, 264] width 119 height 16
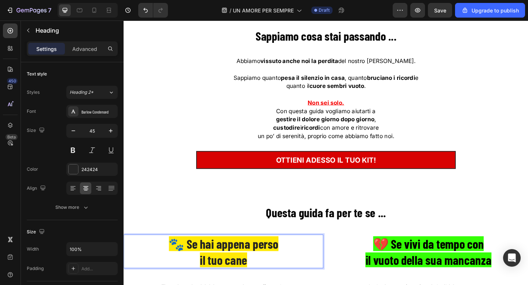
click at [256, 280] on span "il tuo cane" at bounding box center [232, 281] width 51 height 16
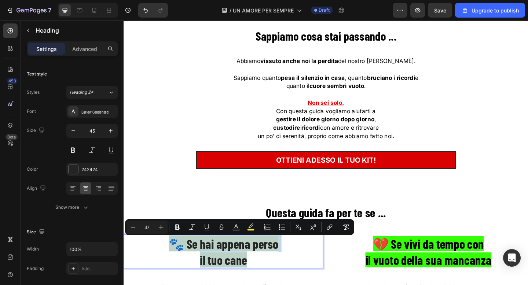
drag, startPoint x: 260, startPoint y: 280, endPoint x: 175, endPoint y: 266, distance: 85.9
click at [175, 266] on p "🐾 Se hai appena perso il tuo cane" at bounding box center [232, 272] width 216 height 35
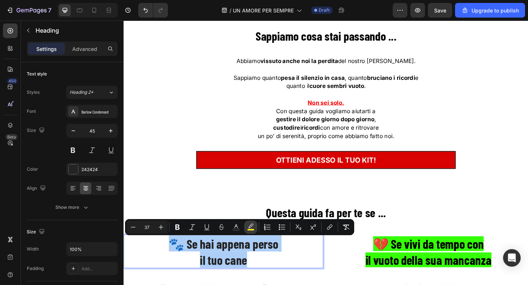
click at [252, 226] on icon "Editor contextual toolbar" at bounding box center [250, 226] width 5 height 4
type input "FFE907"
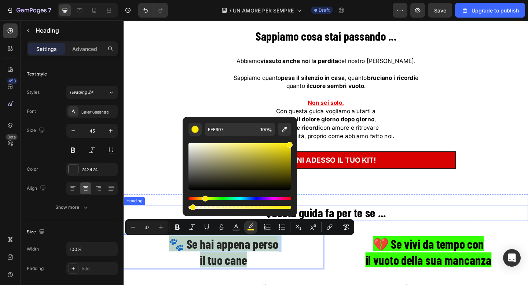
type input "0"
drag, startPoint x: 318, startPoint y: 229, endPoint x: 175, endPoint y: 224, distance: 142.4
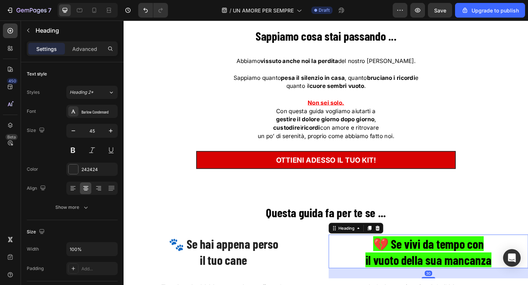
click at [461, 275] on strong "il vuoto della sua mancanza" at bounding box center [455, 281] width 137 height 16
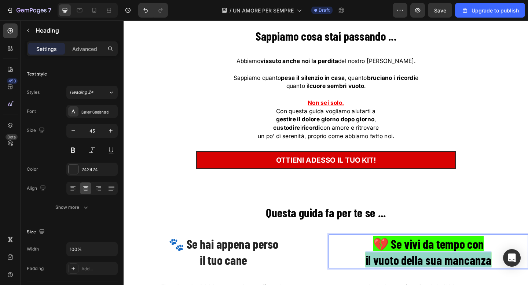
click at [461, 275] on strong "il vuoto della sua mancanza" at bounding box center [455, 281] width 137 height 16
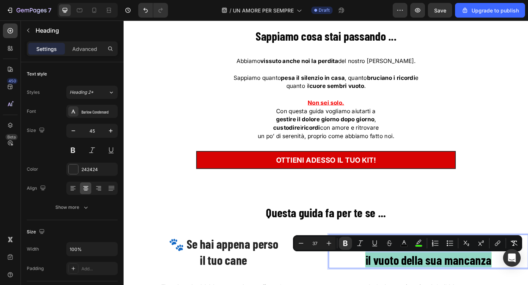
click at [443, 274] on strong "il vuoto della sua mancanza" at bounding box center [455, 281] width 137 height 16
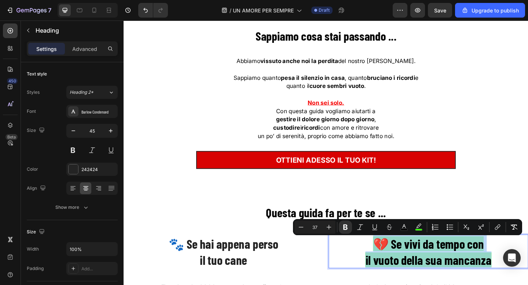
drag, startPoint x: 526, startPoint y: 282, endPoint x: 384, endPoint y: 259, distance: 144.6
click at [384, 259] on p "💔 Se vivi da tempo con il vuoto della sua mancanza" at bounding box center [455, 272] width 216 height 35
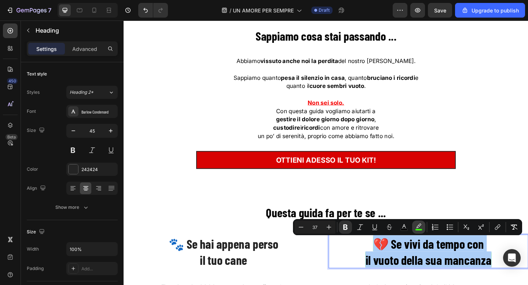
click at [422, 231] on icon "Editor contextual toolbar" at bounding box center [418, 227] width 7 height 7
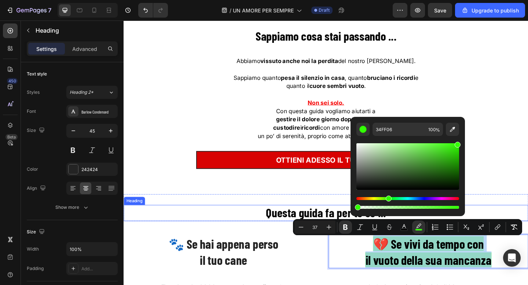
type input "0"
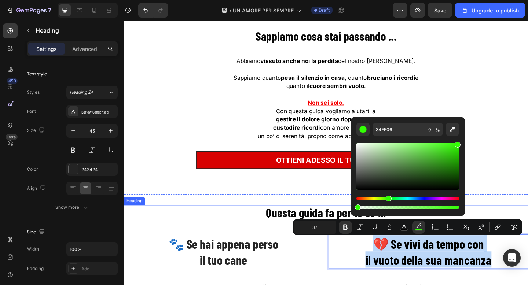
drag, startPoint x: 503, startPoint y: 228, endPoint x: 366, endPoint y: 224, distance: 137.3
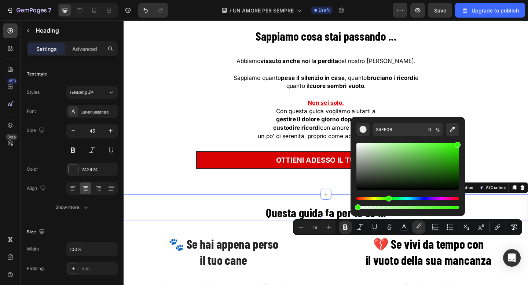
click at [316, 216] on div "Questa guida fa per te se ... Heading Section 11 You can create reusable sectio…" at bounding box center [344, 224] width 440 height 29
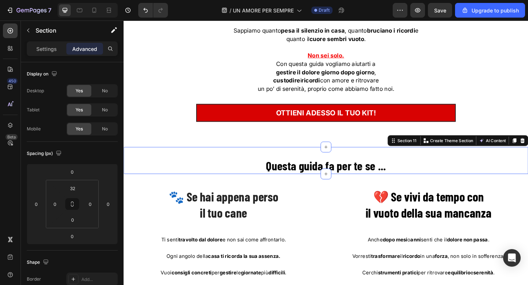
scroll to position [3098, 0]
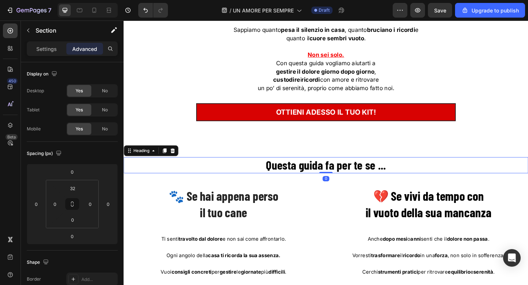
click at [348, 181] on strong "Questa guida fa per te se ..." at bounding box center [343, 178] width 131 height 16
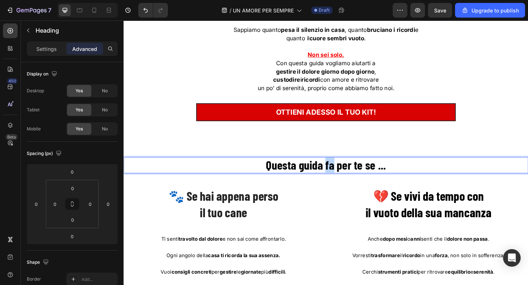
click at [344, 181] on strong "Questa guida fa per te se ..." at bounding box center [343, 178] width 131 height 16
drag, startPoint x: 404, startPoint y: 182, endPoint x: 375, endPoint y: 182, distance: 28.3
click at [404, 180] on strong "Questa guida FA PER TE per te se ..." at bounding box center [344, 178] width 168 height 16
drag, startPoint x: 343, startPoint y: 177, endPoint x: 388, endPoint y: 179, distance: 45.5
click at [388, 179] on strong "Questa guida FA PER TEse ..." at bounding box center [344, 178] width 134 height 16
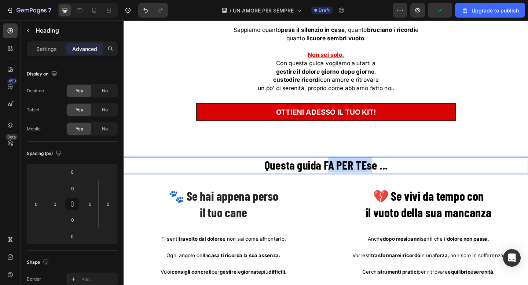
click at [388, 179] on strong "Questa guida FA PER TEse ..." at bounding box center [344, 178] width 134 height 16
drag, startPoint x: 386, startPoint y: 179, endPoint x: 343, endPoint y: 181, distance: 42.6
click at [343, 181] on strong "Questa guida FA PER TE se ..." at bounding box center [344, 178] width 137 height 16
click at [40, 50] on p "Settings" at bounding box center [46, 49] width 21 height 8
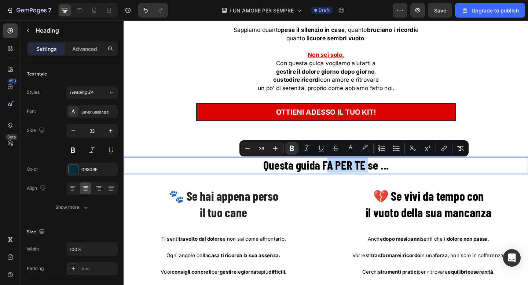
drag, startPoint x: 342, startPoint y: 178, endPoint x: 386, endPoint y: 178, distance: 43.3
click at [386, 178] on strong "Questa guida FA PER TE se ..." at bounding box center [344, 178] width 137 height 16
click at [351, 146] on icon "Editor contextual toolbar" at bounding box center [350, 148] width 7 height 7
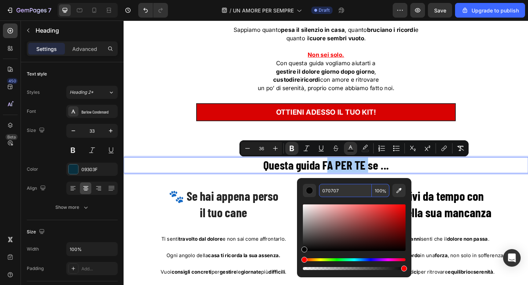
click at [336, 190] on input "070707" at bounding box center [345, 190] width 53 height 13
type input "F600007"
click at [333, 190] on input "070707" at bounding box center [345, 190] width 53 height 13
click at [335, 190] on input "070707" at bounding box center [345, 190] width 53 height 13
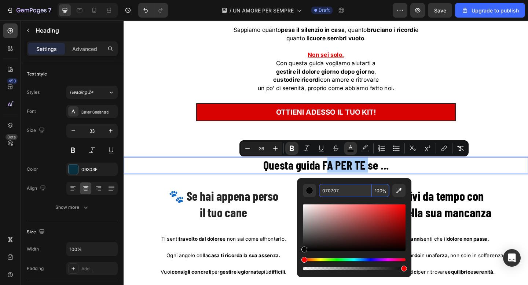
click at [335, 190] on input "070707" at bounding box center [345, 190] width 53 height 13
type input "F60000"
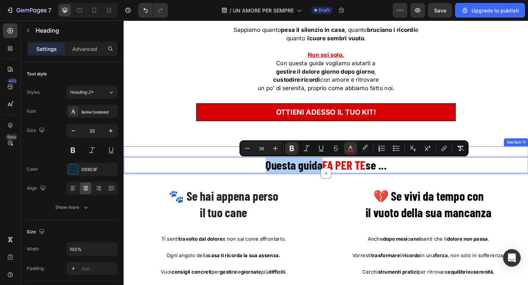
click at [522, 150] on div "Sappiamo cosa stai passando ... Heading Abbiamo vissuto anche noi la perdita de…" at bounding box center [344, 59] width 440 height 200
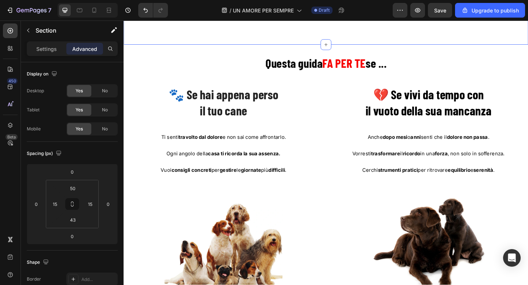
scroll to position [3209, 0]
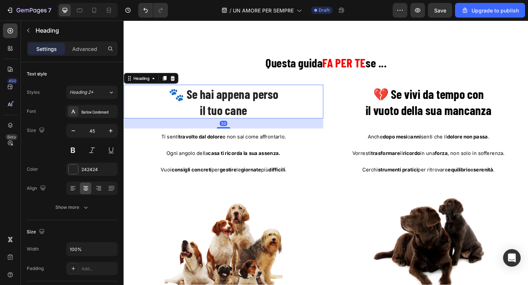
click at [203, 106] on span "🐾 Se hai appena perso" at bounding box center [232, 100] width 119 height 16
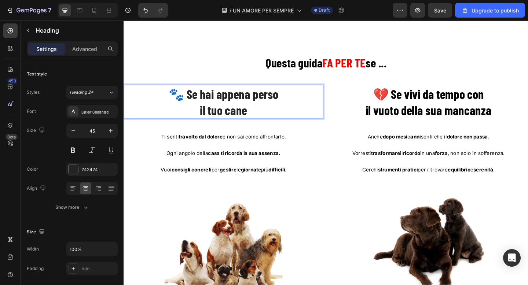
click at [208, 105] on span "🐾 Se hai appena perso" at bounding box center [232, 100] width 119 height 16
click at [198, 103] on span "🐾 Hai appena perso" at bounding box center [232, 100] width 105 height 16
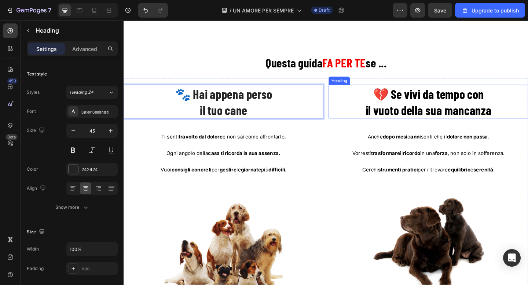
click at [429, 104] on strong "💔 Se vivi da tempo con" at bounding box center [455, 100] width 120 height 16
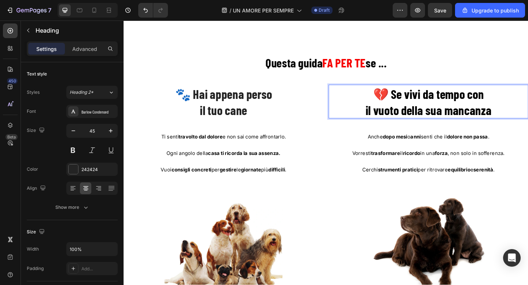
click at [429, 104] on strong "💔 Se vivi da tempo con" at bounding box center [455, 100] width 120 height 16
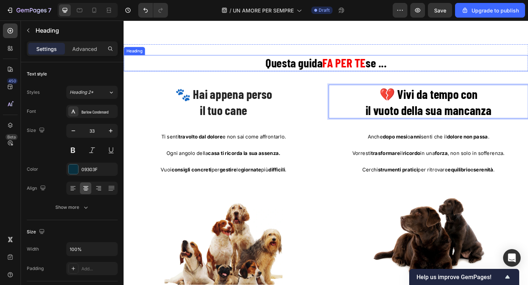
click at [271, 70] on p "⁠⁠⁠⁠⁠⁠⁠ Questa guida FA PER TE se ..." at bounding box center [343, 67] width 439 height 16
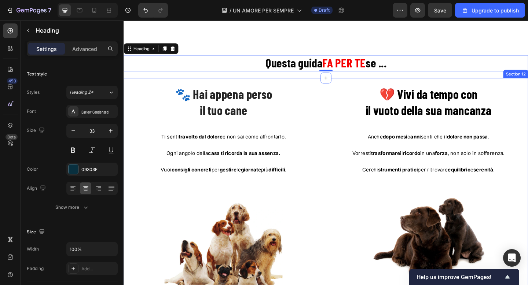
click at [128, 90] on div "⁠⁠⁠⁠⁠⁠⁠ 🐾 Hai appena perso il tuo cane Heading Ti senti travolto dal dolore e n…" at bounding box center [344, 205] width 440 height 245
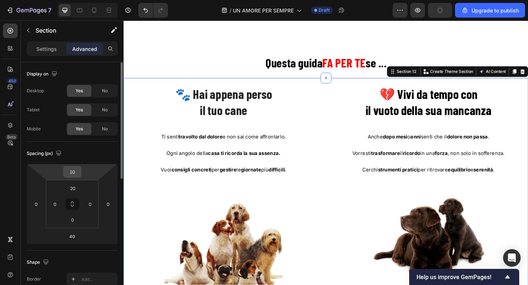
click at [76, 175] on input "20" at bounding box center [72, 172] width 15 height 11
type input "30"
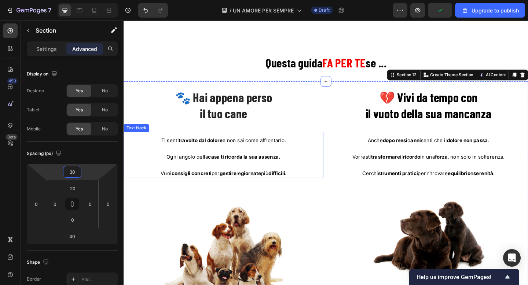
click at [254, 191] on p "Vuoi consigli concreti per gestire le giornate più difficili ." at bounding box center [232, 186] width 216 height 9
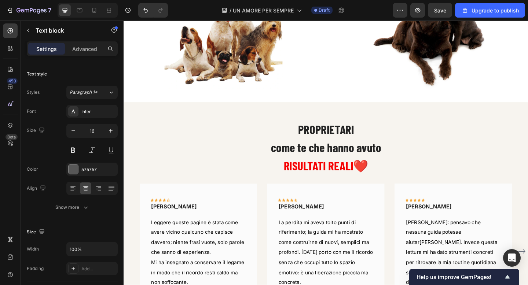
scroll to position [3452, 0]
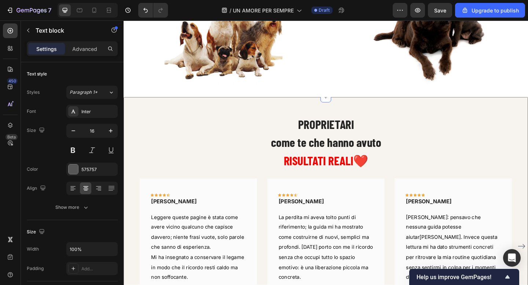
click at [410, 122] on div "PROPRIETARI come te che hanno avuto RISULTATI REALI ❤️ Heading Icon Icon Icon I…" at bounding box center [344, 230] width 440 height 252
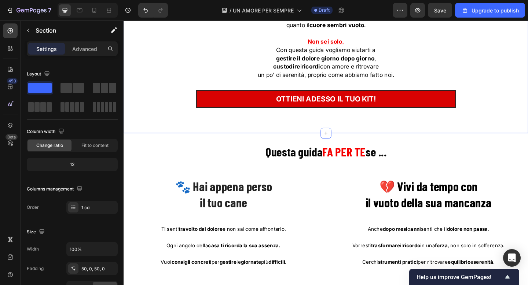
scroll to position [3121, 0]
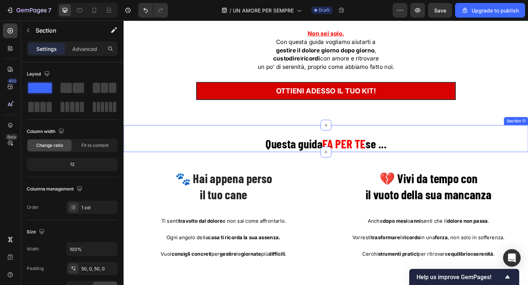
click at [127, 142] on div "Questa guida FA PER TE se ... Heading Section 11" at bounding box center [344, 149] width 440 height 29
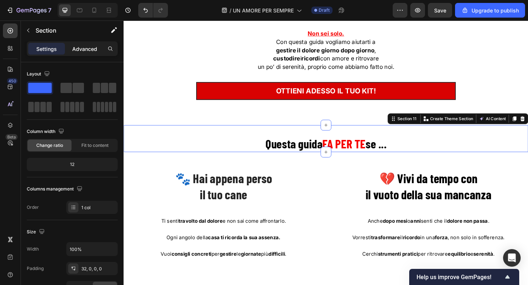
click at [81, 54] on div "Advanced" at bounding box center [84, 49] width 37 height 12
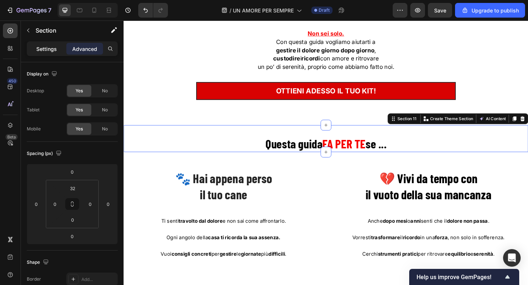
click at [47, 50] on p "Settings" at bounding box center [46, 49] width 21 height 8
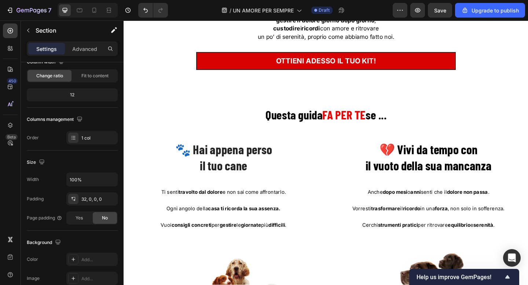
scroll to position [3153, 0]
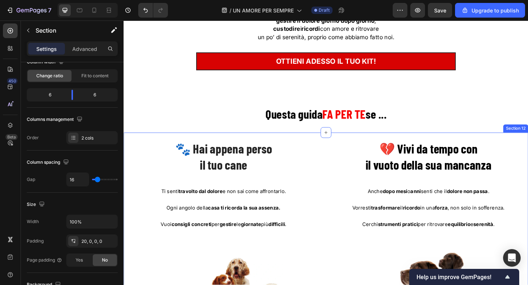
click at [128, 147] on div "🐾 Hai appena perso il tuo cane Heading Ti senti travolto dal dolore e non sai c…" at bounding box center [344, 265] width 440 height 245
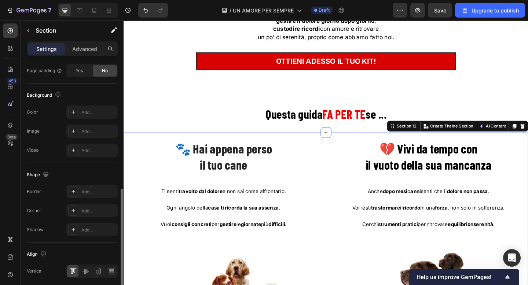
scroll to position [256, 0]
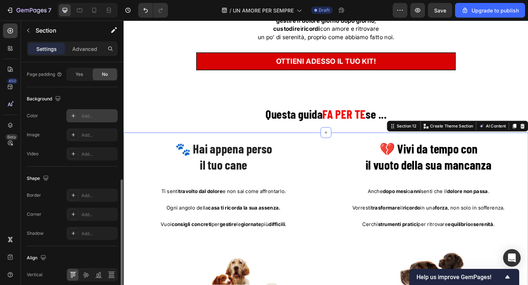
click at [74, 118] on icon at bounding box center [73, 116] width 6 height 6
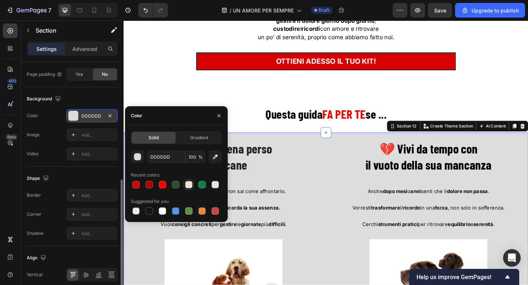
click at [188, 186] on div at bounding box center [188, 184] width 7 height 7
type input "E9E4D9"
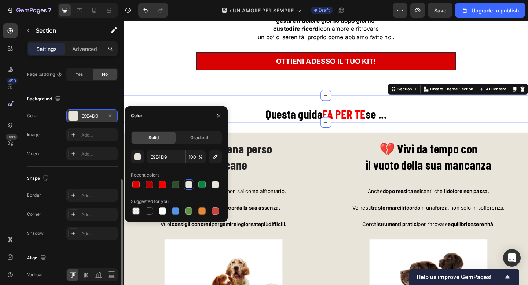
click at [154, 106] on div "Questa guida FA PER TE se ... Heading Section 11 You can create reusable sectio…" at bounding box center [344, 116] width 440 height 29
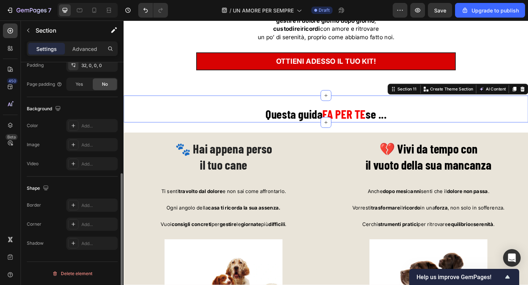
scroll to position [204, 0]
click at [75, 121] on div at bounding box center [73, 126] width 10 height 10
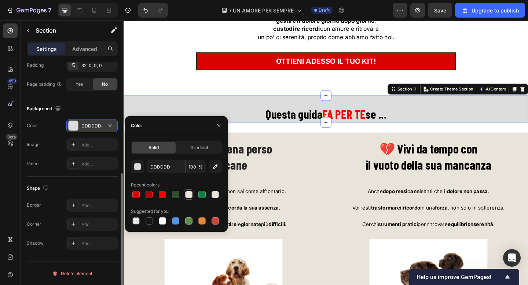
click at [189, 195] on div at bounding box center [188, 194] width 7 height 7
type input "E9E4D9"
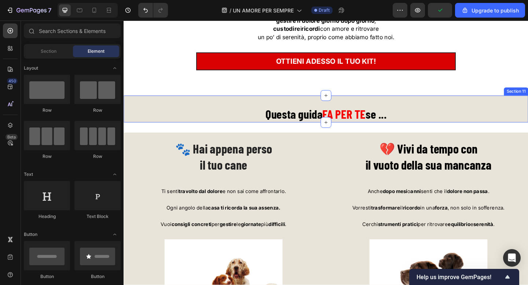
click at [148, 110] on div "Questa guida FA PER TE se ... Heading Section 11" at bounding box center [344, 116] width 440 height 29
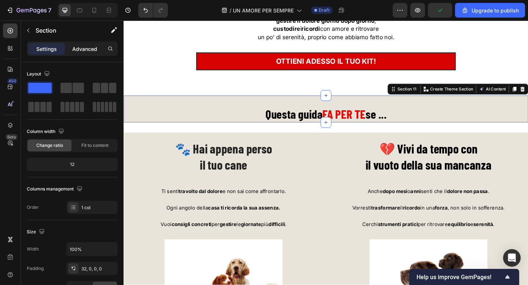
click at [92, 45] on p "Advanced" at bounding box center [84, 49] width 25 height 8
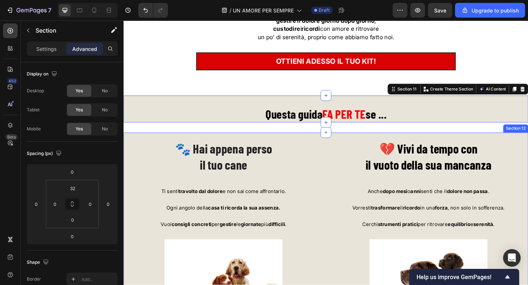
click at [135, 147] on div "🐾 Hai appena perso il tuo cane Heading Ti senti travolto dal dolore e non sai c…" at bounding box center [344, 265] width 440 height 245
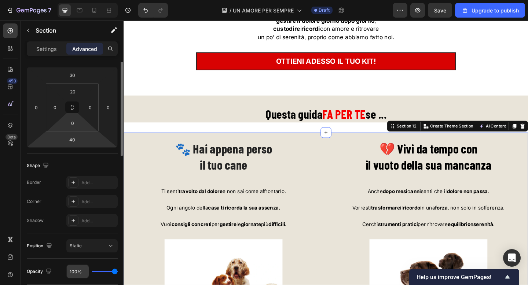
scroll to position [0, 0]
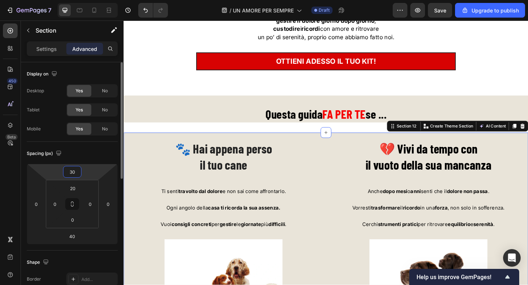
click at [76, 168] on input "30" at bounding box center [72, 172] width 15 height 11
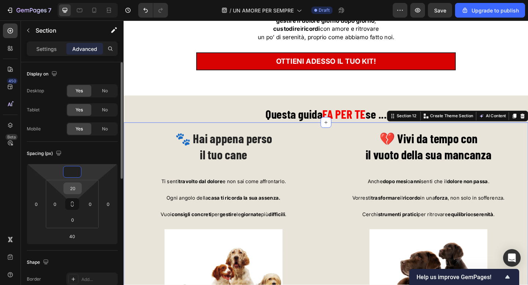
type input "0"
click at [74, 188] on input "20" at bounding box center [72, 188] width 15 height 11
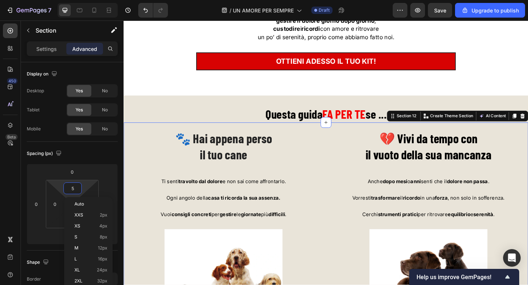
type input "50"
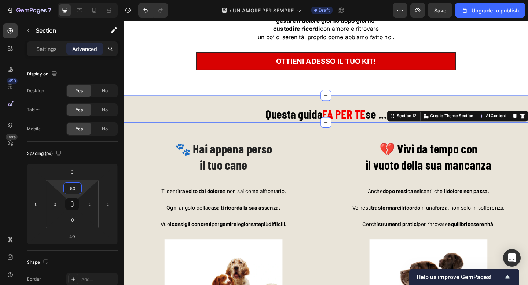
click at [146, 96] on div "Sappiamo cosa stai passando ... Heading Abbiamo vissuto anche noi la perdita de…" at bounding box center [344, 3] width 440 height 200
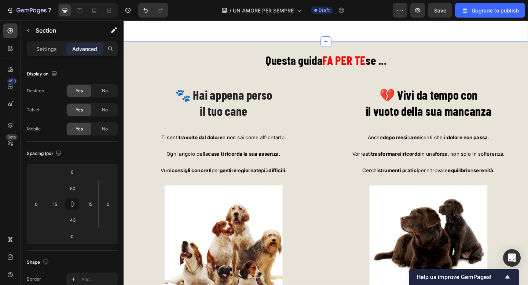
scroll to position [3212, 0]
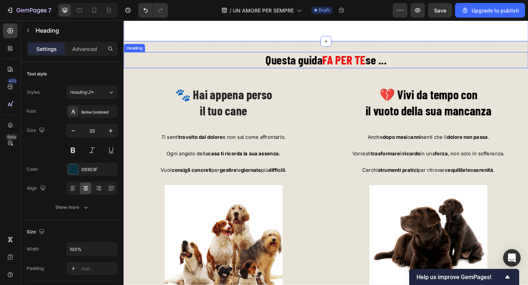
click at [333, 66] on strong "Questa guida" at bounding box center [309, 63] width 62 height 16
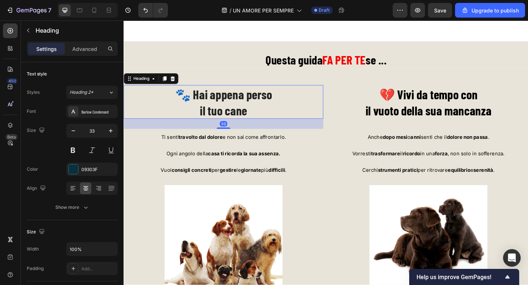
click at [139, 110] on h2 "🐾 Hai appena perso il tuo cane" at bounding box center [232, 109] width 217 height 37
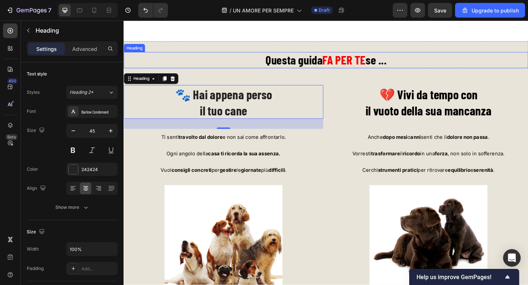
click at [324, 67] on strong "Questa guida" at bounding box center [309, 63] width 62 height 16
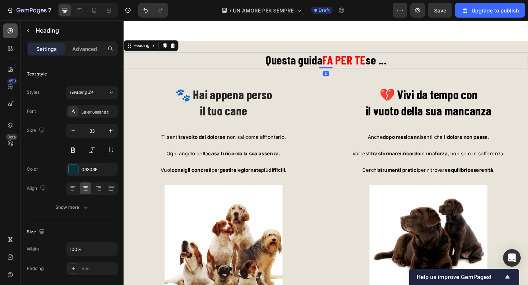
click at [6, 31] on div at bounding box center [10, 30] width 15 height 15
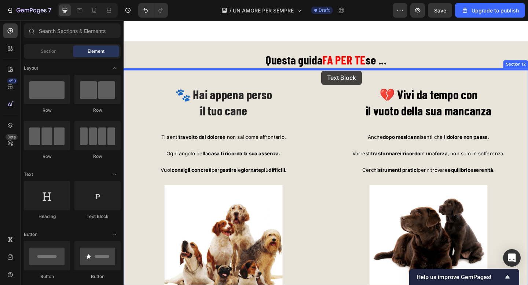
drag, startPoint x: 218, startPoint y: 212, endPoint x: 339, endPoint y: 75, distance: 182.2
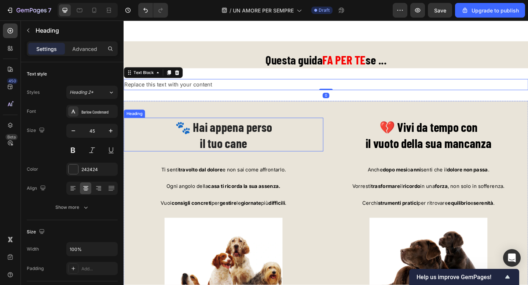
click at [205, 140] on span "🐾 Hai appena perso" at bounding box center [232, 136] width 105 height 16
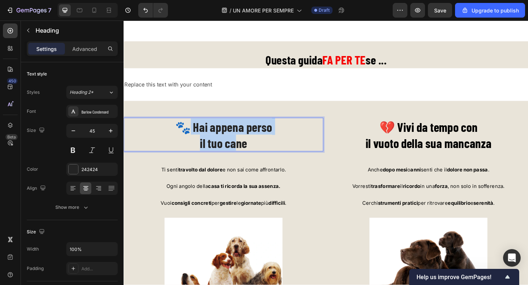
drag, startPoint x: 189, startPoint y: 138, endPoint x: 248, endPoint y: 154, distance: 60.7
click at [248, 153] on p "🐾 Hai appena perso il tuo cane" at bounding box center [232, 144] width 216 height 35
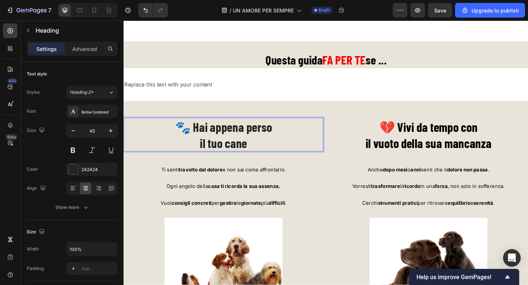
drag, startPoint x: 258, startPoint y: 155, endPoint x: 207, endPoint y: 152, distance: 51.8
click at [251, 155] on p "🐾 Hai appena perso il tuo cane" at bounding box center [232, 144] width 216 height 35
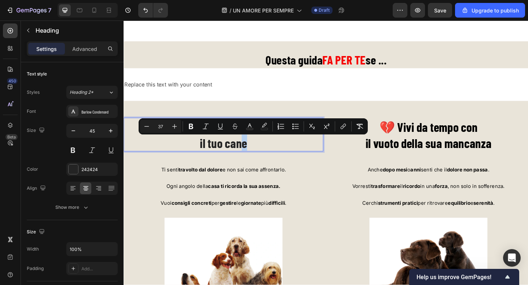
click at [185, 134] on div "Minus 37 Plus Bold Italic Underline Strikethrough Text Color color Numbered Lis…" at bounding box center [253, 127] width 229 height 16
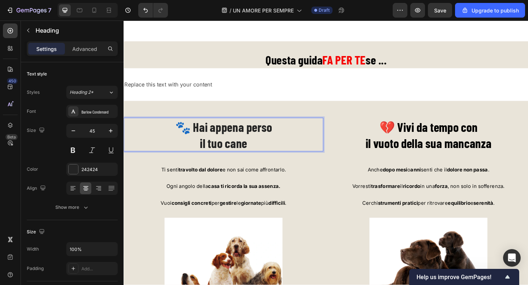
click at [227, 153] on span "il tuo cane" at bounding box center [232, 154] width 51 height 16
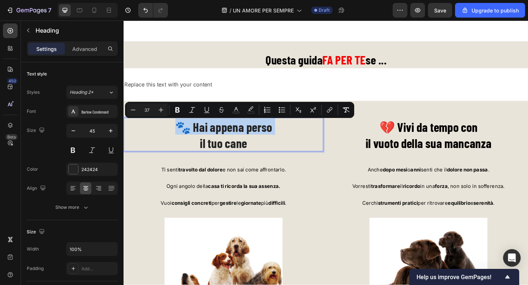
copy p "🐾 Hai appena perso"
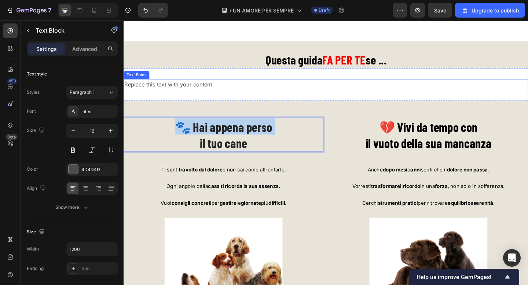
click at [197, 91] on div "Replace this text with your content" at bounding box center [344, 90] width 440 height 12
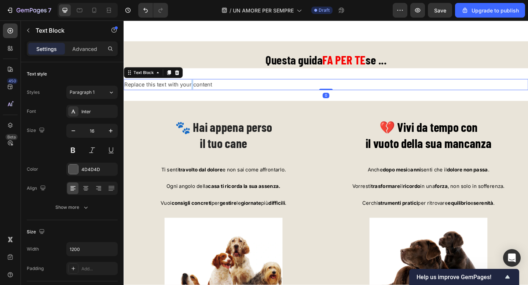
click at [197, 91] on div "Replace this text with your content" at bounding box center [344, 90] width 440 height 12
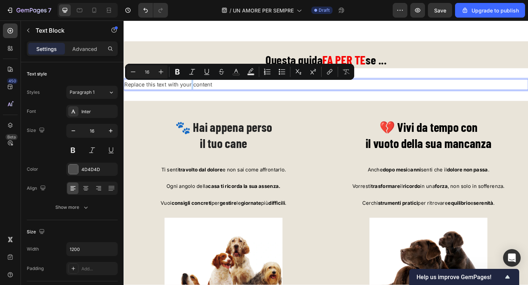
click at [197, 91] on p "Replace this text with your content" at bounding box center [343, 90] width 439 height 11
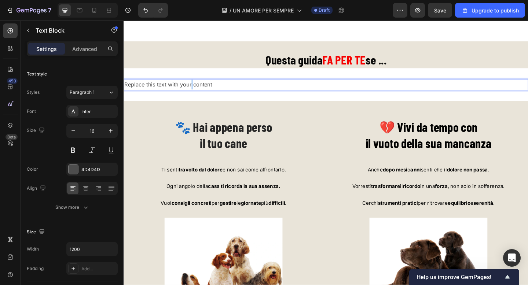
click at [197, 91] on p "Replace this text with your content" at bounding box center [343, 90] width 439 height 11
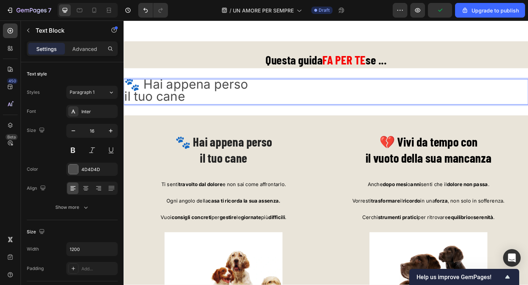
click at [127, 103] on span "il tuo cane" at bounding box center [157, 103] width 66 height 17
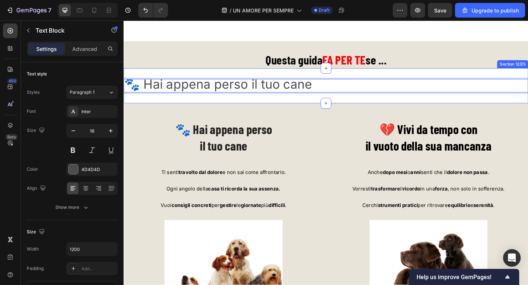
click at [147, 122] on div "⁠⁠⁠⁠⁠⁠⁠ 🐾 Hai appena perso il tuo cane Heading Ti senti travolto dal dolore e n…" at bounding box center [344, 239] width 440 height 256
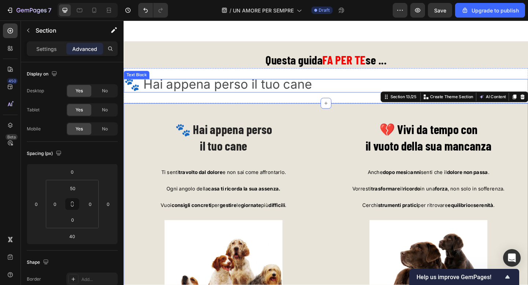
click at [153, 86] on span "🐾 Hai appena perso il tuo cane" at bounding box center [226, 90] width 204 height 17
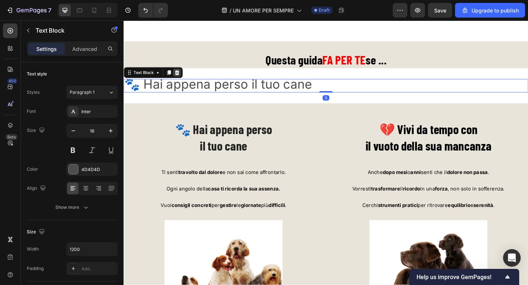
click at [182, 77] on icon at bounding box center [181, 77] width 5 height 5
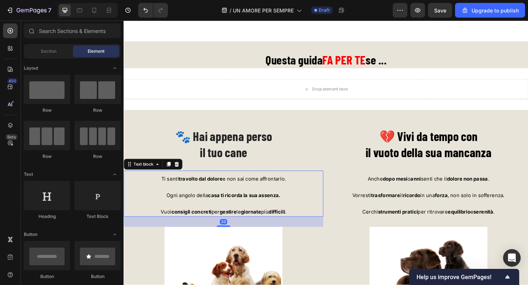
click at [221, 201] on p at bounding box center [232, 202] width 216 height 9
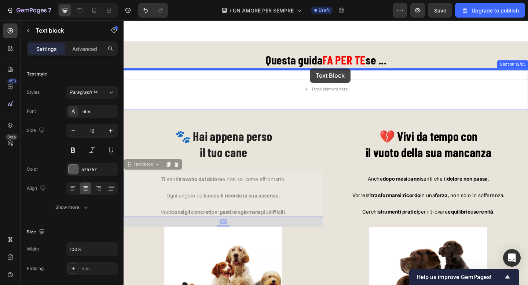
drag, startPoint x: 149, startPoint y: 178, endPoint x: 327, endPoint y: 73, distance: 206.9
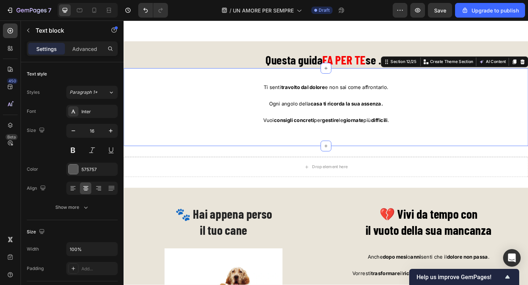
click at [243, 155] on div "Ti senti travolto dal dolore e non sai come affrontarlo. Ogni angolo della casa…" at bounding box center [344, 115] width 440 height 85
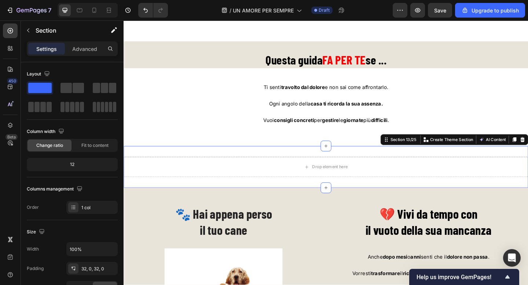
click at [238, 167] on div "Drop element here Section 13/25 You can create reusable sections Create Theme S…" at bounding box center [344, 179] width 440 height 45
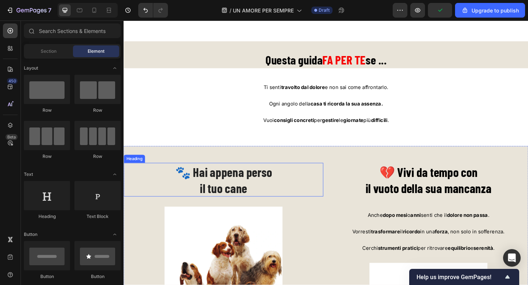
click at [260, 190] on span "🐾 Hai appena perso" at bounding box center [232, 186] width 105 height 16
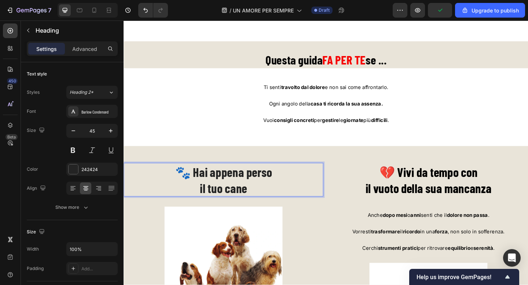
click at [260, 190] on span "🐾 Hai appena perso" at bounding box center [232, 186] width 105 height 16
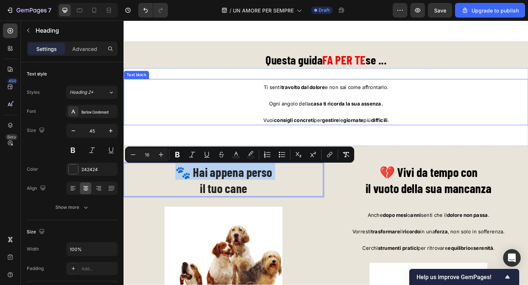
click at [303, 107] on p at bounding box center [343, 102] width 439 height 9
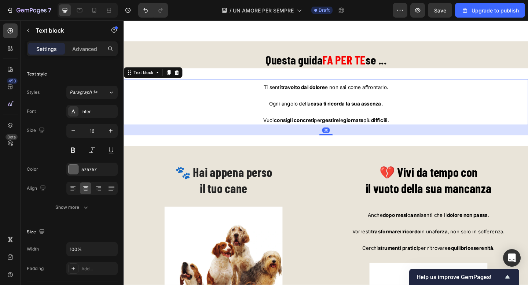
click at [303, 107] on p at bounding box center [343, 102] width 439 height 9
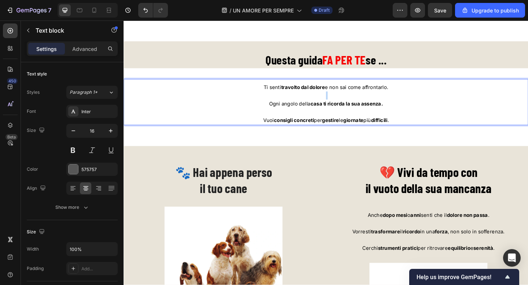
click at [303, 107] on p "Rich Text Editor. Editing area: main" at bounding box center [343, 102] width 439 height 9
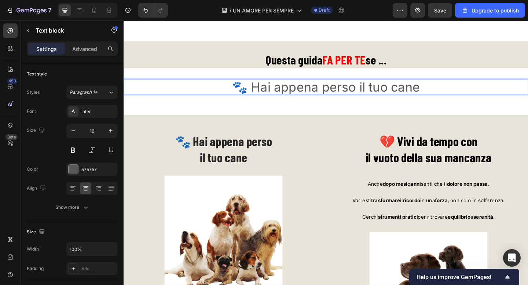
scroll to position [0, 0]
click at [450, 167] on strong "il vuoto della sua mancanza" at bounding box center [455, 169] width 137 height 16
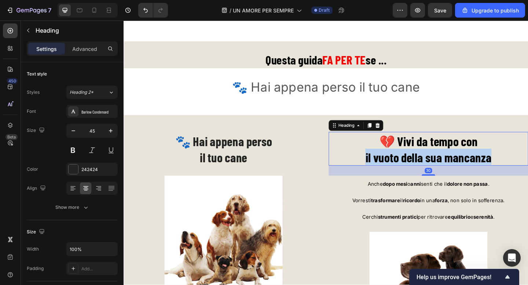
click at [450, 167] on strong "il vuoto della sua mancanza" at bounding box center [455, 169] width 137 height 16
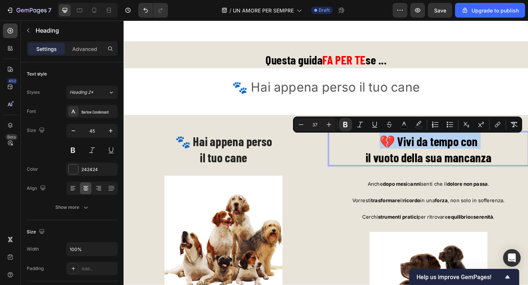
copy p "💔 Vivi da tempo con"
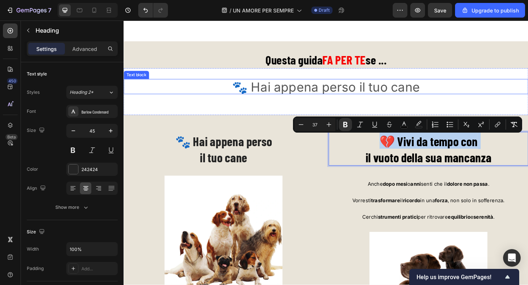
click at [448, 92] on p "🐾 Hai appena perso il tuo cane" at bounding box center [343, 94] width 439 height 11
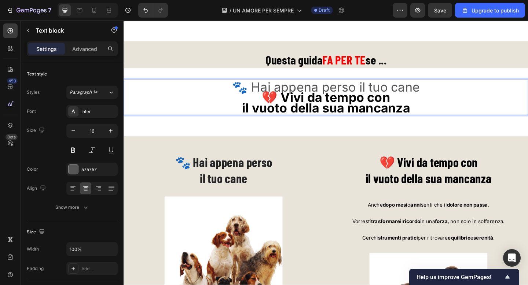
click at [338, 113] on strong "il vuoto della sua mancanza" at bounding box center [343, 115] width 183 height 17
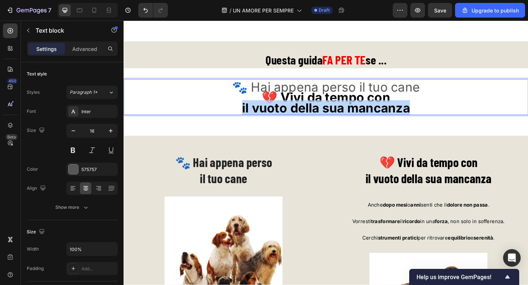
click at [338, 113] on strong "il vuoto della sua mancanza" at bounding box center [343, 115] width 183 height 17
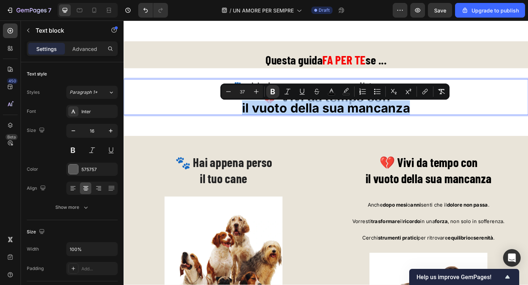
click at [239, 120] on p "💔 Vivi da tempo con il vuoto della sua mancanza" at bounding box center [343, 111] width 439 height 23
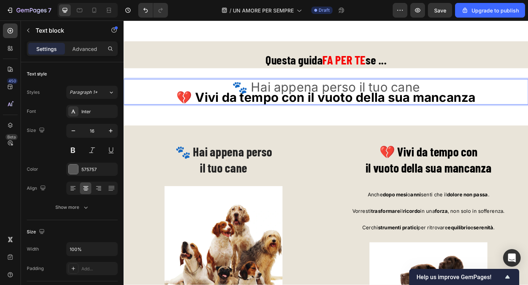
click at [285, 102] on strong "💔 Vivi da tempo con il vuoto della sua mancanza" at bounding box center [343, 104] width 325 height 17
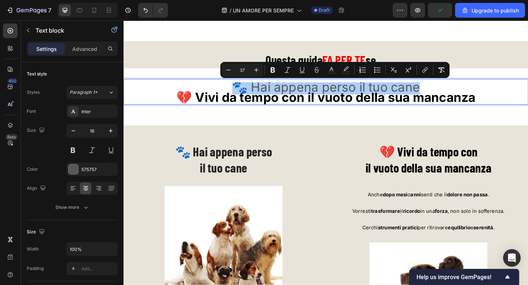
click at [241, 70] on input "37" at bounding box center [242, 70] width 15 height 9
click at [246, 70] on input "37" at bounding box center [242, 70] width 15 height 9
click at [242, 69] on input "37" at bounding box center [242, 70] width 15 height 9
type input "17"
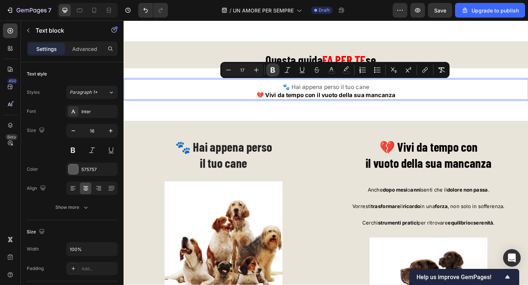
click at [277, 70] on button "Bold" at bounding box center [272, 69] width 13 height 13
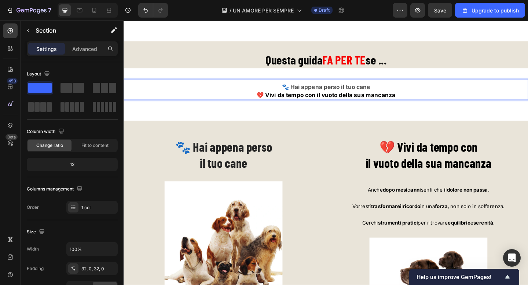
click at [291, 74] on div "🐾 Hai appena perso il tuo cane 💔 Vivi da tempo con il vuoto della sua mancanza …" at bounding box center [344, 101] width 440 height 57
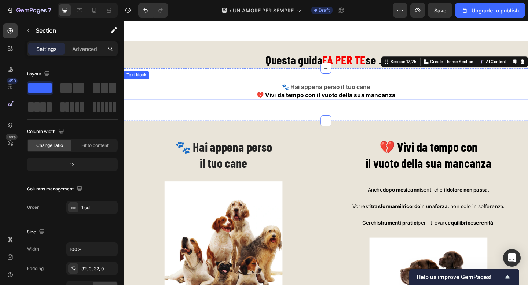
click at [314, 99] on p "💔 Vivi da tempo con il vuoto della sua mancanza" at bounding box center [343, 102] width 439 height 9
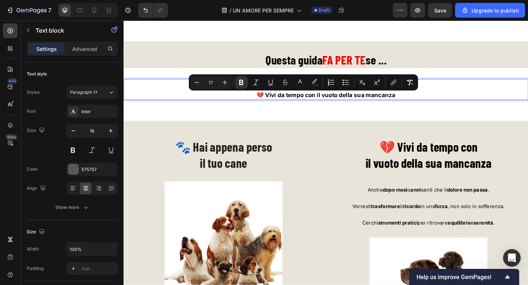
click at [314, 99] on p "💔 Vivi da tempo con il vuoto della sua mancanza" at bounding box center [343, 102] width 439 height 9
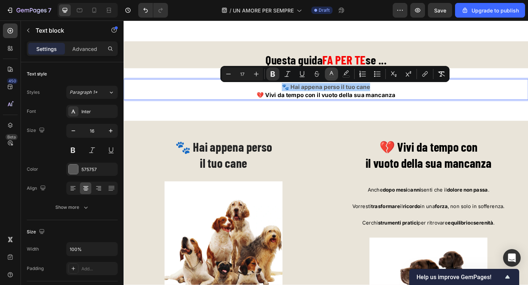
click at [332, 72] on icon "Editor contextual toolbar" at bounding box center [331, 73] width 7 height 7
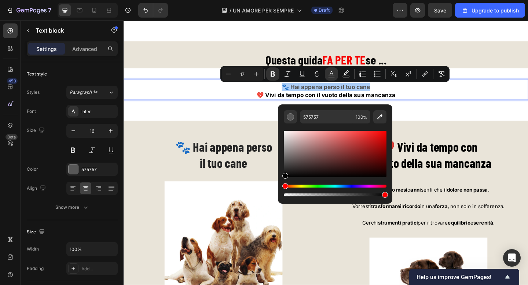
drag, startPoint x: 319, startPoint y: 146, endPoint x: 283, endPoint y: 178, distance: 48.1
click at [284, 178] on div "Editor contextual toolbar" at bounding box center [335, 154] width 103 height 47
type input "000000"
click at [147, 135] on div "⁠⁠⁠⁠⁠⁠⁠ 🐾 Hai appena perso il tuo cane Heading Image ⁠⁠⁠⁠⁠⁠⁠ 💔 Vivi da tempo co…" at bounding box center [344, 258] width 440 height 256
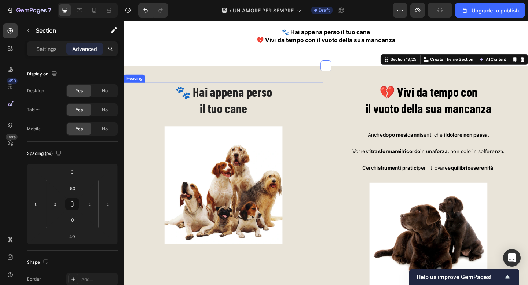
scroll to position [3273, 0]
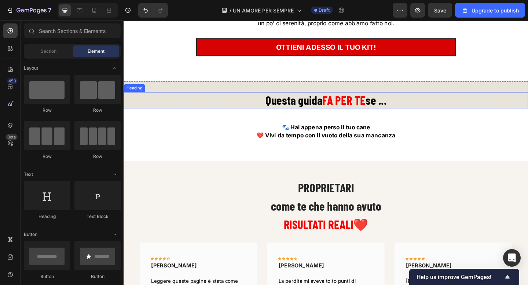
scroll to position [3167, 0]
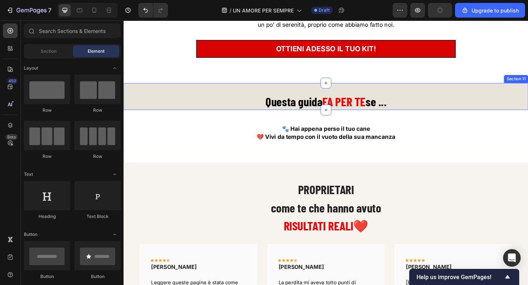
click at [145, 94] on div "Questa guida FA PER TE se ... Heading Section 11" at bounding box center [344, 103] width 440 height 29
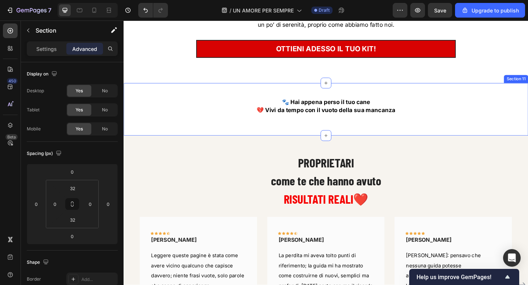
click at [169, 97] on div "🐾 Hai appena perso il tuo cane 💔 Vivi da tempo con il vuoto della sua mancanza …" at bounding box center [344, 117] width 440 height 57
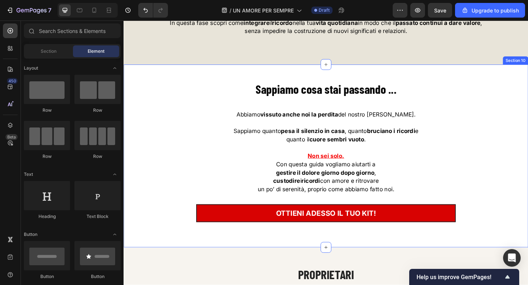
scroll to position [2985, 0]
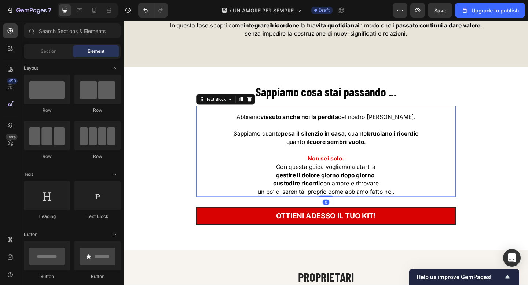
click at [346, 173] on u "Non sei solo." at bounding box center [344, 170] width 40 height 7
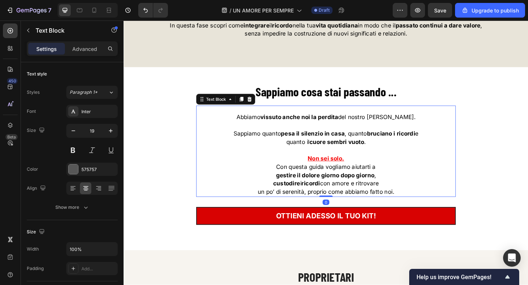
click at [346, 173] on u "Non sei solo." at bounding box center [344, 170] width 40 height 7
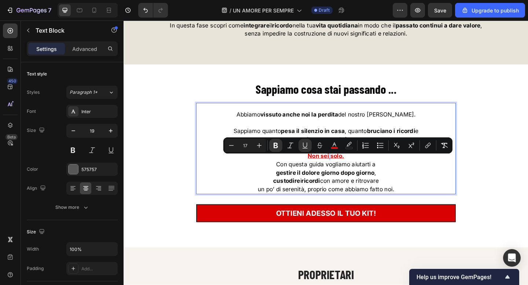
click at [346, 172] on u "Non sei solo." at bounding box center [344, 167] width 40 height 7
click at [333, 146] on icon "Editor contextual toolbar" at bounding box center [332, 145] width 4 height 4
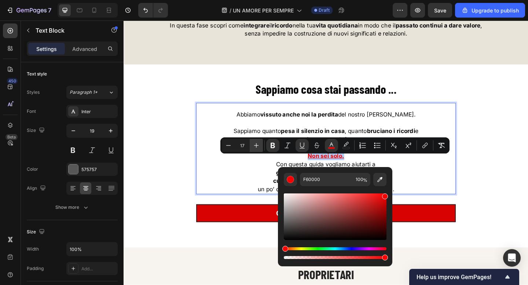
click at [254, 144] on icon "Editor contextual toolbar" at bounding box center [256, 145] width 7 height 7
click at [259, 147] on icon "Editor contextual toolbar" at bounding box center [256, 145] width 7 height 7
type input "20"
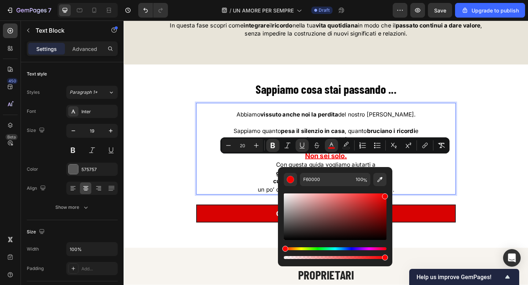
click at [425, 173] on p "Non sei solo." at bounding box center [343, 169] width 281 height 10
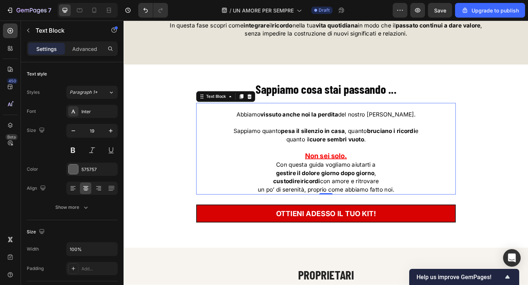
click at [190, 8] on div "/ UN AMORE PER SEMPRE Draft" at bounding box center [283, 10] width 219 height 15
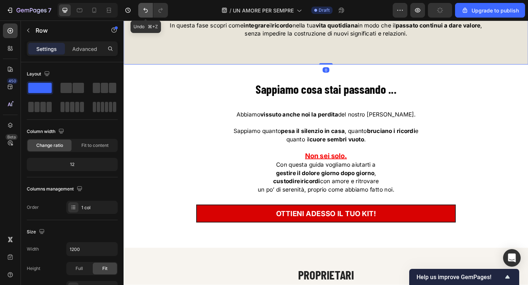
click at [144, 12] on icon "Undo/Redo" at bounding box center [145, 10] width 7 height 7
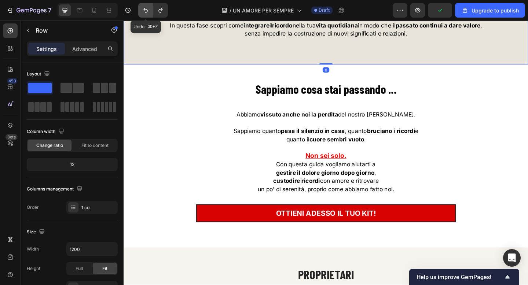
click at [144, 12] on icon "Undo/Redo" at bounding box center [145, 10] width 7 height 7
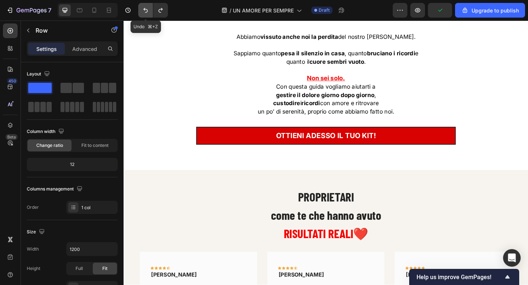
click at [144, 11] on icon "Undo/Redo" at bounding box center [145, 10] width 7 height 7
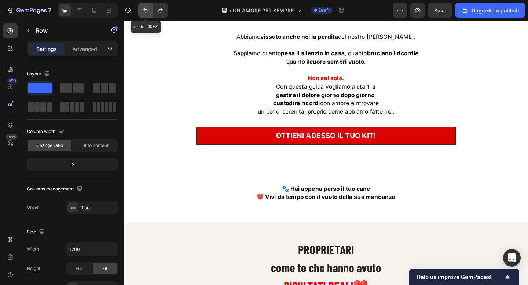
click at [144, 11] on icon "Undo/Redo" at bounding box center [145, 10] width 7 height 7
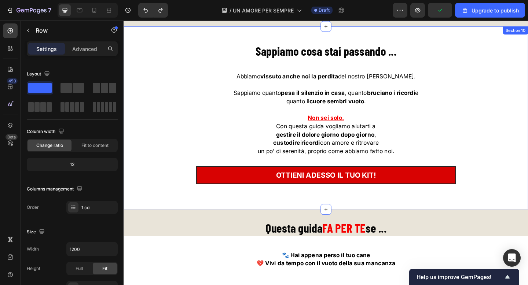
scroll to position [3028, 0]
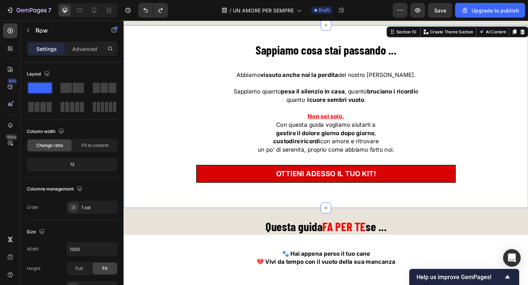
click at [146, 36] on div "Sappiamo cosa stai passando ... Heading Abbiamo vissuto anche noi la perdita de…" at bounding box center [344, 126] width 440 height 200
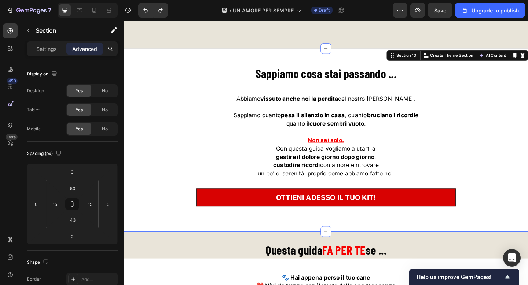
scroll to position [2996, 0]
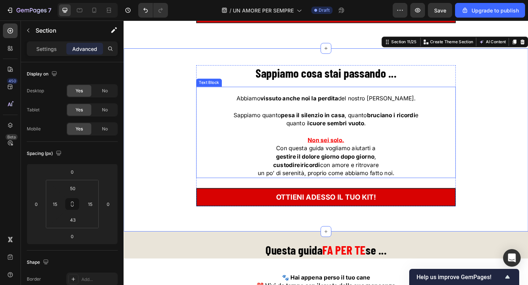
scroll to position [3203, 0]
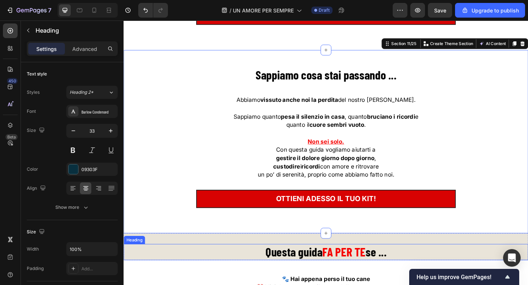
click at [345, 273] on strong "FA PER TE" at bounding box center [363, 273] width 47 height 16
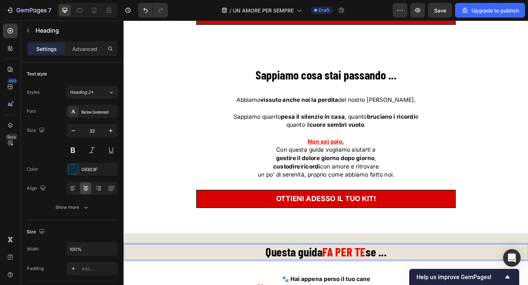
click at [345, 273] on strong "FA PER TE" at bounding box center [363, 273] width 47 height 16
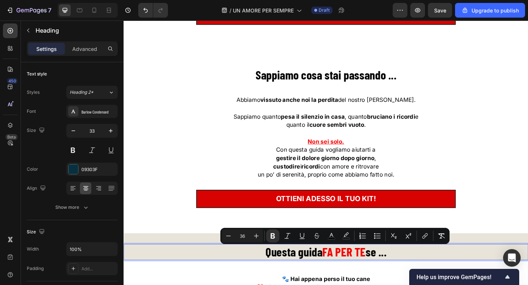
copy p "Questa guida FA PER TE se ..."
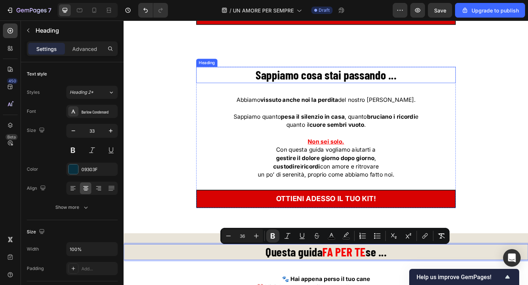
click at [332, 78] on strong "Sappiamo cosa stai passando ..." at bounding box center [343, 80] width 153 height 16
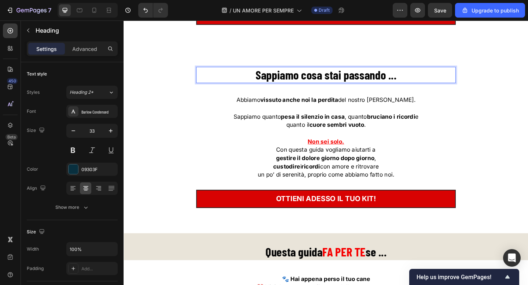
click at [332, 78] on strong "Sappiamo cosa stai passando ..." at bounding box center [343, 80] width 153 height 16
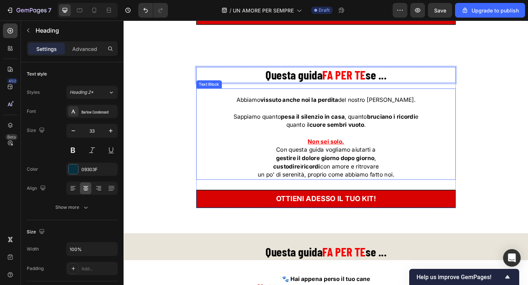
click at [340, 146] on p at bounding box center [343, 143] width 281 height 9
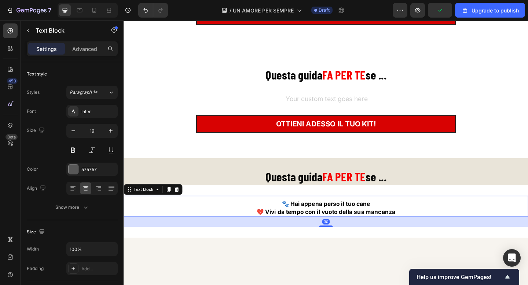
click at [340, 227] on strong "💔 Vivi da tempo con il vuoto della sua mancanza" at bounding box center [343, 229] width 151 height 7
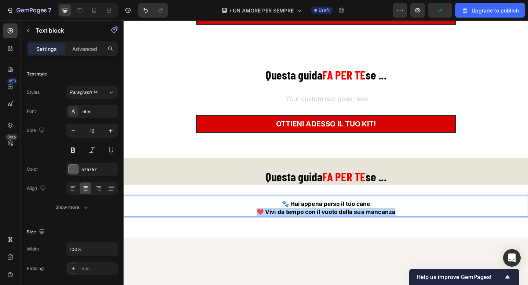
click at [340, 227] on strong "💔 Vivi da tempo con il vuoto della sua mancanza" at bounding box center [343, 229] width 151 height 7
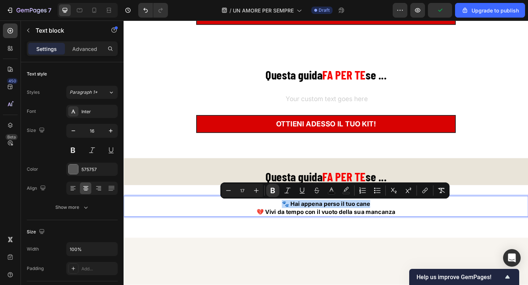
copy strong "🐾 Hai appena perso il tuo cane"
click at [335, 107] on div "Rich Text Editor. Editing area: main" at bounding box center [344, 107] width 282 height 11
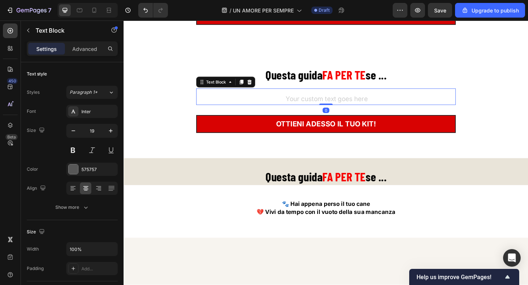
click at [335, 107] on div "Rich Text Editor. Editing area: main" at bounding box center [344, 107] width 282 height 11
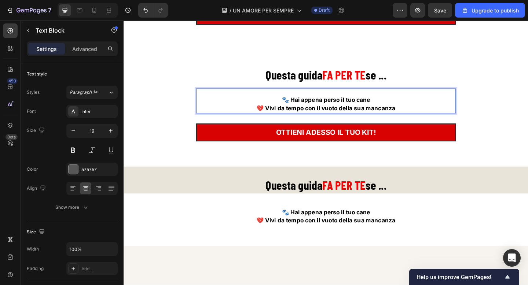
click at [302, 107] on strong "🐾 Hai appena perso il tuo cane" at bounding box center [344, 106] width 96 height 7
click at [277, 118] on strong "💔 Vivi da tempo con il vuoto della sua mancanza" at bounding box center [343, 116] width 151 height 7
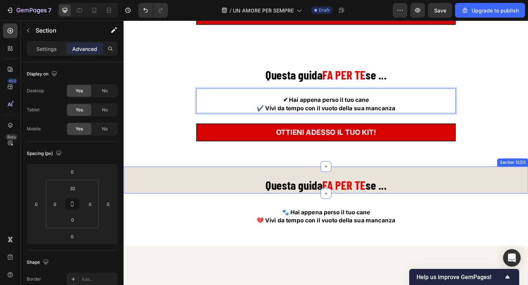
click at [370, 188] on div "⁠⁠⁠⁠⁠⁠⁠ Questa guida FA PER TE se ... Heading Section 12/25" at bounding box center [344, 194] width 440 height 29
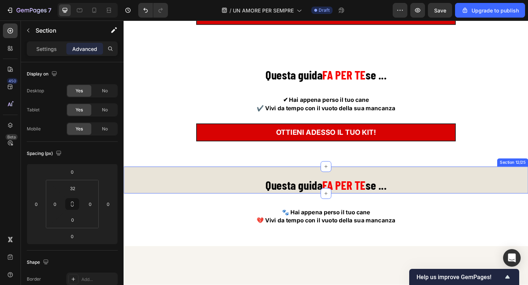
click at [528, 192] on div "⁠⁠⁠⁠⁠⁠⁠ Questa guida FA PER TE se ... Heading Section 12/25" at bounding box center [344, 194] width 440 height 29
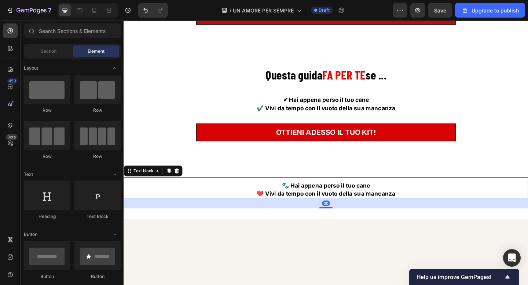
click at [524, 194] on div "🐾 Hai appena perso il tuo cane 💔 Vivi da tempo con il vuoto della sua mancanza …" at bounding box center [344, 203] width 440 height 23
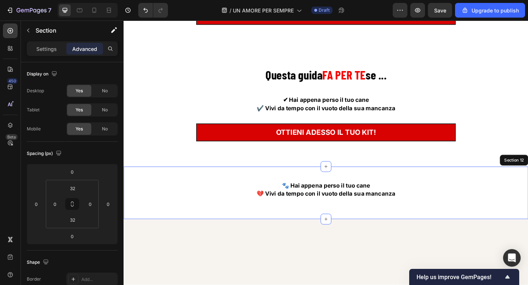
click at [528, 187] on div "🐾 Hai appena perso il tuo cane 💔 Vivi da tempo con il vuoto della sua mancanza …" at bounding box center [344, 208] width 440 height 57
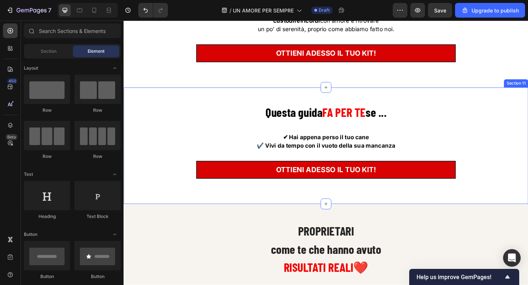
scroll to position [3167, 0]
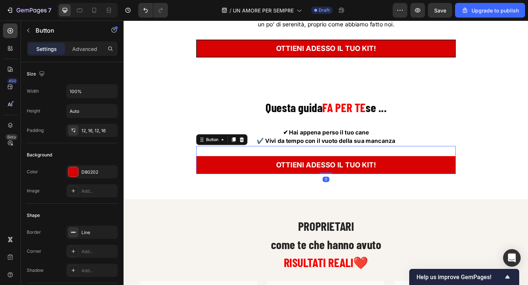
click at [479, 179] on link "OTTIENI ADESSO IL TUO KIT!" at bounding box center [344, 178] width 282 height 20
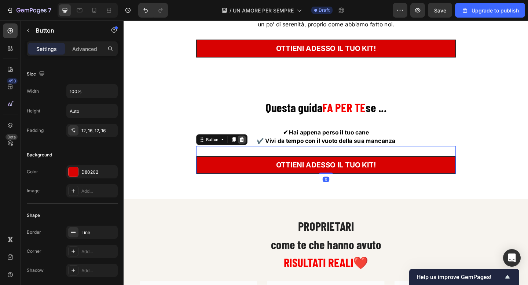
click at [253, 153] on icon at bounding box center [252, 149] width 5 height 5
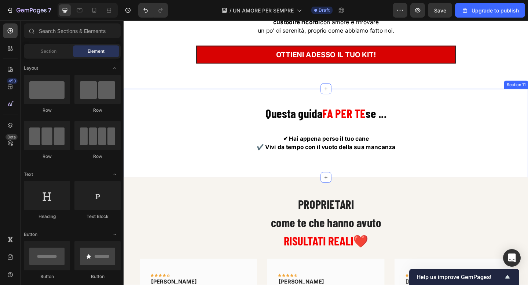
scroll to position [3159, 0]
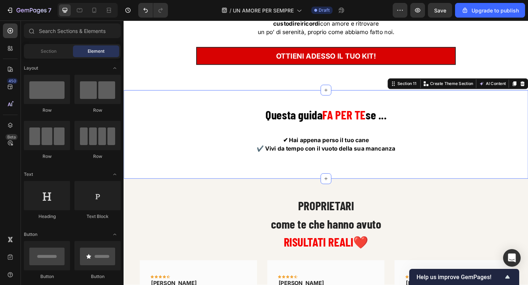
click at [132, 107] on div "⁠⁠⁠⁠⁠⁠⁠ Questa guida FA PER TE se ... Heading ✔ Hai appena perso il tuo cane ✔️…" at bounding box center [344, 144] width 440 height 96
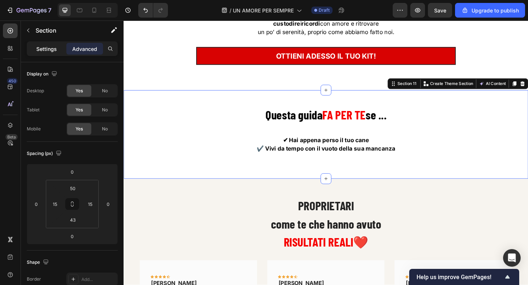
click at [45, 49] on p "Settings" at bounding box center [46, 49] width 21 height 8
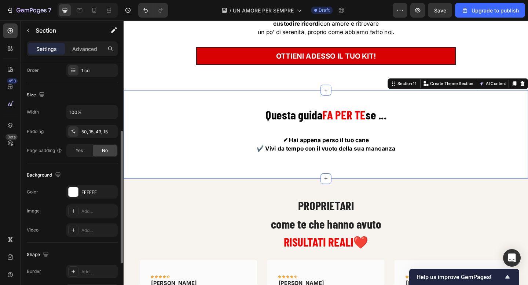
scroll to position [147, 0]
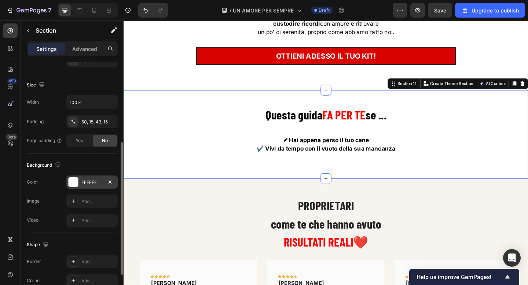
click at [80, 178] on div "FFFFFF" at bounding box center [91, 182] width 51 height 13
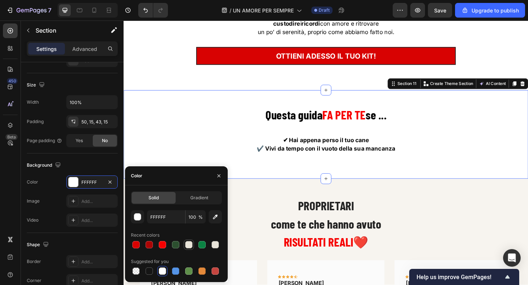
click at [188, 248] on div at bounding box center [188, 244] width 7 height 7
type input "E9E4D9"
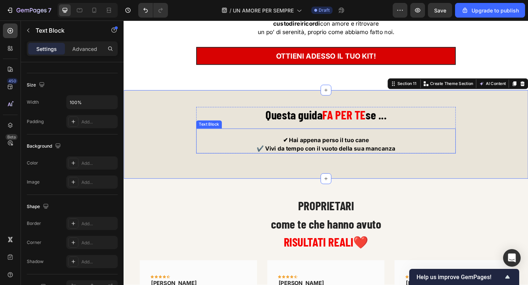
click at [325, 164] on strong "✔️ Vivi da tempo con il vuoto della sua mancanza" at bounding box center [343, 159] width 151 height 7
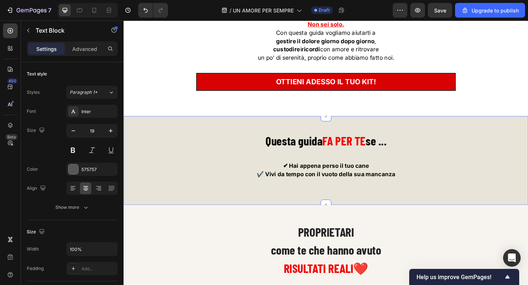
scroll to position [3146, 0]
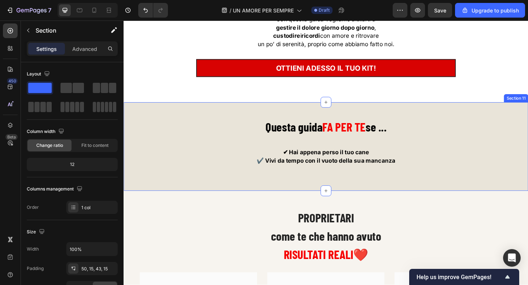
click at [137, 119] on div "Questa guida FA PER TE se ... Heading ✔ Hai appena perso il tuo cane ✔️ Vivi da…" at bounding box center [344, 158] width 440 height 96
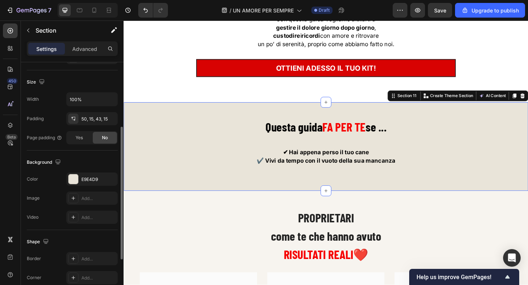
scroll to position [150, 0]
click at [89, 176] on div "E9E4D9" at bounding box center [91, 179] width 21 height 7
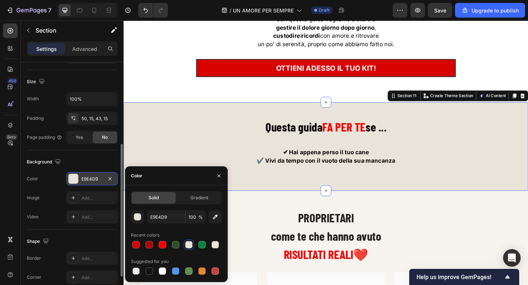
click at [89, 176] on div "E9E4D9" at bounding box center [91, 179] width 21 height 7
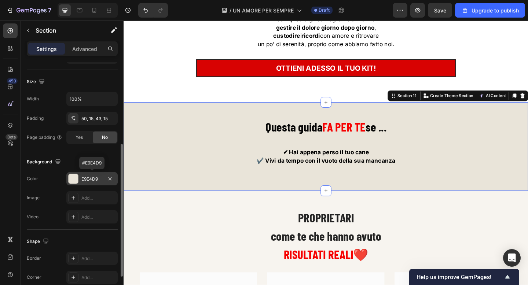
click at [89, 176] on div "E9E4D9" at bounding box center [91, 179] width 21 height 7
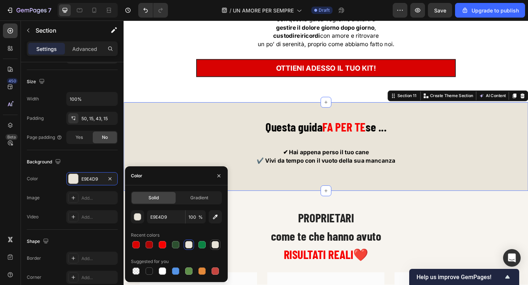
click at [214, 245] on div at bounding box center [215, 244] width 7 height 7
type input "E8E4D9"
click at [262, 231] on h2 "PROPRIETARI come te che hanno avuto RISULTATI REALI ❤️" at bounding box center [344, 255] width 440 height 61
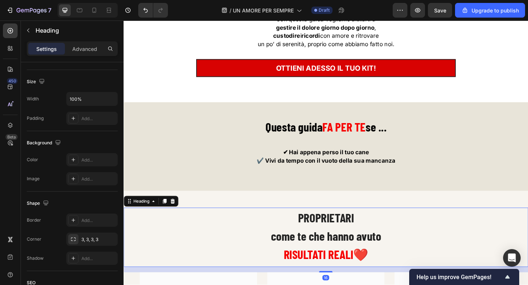
scroll to position [0, 0]
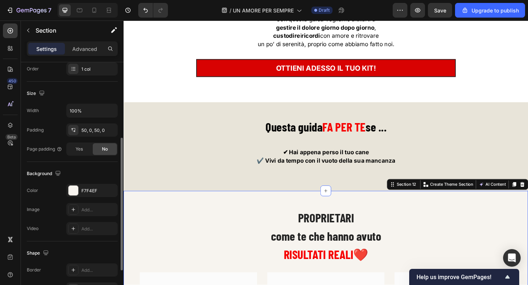
scroll to position [143, 0]
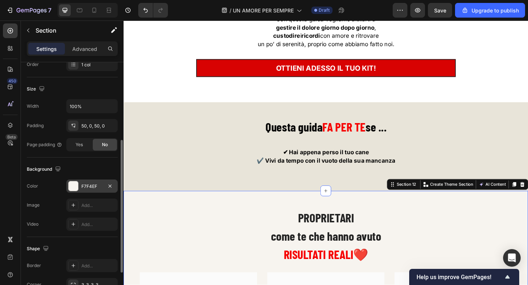
click at [84, 187] on div "F7F4EF" at bounding box center [91, 186] width 21 height 7
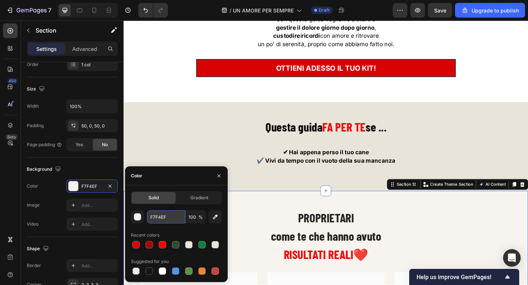
click at [161, 215] on input "F7F4EF" at bounding box center [166, 217] width 38 height 13
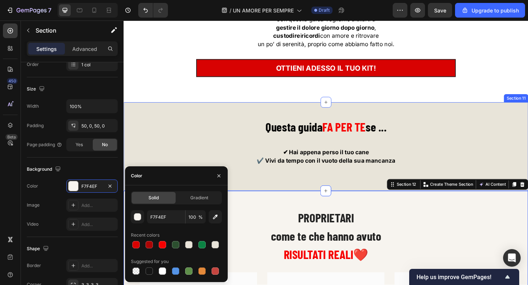
click at [135, 114] on div "Questa guida FA PER TE se ... Heading ✔ Hai appena perso il tuo cane ✔️ Vivi da…" at bounding box center [344, 158] width 440 height 96
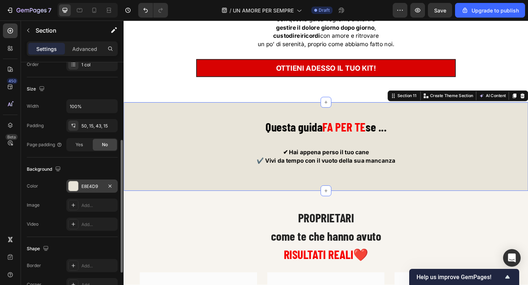
click at [95, 185] on div "E8E4D9" at bounding box center [91, 186] width 21 height 7
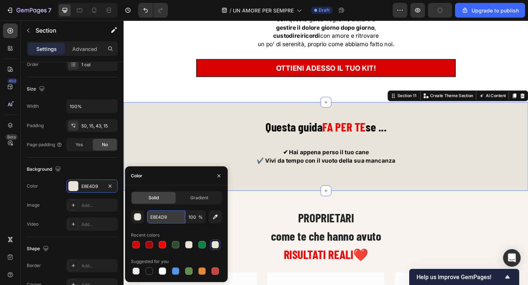
click at [166, 219] on input "E8E4D9" at bounding box center [166, 217] width 38 height 13
paste input "F7F4EF"
type input "F7F4EF"
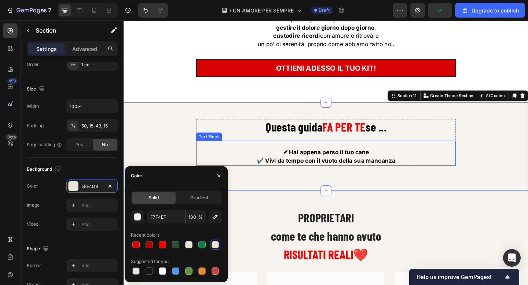
click at [466, 159] on div "✔ Hai appena perso il tuo cane ✔️ Vivi da tempo con il vuoto della sua mancanza…" at bounding box center [344, 165] width 282 height 27
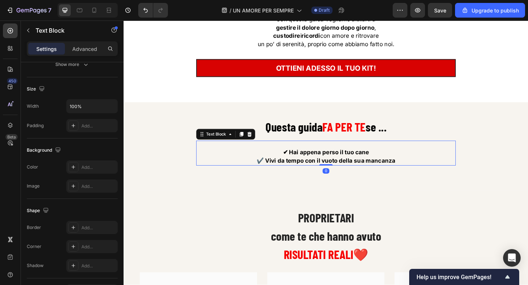
scroll to position [0, 0]
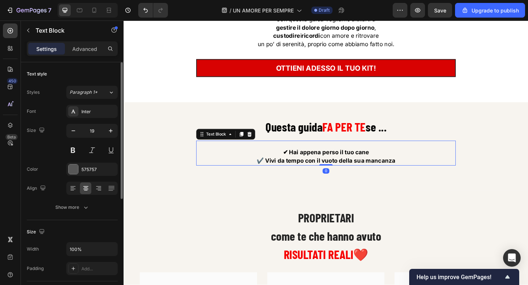
click at [427, 169] on p "✔️ Vivi da tempo con il vuoto della sua mancanza" at bounding box center [343, 173] width 281 height 9
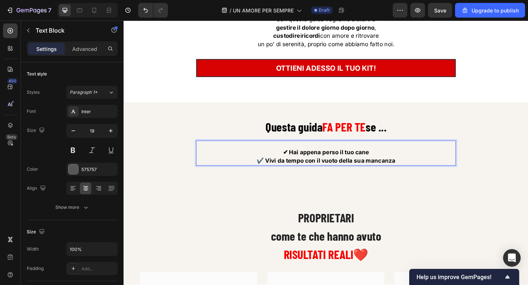
click at [419, 170] on p "✔️ Vivi da tempo con il vuoto della sua mancanza" at bounding box center [343, 173] width 281 height 9
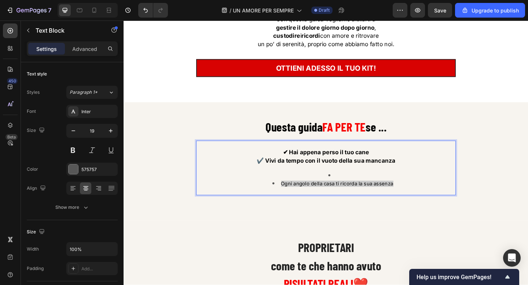
click at [298, 200] on span "Ogni angolo della casa ti ricorda la sua assenza" at bounding box center [356, 198] width 122 height 7
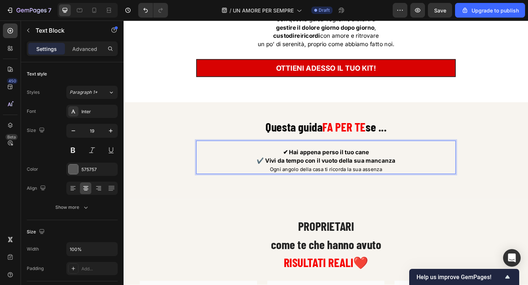
click at [288, 183] on span "Ogni angolo della casa ti ricorda la sua assenza" at bounding box center [344, 182] width 122 height 7
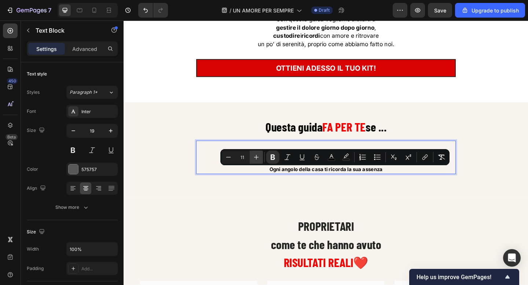
click at [259, 159] on icon "Editor contextual toolbar" at bounding box center [256, 157] width 7 height 7
click at [240, 158] on input "12" at bounding box center [242, 157] width 15 height 9
click at [243, 157] on input "12" at bounding box center [242, 157] width 15 height 9
click at [244, 157] on input "12" at bounding box center [242, 157] width 15 height 9
type input "17"
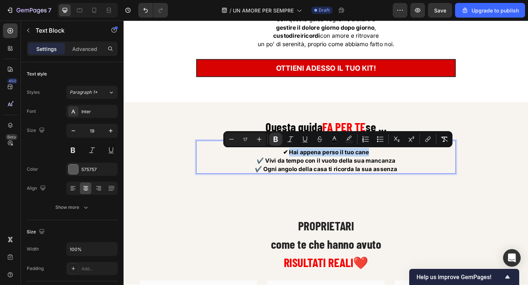
drag, startPoint x: 305, startPoint y: 164, endPoint x: 397, endPoint y: 165, distance: 91.7
click at [397, 165] on p "✔ Hai appena perso il tuo cane" at bounding box center [343, 164] width 281 height 9
click at [379, 179] on p "✔️ Ogni angolo della casa ti ricorda la sua assenza" at bounding box center [343, 182] width 281 height 9
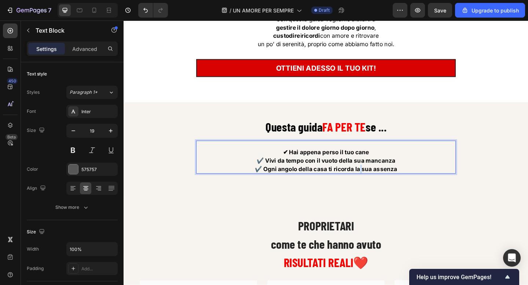
click at [379, 179] on p "✔️ Ogni angolo della casa ti ricorda la sua assenza" at bounding box center [343, 182] width 281 height 9
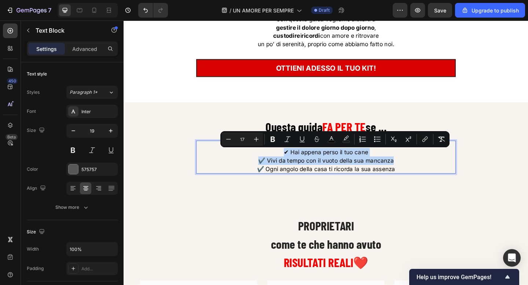
click at [346, 165] on span "✔ Hai appena perso il tuo cane" at bounding box center [344, 163] width 92 height 7
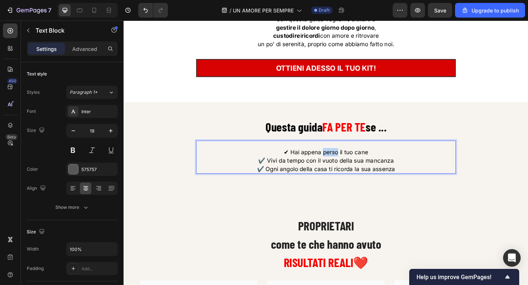
click at [346, 165] on span "✔ Hai appena perso il tuo cane" at bounding box center [344, 163] width 92 height 7
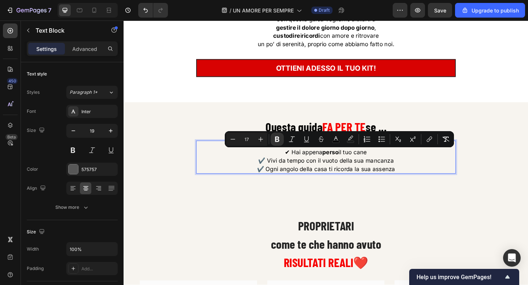
click at [382, 167] on span "✔ Hai appena perso il tuo cane" at bounding box center [343, 163] width 89 height 7
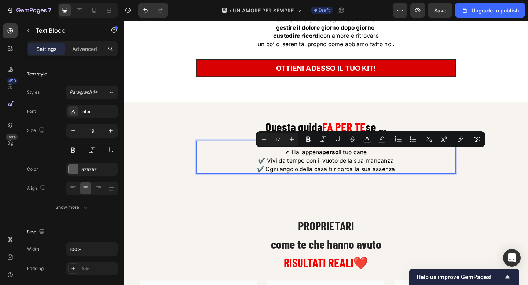
click at [358, 167] on span "✔ Hai appena perso il tuo cane" at bounding box center [343, 163] width 89 height 7
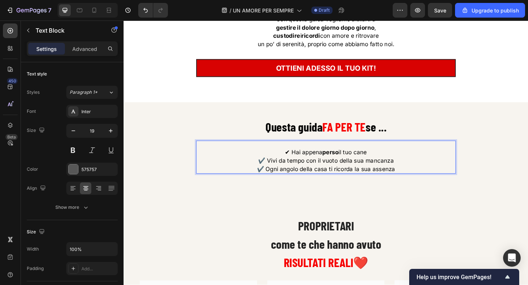
drag, startPoint x: 356, startPoint y: 167, endPoint x: 388, endPoint y: 165, distance: 32.3
click at [388, 165] on span "✔ Hai appena perso il tuo cane" at bounding box center [343, 163] width 89 height 7
drag, startPoint x: 278, startPoint y: 173, endPoint x: 318, endPoint y: 174, distance: 40.7
click at [318, 174] on span "✔️ Vivi da tempo con il vuoto della sua mancanza" at bounding box center [343, 172] width 147 height 7
drag, startPoint x: 373, startPoint y: 175, endPoint x: 415, endPoint y: 175, distance: 41.5
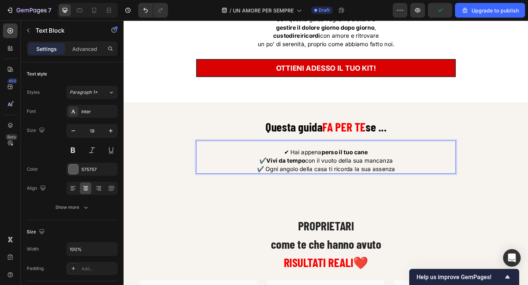
click at [415, 175] on span "✔️ Vivi da tempo con il vuoto della sua mancanza" at bounding box center [343, 172] width 145 height 7
click at [277, 183] on span "✔️ Ogni angolo della casa ti ricorda la sua assenza" at bounding box center [344, 182] width 150 height 7
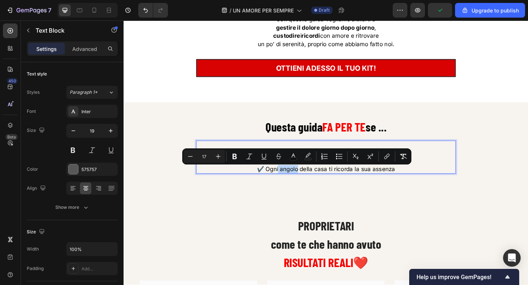
drag, startPoint x: 292, startPoint y: 183, endPoint x: 313, endPoint y: 184, distance: 20.9
click at [313, 184] on span "✔️ Ogni angolo della casa ti ricorda la sua assenza" at bounding box center [344, 182] width 150 height 7
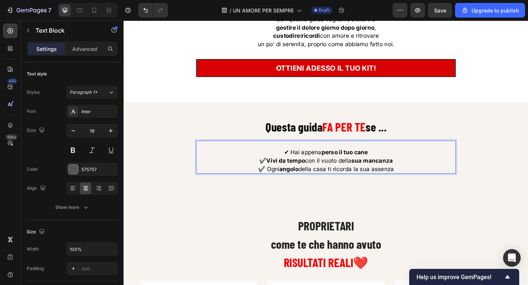
drag, startPoint x: 346, startPoint y: 184, endPoint x: 417, endPoint y: 185, distance: 70.4
click at [417, 185] on span "✔️ Ogni angolo della casa ti ricorda la sua assenza" at bounding box center [344, 182] width 148 height 7
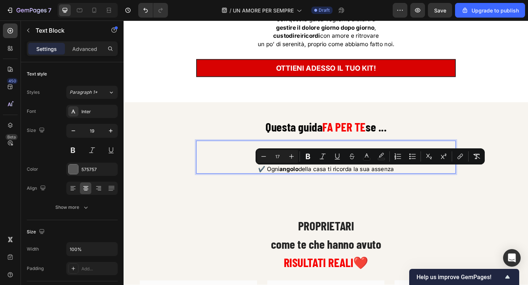
click at [434, 194] on div "Questa guida FA PER TE se ... Heading ✔ Hai appena perso il tuo cane ✔️ Vivi da…" at bounding box center [343, 163] width 429 height 71
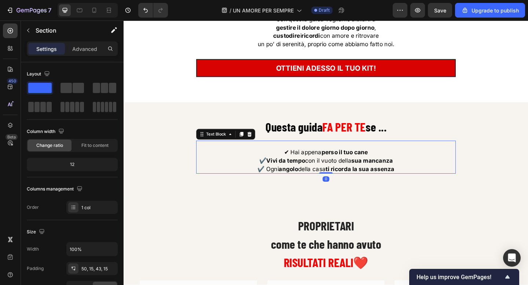
click at [412, 169] on p "✔ Hai appena perso il tuo cane" at bounding box center [343, 164] width 281 height 9
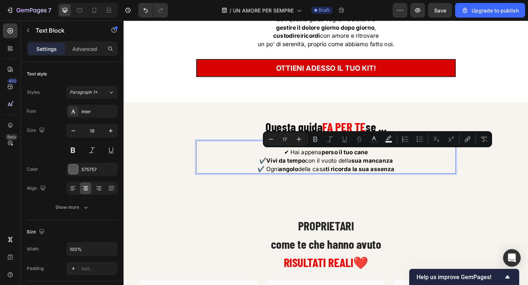
click at [401, 165] on p "✔ Hai appena perso il tuo cane" at bounding box center [343, 164] width 281 height 9
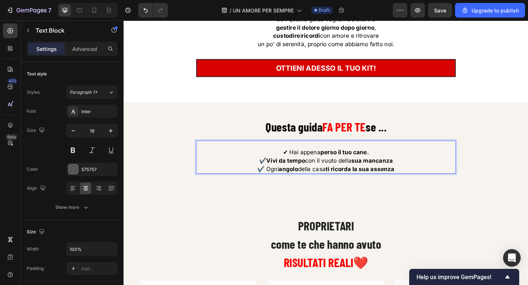
click at [418, 175] on p "✔️ Vivi da tempo con il vuoto della sua mancanza" at bounding box center [343, 173] width 281 height 9
click at [426, 186] on p "✔️ Ogni angolo della casa ti ricorda la sua assenza" at bounding box center [343, 182] width 281 height 9
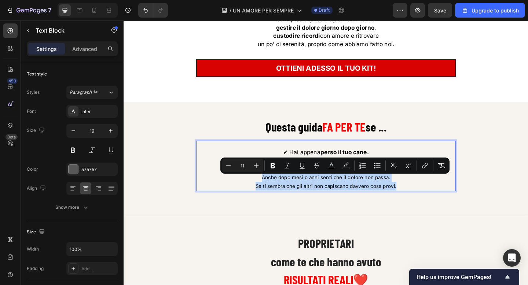
drag, startPoint x: 424, startPoint y: 203, endPoint x: 274, endPoint y: 192, distance: 150.4
click at [274, 192] on div "✔ Hai appena perso il tuo cane. ✔️ Vivi da tempo con il vuoto della sua mancanz…" at bounding box center [344, 183] width 282 height 48
click at [255, 165] on icon "Editor contextual toolbar" at bounding box center [256, 165] width 7 height 7
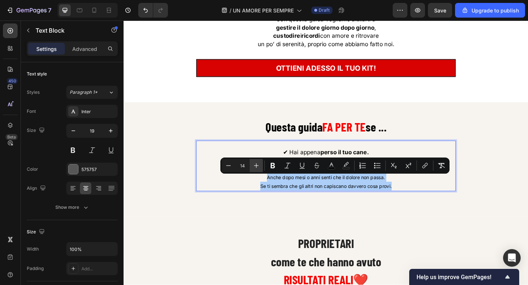
click at [255, 165] on icon "Editor contextual toolbar" at bounding box center [256, 165] width 7 height 7
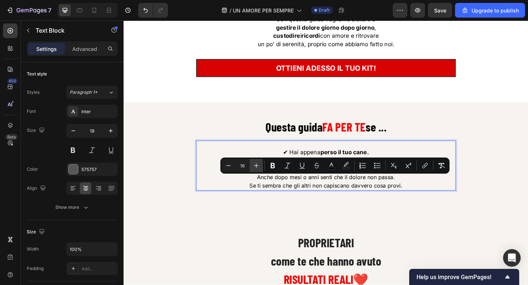
click at [255, 165] on icon "Editor contextual toolbar" at bounding box center [256, 165] width 7 height 7
type input "17"
click at [262, 194] on p "Anche dopo mesi o anni senti che il dolore non passa." at bounding box center [343, 191] width 281 height 9
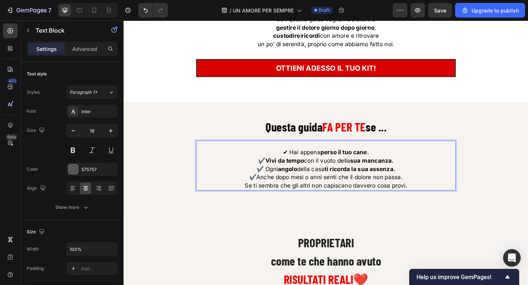
click at [254, 202] on p "Se ti sembra che gli altri non capiscano davvero cosa provi." at bounding box center [343, 200] width 281 height 9
click at [269, 193] on span "✔️Anche dopo mesi o anni senti che il dolore non passa." at bounding box center [343, 190] width 167 height 7
click at [245, 208] on div "Questa guida FA PER TE se ... Heading ✔ Hai appena perso il tuo cane. ✔️ Vivi d…" at bounding box center [343, 172] width 429 height 89
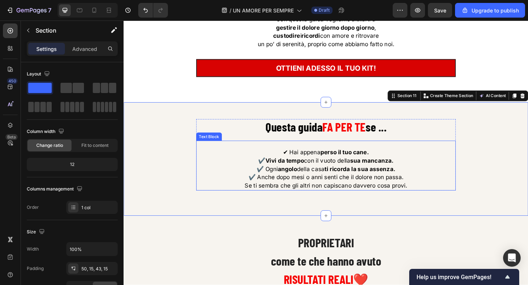
click at [255, 203] on p "Se ti sembra che gli altri non capiscano davvero cosa provi." at bounding box center [343, 200] width 281 height 9
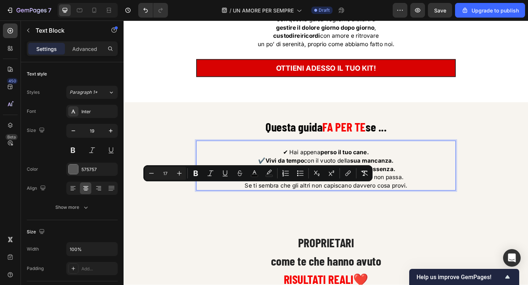
click at [255, 203] on p "Se ti sembra che gli altri non capiscano davvero cosa provi." at bounding box center [343, 200] width 281 height 9
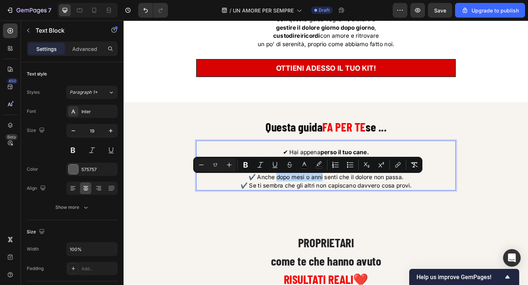
drag, startPoint x: 290, startPoint y: 193, endPoint x: 339, endPoint y: 196, distance: 49.2
click at [339, 195] on span "✔️ Anche dopo mesi o anni senti che il dolore non passa." at bounding box center [343, 190] width 169 height 7
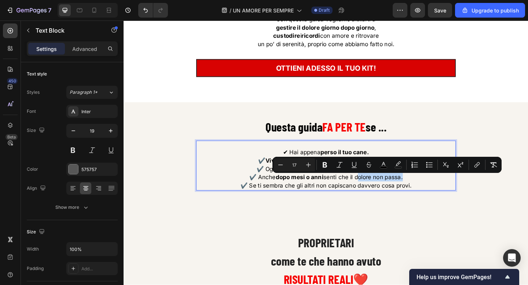
drag, startPoint x: 375, startPoint y: 194, endPoint x: 426, endPoint y: 194, distance: 50.3
click at [426, 194] on span "✔️ Anche dopo mesi o anni senti che il dolore non passa." at bounding box center [343, 190] width 167 height 7
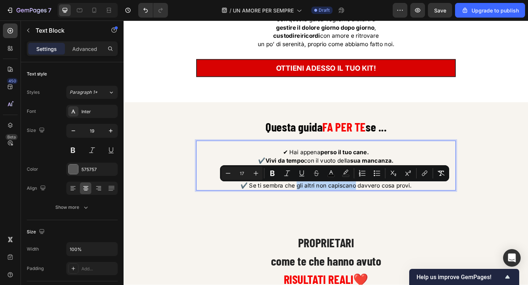
drag, startPoint x: 311, startPoint y: 203, endPoint x: 375, endPoint y: 204, distance: 63.9
click at [375, 204] on span "✔️ Se ti sembra che gli altri non capiscano davvero cosa provi." at bounding box center [344, 200] width 186 height 7
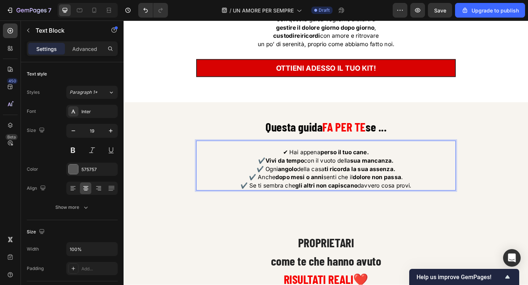
click at [407, 203] on span "✔️ Se ti sembra che gli altri non capiscano davvero cosa provi." at bounding box center [344, 200] width 186 height 7
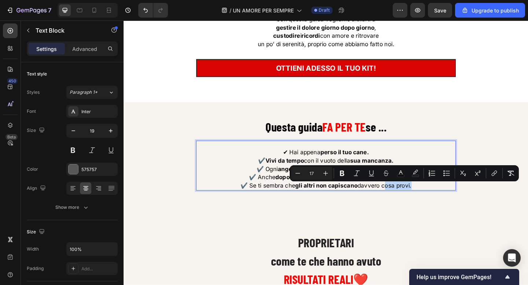
drag, startPoint x: 403, startPoint y: 203, endPoint x: 435, endPoint y: 203, distance: 32.3
click at [435, 203] on span "✔️ Se ti sembra che gli altri non capiscano davvero cosa provi." at bounding box center [344, 200] width 186 height 7
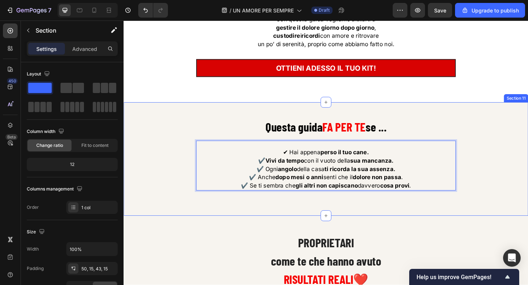
click at [514, 149] on div "Questa guida FA PER TE se ... Heading ✔ Hai appena perso il tuo cane. ✔️ Vivi d…" at bounding box center [343, 172] width 429 height 89
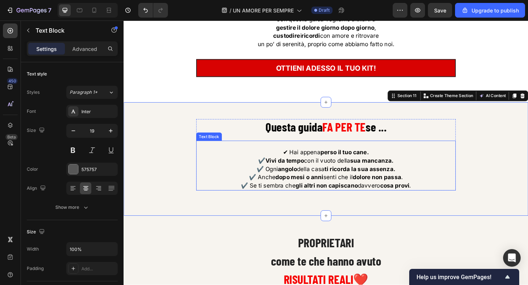
click at [300, 165] on span "✔ Hai appena perso il tuo cane." at bounding box center [344, 163] width 94 height 7
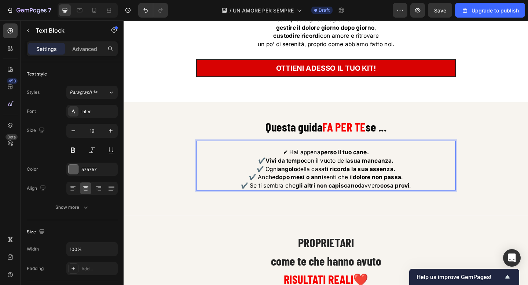
click at [273, 173] on span "✔️ Vivi da tempo con il vuoto della sua mancanza." at bounding box center [343, 172] width 147 height 7
click at [272, 183] on span "✔️ Ogni angolo della casa ti ricorda la sua assenza." at bounding box center [343, 182] width 151 height 7
drag, startPoint x: 274, startPoint y: 174, endPoint x: 268, endPoint y: 174, distance: 6.2
click at [268, 174] on p "✔ Vivi da tempo con il vuoto della sua mancanza." at bounding box center [343, 173] width 281 height 9
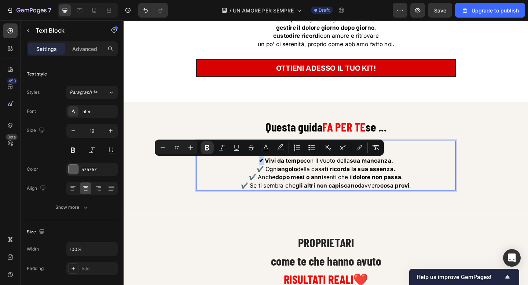
copy strong "✔"
click at [272, 183] on span "✔️ Ogni angolo della casa ti ricorda la sua assenza." at bounding box center [343, 182] width 151 height 7
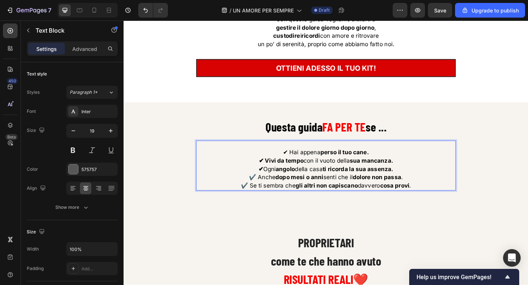
click at [265, 193] on span "✔️ Anche dopo mesi o anni senti che il dolore non passa ." at bounding box center [343, 190] width 167 height 7
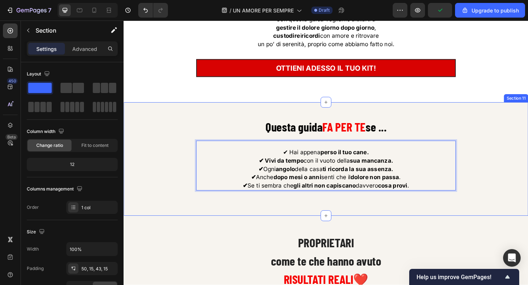
click at [492, 155] on div "Questa guida FA PER TE se ... Heading ✔ Hai appena perso il tuo cane. ✔ Vivi da…" at bounding box center [343, 172] width 429 height 89
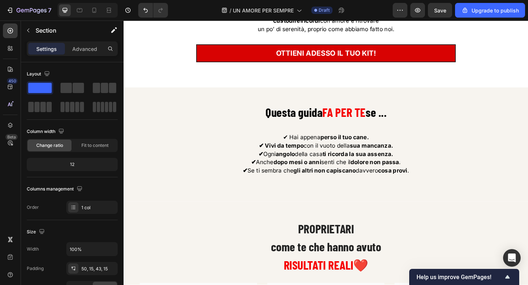
scroll to position [3165, 0]
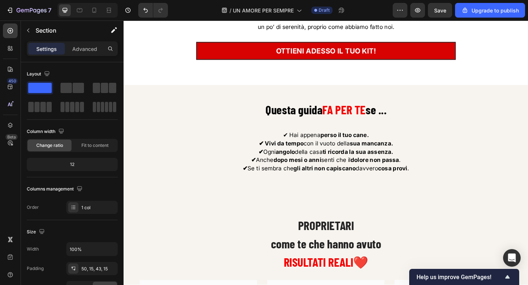
click at [144, 104] on div "Questa guida FA PER TE se ... Heading ✔ Hai appena perso il tuo cane. ✔ Vivi da…" at bounding box center [344, 152] width 440 height 123
click at [196, 178] on div "Questa guida FA PER TE se ... Heading ✔ Hai appena perso il tuo cane. ✔ Vivi da…" at bounding box center [343, 153] width 429 height 89
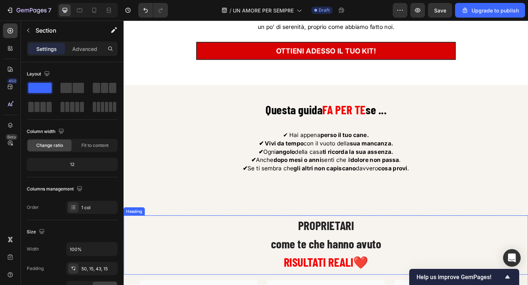
click at [202, 251] on h2 "PROPRIETARI come te che hanno avuto RISULTATI REALI ❤️" at bounding box center [344, 263] width 440 height 61
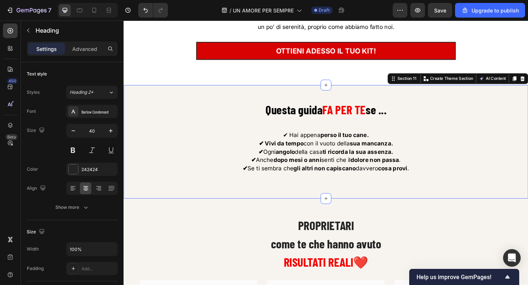
click at [193, 128] on div "Questa guida FA PER TE se ... Heading ✔ Hai appena perso il tuo cane. ✔ Vivi da…" at bounding box center [343, 153] width 429 height 89
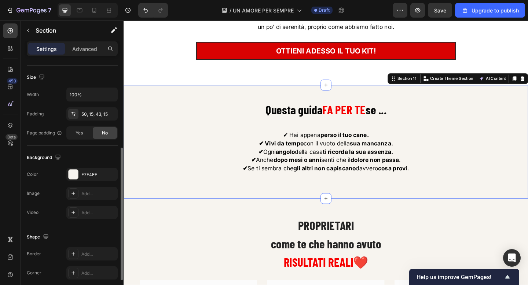
scroll to position [156, 0]
click at [80, 166] on div "Background The changes might be hidden by the video. Color F7F4EF Image Add... …" at bounding box center [72, 185] width 91 height 80
click at [81, 174] on div "F7F4EF" at bounding box center [91, 173] width 51 height 13
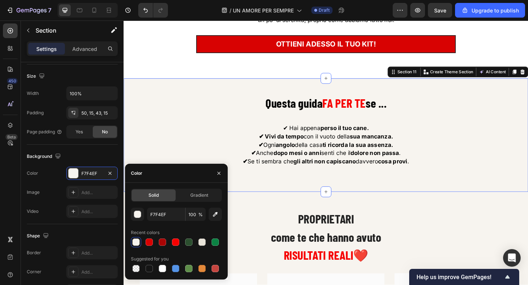
scroll to position [3172, 0]
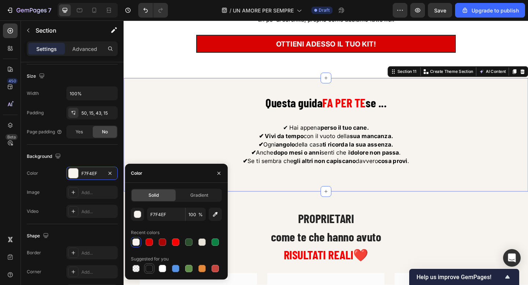
click at [151, 268] on div at bounding box center [149, 268] width 7 height 7
type input "151515"
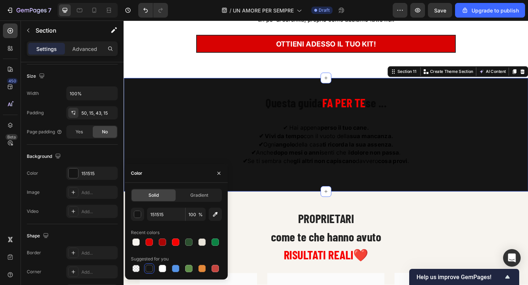
click at [146, 126] on div "Questa guida FA PER TE se ... Heading ✔ Hai appena perso il tuo cane. ✔ Vivi da…" at bounding box center [343, 146] width 429 height 89
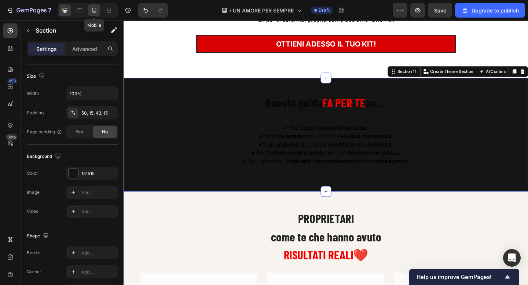
click at [96, 11] on icon at bounding box center [94, 10] width 7 height 7
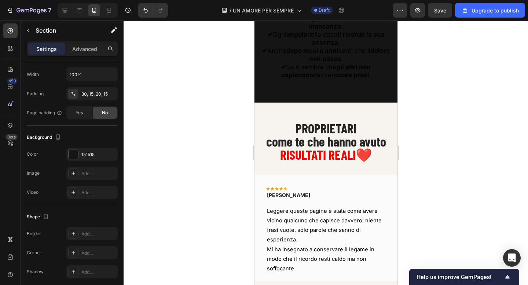
scroll to position [3326, 0]
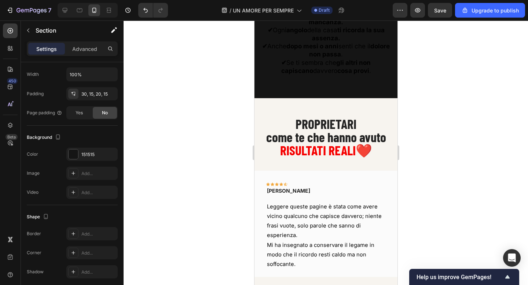
click at [196, 56] on div at bounding box center [326, 153] width 405 height 265
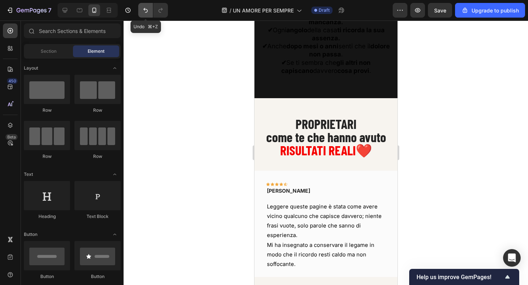
click at [146, 15] on button "Undo/Redo" at bounding box center [145, 10] width 15 height 15
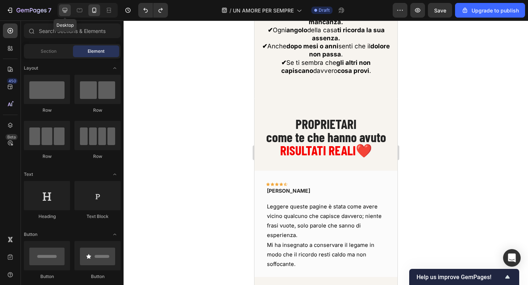
click at [66, 12] on icon at bounding box center [65, 10] width 5 height 5
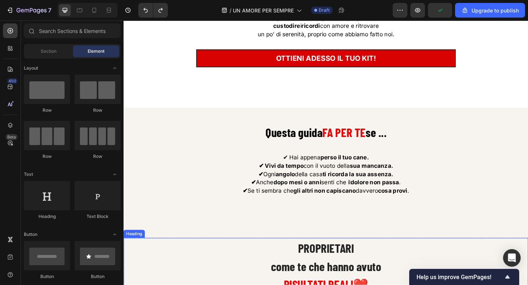
scroll to position [3138, 0]
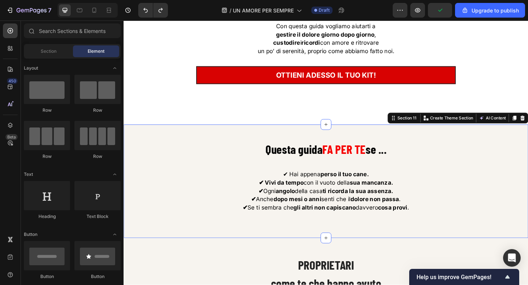
click at [163, 146] on div "Questa guida FA PER TE se ... Heading ✔ Hai appena perso il tuo cane. ✔ Vivi da…" at bounding box center [344, 195] width 440 height 123
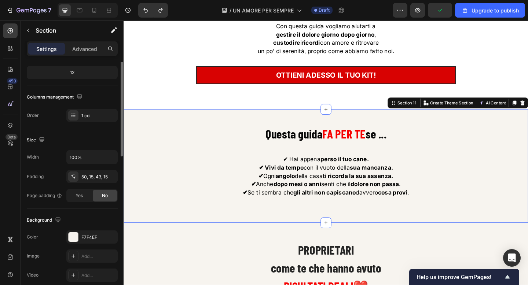
scroll to position [93, 0]
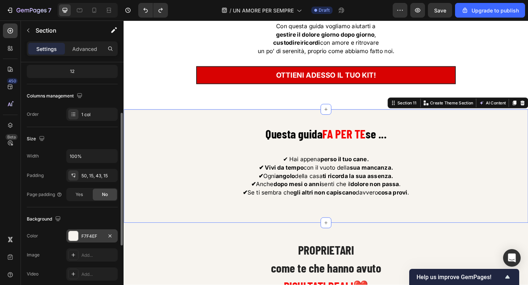
click at [77, 235] on div at bounding box center [74, 237] width 10 height 10
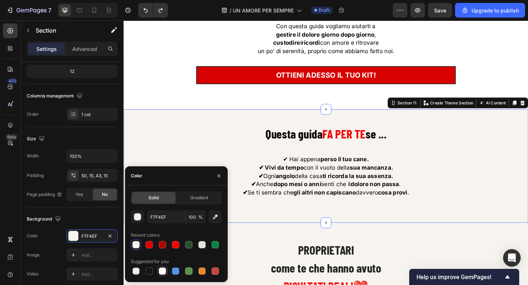
click at [162, 270] on div at bounding box center [162, 271] width 7 height 7
type input "FFFFFF"
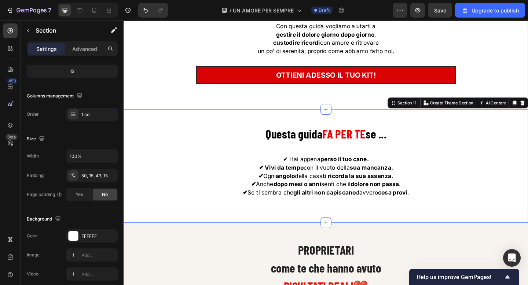
click at [163, 109] on div "Sappiamo cosa stai passando ... Heading Abbiamo vissuto anche noi la perdita de…" at bounding box center [344, 18] width 440 height 200
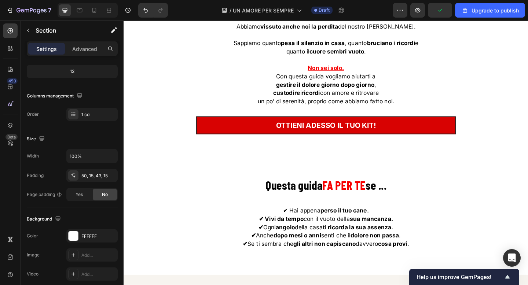
scroll to position [3083, 0]
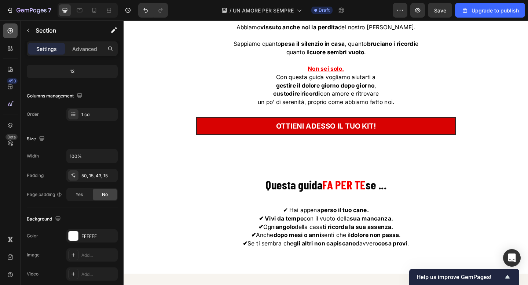
click at [12, 37] on div at bounding box center [10, 30] width 15 height 15
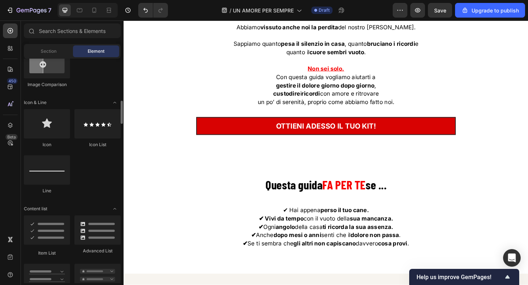
scroll to position [440, 0]
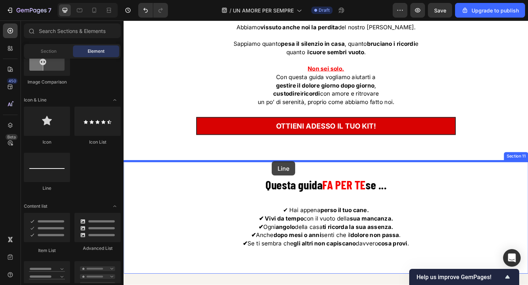
drag, startPoint x: 169, startPoint y: 189, endPoint x: 284, endPoint y: 175, distance: 115.6
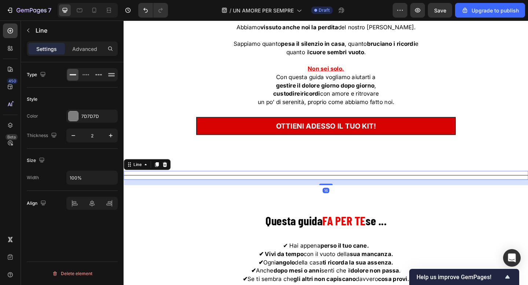
click at [264, 210] on div "Title Line 16 Section 11" at bounding box center [344, 192] width 440 height 39
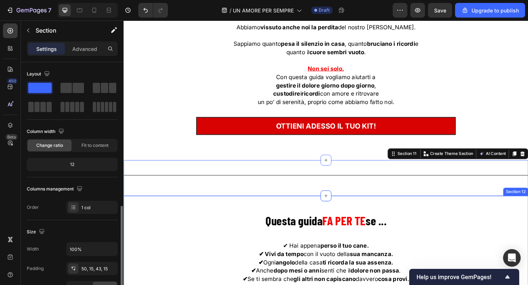
click at [244, 227] on div "Questa guida FA PER TE se ... Heading ✔ Hai appena perso il tuo cane. ✔ Vivi da…" at bounding box center [344, 273] width 440 height 123
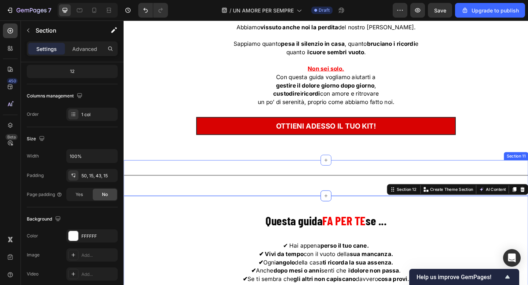
click at [256, 196] on div "Title Line" at bounding box center [344, 192] width 440 height 15
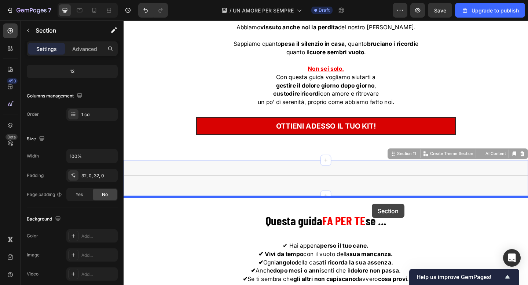
drag, startPoint x: 420, startPoint y: 167, endPoint x: 394, endPoint y: 220, distance: 59.1
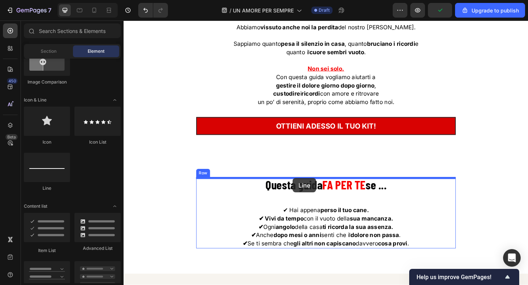
drag, startPoint x: 163, startPoint y: 195, endPoint x: 308, endPoint y: 192, distance: 144.6
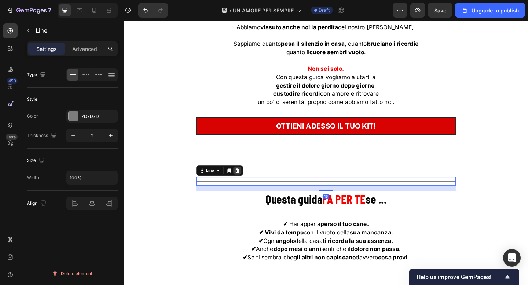
click at [245, 185] on icon at bounding box center [247, 184] width 6 height 6
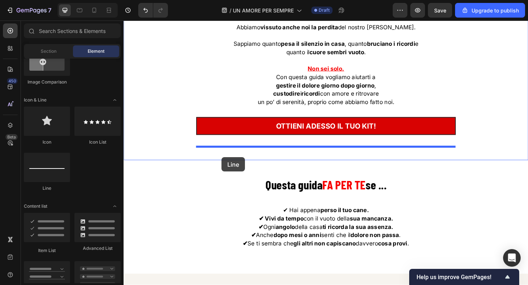
drag, startPoint x: 166, startPoint y: 182, endPoint x: 230, endPoint y: 169, distance: 65.1
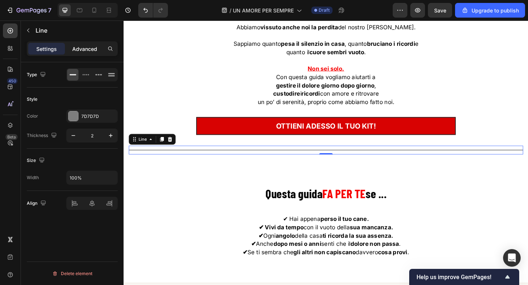
click at [88, 52] on p "Advanced" at bounding box center [84, 49] width 25 height 8
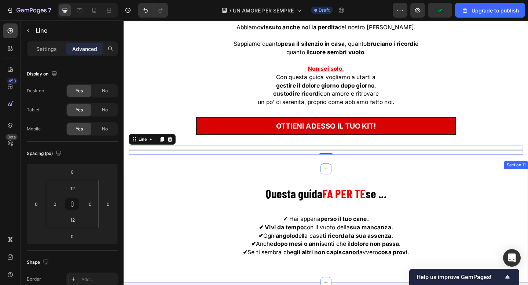
click at [153, 190] on div "Questa guida FA PER TE se ... Heading ✔ Hai appena perso il tuo cane. ✔ Vivi da…" at bounding box center [344, 243] width 440 height 123
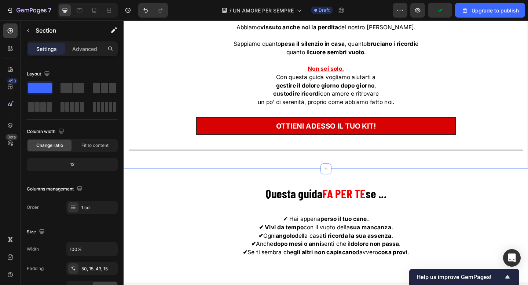
click at [131, 117] on div "Sappiamo cosa stai passando ... Heading Abbiamo vissuto anche noi la perdita de…" at bounding box center [343, 79] width 429 height 175
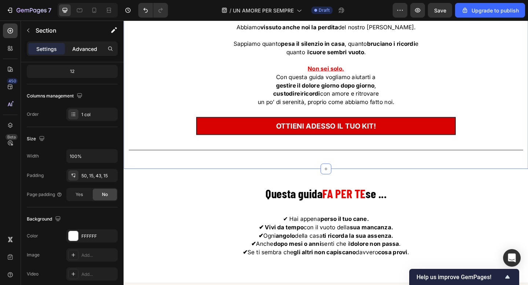
click at [85, 49] on p "Advanced" at bounding box center [84, 49] width 25 height 8
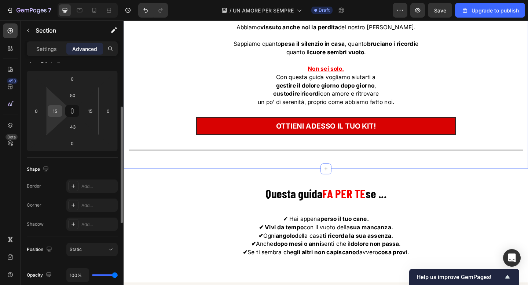
click at [57, 113] on input "15" at bounding box center [55, 111] width 11 height 11
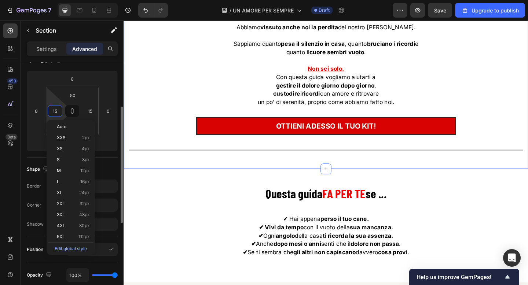
click at [57, 113] on input "15" at bounding box center [55, 111] width 11 height 11
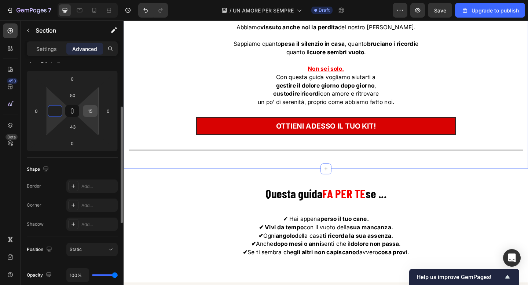
type input "0"
click at [92, 111] on input "15" at bounding box center [90, 111] width 11 height 11
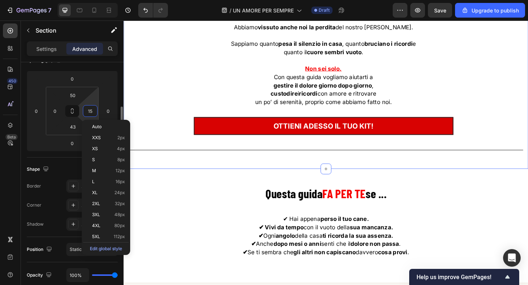
click at [92, 111] on input "15" at bounding box center [90, 111] width 11 height 11
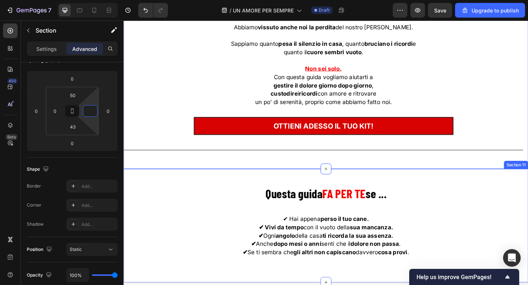
click at [154, 204] on div "Questa guida FA PER TE se ... Heading ✔ Hai appena perso il tuo cane. ✔ Vivi da…" at bounding box center [343, 245] width 429 height 89
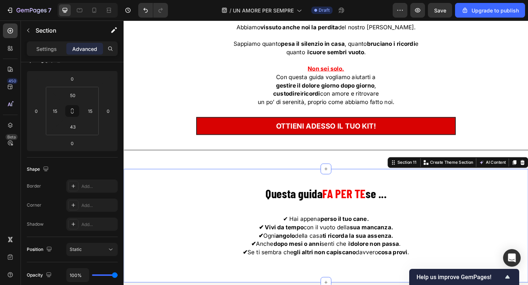
click at [161, 203] on div "Questa guida FA PER TE se ... Heading ✔ Hai appena perso il tuo cane. ✔ Vivi da…" at bounding box center [343, 245] width 429 height 89
click at [126, 45] on div "Sappiamo cosa stai passando ... Heading Abbiamo vissuto anche noi la perdita de…" at bounding box center [344, 79] width 440 height 175
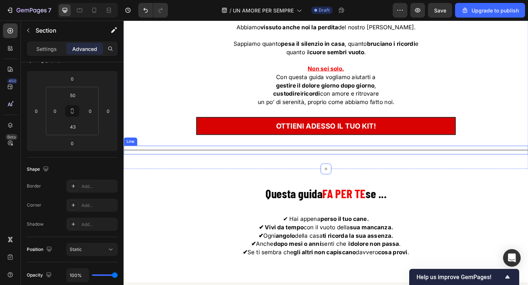
click at [158, 164] on div "Title Line" at bounding box center [344, 162] width 440 height 10
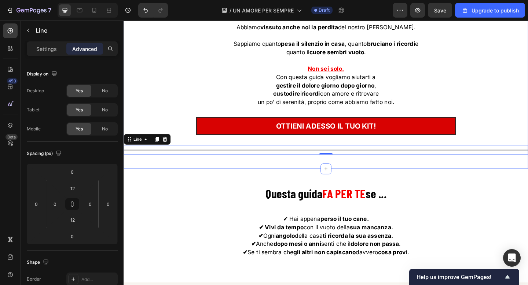
click at [297, 179] on div "Sappiamo cosa stai passando ... Heading Abbiamo vissuto anche noi la perdita de…" at bounding box center [344, 78] width 440 height 209
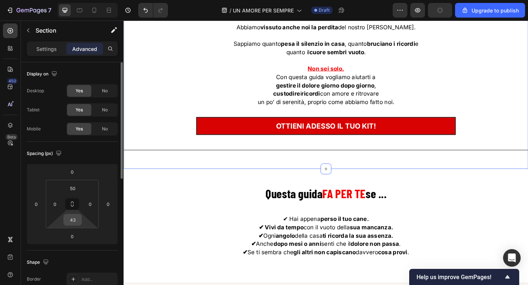
click at [78, 219] on input "43" at bounding box center [72, 220] width 15 height 11
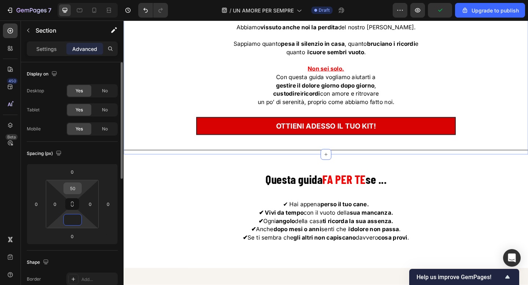
type input "0"
click at [76, 190] on input "50" at bounding box center [72, 188] width 15 height 11
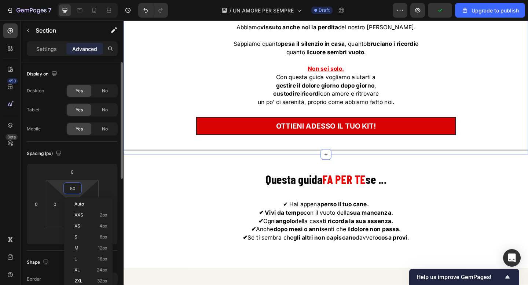
click at [76, 190] on input "50" at bounding box center [72, 188] width 15 height 11
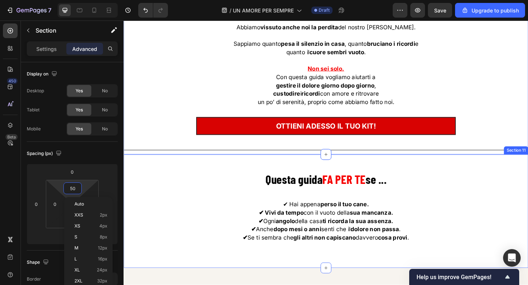
click at [130, 202] on div "Questa guida FA PER TE se ... Heading ✔ Hai appena perso il tuo cane. ✔ Vivi da…" at bounding box center [343, 229] width 429 height 89
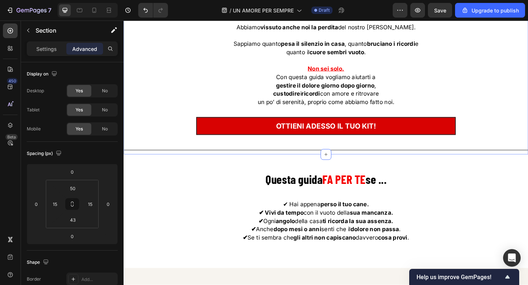
click at [147, 130] on div "Sappiamo cosa stai passando ... Heading Abbiamo vissuto anche noi la perdita de…" at bounding box center [344, 79] width 440 height 175
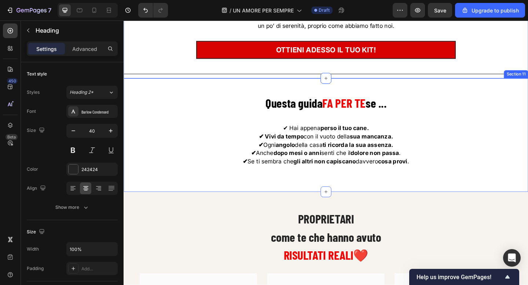
click at [409, 269] on h2 "PROPRIETARI come te che hanno avuto RISULTATI REALI ❤️" at bounding box center [344, 256] width 440 height 61
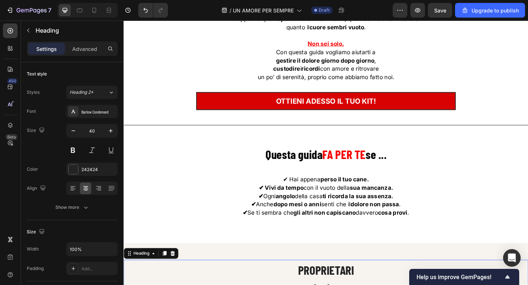
scroll to position [3109, 0]
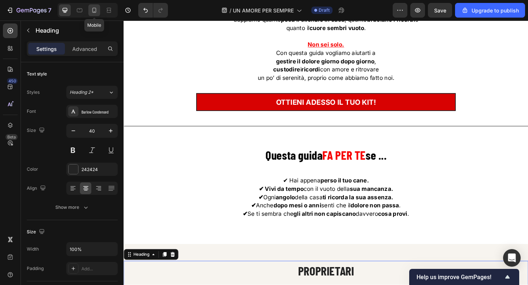
click at [96, 11] on icon at bounding box center [94, 10] width 7 height 7
type input "35"
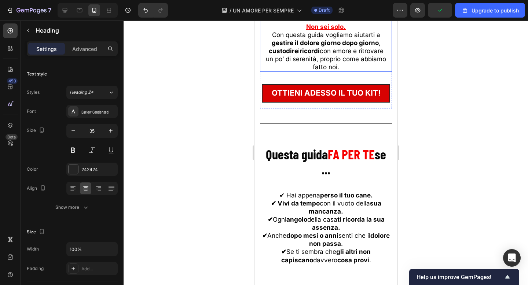
scroll to position [3163, 0]
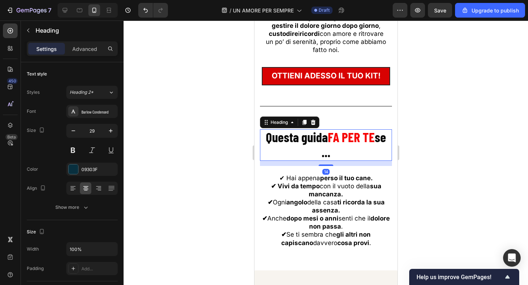
click at [331, 141] on strong "FA PER TE" at bounding box center [351, 137] width 47 height 16
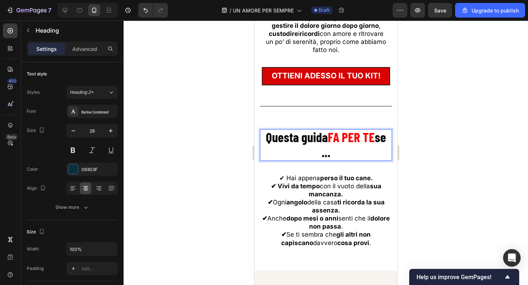
click at [331, 138] on strong "FA PER TE" at bounding box center [351, 137] width 47 height 16
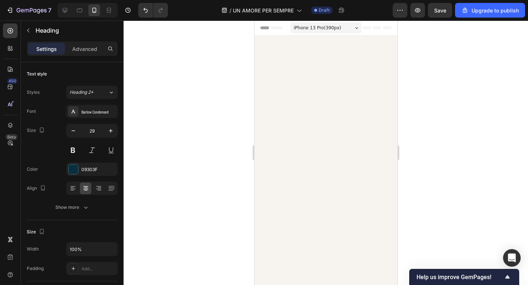
scroll to position [3163, 0]
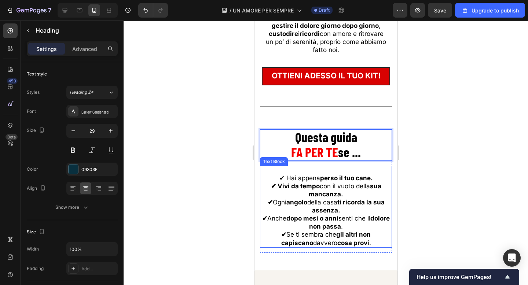
click at [351, 208] on p "✔ Ogni angolo della casa ti ricorda la sua assenza." at bounding box center [325, 206] width 131 height 16
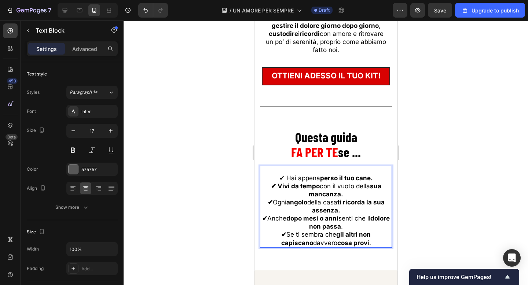
click at [351, 208] on p "✔ Ogni angolo della casa ti ricorda la sua assenza." at bounding box center [325, 206] width 131 height 16
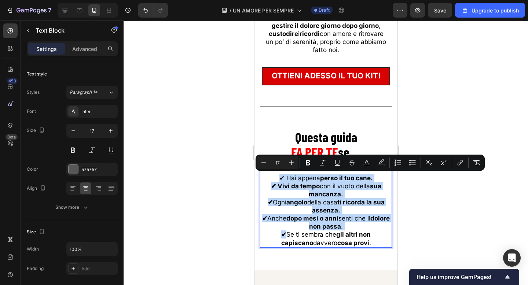
copy div "✔ Hai appena perso il tuo cane. ✔ Vivi da tempo con il vuoto della sua mancanza…"
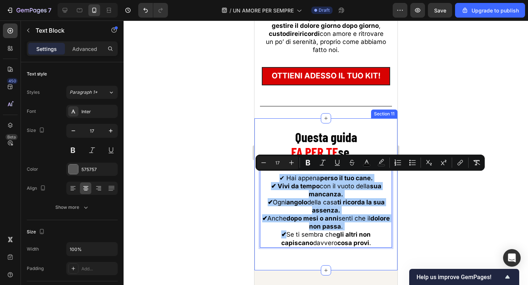
click at [455, 113] on div at bounding box center [326, 153] width 405 height 265
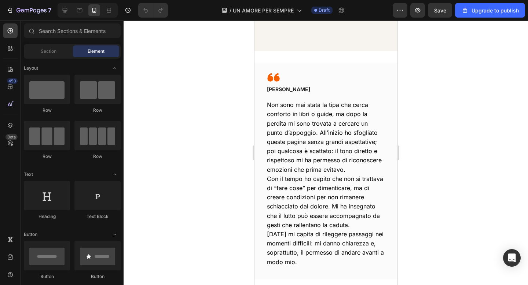
scroll to position [547, 0]
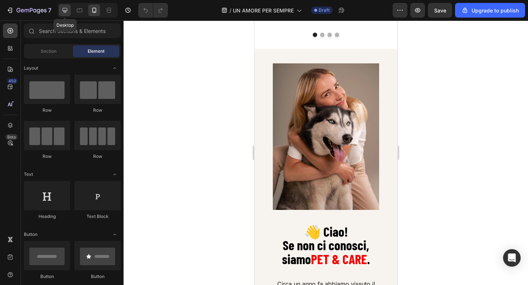
click at [67, 8] on icon at bounding box center [65, 10] width 5 height 5
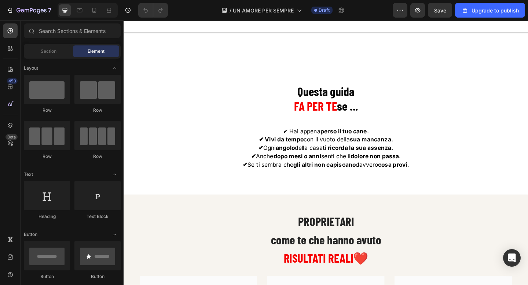
scroll to position [3423, 0]
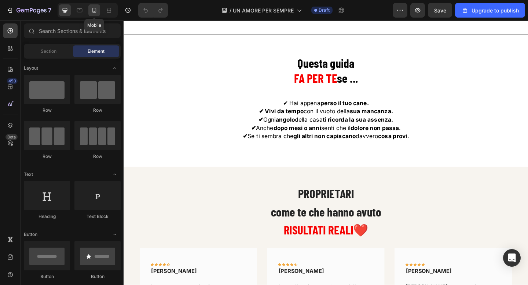
click at [92, 10] on icon at bounding box center [94, 10] width 7 height 7
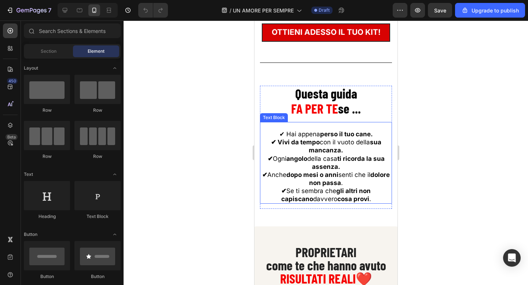
click at [328, 162] on p "✔ Ogni angolo della casa ti ricorda la sua assenza." at bounding box center [325, 163] width 131 height 16
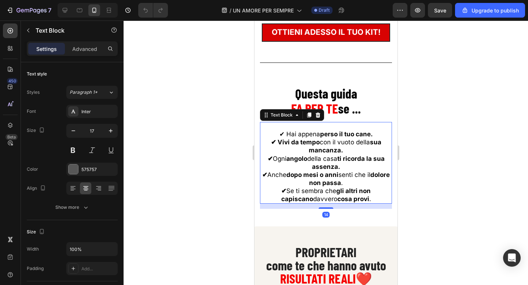
click at [328, 162] on p "✔ Ogni angolo della casa ti ricorda la sua assenza." at bounding box center [325, 163] width 131 height 16
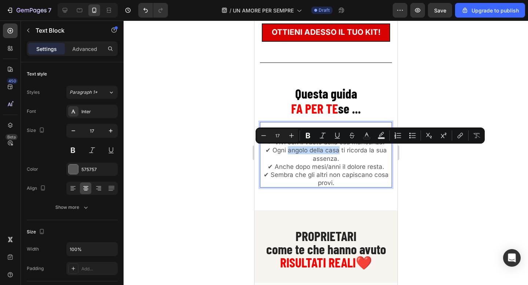
drag, startPoint x: 339, startPoint y: 150, endPoint x: 289, endPoint y: 150, distance: 50.3
click at [289, 150] on p "✔ Hai appena perso il tuo cane. ✔ Vivi con il vuoto della sua mancanza. ✔ Ogni …" at bounding box center [325, 158] width 131 height 57
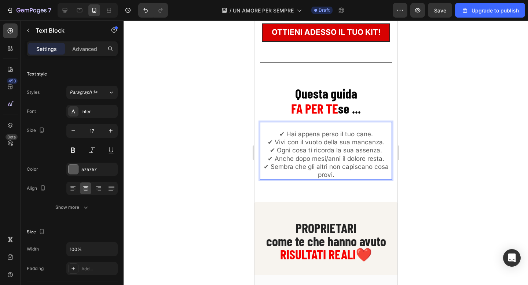
click at [355, 147] on p "✔ Hai appena perso il tuo cane. ✔ Vivi con il vuoto della sua mancanza. ✔ Ogni …" at bounding box center [325, 154] width 131 height 49
drag, startPoint x: 310, startPoint y: 167, endPoint x: 272, endPoint y: 168, distance: 38.5
click at [272, 168] on p "✔ Hai appena perso il tuo cane. ✔ Vivi con il vuoto della sua mancanza. ✔ Ogni …" at bounding box center [325, 154] width 131 height 49
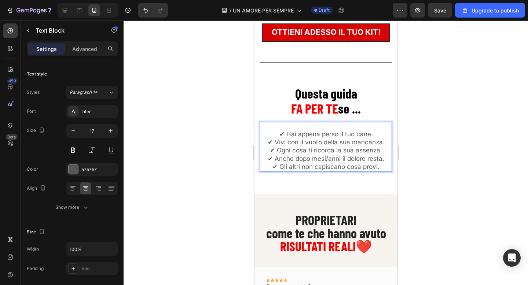
click at [336, 167] on p "✔ Hai appena perso il tuo cane. ✔ Vivi con il vuoto della sua mancanza. ✔ Ogni …" at bounding box center [325, 150] width 131 height 40
click at [302, 134] on p "✔ Hai appena perso il tuo cane. ✔ Vivi con il vuoto della sua mancanza. ✔ Ogni …" at bounding box center [325, 150] width 131 height 40
click at [330, 134] on p "✔ Hai appena perso il tuo cane. ✔ Vivi con il vuoto della sua mancanza. ✔ Ogni …" at bounding box center [325, 150] width 131 height 40
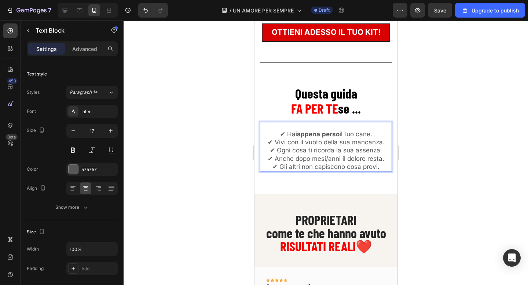
click at [309, 142] on p "✔ Hai appena perso il tuo cane. ✔ Vivi con il vuoto della sua mancanza. ✔ Ogni …" at bounding box center [325, 150] width 131 height 40
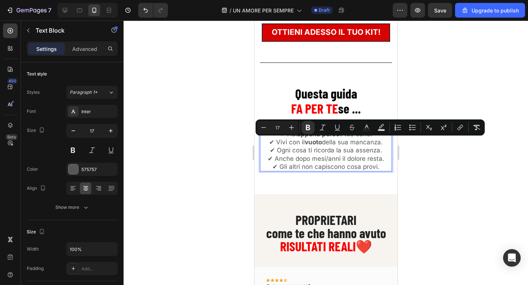
click at [356, 142] on p "✔ Hai appena perso il tuo cane. ✔ Vivi con il vuoto della sua mancanza. ✔ Ogni …" at bounding box center [325, 150] width 131 height 40
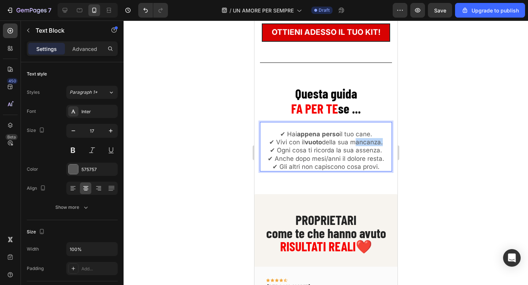
click at [356, 142] on p "✔ Hai appena perso il tuo cane. ✔ Vivi con il vuoto della sua mancanza. ✔ Ogni …" at bounding box center [325, 150] width 131 height 40
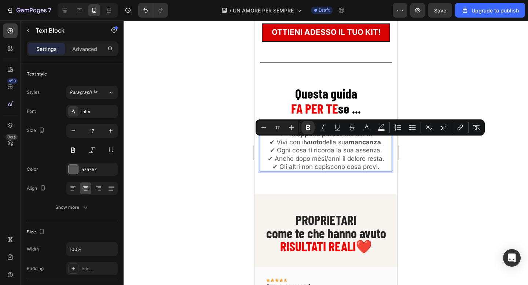
click at [316, 150] on p "✔ Hai appena perso il tuo cane. ✔ Vivi con il vuoto della sua mancanza . ✔ Ogni…" at bounding box center [325, 150] width 131 height 40
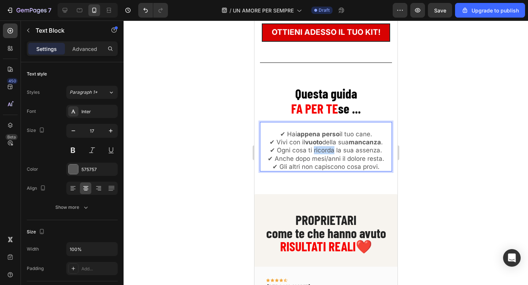
click at [316, 150] on p "✔ Hai appena perso il tuo cane. ✔ Vivi con il vuoto della sua mancanza . ✔ Ogni…" at bounding box center [325, 150] width 131 height 40
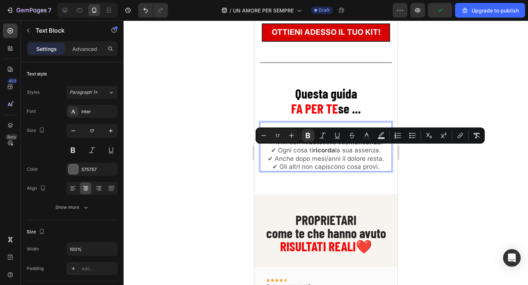
click at [362, 151] on p "✔ Hai appena perso il tuo cane. ✔ Vivi con il vuoto della sua mancanza . ✔ Ogni…" at bounding box center [325, 150] width 131 height 40
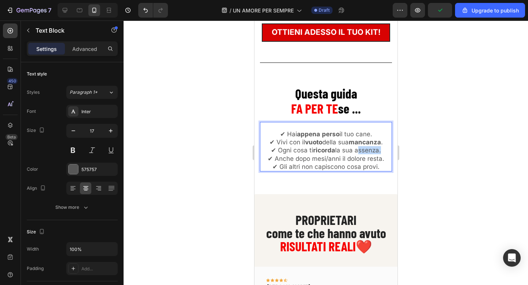
click at [362, 151] on p "✔ Hai appena perso il tuo cane. ✔ Vivi con il vuoto della sua mancanza . ✔ Ogni…" at bounding box center [325, 150] width 131 height 40
click at [312, 157] on p "✔ Hai appena perso il tuo cane. ✔ Vivi con il vuoto della sua mancanza . ✔ Ogni…" at bounding box center [325, 150] width 131 height 40
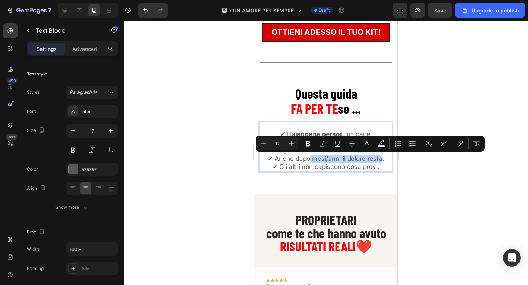
drag, startPoint x: 311, startPoint y: 158, endPoint x: 380, endPoint y: 160, distance: 69.7
click at [380, 160] on p "✔ Hai appena perso il tuo cane. ✔ Vivi con il vuoto della sua mancanza . ✔ Ogni…" at bounding box center [325, 150] width 131 height 40
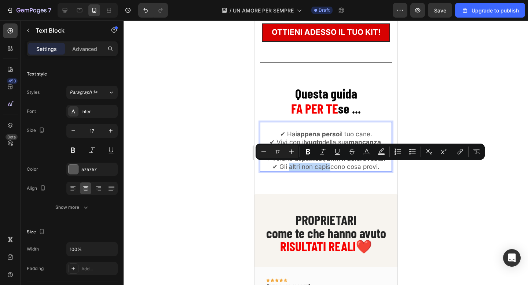
drag, startPoint x: 289, startPoint y: 166, endPoint x: 332, endPoint y: 166, distance: 42.6
click at [332, 166] on p "✔ Hai appena perso il tuo cane. ✔ Vivi con il vuoto della sua mancanza . ✔ Ogni…" at bounding box center [325, 150] width 131 height 40
click at [292, 166] on p "✔ Hai appena perso il tuo cane. ✔ Vivi con il vuoto della sua mancanza . ✔ Ogni…" at bounding box center [325, 150] width 131 height 40
drag, startPoint x: 301, startPoint y: 167, endPoint x: 346, endPoint y: 168, distance: 44.8
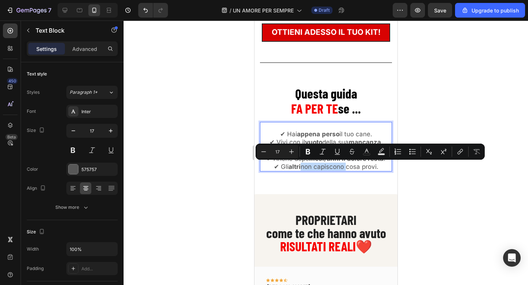
click at [346, 168] on p "✔ Hai appena perso il tuo cane. ✔ Vivi con il vuoto della sua mancanza . ✔ Ogni…" at bounding box center [325, 150] width 131 height 40
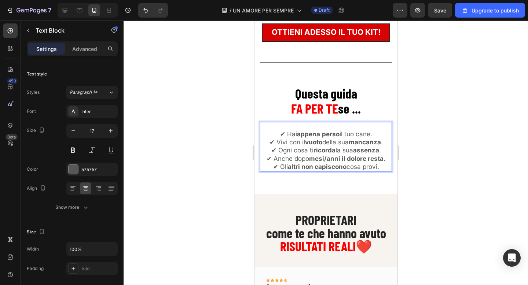
click at [351, 168] on p "✔ Hai appena perso il tuo cane. ✔ Vivi con il vuoto della sua mancanza . ✔ Ogni…" at bounding box center [325, 150] width 131 height 40
click at [356, 160] on strong "mesi/anni il dolore resta" at bounding box center [346, 158] width 74 height 7
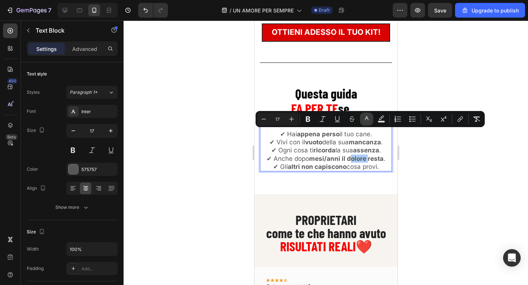
click at [360, 120] on button "color" at bounding box center [366, 119] width 13 height 13
type input "575757"
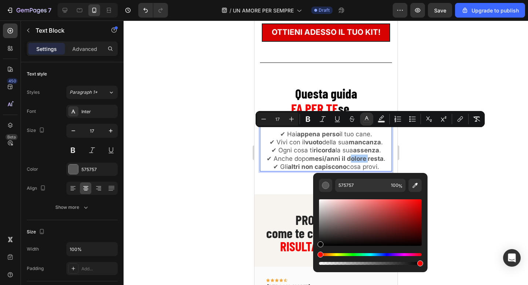
drag, startPoint x: 345, startPoint y: 210, endPoint x: 317, endPoint y: 246, distance: 46.0
click at [317, 246] on div "575757 100 %" at bounding box center [370, 220] width 114 height 94
type input "000000"
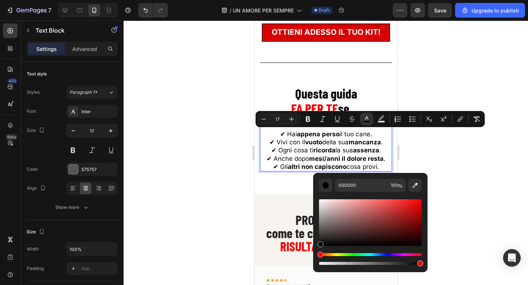
click at [201, 125] on div at bounding box center [326, 153] width 405 height 265
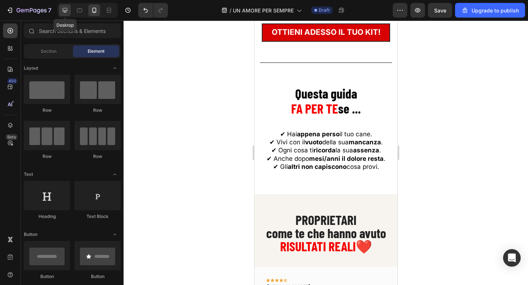
click at [69, 8] on div at bounding box center [65, 10] width 12 height 12
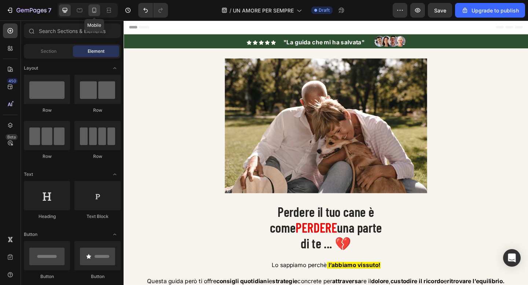
click at [92, 8] on icon at bounding box center [94, 10] width 7 height 7
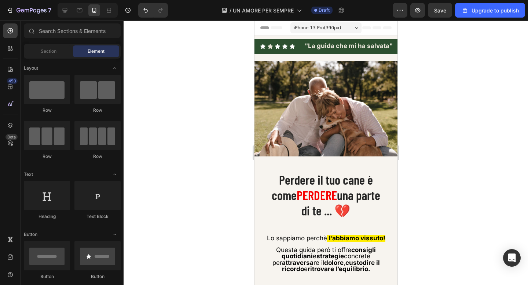
click at [475, 72] on div at bounding box center [326, 153] width 405 height 265
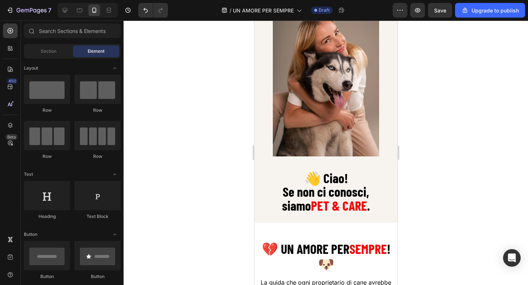
scroll to position [562, 0]
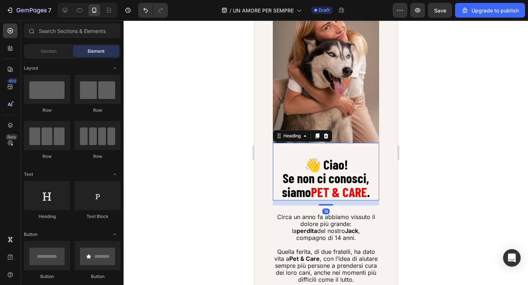
click at [328, 175] on strong "Se non ci conosci," at bounding box center [325, 178] width 87 height 16
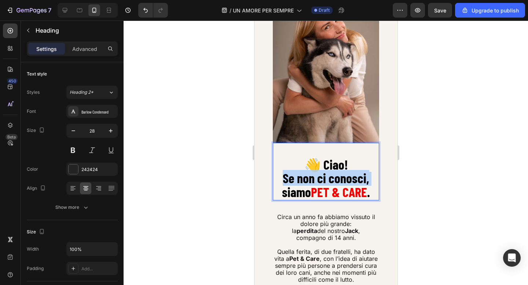
click at [328, 175] on strong "Se non ci conosci," at bounding box center [325, 178] width 87 height 16
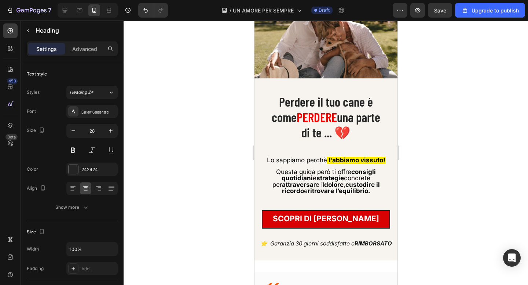
scroll to position [0, 0]
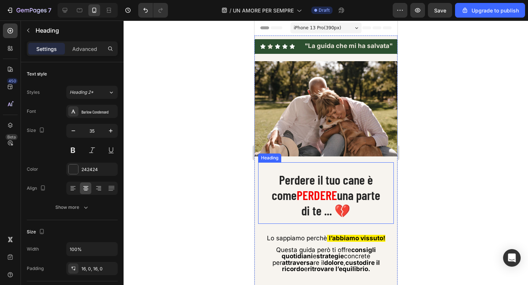
click at [316, 189] on span "PERDERE" at bounding box center [316, 194] width 40 height 15
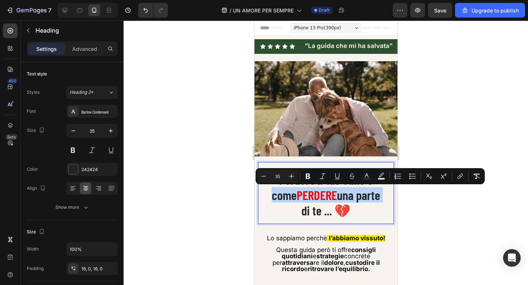
click at [316, 189] on span "PERDERE" at bounding box center [316, 194] width 40 height 15
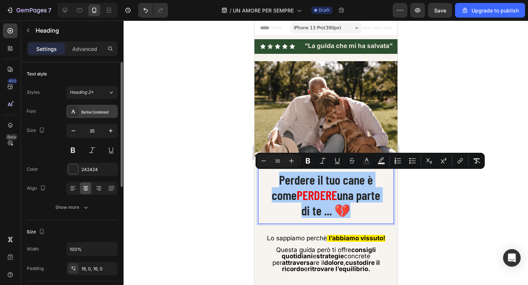
click at [94, 114] on div "Barlow Condensed" at bounding box center [98, 112] width 34 height 7
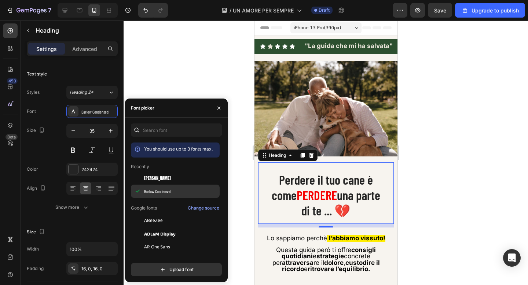
click at [153, 188] on div "Barlow Condensed" at bounding box center [175, 191] width 89 height 13
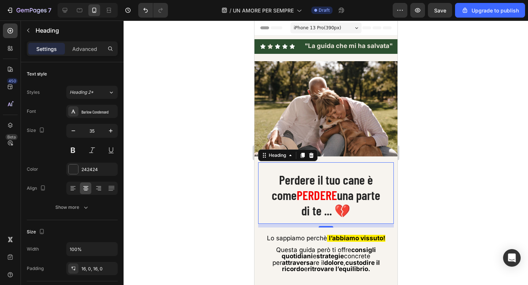
click at [167, 87] on div at bounding box center [326, 153] width 405 height 265
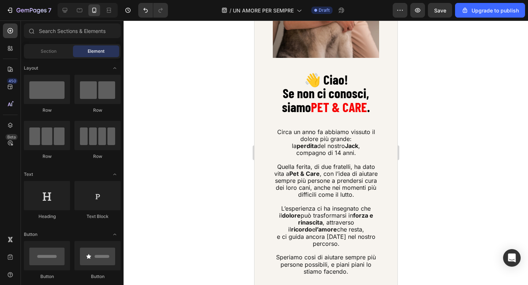
scroll to position [647, 0]
click at [332, 105] on strong "PET & CARE" at bounding box center [339, 107] width 56 height 16
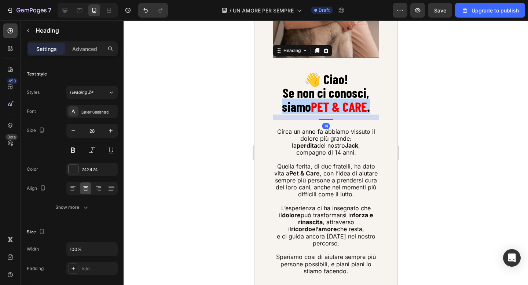
click at [332, 105] on strong "PET & CARE" at bounding box center [339, 107] width 56 height 16
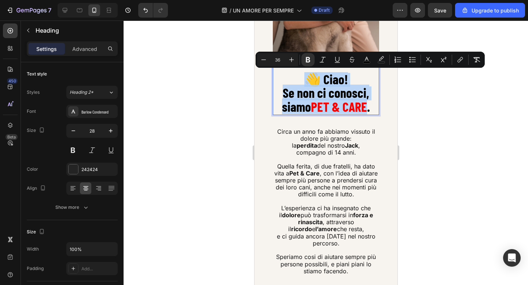
copy p "👋 Ciao! Se non ci conosci, siamo PET & CARE"
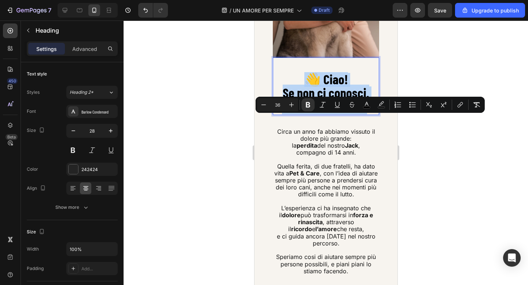
scroll to position [0, 0]
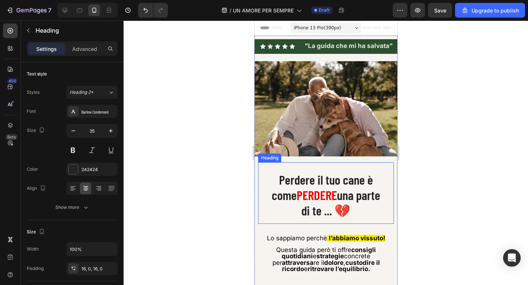
click at [309, 199] on span "PERDERE" at bounding box center [316, 194] width 40 height 15
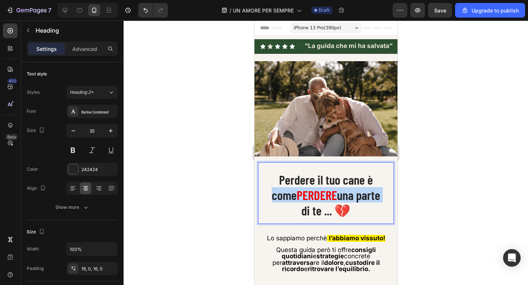
click at [309, 199] on span "PERDERE" at bounding box center [316, 194] width 40 height 15
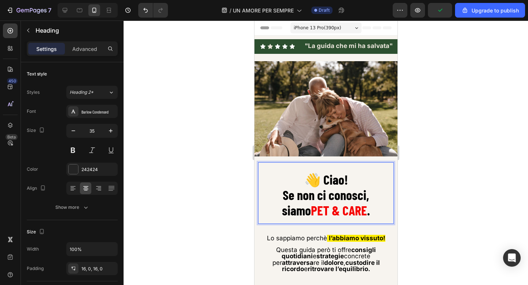
click at [216, 74] on div at bounding box center [326, 153] width 405 height 265
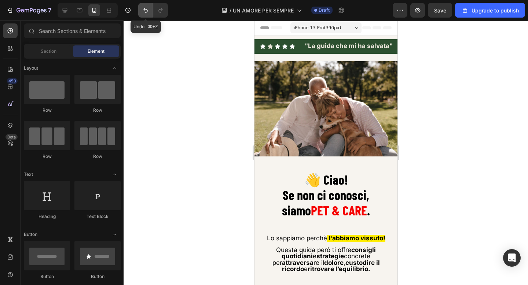
click at [144, 10] on icon "Undo/Redo" at bounding box center [145, 10] width 7 height 7
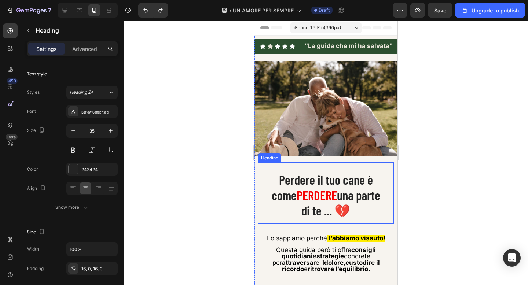
click at [317, 197] on span "PERDERE" at bounding box center [316, 194] width 40 height 15
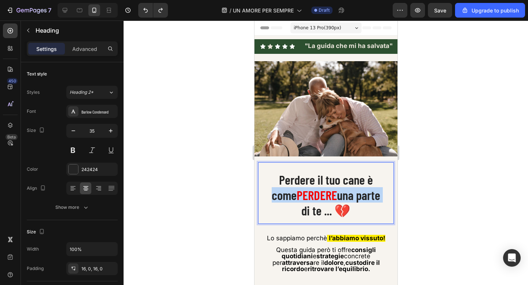
click at [317, 197] on span "PERDERE" at bounding box center [316, 194] width 40 height 15
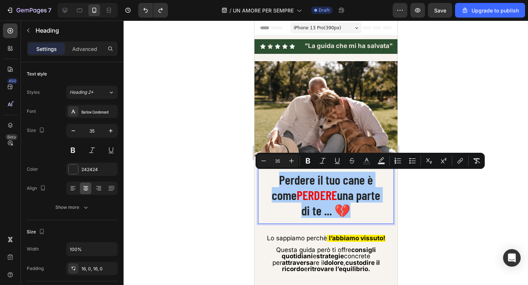
click at [229, 63] on div at bounding box center [326, 153] width 405 height 265
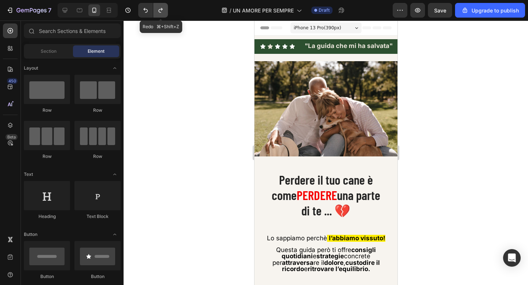
click at [159, 9] on icon "Undo/Redo" at bounding box center [160, 10] width 7 height 7
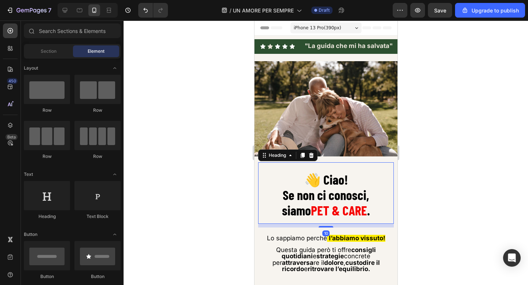
click at [317, 201] on strong "Se non ci conosci," at bounding box center [325, 195] width 87 height 16
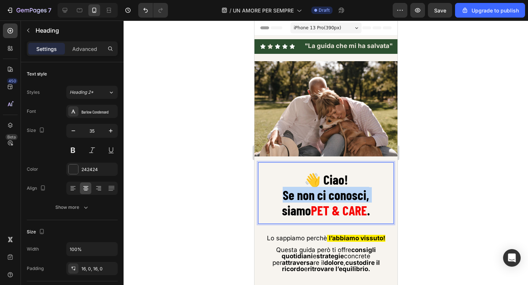
click at [317, 201] on strong "Se non ci conosci," at bounding box center [325, 195] width 87 height 16
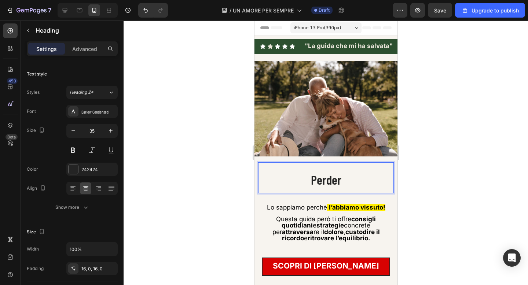
click at [233, 180] on div at bounding box center [326, 153] width 405 height 265
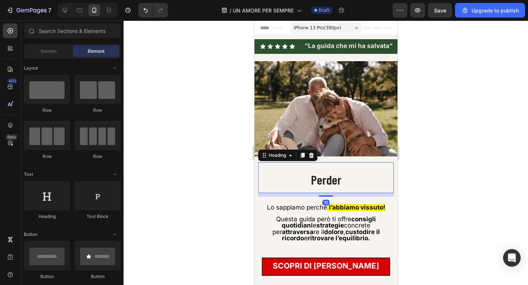
click at [314, 178] on p "Perder" at bounding box center [326, 179] width 136 height 15
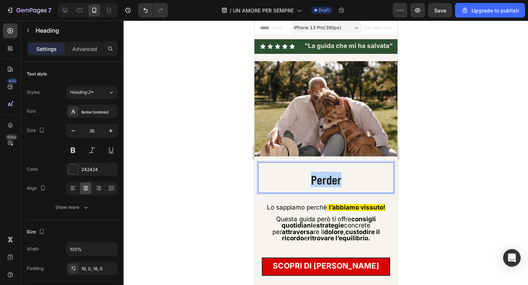
click at [314, 178] on p "Perder" at bounding box center [326, 179] width 136 height 15
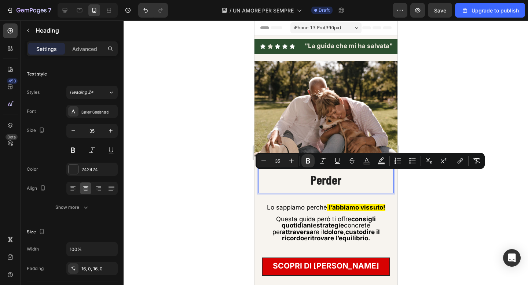
click at [223, 156] on div at bounding box center [326, 153] width 405 height 265
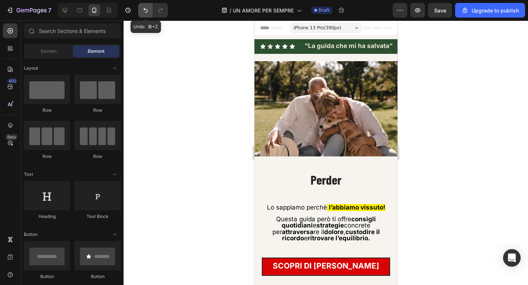
click at [147, 10] on icon "Undo/Redo" at bounding box center [145, 10] width 4 height 5
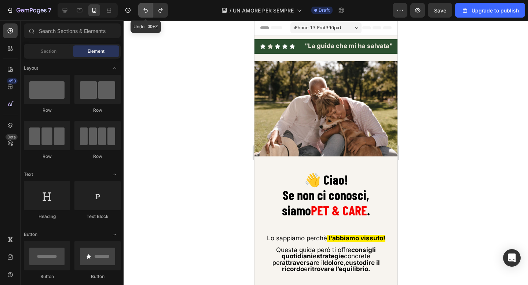
click at [147, 10] on icon "Undo/Redo" at bounding box center [145, 10] width 4 height 5
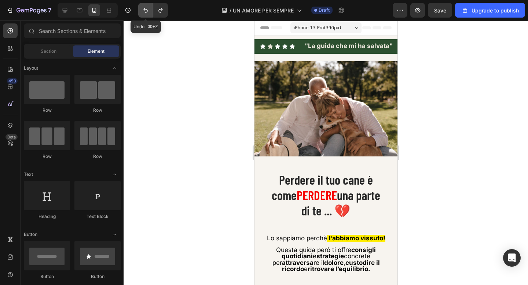
click at [147, 10] on icon "Undo/Redo" at bounding box center [145, 10] width 4 height 5
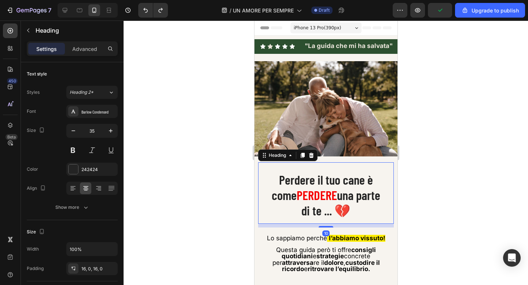
click at [316, 192] on span "PERDERE" at bounding box center [316, 194] width 40 height 15
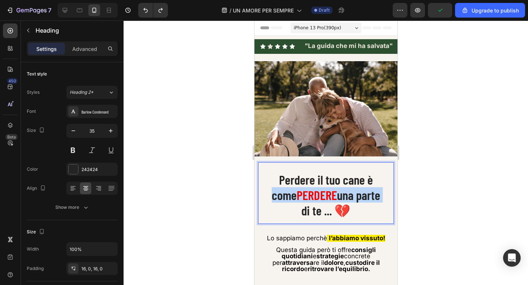
click at [316, 192] on span "PERDERE" at bounding box center [316, 194] width 40 height 15
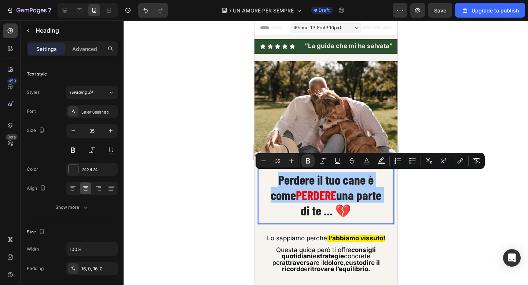
click at [245, 155] on div at bounding box center [326, 153] width 405 height 265
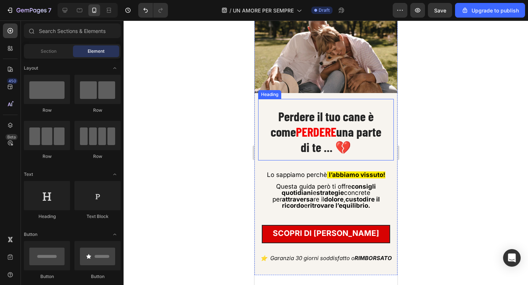
scroll to position [42, 0]
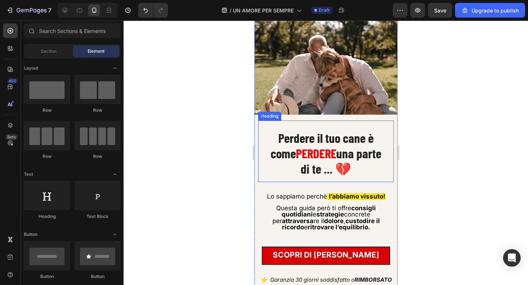
click at [313, 164] on strong "di te ... 💔" at bounding box center [325, 168] width 51 height 15
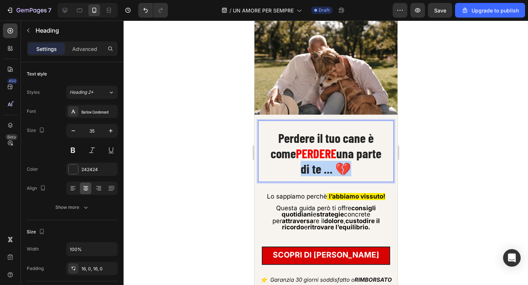
click at [313, 164] on strong "di te ... 💔" at bounding box center [325, 168] width 51 height 15
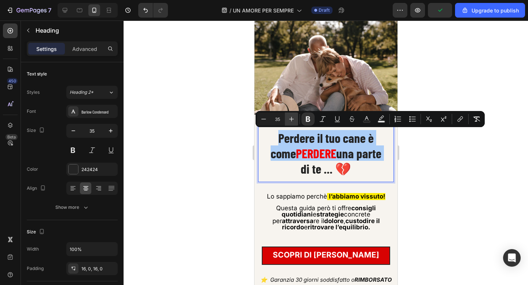
click at [293, 117] on icon "Editor contextual toolbar" at bounding box center [291, 119] width 7 height 7
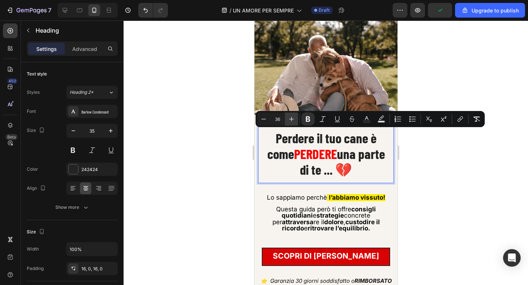
type input "37"
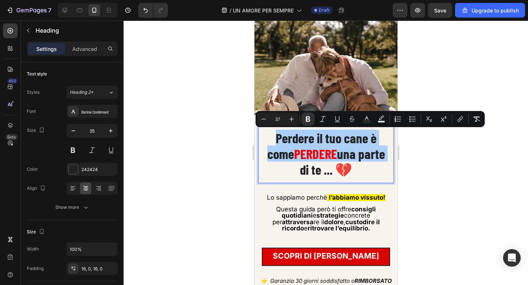
click at [205, 136] on div at bounding box center [326, 153] width 405 height 265
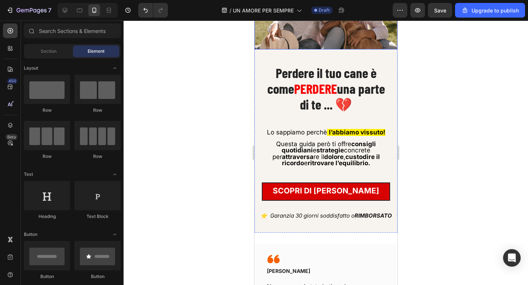
scroll to position [110, 0]
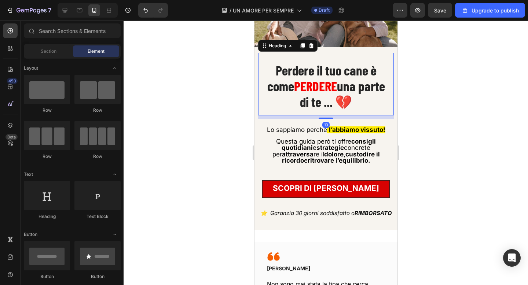
click at [332, 92] on strong "PERDERE" at bounding box center [315, 86] width 43 height 16
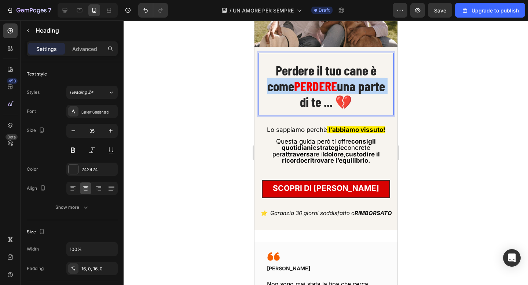
click at [332, 92] on strong "PERDERE" at bounding box center [315, 86] width 43 height 16
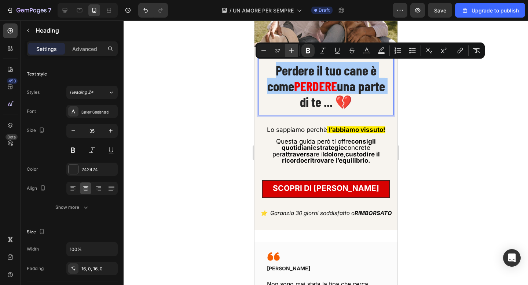
click at [292, 55] on button "Plus" at bounding box center [291, 50] width 13 height 13
type input "38"
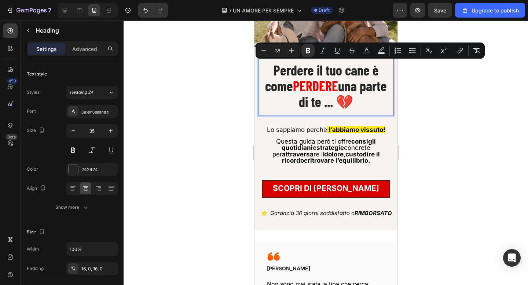
click at [240, 67] on div at bounding box center [326, 153] width 405 height 265
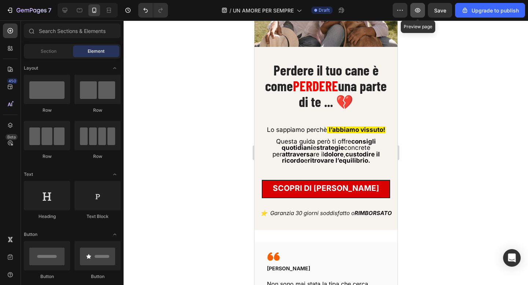
click at [423, 15] on button "button" at bounding box center [418, 10] width 15 height 15
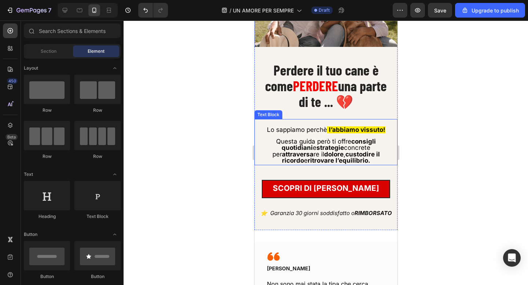
click at [331, 147] on strong "strategie" at bounding box center [330, 147] width 28 height 7
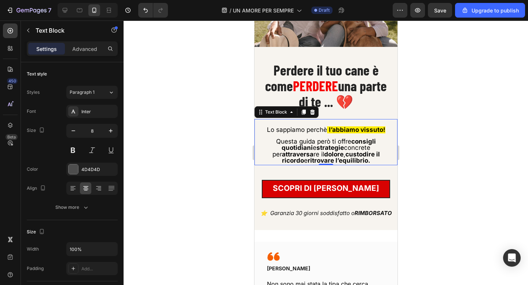
click at [331, 147] on strong "strategie" at bounding box center [330, 147] width 28 height 7
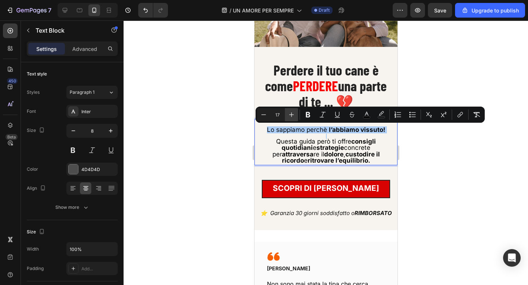
click at [290, 118] on icon "Editor contextual toolbar" at bounding box center [291, 114] width 7 height 7
type input "18"
click at [217, 119] on div at bounding box center [326, 153] width 405 height 265
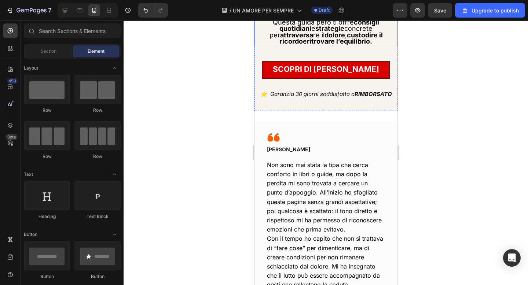
scroll to position [234, 0]
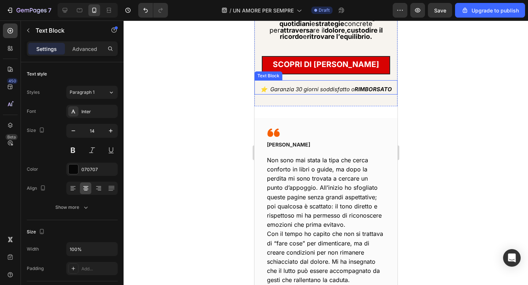
click at [323, 91] on icon "⭐️ Garanzia 30 giorni soddisfatto o RIMBORSATO" at bounding box center [326, 89] width 132 height 7
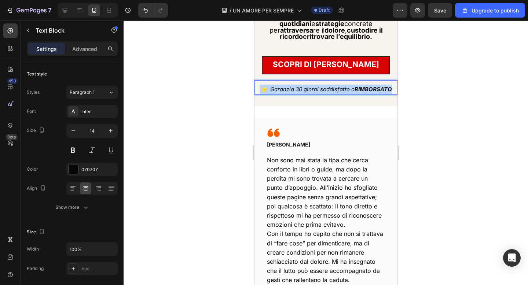
click at [323, 91] on icon "⭐️ Garanzia 30 giorni soddisfatto o RIMBORSATO" at bounding box center [326, 89] width 132 height 7
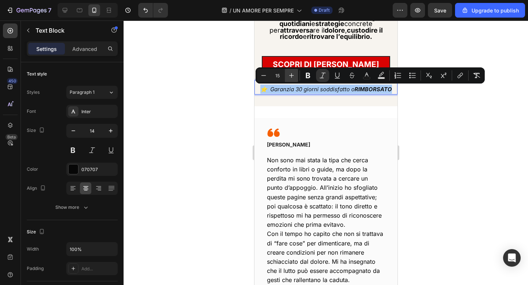
click at [288, 76] on icon "Editor contextual toolbar" at bounding box center [291, 75] width 7 height 7
type input "16"
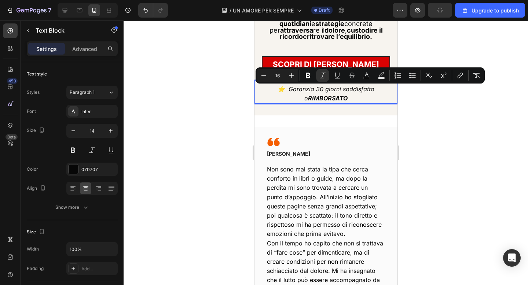
click at [237, 87] on div at bounding box center [326, 153] width 405 height 265
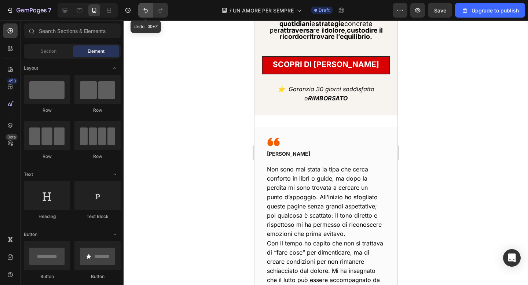
click at [146, 12] on icon "Undo/Redo" at bounding box center [145, 10] width 7 height 7
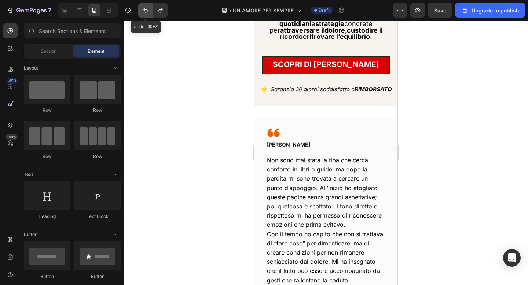
click at [146, 12] on icon "Undo/Redo" at bounding box center [145, 10] width 7 height 7
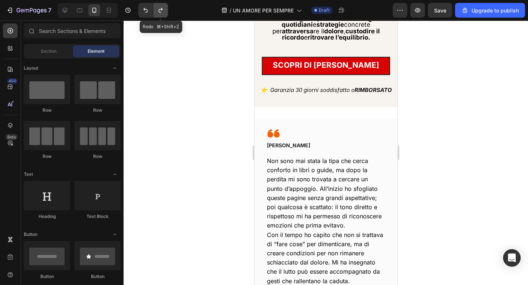
click at [164, 12] on button "Undo/Redo" at bounding box center [160, 10] width 15 height 15
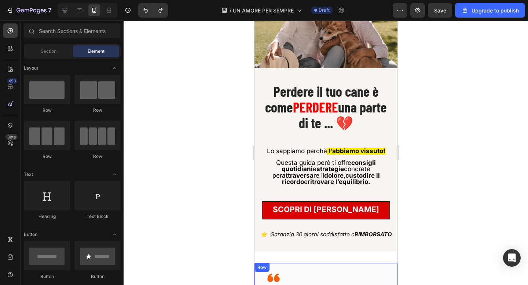
scroll to position [87, 0]
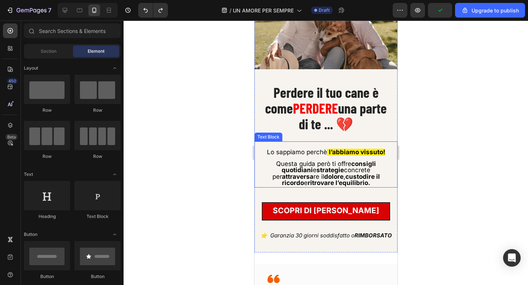
click at [297, 175] on span "Questa guida però ti offre consigli quotidiani e strategie concrete per attrave…" at bounding box center [325, 173] width 107 height 26
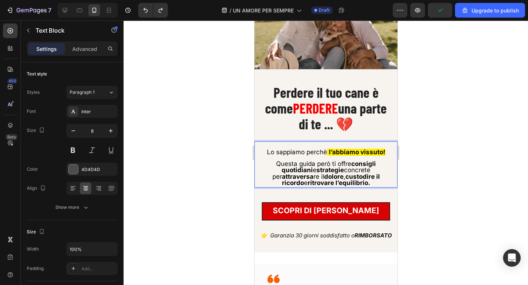
click at [295, 176] on span "Questa guida però ti offre consigli quotidiani e strategie concrete per attrave…" at bounding box center [325, 173] width 107 height 26
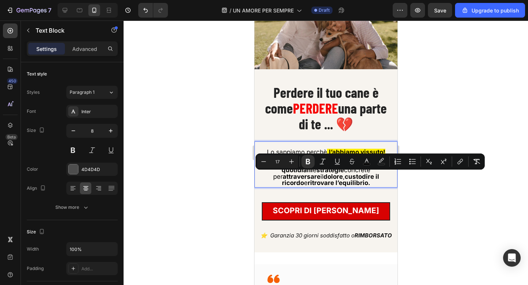
click at [207, 172] on div at bounding box center [326, 153] width 405 height 265
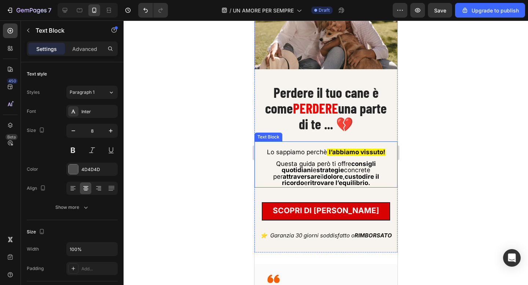
click at [329, 178] on strong "custodire il ricordo" at bounding box center [330, 180] width 97 height 14
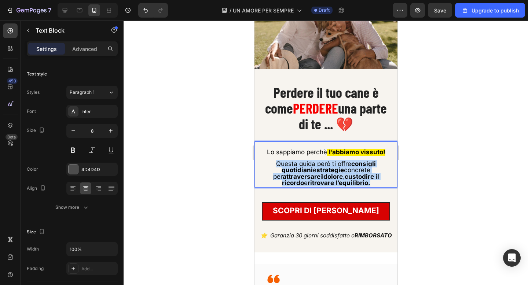
click at [329, 178] on strong "custodire il ricordo" at bounding box center [330, 180] width 97 height 14
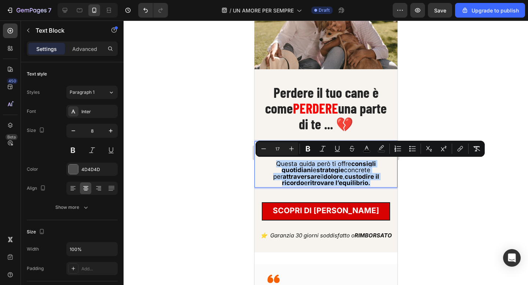
click at [329, 178] on strong "custodire il ricordo" at bounding box center [330, 180] width 97 height 14
click at [328, 177] on strong "custodire il ricordo" at bounding box center [330, 180] width 97 height 14
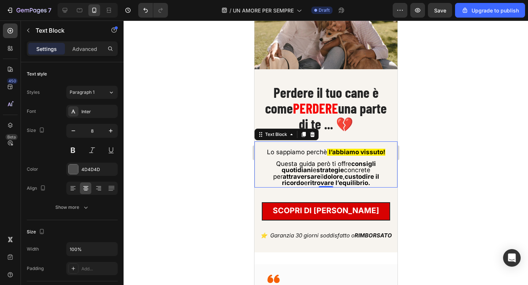
click at [237, 142] on div at bounding box center [326, 153] width 405 height 265
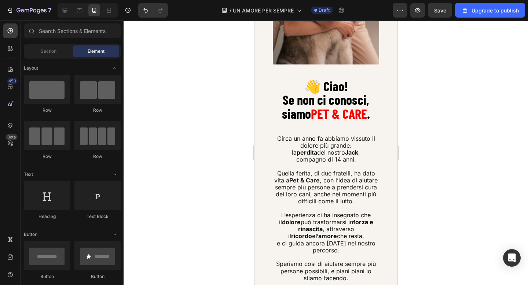
scroll to position [790, 0]
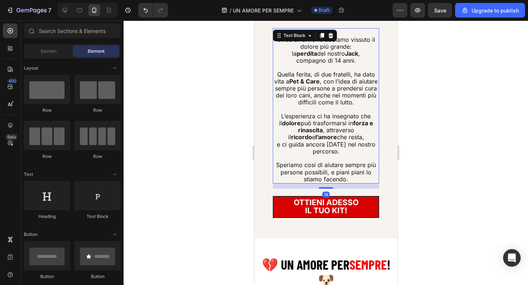
click at [321, 118] on span "L’esperienza ci ha insegnato che il dolore può trasformarsi in forza e rinascit…" at bounding box center [326, 127] width 94 height 29
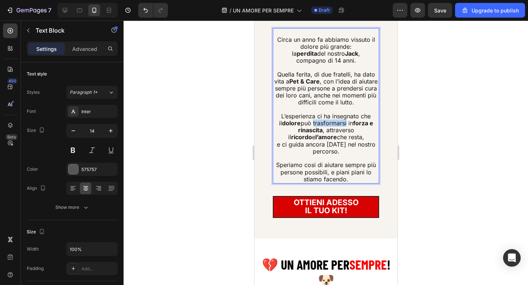
click at [321, 118] on span "L’esperienza ci ha insegnato che il dolore può trasformarsi in forza e rinascit…" at bounding box center [326, 127] width 94 height 29
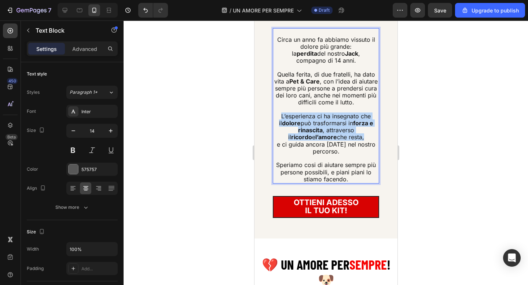
click at [321, 118] on span "L’esperienza ci ha insegnato che il dolore può trasformarsi in forza e rinascit…" at bounding box center [326, 127] width 94 height 29
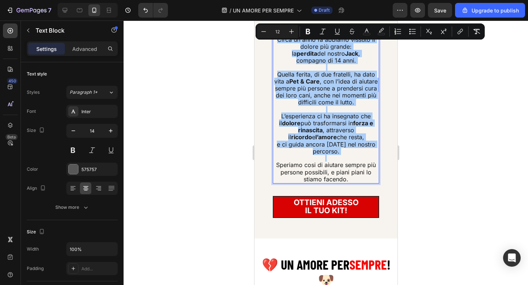
click at [280, 28] on input "12" at bounding box center [277, 31] width 15 height 9
click at [280, 29] on input "12" at bounding box center [277, 31] width 15 height 9
type input "17"
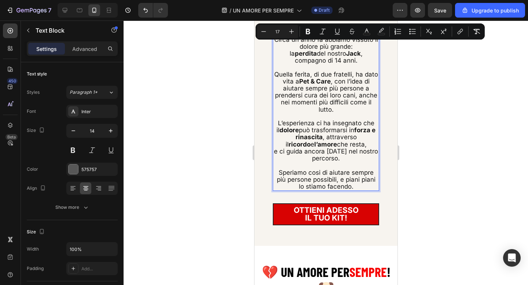
click at [241, 72] on div at bounding box center [326, 153] width 405 height 265
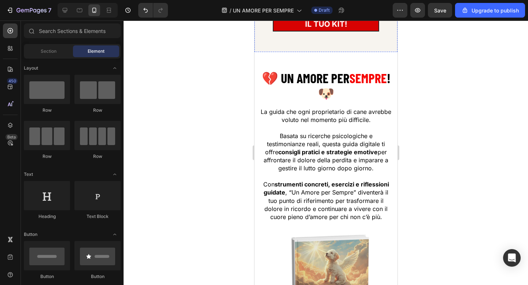
scroll to position [986, 0]
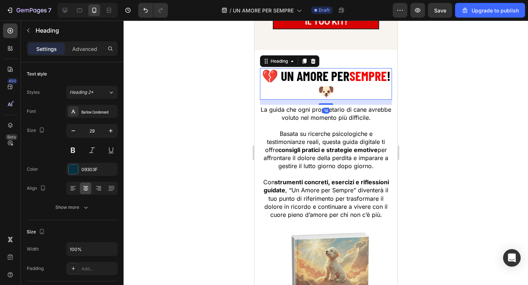
click at [328, 83] on strong "! 🐶" at bounding box center [354, 83] width 73 height 31
click at [88, 49] on p "Advanced" at bounding box center [84, 49] width 25 height 8
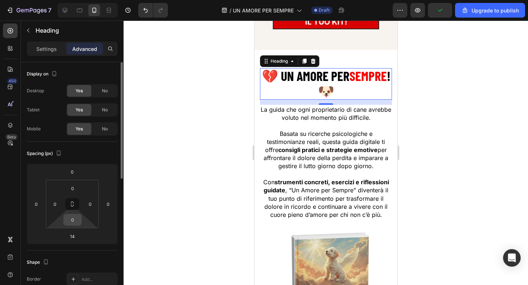
click at [70, 215] on input "0" at bounding box center [72, 220] width 15 height 11
type input "10"
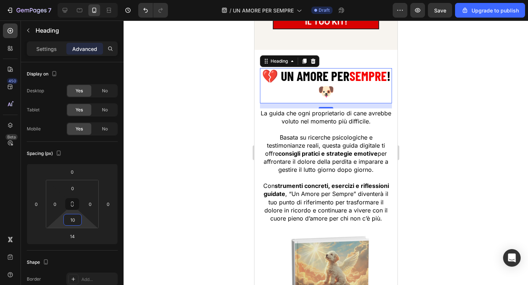
click at [155, 158] on div at bounding box center [326, 153] width 405 height 265
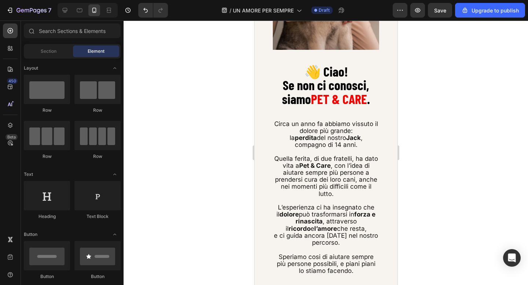
scroll to position [717, 0]
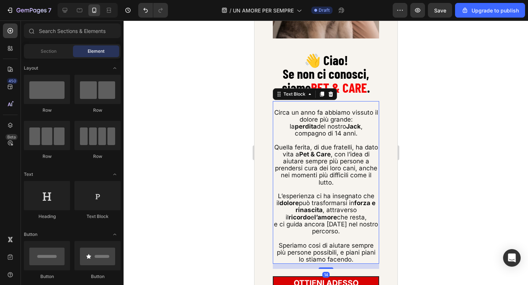
click at [346, 169] on span "Quella ferita, di due fratelli, ha dato vita a Pet & Care , con l’idea di aiuta…" at bounding box center [326, 165] width 104 height 43
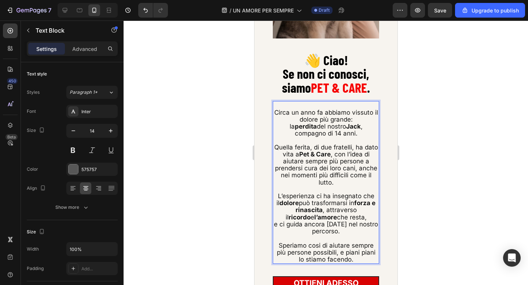
click at [360, 168] on span "Quella ferita, di due fratelli, ha dato vita a Pet & Care , con l’idea di aiuta…" at bounding box center [326, 165] width 104 height 43
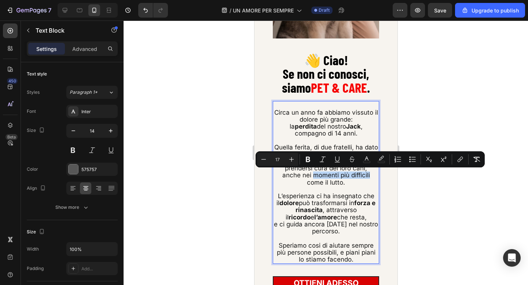
drag, startPoint x: 313, startPoint y: 175, endPoint x: 371, endPoint y: 176, distance: 58.0
click at [371, 176] on p "anche nei momenti più difficili come il lutto." at bounding box center [325, 179] width 105 height 14
click at [226, 159] on div at bounding box center [326, 153] width 405 height 265
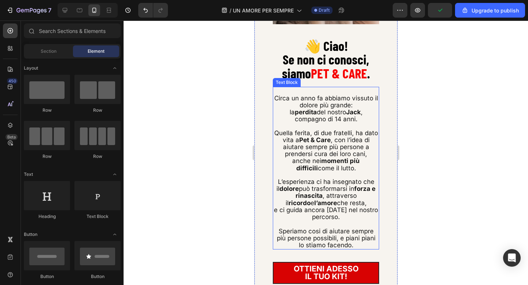
scroll to position [739, 0]
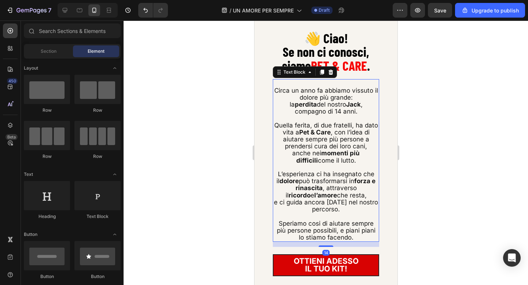
click at [372, 228] on span "Speriamo cosi di aiutare sempre più persone possibili, e piani piani lo stiamo …" at bounding box center [326, 230] width 99 height 21
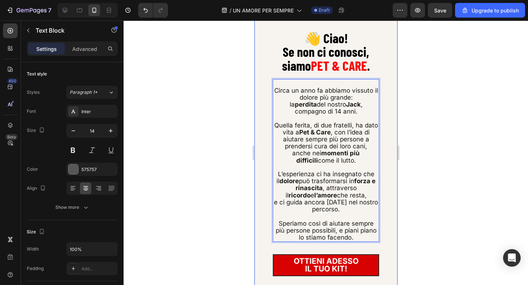
click at [209, 183] on div at bounding box center [326, 153] width 405 height 265
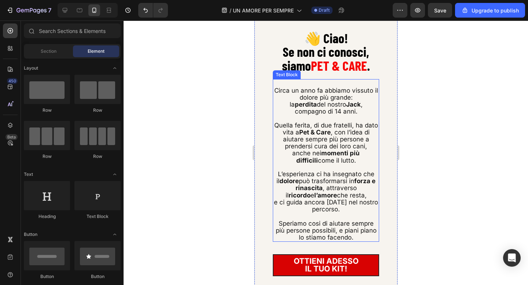
click at [359, 232] on span "Speriamo cosi di aiutare sempre più persone possibili, e piani piano lo stiamo …" at bounding box center [326, 230] width 101 height 21
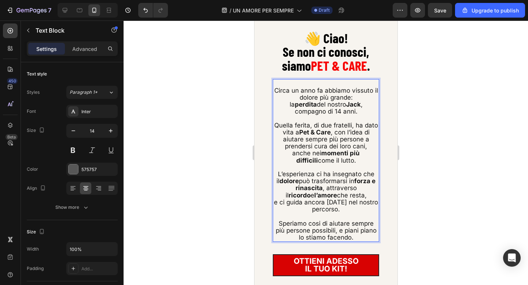
click at [340, 228] on span "Speriamo cosi di aiutare sempre più persone possibili, e piani piano lo stiamo …" at bounding box center [326, 230] width 101 height 21
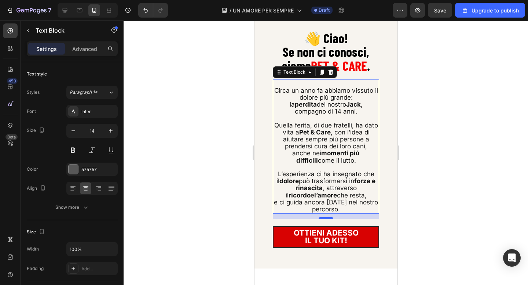
click at [238, 179] on div at bounding box center [326, 153] width 405 height 265
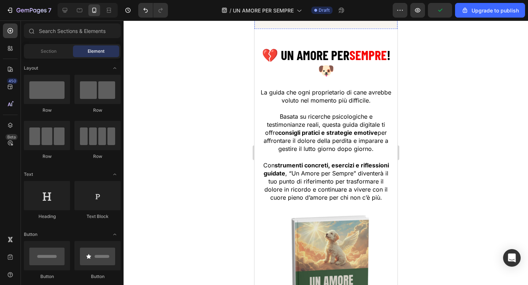
scroll to position [978, 0]
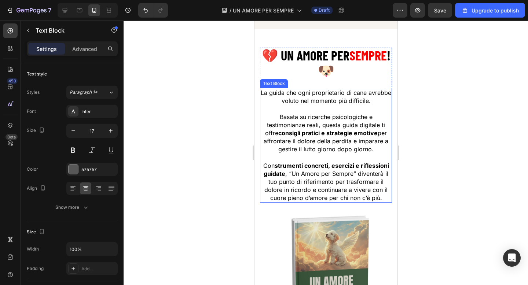
click at [345, 134] on strong "consigli pratici e strategie emotive" at bounding box center [327, 133] width 99 height 7
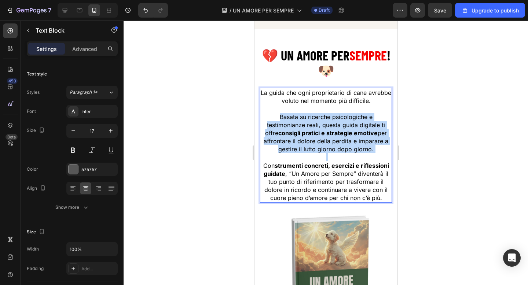
click at [345, 134] on strong "consigli pratici e strategie emotive" at bounding box center [327, 133] width 99 height 7
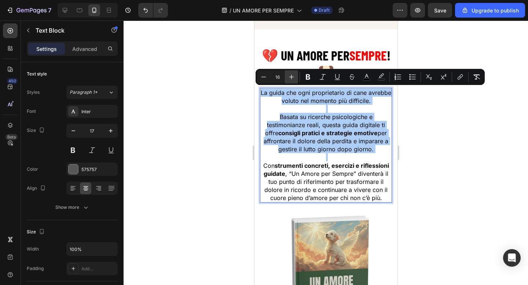
click at [294, 79] on icon "Editor contextual toolbar" at bounding box center [291, 76] width 7 height 7
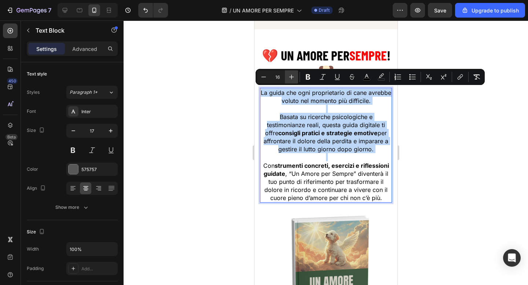
type input "17"
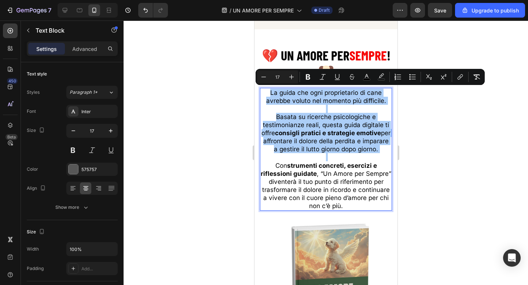
click at [213, 113] on div at bounding box center [326, 153] width 405 height 265
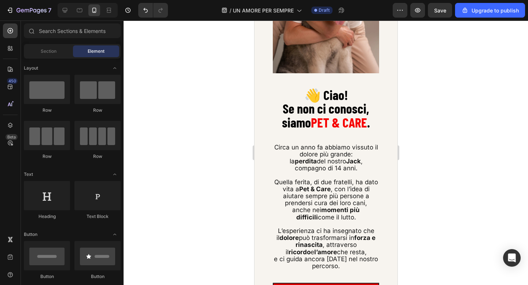
scroll to position [681, 0]
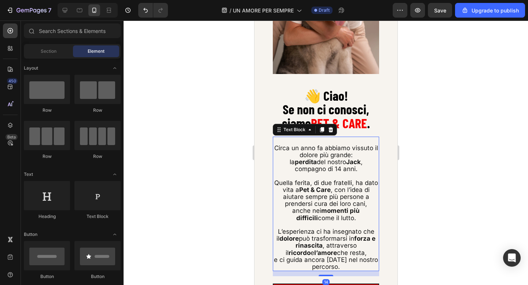
click at [328, 193] on span "Quella ferita, di due fratelli, ha dato vita a Pet & Care , con l’idea di aiuta…" at bounding box center [326, 193] width 104 height 29
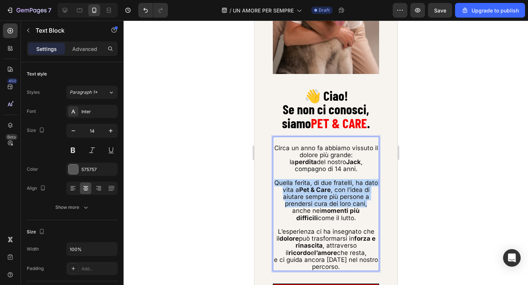
click at [328, 193] on span "Quella ferita, di due fratelli, ha dato vita a Pet & Care , con l’idea di aiuta…" at bounding box center [326, 193] width 104 height 29
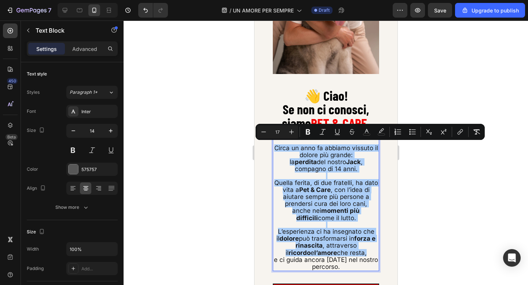
click at [216, 177] on div at bounding box center [326, 153] width 405 height 265
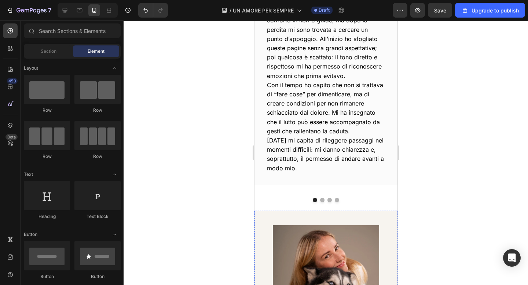
scroll to position [376, 0]
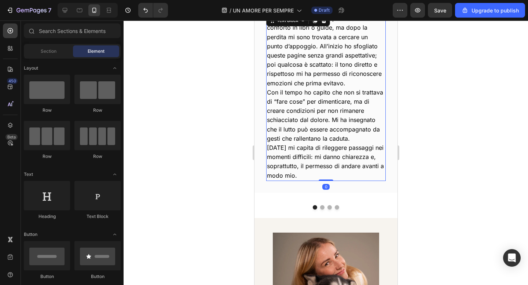
click at [316, 131] on span "Con il tempo ho capito che non si trattava di “fare cose” per dimenticare, ma d…" at bounding box center [325, 116] width 116 height 54
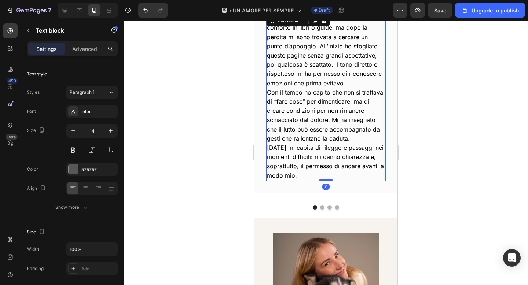
click at [316, 131] on span "Con il tempo ho capito che non si trattava di “fare cose” per dimenticare, ma d…" at bounding box center [325, 116] width 116 height 54
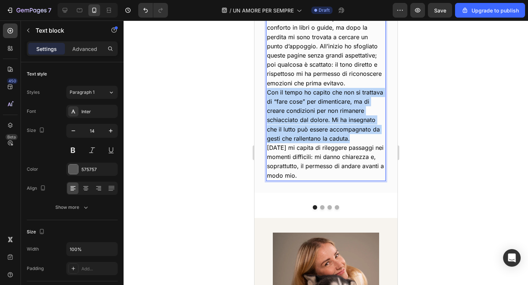
click at [316, 131] on span "Con il tempo ho capito che non si trattava di “fare cose” per dimenticare, ma d…" at bounding box center [325, 116] width 116 height 54
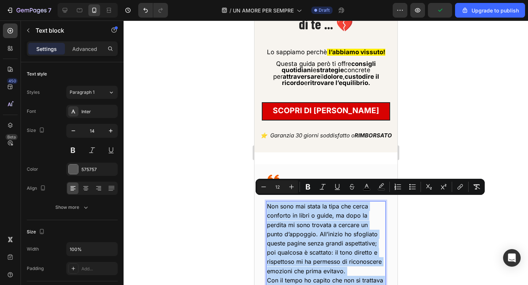
scroll to position [187, 0]
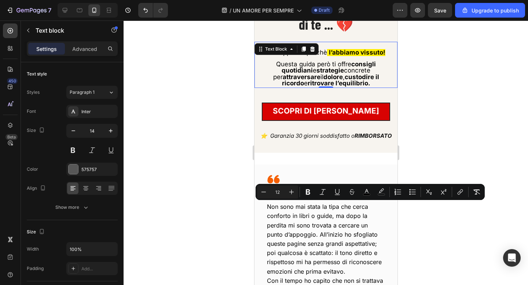
click at [323, 77] on strong "dolore" at bounding box center [332, 76] width 19 height 7
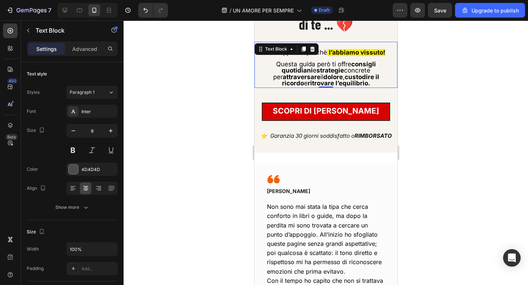
click at [323, 77] on strong "dolore" at bounding box center [332, 76] width 19 height 7
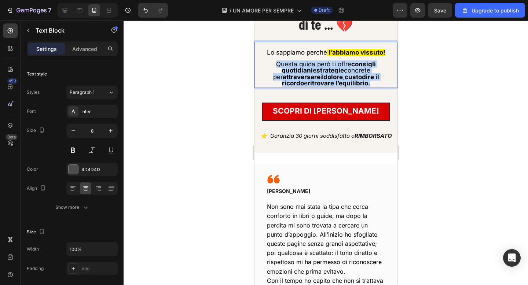
click at [323, 77] on strong "dolore" at bounding box center [332, 76] width 19 height 7
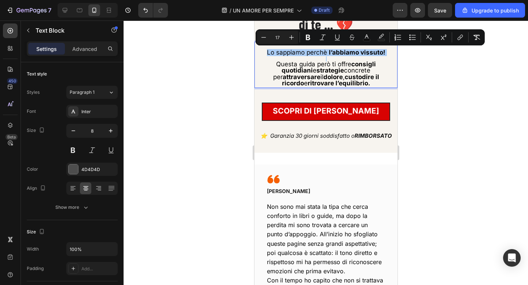
click at [202, 78] on div at bounding box center [326, 153] width 405 height 265
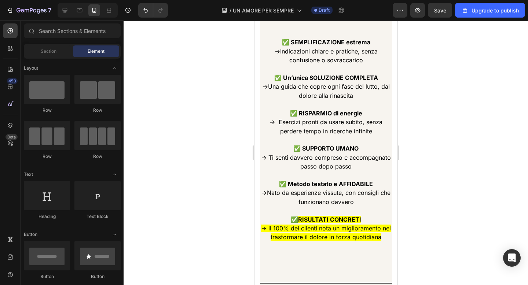
scroll to position [1565, 0]
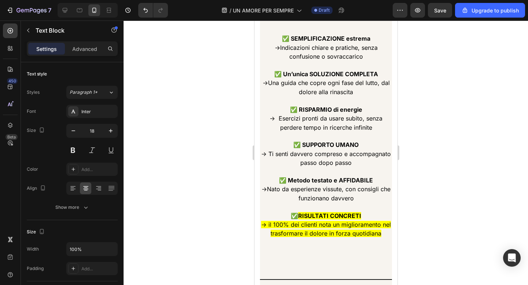
click at [312, 138] on p at bounding box center [325, 136] width 131 height 8
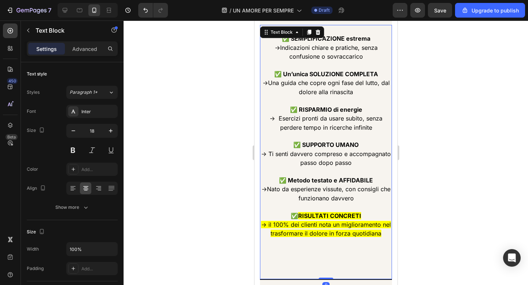
click at [312, 138] on p at bounding box center [325, 136] width 131 height 8
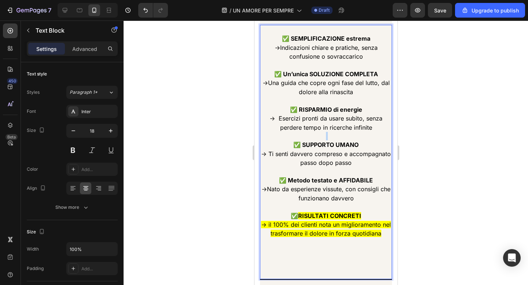
click at [312, 138] on p "Rich Text Editor. Editing area: main" at bounding box center [325, 136] width 131 height 8
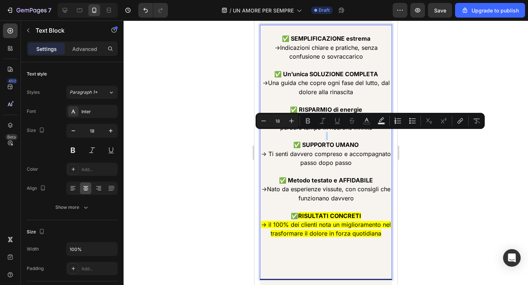
type input "16"
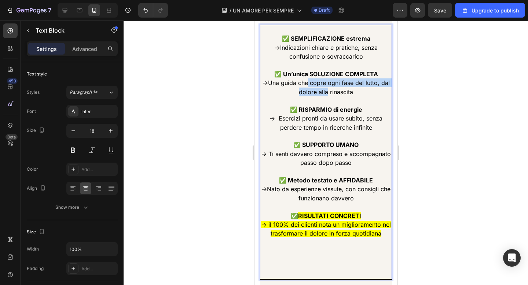
drag, startPoint x: 308, startPoint y: 86, endPoint x: 327, endPoint y: 92, distance: 20.1
click at [327, 92] on span "Una guida che copre ogni fase del lutto, dal dolore alla rinascita" at bounding box center [329, 87] width 122 height 16
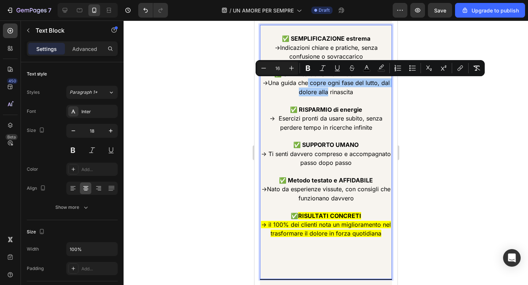
click at [220, 98] on div at bounding box center [326, 153] width 405 height 265
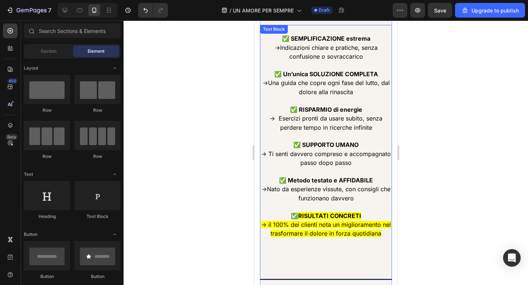
click at [295, 43] on p "✅ SEMPLIFICAZIONE estrema → Indicazioni chiare e pratiche, senza confusione o s…" at bounding box center [325, 47] width 131 height 27
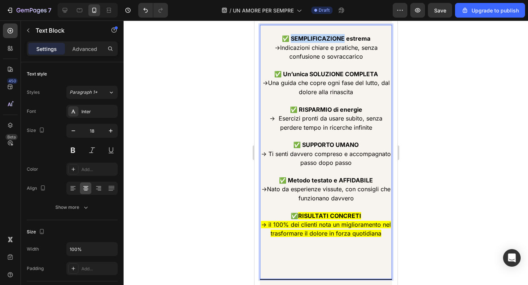
click at [328, 41] on strong "✅ SEMPLIFICAZIONE estrema" at bounding box center [326, 38] width 88 height 7
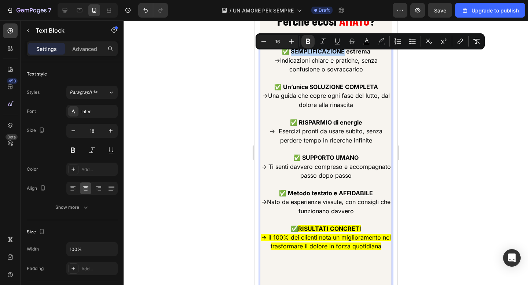
scroll to position [1544, 0]
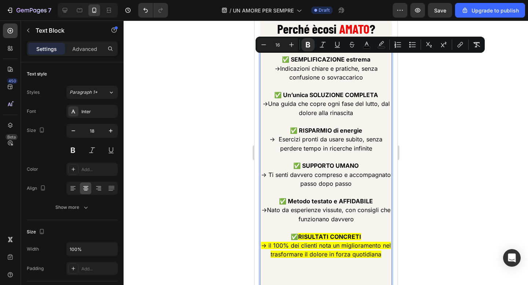
click at [321, 103] on span "Una guida che copre ogni fase del lutto, dal dolore alla rinascita" at bounding box center [329, 108] width 122 height 16
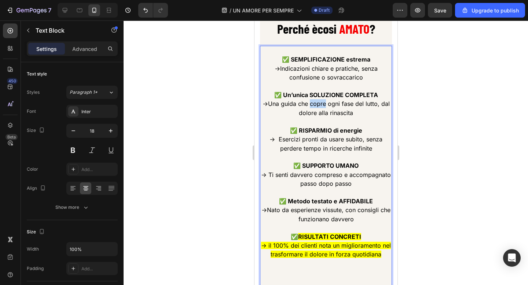
click at [321, 103] on span "Una guida che copre ogni fase del lutto, dal dolore alla rinascita" at bounding box center [329, 108] width 122 height 16
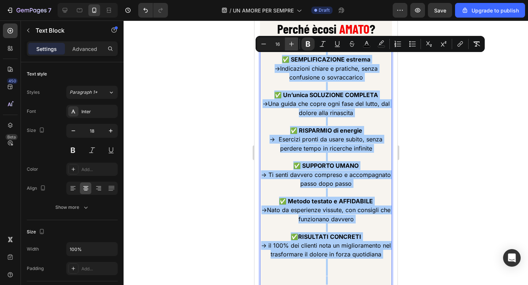
click at [295, 40] on icon "Editor contextual toolbar" at bounding box center [291, 43] width 7 height 7
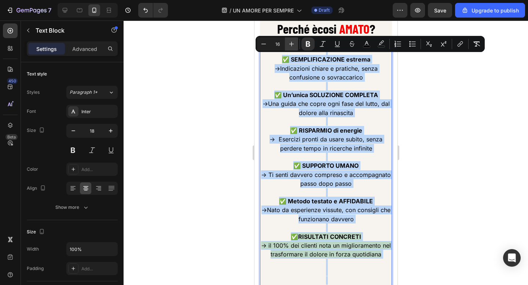
type input "17"
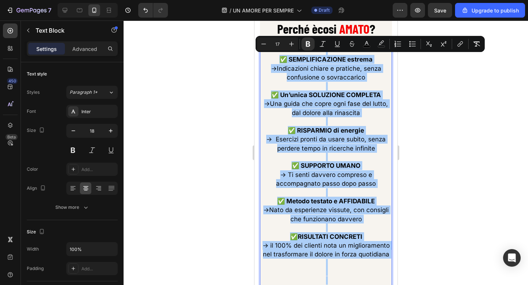
click at [207, 93] on div at bounding box center [326, 153] width 405 height 265
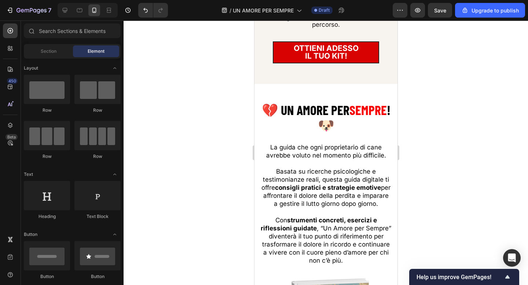
scroll to position [936, 0]
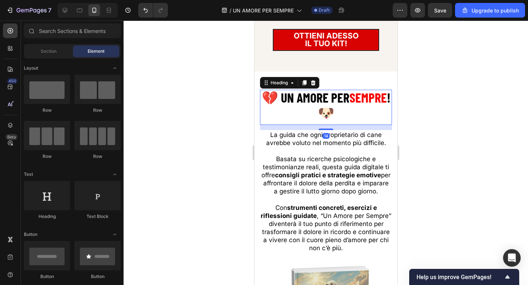
click at [324, 103] on strong "! 🐶" at bounding box center [354, 105] width 73 height 31
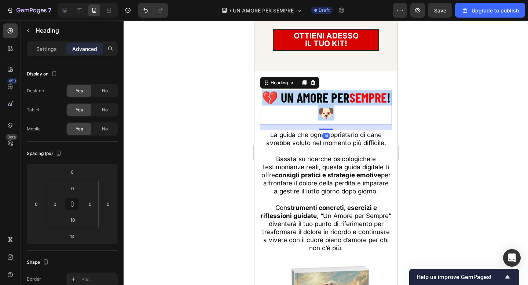
click at [324, 103] on strong "! 🐶" at bounding box center [354, 105] width 73 height 31
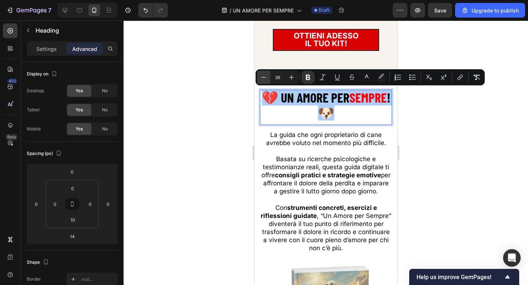
click at [263, 76] on icon "Editor contextual toolbar" at bounding box center [263, 77] width 7 height 7
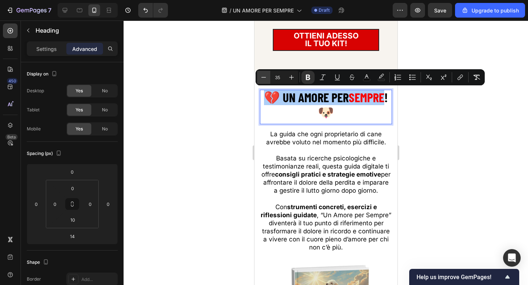
click at [263, 76] on icon "Editor contextual toolbar" at bounding box center [263, 77] width 7 height 7
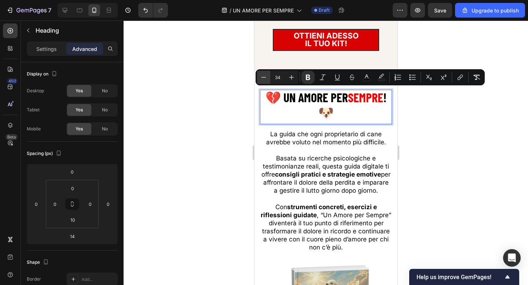
click at [263, 76] on icon "Editor contextual toolbar" at bounding box center [263, 77] width 7 height 7
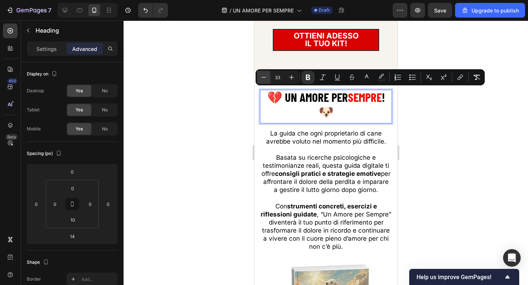
click at [263, 76] on icon "Editor contextual toolbar" at bounding box center [263, 77] width 7 height 7
type input "32"
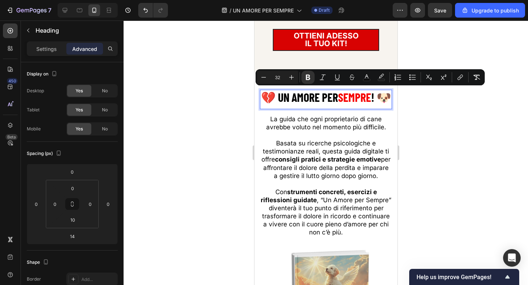
click at [200, 84] on div at bounding box center [326, 153] width 405 height 265
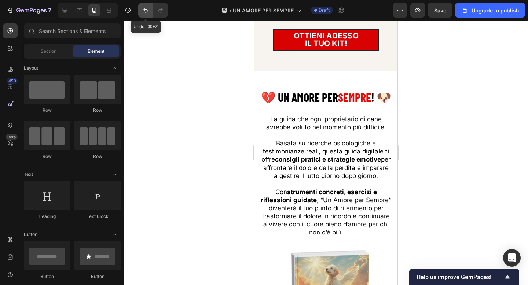
click at [143, 10] on icon "Undo/Redo" at bounding box center [145, 10] width 7 height 7
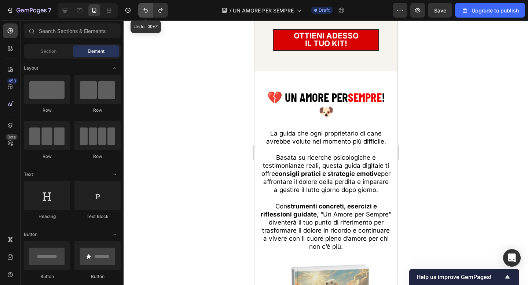
click at [143, 10] on icon "Undo/Redo" at bounding box center [145, 10] width 7 height 7
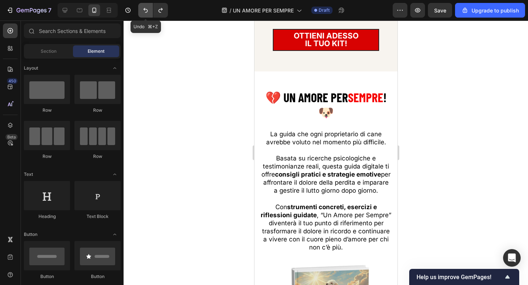
click at [147, 12] on icon "Undo/Redo" at bounding box center [145, 10] width 4 height 5
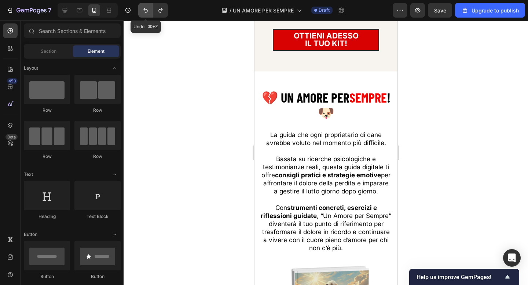
click at [147, 12] on icon "Undo/Redo" at bounding box center [145, 10] width 4 height 5
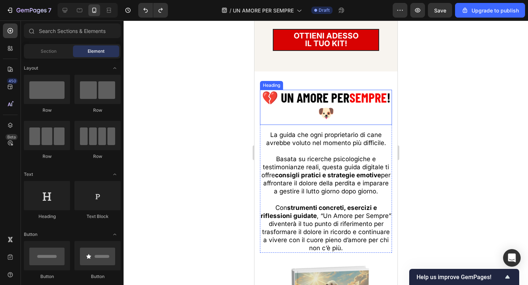
click at [331, 113] on strong "! 🐶" at bounding box center [354, 105] width 73 height 31
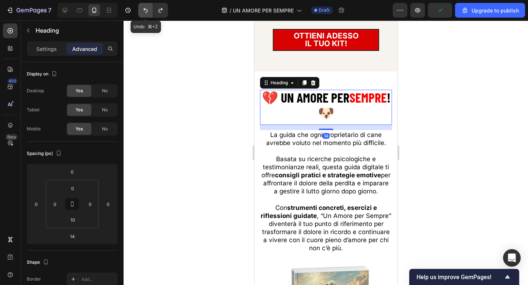
click at [149, 10] on icon "Undo/Redo" at bounding box center [145, 10] width 7 height 7
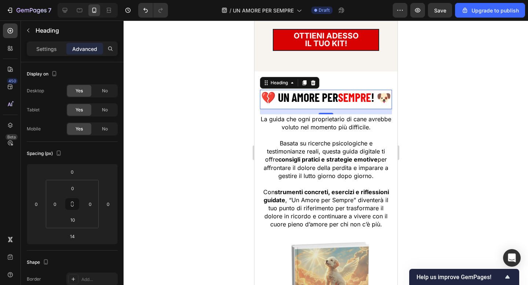
click at [215, 98] on div at bounding box center [326, 153] width 405 height 265
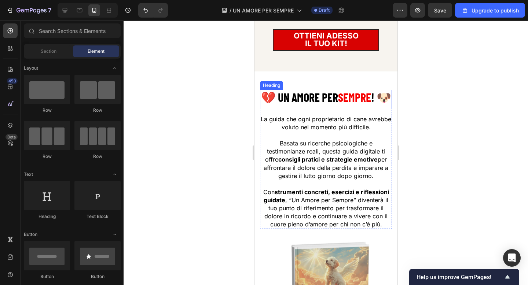
click at [302, 98] on strong "💔 UN AMORE PER" at bounding box center [299, 97] width 77 height 14
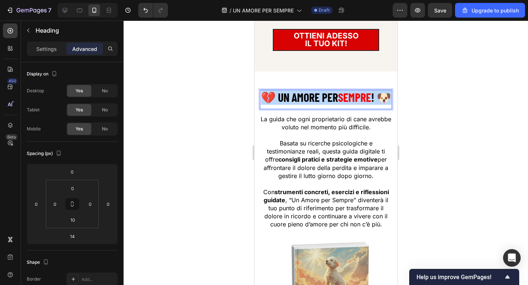
click at [302, 98] on strong "💔 UN AMORE PER" at bounding box center [299, 97] width 77 height 14
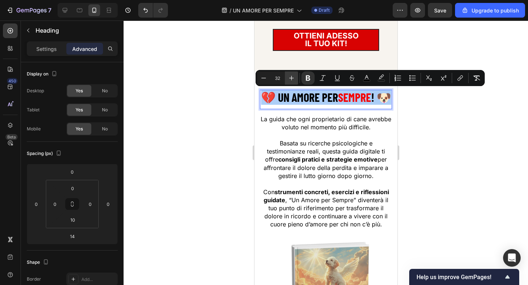
click at [295, 77] on button "Plus" at bounding box center [291, 78] width 13 height 13
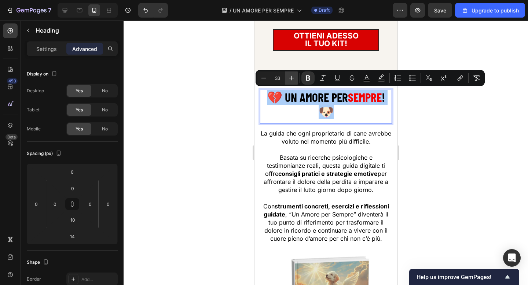
click at [295, 77] on button "Plus" at bounding box center [291, 78] width 13 height 13
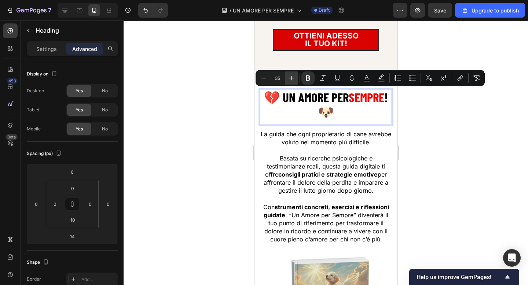
click at [295, 77] on button "Plus" at bounding box center [291, 78] width 13 height 13
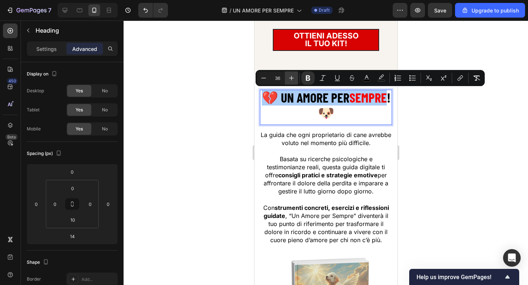
click at [295, 77] on button "Plus" at bounding box center [291, 78] width 13 height 13
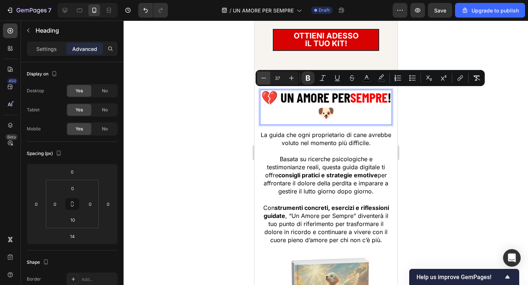
click at [265, 75] on icon "Editor contextual toolbar" at bounding box center [263, 77] width 7 height 7
type input "36"
click at [337, 107] on p "💔 UN AMORE PER SEMPRE ! 🐶" at bounding box center [325, 106] width 131 height 30
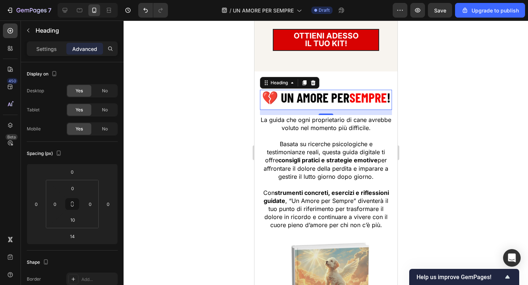
click at [208, 90] on div at bounding box center [326, 153] width 405 height 265
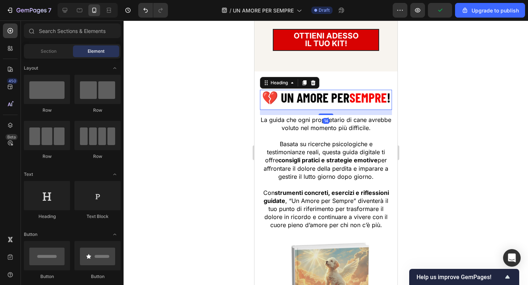
click at [284, 96] on strong "💔 UN AMORE PER" at bounding box center [306, 98] width 88 height 16
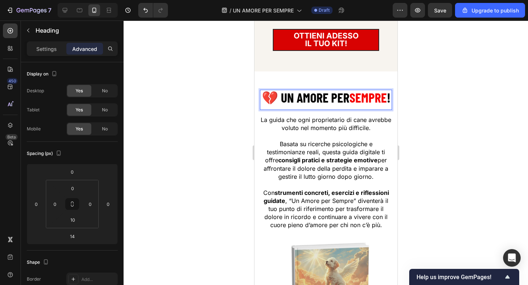
click at [284, 96] on strong "💔 UN AMORE PER" at bounding box center [306, 98] width 88 height 16
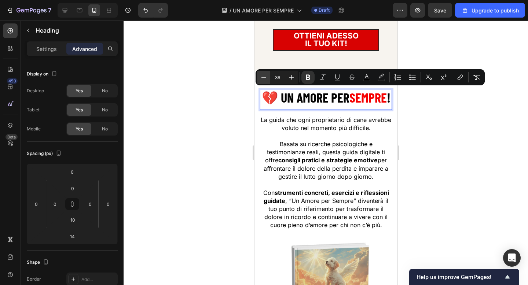
click at [260, 72] on button "Minus" at bounding box center [263, 77] width 13 height 13
type input "35"
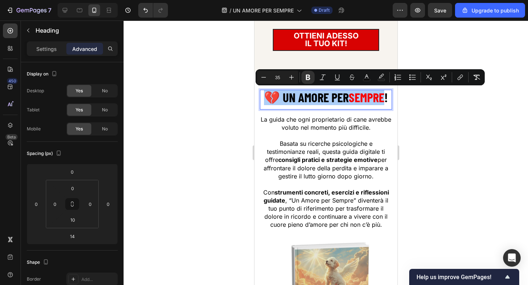
click at [232, 70] on div at bounding box center [326, 153] width 405 height 265
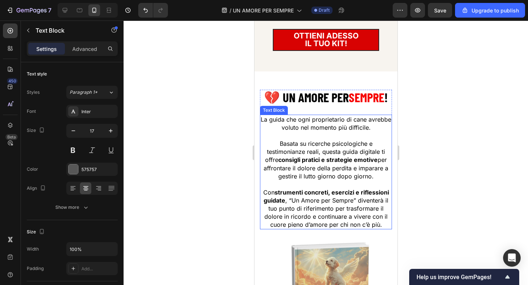
click at [322, 149] on span "Basata su ricerche psicologiche e testimonianze reali, questa guida digitale ti…" at bounding box center [325, 160] width 125 height 40
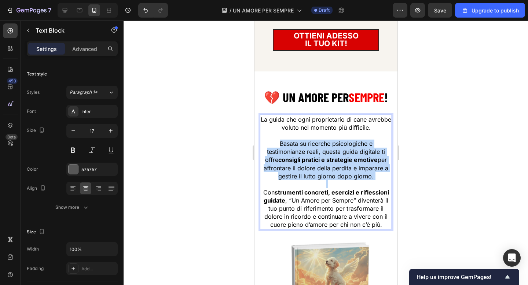
click at [322, 149] on span "Basata su ricerche psicologiche e testimonianze reali, questa guida digitale ti…" at bounding box center [325, 160] width 125 height 40
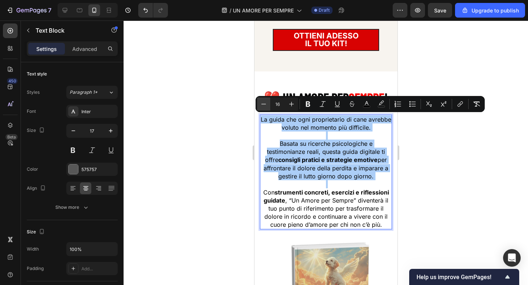
click at [263, 104] on icon "Editor contextual toolbar" at bounding box center [263, 104] width 7 height 7
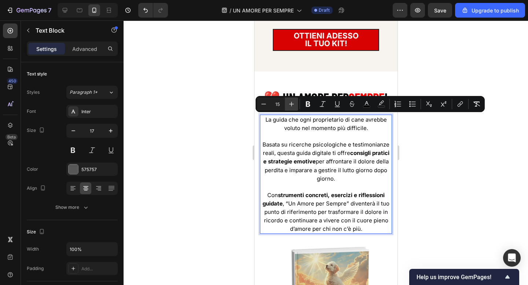
click at [290, 104] on icon "Editor contextual toolbar" at bounding box center [291, 104] width 7 height 7
type input "16"
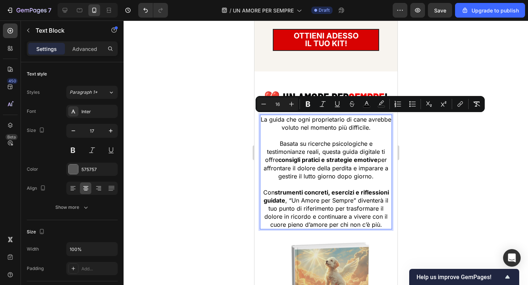
click at [224, 115] on div at bounding box center [326, 153] width 405 height 265
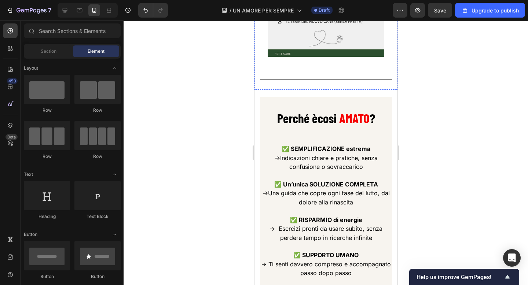
scroll to position [1474, 0]
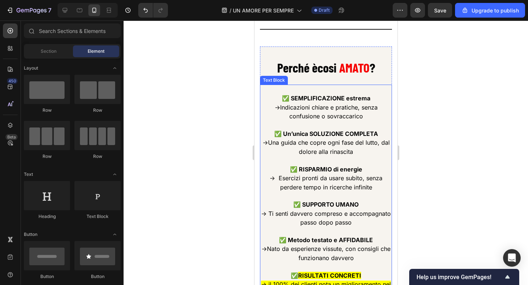
click at [320, 127] on p at bounding box center [325, 125] width 131 height 8
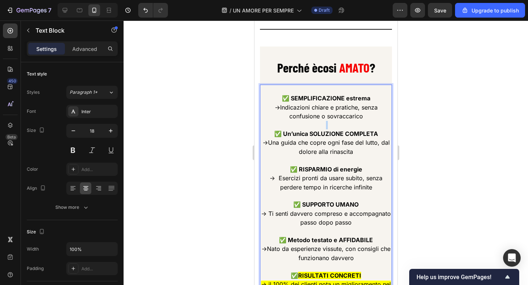
click at [320, 127] on p "Rich Text Editor. Editing area: main" at bounding box center [325, 125] width 131 height 8
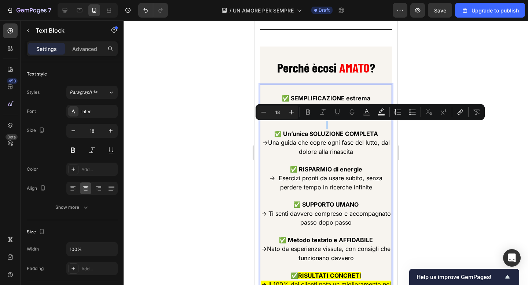
click at [320, 127] on p "Rich Text Editor. Editing area: main" at bounding box center [325, 125] width 131 height 8
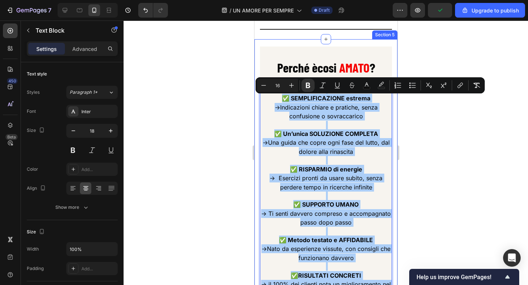
click at [229, 105] on div at bounding box center [326, 153] width 405 height 265
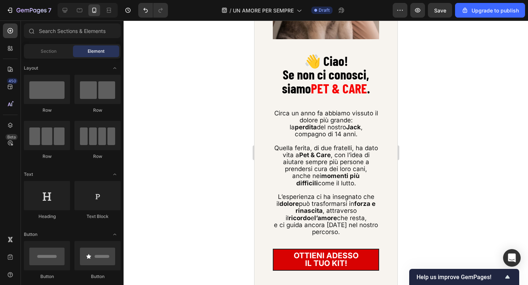
scroll to position [715, 0]
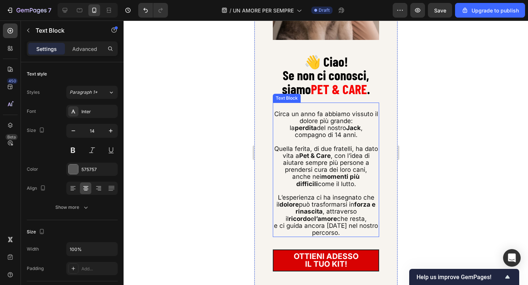
click at [317, 143] on p at bounding box center [325, 142] width 105 height 7
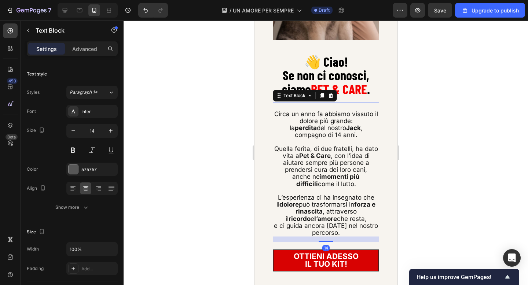
click at [317, 143] on p at bounding box center [325, 142] width 105 height 7
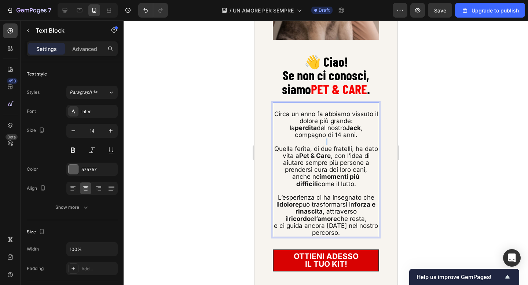
click at [317, 143] on p "Rich Text Editor. Editing area: main" at bounding box center [325, 142] width 105 height 7
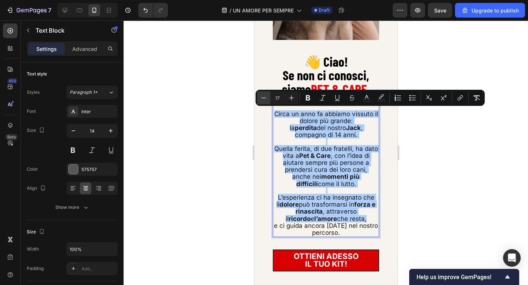
click at [263, 97] on icon "Editor contextual toolbar" at bounding box center [263, 97] width 7 height 7
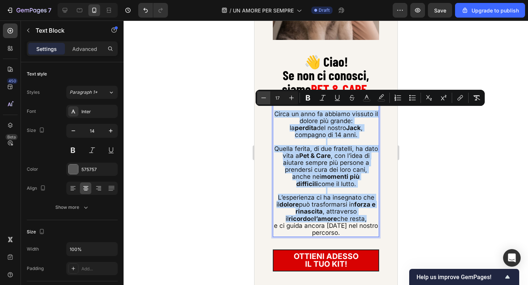
type input "16"
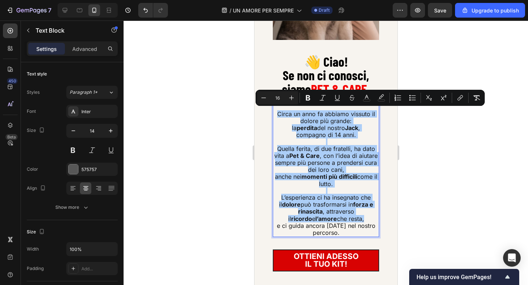
click at [222, 104] on div at bounding box center [326, 153] width 405 height 265
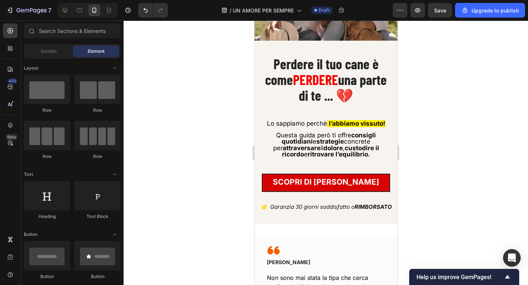
scroll to position [98, 0]
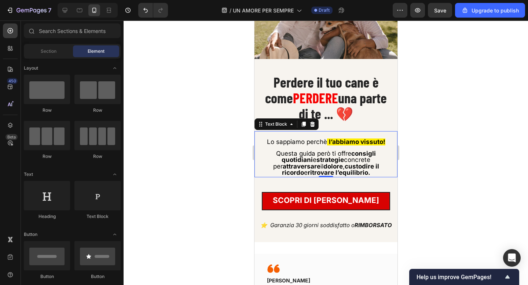
click at [308, 156] on span "Questa guida però ti offre consigli quotidiani e strategie concrete per attrave…" at bounding box center [326, 163] width 106 height 26
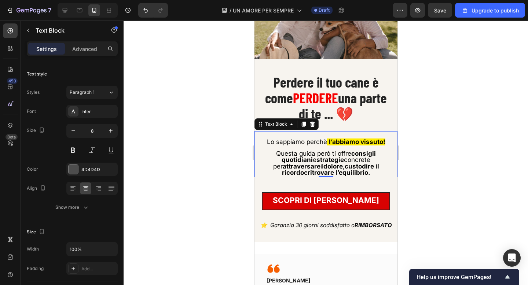
click at [308, 156] on span "Questa guida però ti offre consigli quotidiani e strategie concrete per attrave…" at bounding box center [326, 163] width 106 height 26
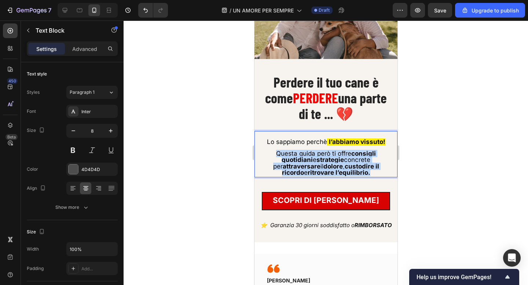
click at [308, 156] on span "Questa guida però ti offre consigli quotidiani e strategie concrete per attrave…" at bounding box center [326, 163] width 106 height 26
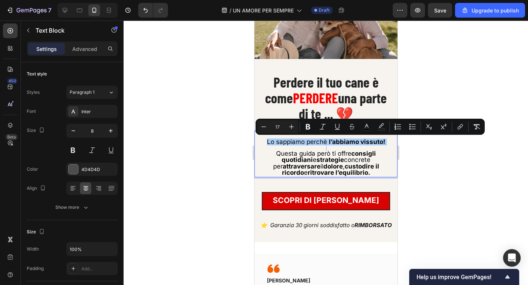
click at [235, 131] on div at bounding box center [326, 153] width 405 height 265
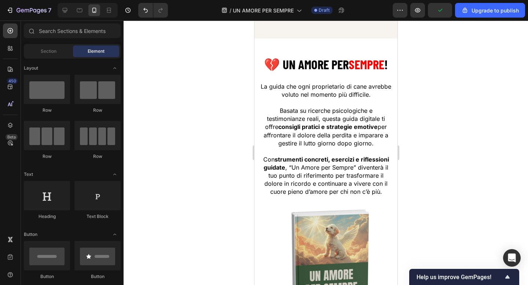
scroll to position [973, 0]
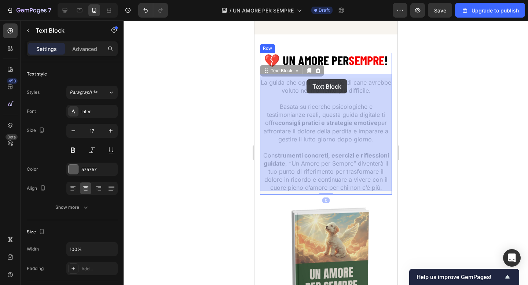
drag, startPoint x: 298, startPoint y: 79, endPoint x: 307, endPoint y: 79, distance: 9.2
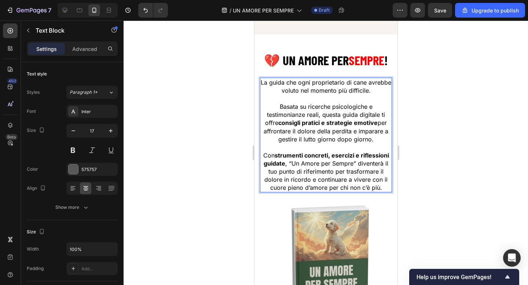
click at [307, 79] on span "La guida che ogni proprietario di cane avrebbe voluto nel momento più difficile." at bounding box center [325, 86] width 131 height 15
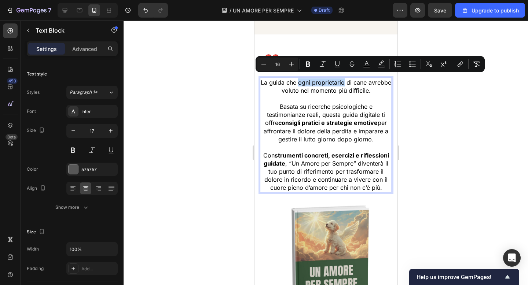
drag, startPoint x: 299, startPoint y: 79, endPoint x: 343, endPoint y: 80, distance: 43.7
click at [343, 80] on span "La guida che ogni proprietario di cane avrebbe voluto nel momento più difficile." at bounding box center [325, 86] width 131 height 15
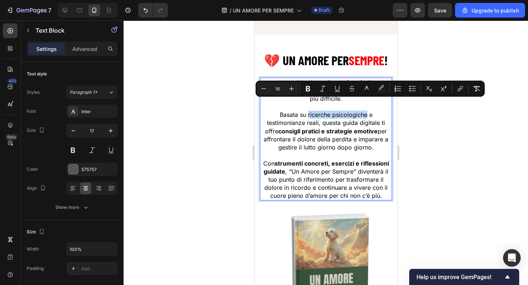
drag, startPoint x: 308, startPoint y: 103, endPoint x: 366, endPoint y: 103, distance: 57.6
click at [366, 111] on span "Basata su ricerche psicologiche e testimonianze reali, questa guida digitale ti…" at bounding box center [325, 131] width 125 height 40
click at [366, 88] on icon "Editor contextual toolbar" at bounding box center [367, 88] width 4 height 4
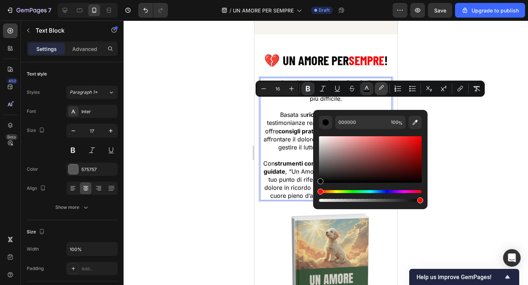
click at [383, 88] on icon "Editor contextual toolbar" at bounding box center [381, 88] width 7 height 7
type input "000000"
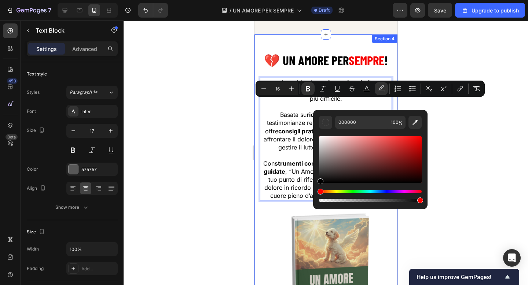
click at [228, 105] on div at bounding box center [326, 153] width 405 height 265
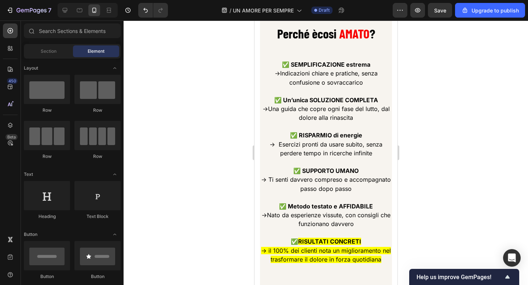
scroll to position [1509, 0]
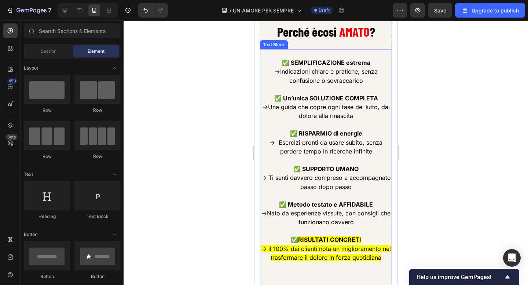
click at [322, 246] on span "→ il 100% dei clienti nota un miglioramento nel trasformare il dolore in forza …" at bounding box center [326, 253] width 130 height 16
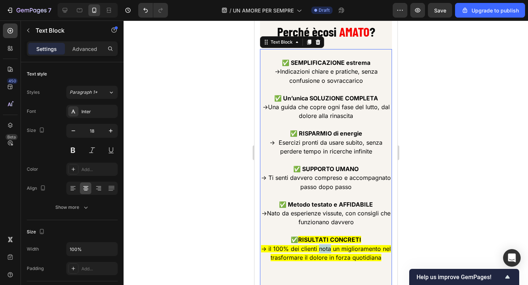
click at [322, 246] on span "→ il 100% dei clienti nota un miglioramento nel trasformare il dolore in forza …" at bounding box center [326, 253] width 130 height 16
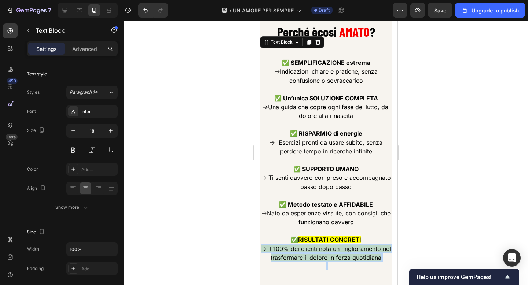
click at [322, 246] on span "→ il 100% dei clienti nota un miglioramento nel trasformare il dolore in forza …" at bounding box center [326, 253] width 130 height 16
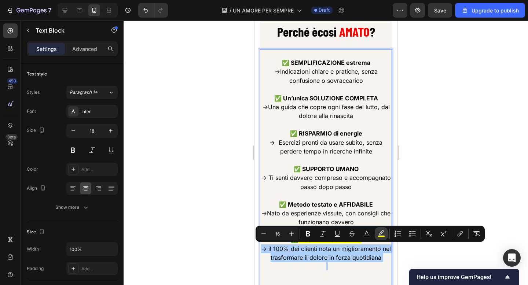
click at [375, 232] on button "color" at bounding box center [381, 233] width 13 height 13
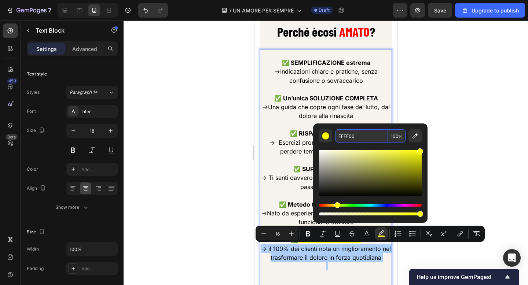
click at [344, 138] on input "FFFF00" at bounding box center [361, 136] width 53 height 13
click at [346, 136] on input "FFFF00" at bounding box center [361, 136] width 53 height 13
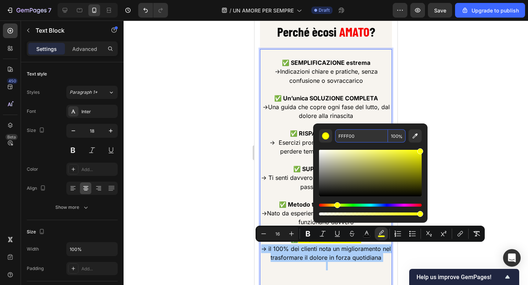
click at [233, 106] on div at bounding box center [326, 153] width 405 height 265
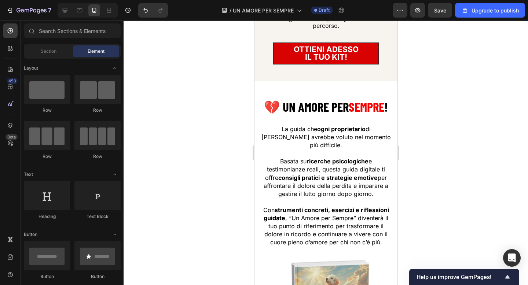
scroll to position [922, 0]
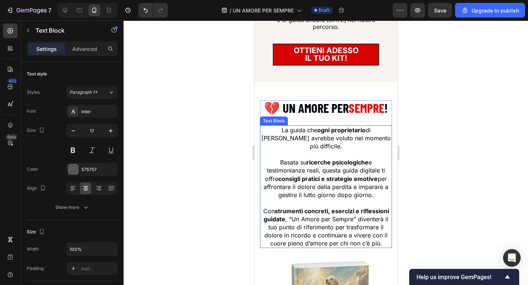
click at [327, 159] on strong "ricerche psicologiche" at bounding box center [337, 162] width 62 height 7
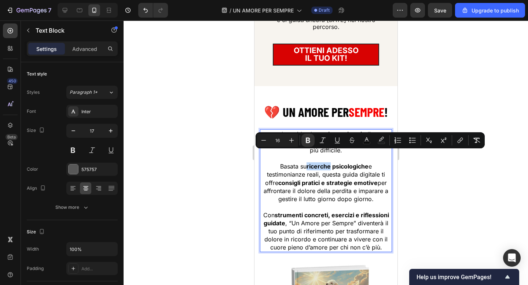
click at [309, 163] on strong "ricerche psicologiche" at bounding box center [337, 166] width 62 height 7
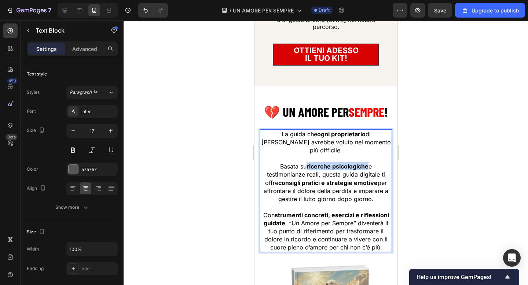
drag, startPoint x: 306, startPoint y: 156, endPoint x: 367, endPoint y: 156, distance: 60.9
click at [367, 163] on strong "ricerche psicologiche" at bounding box center [337, 166] width 62 height 7
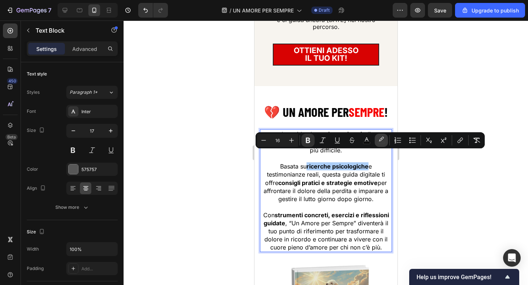
click at [379, 141] on icon "Editor contextual toolbar" at bounding box center [381, 140] width 7 height 7
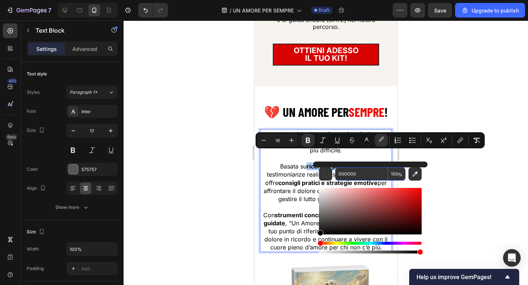
click at [349, 174] on input "000000" at bounding box center [361, 174] width 53 height 13
paste input "FFFF"
type input "FFFF00"
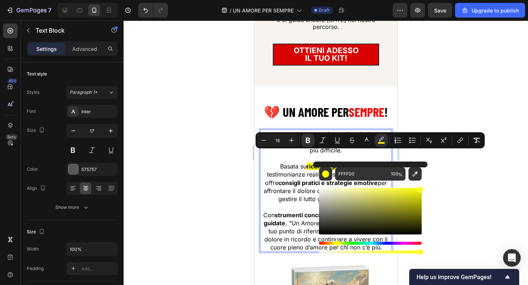
click at [228, 150] on div at bounding box center [326, 153] width 405 height 265
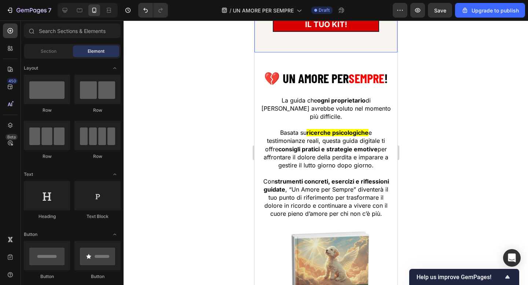
scroll to position [959, 0]
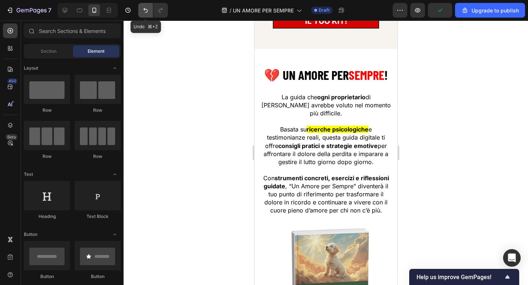
click at [146, 8] on icon "Undo/Redo" at bounding box center [145, 10] width 7 height 7
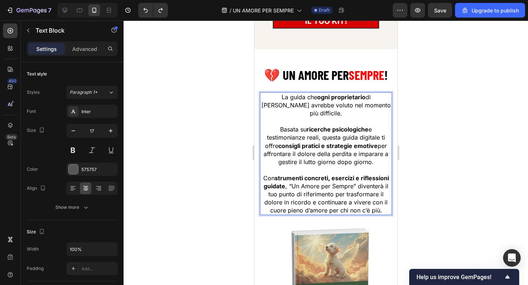
click at [280, 142] on strong "consigli pratici e strategie emotive" at bounding box center [327, 145] width 99 height 7
drag, startPoint x: 279, startPoint y: 134, endPoint x: 375, endPoint y: 135, distance: 96.1
click at [375, 142] on strong "consigli pratici e strategie emotive" at bounding box center [327, 145] width 99 height 7
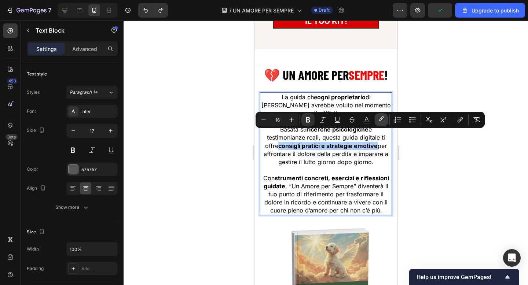
click at [381, 118] on icon "Editor contextual toolbar" at bounding box center [381, 118] width 5 height 4
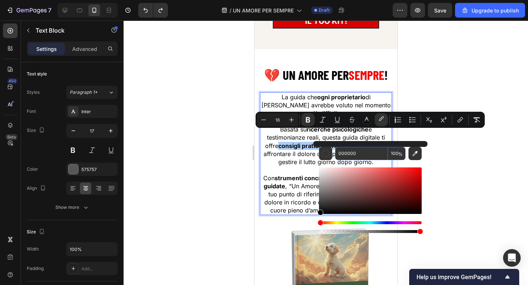
click at [347, 154] on input "000000" at bounding box center [361, 153] width 53 height 13
paste input "FFFF"
type input "FFFF00"
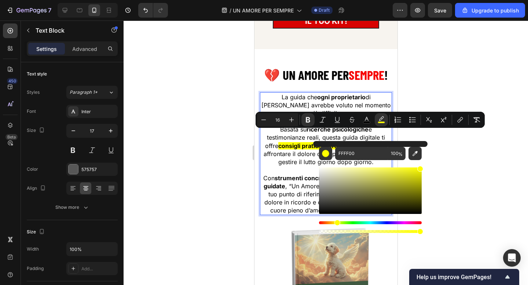
click at [219, 139] on div at bounding box center [326, 153] width 405 height 265
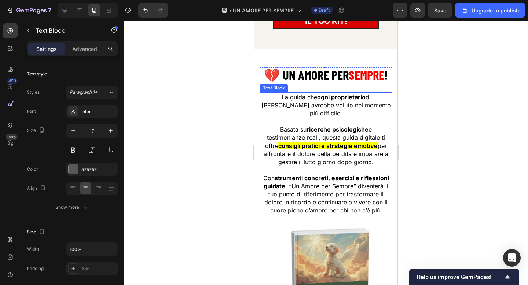
click at [306, 126] on strong "ricerche psicologiche" at bounding box center [337, 129] width 62 height 7
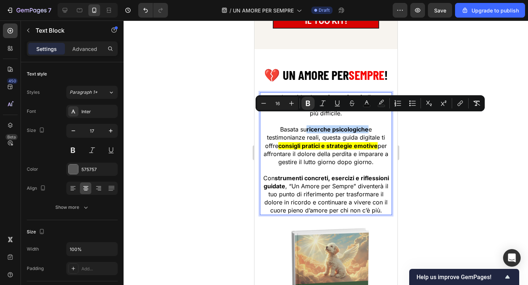
drag, startPoint x: 306, startPoint y: 117, endPoint x: 368, endPoint y: 120, distance: 61.3
click at [368, 126] on strong "ricerche psicologiche" at bounding box center [337, 129] width 62 height 7
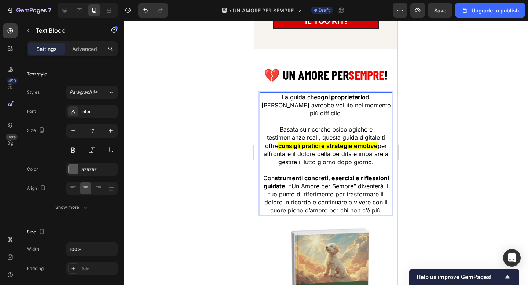
click at [355, 142] on strong "consigli pratici e strategie emotive" at bounding box center [327, 145] width 99 height 7
click at [313, 126] on span "Basata su ricerche psicologiche e testimonianze reali, questa guida digitale ti…" at bounding box center [325, 137] width 120 height 23
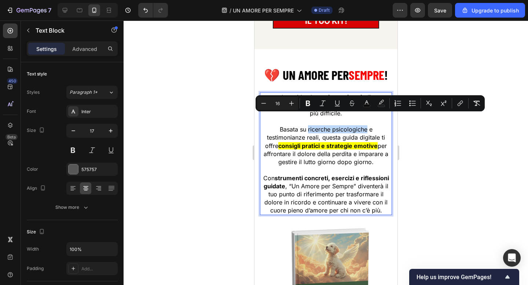
drag, startPoint x: 307, startPoint y: 118, endPoint x: 367, endPoint y: 119, distance: 59.1
click at [367, 126] on span "Basata su ricerche psicologiche e testimonianze reali, questa guida digitale ti…" at bounding box center [325, 137] width 120 height 23
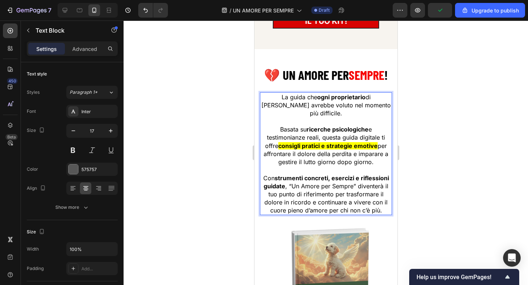
click at [287, 128] on span "Basata su ricerche psicologiche e testimonianze reali, questa guida digitale ti…" at bounding box center [325, 137] width 120 height 23
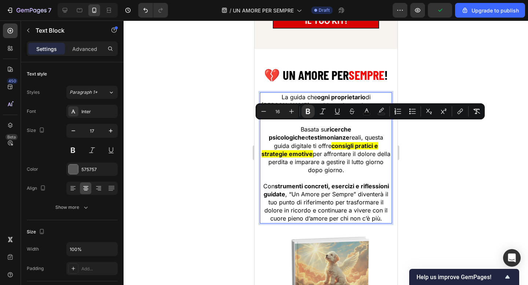
click at [222, 122] on div at bounding box center [326, 153] width 405 height 265
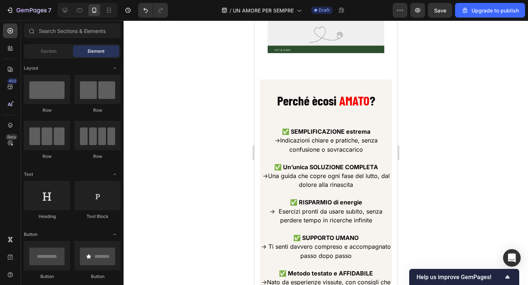
scroll to position [1415, 0]
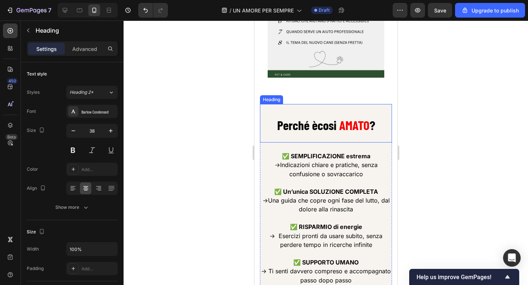
click at [367, 124] on strong "AMATO" at bounding box center [354, 124] width 30 height 15
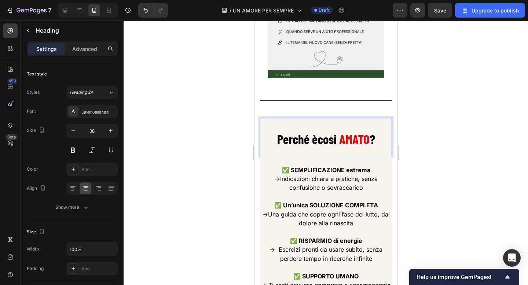
click at [367, 131] on strong "AMATO" at bounding box center [354, 138] width 30 height 15
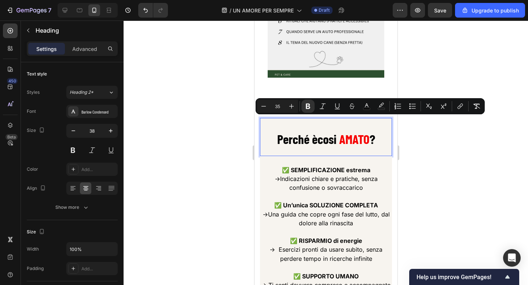
click at [367, 131] on strong "AMATO" at bounding box center [354, 138] width 30 height 15
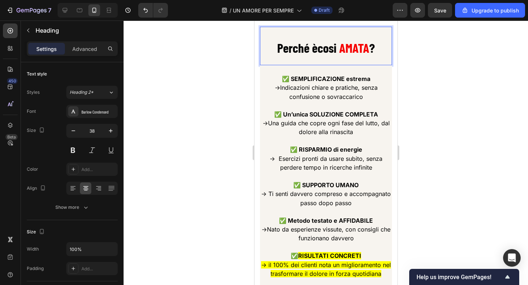
scroll to position [1500, 0]
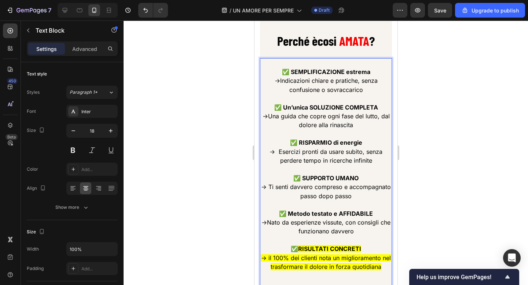
click at [339, 157] on span "→ Esercizi pronti da usare subito, senza perdere tempo in ricerche infinite" at bounding box center [325, 156] width 113 height 16
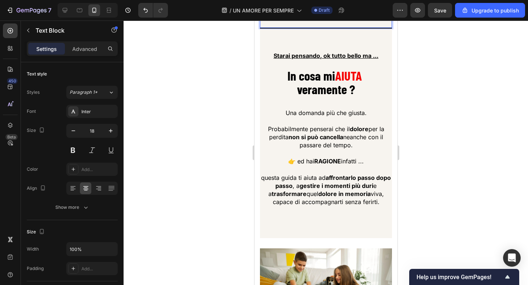
scroll to position [1801, 0]
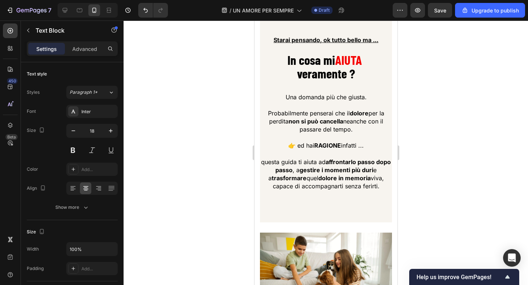
click at [339, 157] on p at bounding box center [325, 154] width 131 height 8
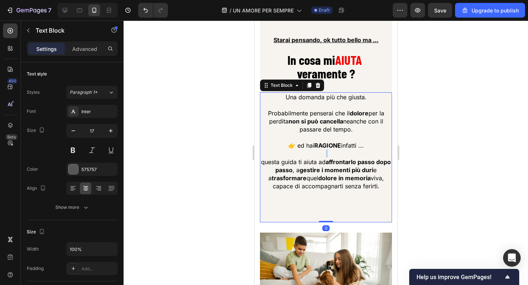
click at [339, 157] on p "Rich Text Editor. Editing area: main" at bounding box center [325, 154] width 131 height 8
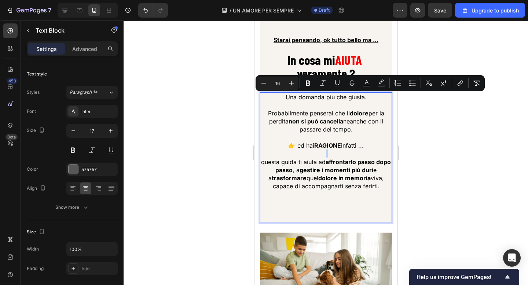
drag, startPoint x: 382, startPoint y: 189, endPoint x: 275, endPoint y: 100, distance: 139.4
click at [275, 100] on div "Una domanda più che giusta. Probabilmente penserai che il dolore per la perdita…" at bounding box center [326, 153] width 132 height 123
click at [231, 112] on div at bounding box center [326, 153] width 405 height 265
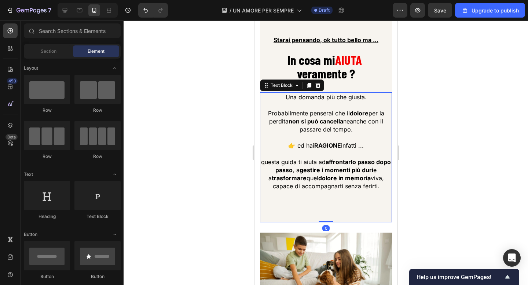
click at [341, 124] on strong "non si può cancella" at bounding box center [315, 121] width 55 height 7
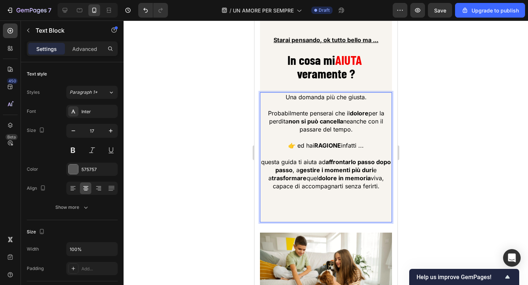
click at [342, 123] on strong "non si può cancella" at bounding box center [315, 121] width 55 height 7
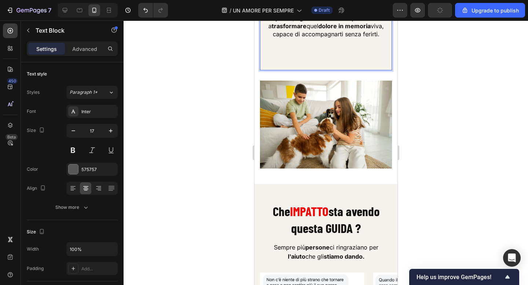
scroll to position [2062, 0]
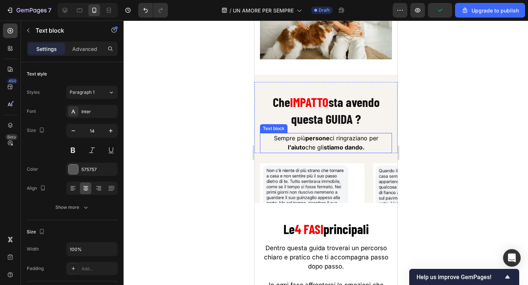
click at [327, 149] on strong "stiamo dando." at bounding box center [344, 147] width 41 height 7
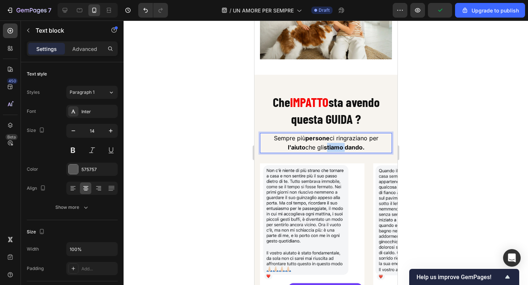
click at [327, 149] on strong "stiamo dando." at bounding box center [344, 147] width 41 height 7
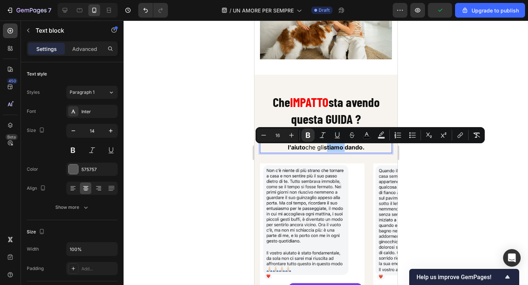
click at [244, 148] on div at bounding box center [326, 153] width 405 height 265
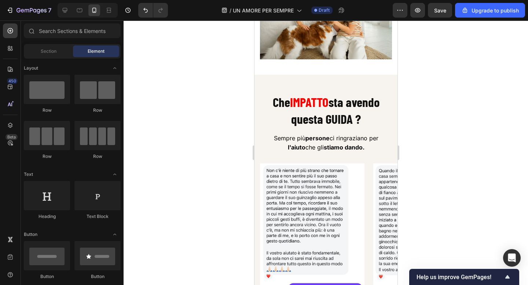
click at [227, 126] on div at bounding box center [326, 153] width 405 height 265
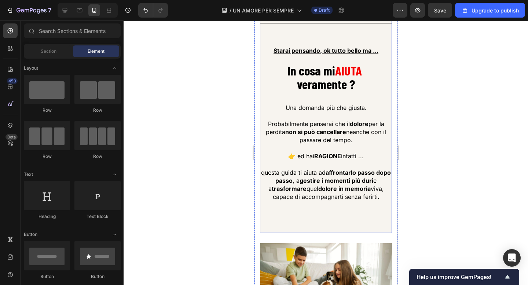
scroll to position [1791, 0]
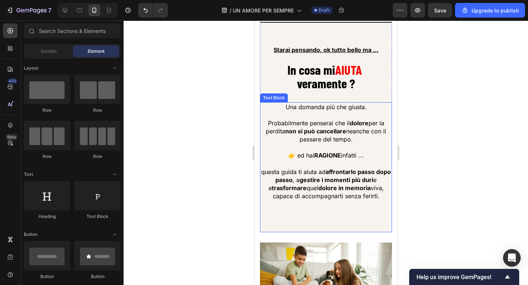
click at [338, 165] on p "Rich Text Editor. Editing area: main" at bounding box center [325, 164] width 131 height 8
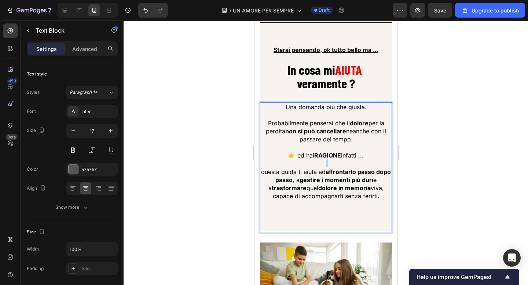
click at [338, 165] on p "Rich Text Editor. Editing area: main" at bounding box center [325, 164] width 131 height 8
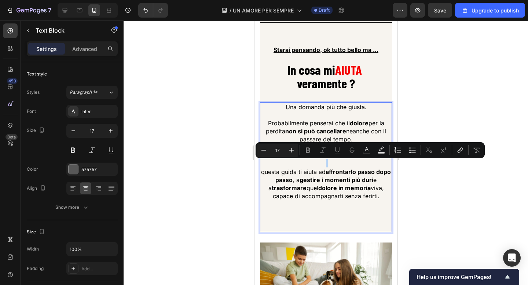
type input "16"
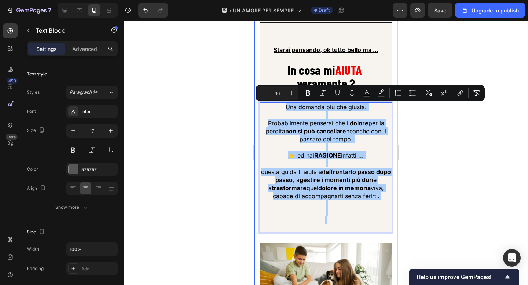
click at [424, 146] on div at bounding box center [326, 153] width 405 height 265
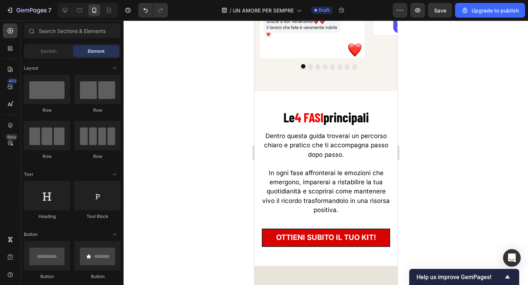
scroll to position [2354, 0]
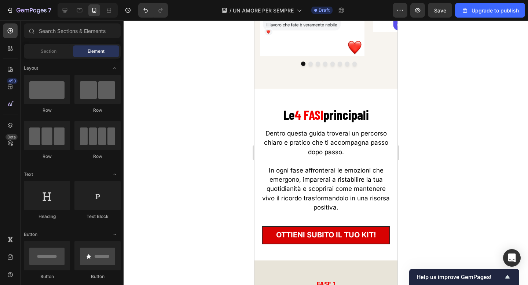
click at [336, 141] on span "Dentro questa guida troverai un percorso chiaro e pratico che ti accompagna pas…" at bounding box center [326, 143] width 124 height 26
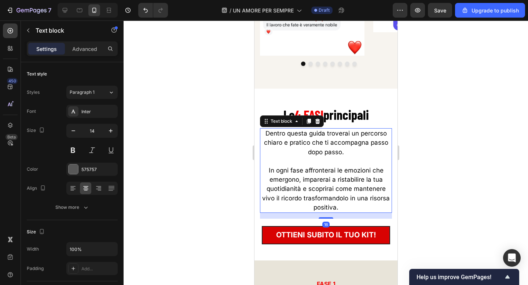
click at [349, 139] on p "Dentro questa guida troverai un percorso chiaro e pratico che ti accompagna pas…" at bounding box center [325, 143] width 131 height 28
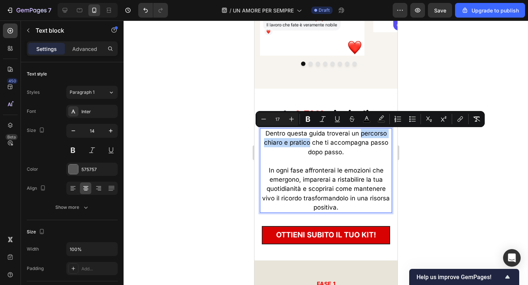
drag, startPoint x: 360, startPoint y: 134, endPoint x: 310, endPoint y: 145, distance: 51.1
click at [310, 145] on span "Dentro questa guida troverai un percorso chiaro e pratico che ti accompagna pas…" at bounding box center [326, 143] width 124 height 26
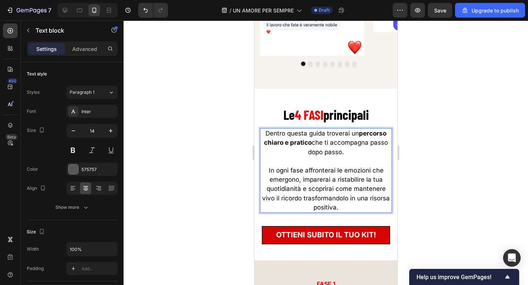
drag, startPoint x: 331, startPoint y: 143, endPoint x: 344, endPoint y: 152, distance: 15.7
click at [344, 152] on span "Dentro questa guida troverai un percorso chiaro e pratico che ti accompagna pas…" at bounding box center [326, 143] width 124 height 26
click at [362, 156] on p "Dentro questa guida troverai un percorso chiaro e pratico che ti accompagna pas…" at bounding box center [325, 143] width 131 height 28
drag, startPoint x: 329, startPoint y: 144, endPoint x: 346, endPoint y: 152, distance: 18.9
click at [346, 152] on p "Dentro questa guida troverai un percorso chiaro e pratico che ti accompagna pas…" at bounding box center [325, 143] width 131 height 28
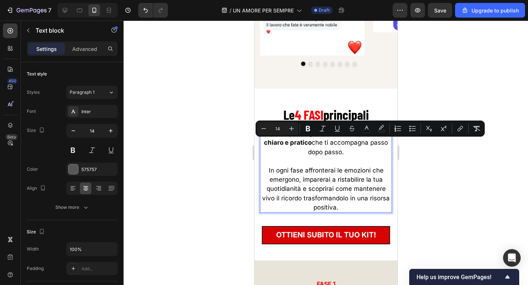
click at [346, 165] on p "Rich Text Editor. Editing area: main" at bounding box center [325, 161] width 131 height 9
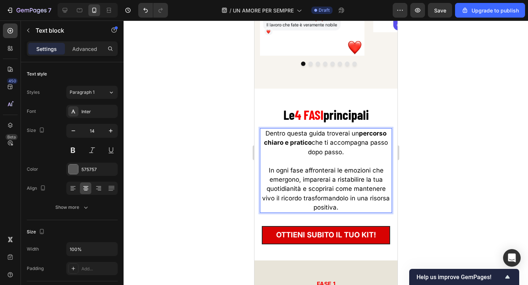
click at [350, 171] on span "In ogni fase affronterai le emozioni che emergono, imparerai a ristabilire la t…" at bounding box center [326, 189] width 128 height 44
click at [321, 171] on span "In ogni fase affronterai le emozioni che emergono, imparerai a ristabilire la t…" at bounding box center [326, 189] width 128 height 44
click at [350, 174] on span "In ogni fase affronterai le emozioni che emergono, imparerai a ristabilire la t…" at bounding box center [326, 189] width 128 height 44
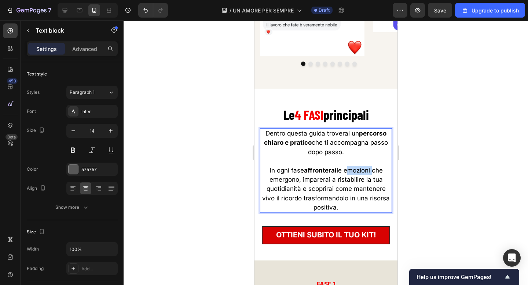
click at [350, 174] on span "In ogni fase affronterai le emozioni che emergono, imparerai a ristabilire la t…" at bounding box center [326, 189] width 128 height 44
click at [347, 181] on span "In ogni fase affronterai le emozioni che emergono, imparerai a ristabilire la t…" at bounding box center [326, 189] width 128 height 44
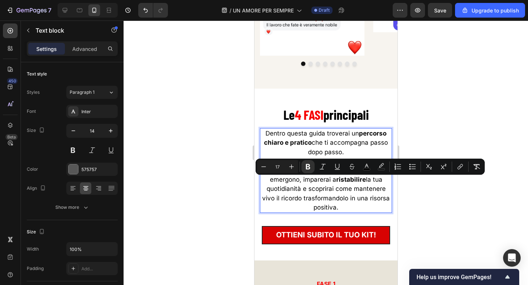
click at [290, 191] on span "In ogni fase affronterai le emozioni che emergono, imparerai a ristabilire la t…" at bounding box center [326, 189] width 128 height 44
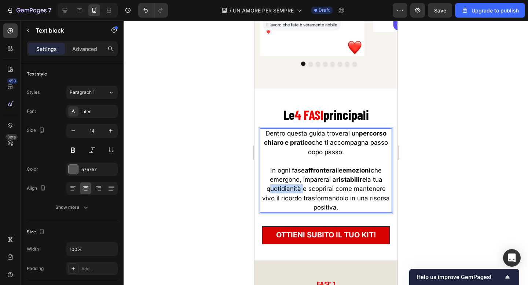
click at [290, 191] on span "In ogni fase affronterai le emozioni che emergono, imparerai a ristabilire la t…" at bounding box center [326, 189] width 128 height 44
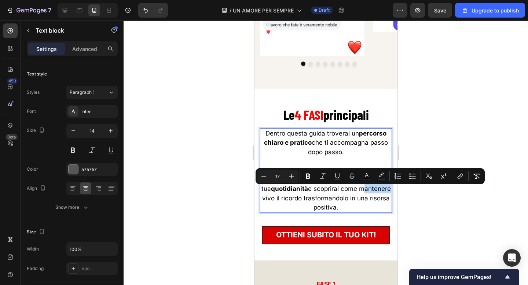
drag, startPoint x: 355, startPoint y: 191, endPoint x: 383, endPoint y: 191, distance: 27.9
click at [383, 191] on span "In ogni fase affronterai le emozioni che emergono, imparerai a ristabilire la t…" at bounding box center [326, 189] width 130 height 44
click at [295, 200] on span "In ogni fase affronterai le emozioni che emergono, imparerai a ristabilire la t…" at bounding box center [326, 189] width 130 height 44
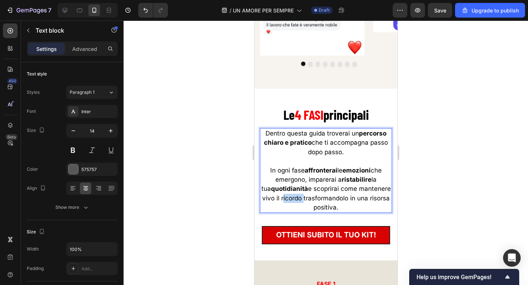
click at [295, 200] on span "In ogni fase affronterai le emozioni che emergono, imparerai a ristabilire la t…" at bounding box center [326, 189] width 130 height 44
drag, startPoint x: 371, startPoint y: 200, endPoint x: 371, endPoint y: 205, distance: 5.5
click at [371, 205] on p "In ogni fase affronterai le emozioni che emergono, imparerai a ristabilire la t…" at bounding box center [325, 189] width 131 height 46
click at [371, 200] on span "In ogni fase affronterai le emozioni che emergono, imparerai a ristabilire la t…" at bounding box center [326, 189] width 130 height 44
click at [370, 201] on span "In ogni fase affronterai le emozioni che emergono, imparerai a ristabilire la t…" at bounding box center [326, 189] width 130 height 44
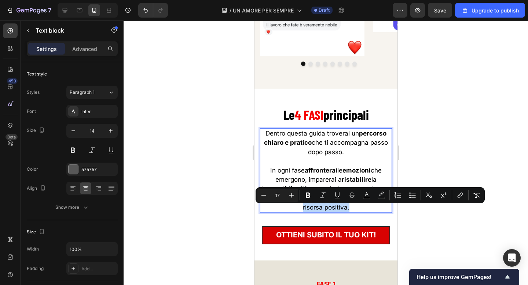
drag, startPoint x: 302, startPoint y: 209, endPoint x: 349, endPoint y: 210, distance: 47.0
click at [349, 210] on p "risorsa positiva." at bounding box center [325, 207] width 131 height 9
click at [432, 215] on div at bounding box center [326, 153] width 405 height 265
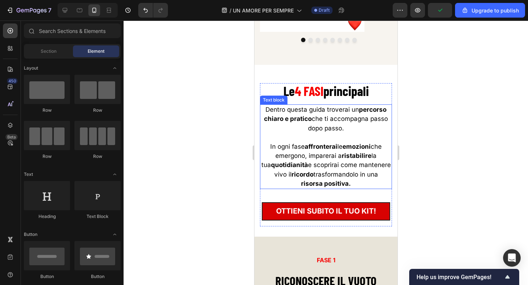
scroll to position [2385, 0]
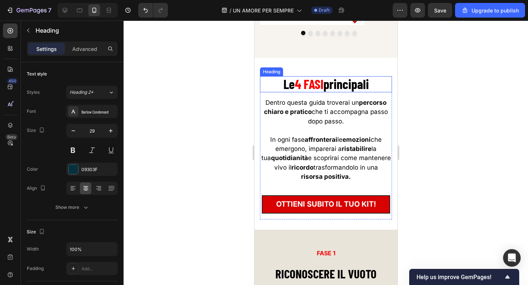
click at [364, 86] on strong "principali" at bounding box center [345, 84] width 45 height 16
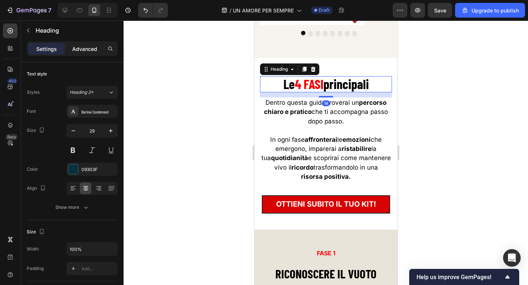
click at [84, 45] on p "Advanced" at bounding box center [84, 49] width 25 height 8
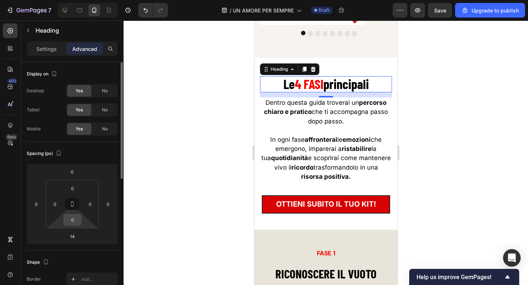
click at [76, 217] on input "0" at bounding box center [72, 220] width 15 height 11
type input "10"
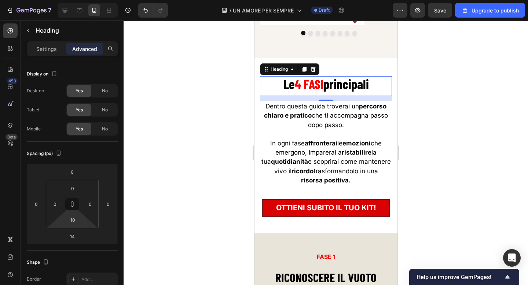
click at [141, 138] on div at bounding box center [326, 153] width 405 height 265
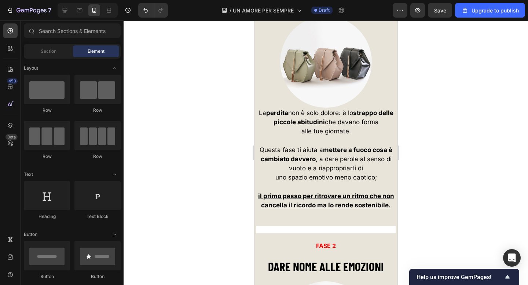
scroll to position [2665, 0]
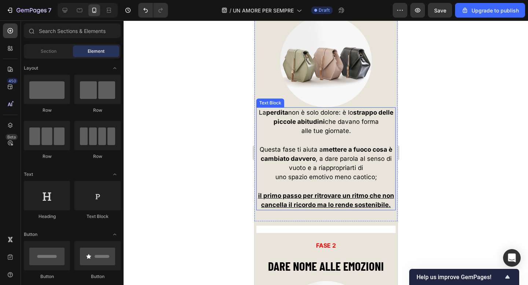
click at [332, 120] on span "La perdita non è solo dolore: è lo strappo delle piccole abitudini che davano f…" at bounding box center [326, 117] width 135 height 17
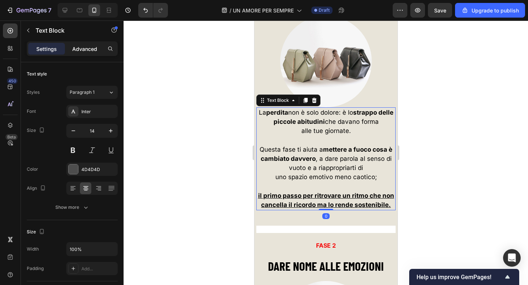
click at [84, 51] on p "Advanced" at bounding box center [84, 49] width 25 height 8
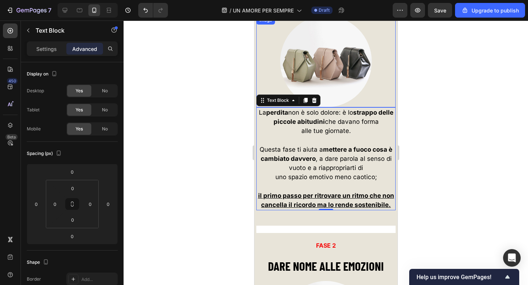
click at [339, 69] on img at bounding box center [326, 62] width 92 height 92
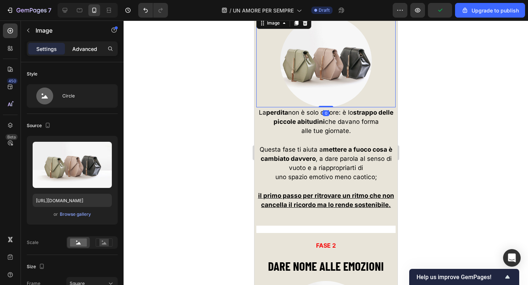
click at [89, 44] on div "Advanced" at bounding box center [84, 49] width 37 height 12
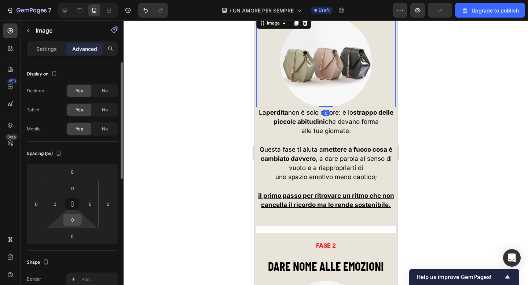
click at [77, 216] on input "0" at bounding box center [72, 220] width 15 height 11
type input "20"
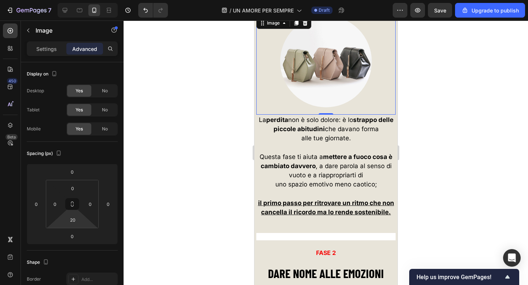
click at [163, 148] on div at bounding box center [326, 153] width 405 height 265
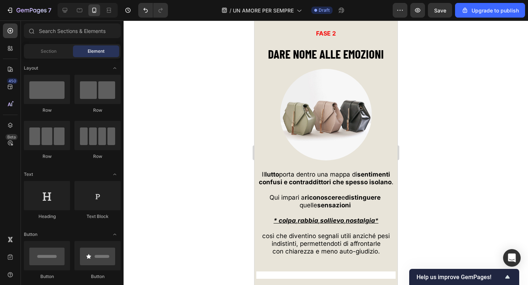
scroll to position [2886, 0]
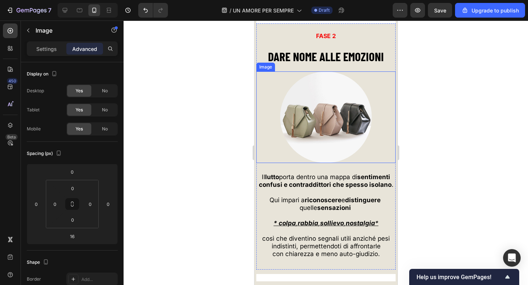
click at [327, 115] on img at bounding box center [326, 118] width 92 height 92
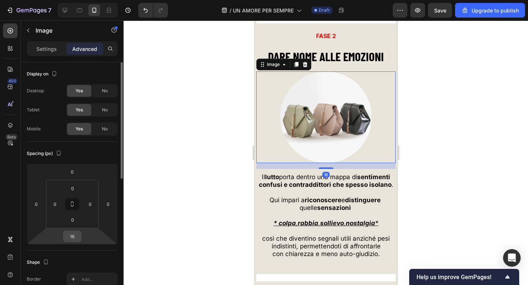
click at [76, 234] on input "16" at bounding box center [72, 236] width 15 height 11
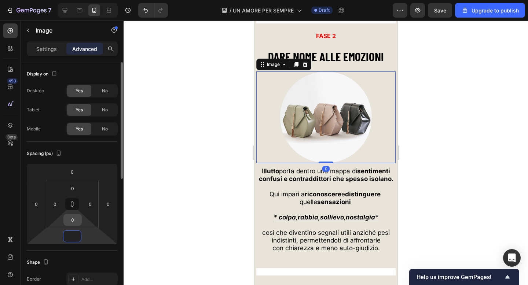
type input "0"
click at [77, 223] on input "0" at bounding box center [72, 220] width 15 height 11
type input "20"
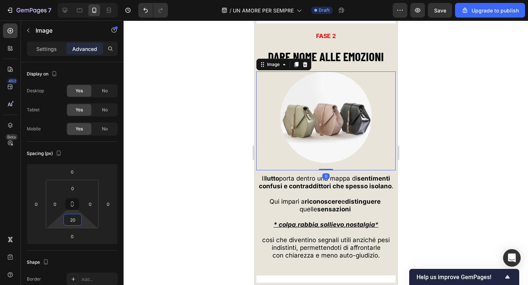
click at [181, 142] on div at bounding box center [326, 153] width 405 height 265
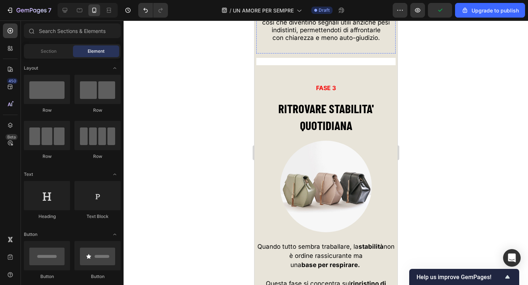
scroll to position [3154, 0]
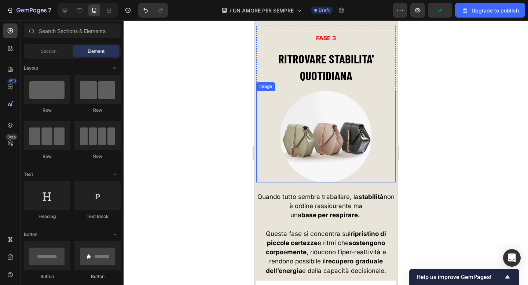
click at [313, 137] on img at bounding box center [326, 137] width 92 height 92
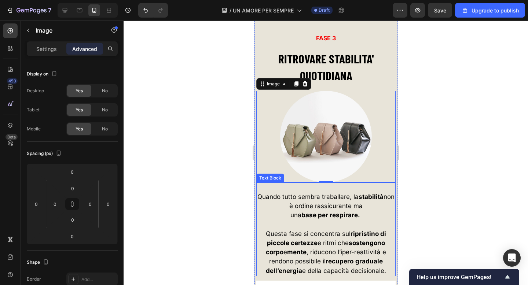
click at [285, 203] on span "Quando tutto sembra traballare, la stabilità non è ordine rassicurante ma" at bounding box center [325, 201] width 137 height 17
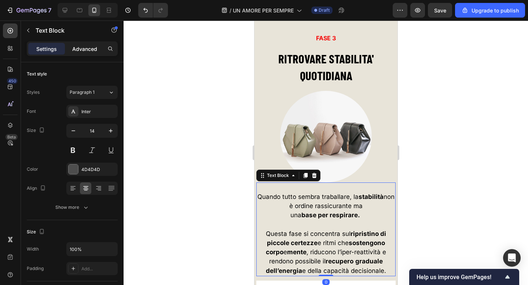
click at [83, 50] on p "Advanced" at bounding box center [84, 49] width 25 height 8
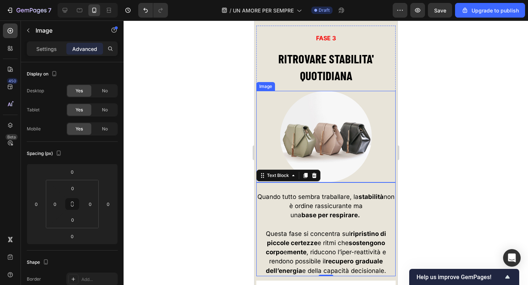
click at [319, 132] on img at bounding box center [326, 137] width 92 height 92
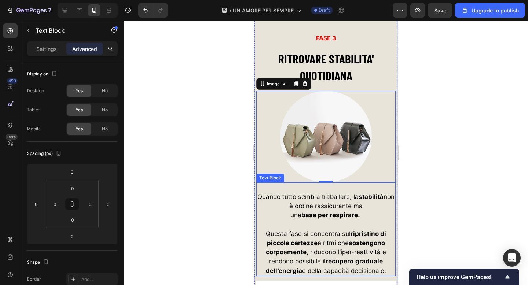
click at [348, 230] on p at bounding box center [326, 224] width 138 height 9
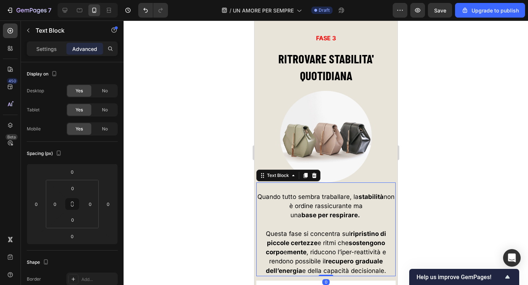
click at [285, 198] on span "Quando tutto sembra traballare, la stabilità non è ordine rassicurante ma" at bounding box center [325, 201] width 137 height 17
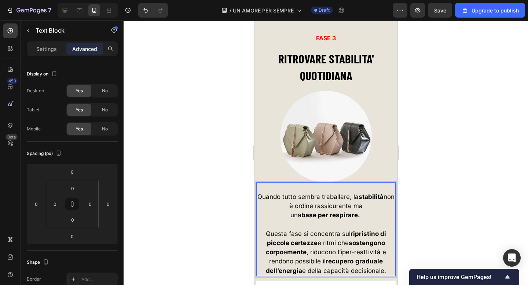
click at [199, 169] on div at bounding box center [326, 153] width 405 height 265
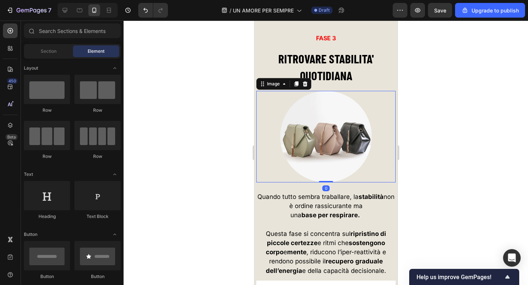
click at [334, 149] on img at bounding box center [326, 137] width 92 height 92
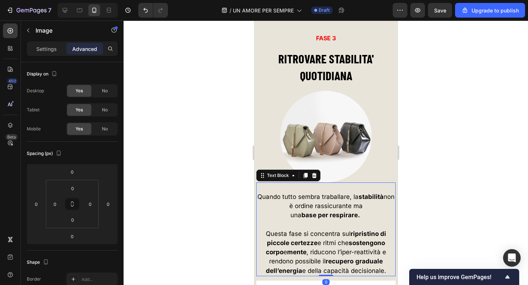
click at [309, 225] on p "Rich Text Editor. Editing area: main" at bounding box center [326, 224] width 138 height 9
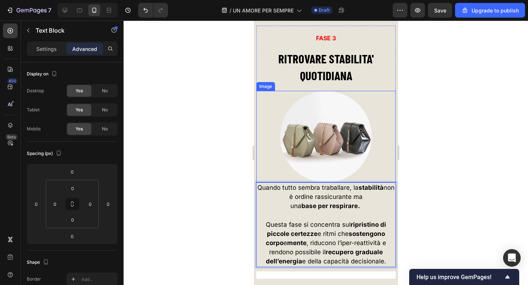
click at [346, 139] on img at bounding box center [326, 137] width 92 height 92
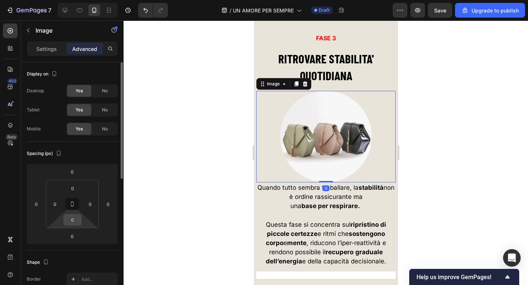
click at [72, 215] on input "0" at bounding box center [72, 220] width 15 height 11
type input "20"
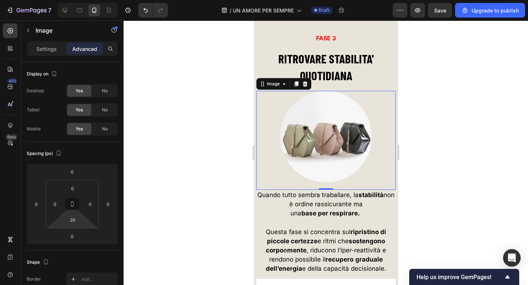
click at [190, 149] on div at bounding box center [326, 153] width 405 height 265
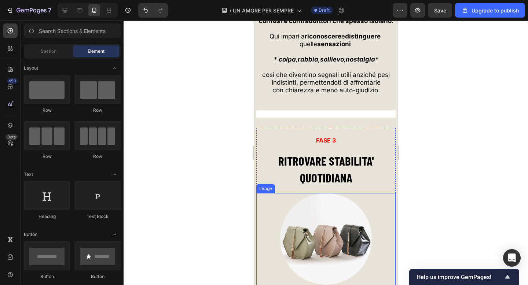
scroll to position [2985, 0]
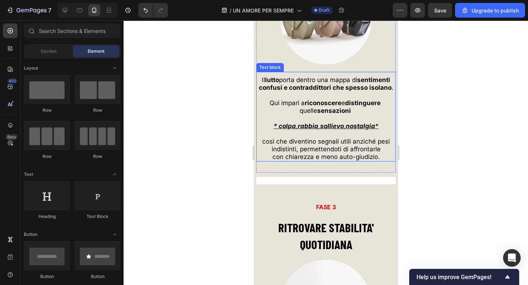
click at [328, 103] on strong "riconoscere" at bounding box center [323, 102] width 37 height 7
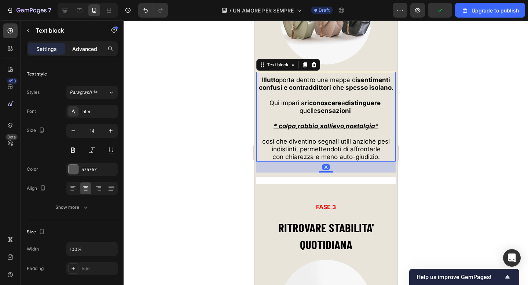
click at [89, 47] on p "Advanced" at bounding box center [84, 49] width 25 height 8
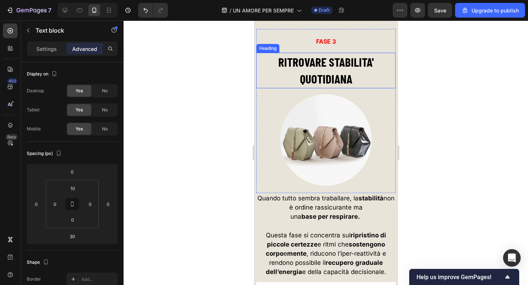
scroll to position [3159, 0]
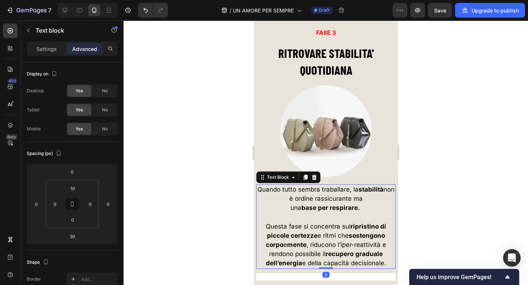
click at [325, 227] on span "Questa fase si concentra sul ripristino di piccole certezze e ritmi che sosteng…" at bounding box center [326, 236] width 120 height 26
click at [77, 186] on input "0" at bounding box center [72, 188] width 15 height 11
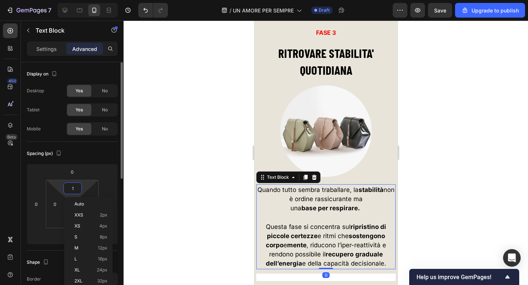
type input "10"
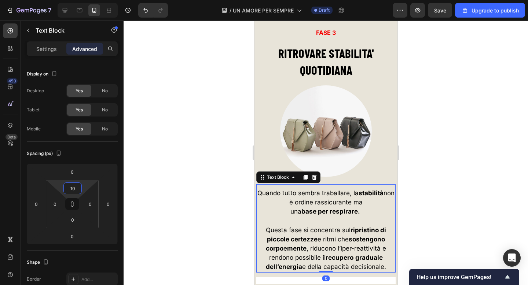
click at [188, 140] on div at bounding box center [326, 153] width 405 height 265
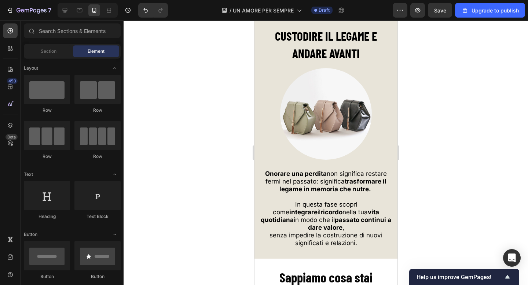
scroll to position [3455, 0]
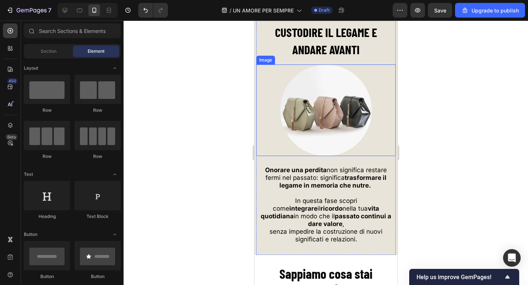
click at [320, 123] on img at bounding box center [326, 111] width 92 height 92
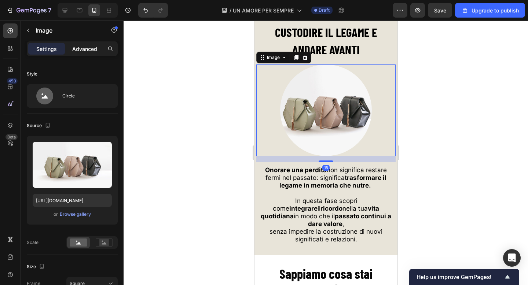
click at [86, 43] on div "Advanced" at bounding box center [84, 49] width 37 height 12
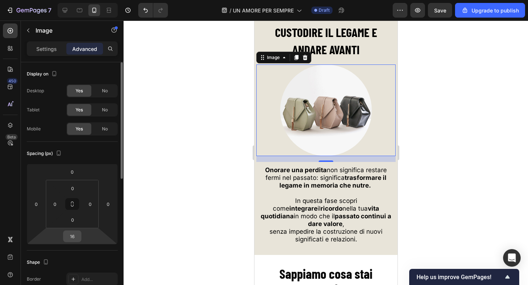
click at [76, 233] on input "16" at bounding box center [72, 236] width 15 height 11
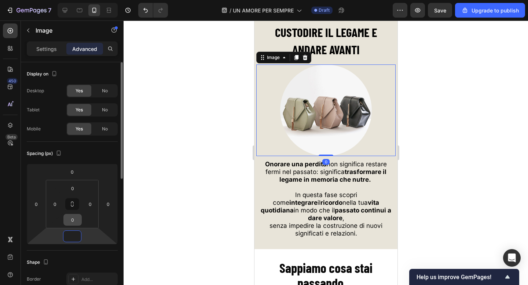
type input "0"
click at [77, 222] on input "0" at bounding box center [72, 220] width 15 height 11
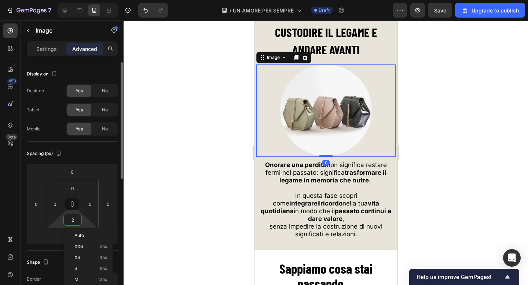
type input "20"
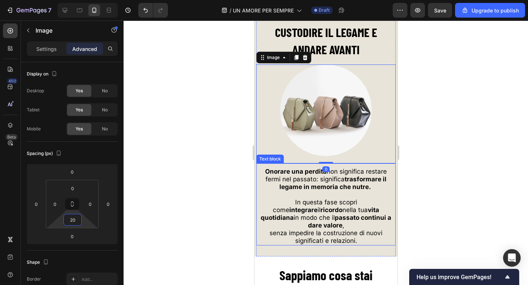
click at [289, 199] on p "Onorare una perdita non significa restare fermi nel passato: significa trasform…" at bounding box center [326, 183] width 138 height 31
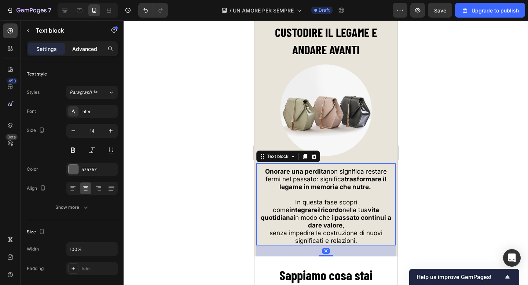
click at [84, 45] on p "Advanced" at bounding box center [84, 49] width 25 height 8
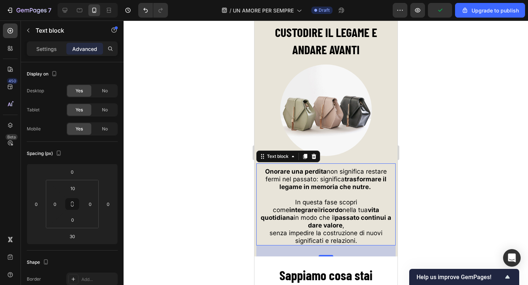
click at [266, 175] on strong "Onorare una perdita" at bounding box center [296, 171] width 62 height 7
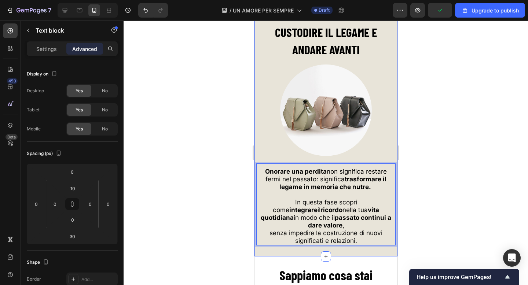
click at [220, 146] on div at bounding box center [326, 153] width 405 height 265
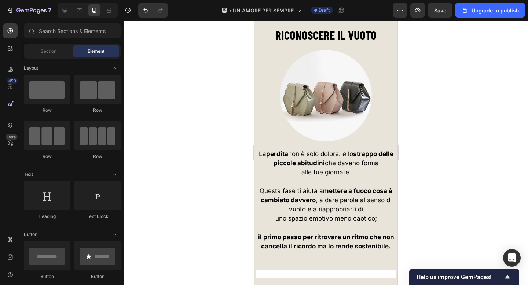
scroll to position [2630, 0]
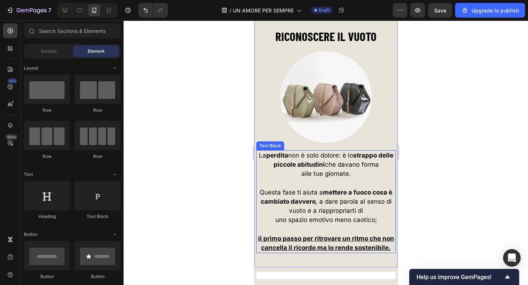
click at [326, 173] on span "alle tue giornate." at bounding box center [326, 173] width 50 height 7
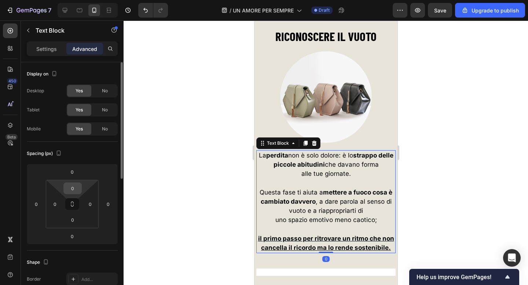
click at [71, 191] on input "0" at bounding box center [72, 188] width 15 height 11
type input "10"
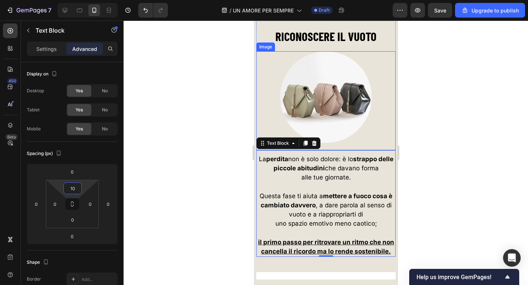
click at [313, 92] on img at bounding box center [326, 97] width 92 height 92
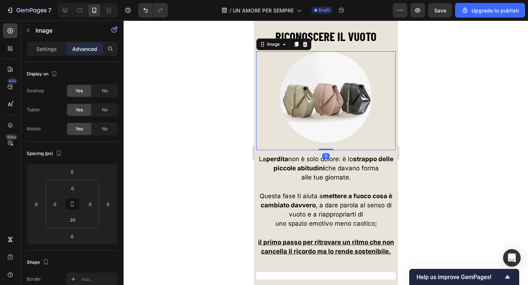
click at [214, 120] on div at bounding box center [326, 153] width 405 height 265
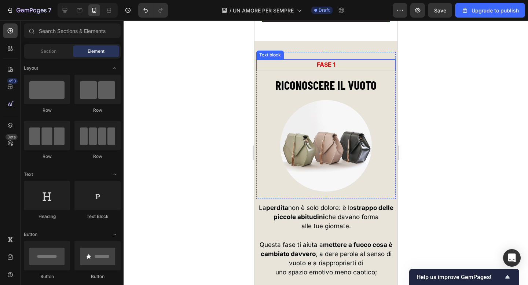
scroll to position [2577, 0]
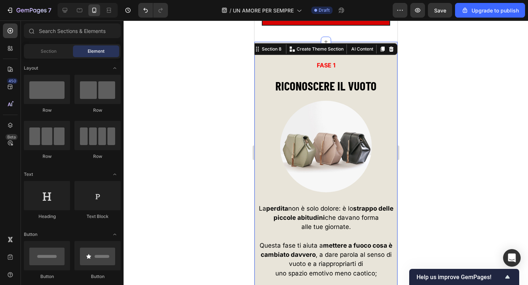
click at [257, 47] on div "FASE 1 Text block RICONOSCERE IL VUOTO Heading Image Row La perdita non è solo …" at bounding box center [325, 180] width 143 height 276
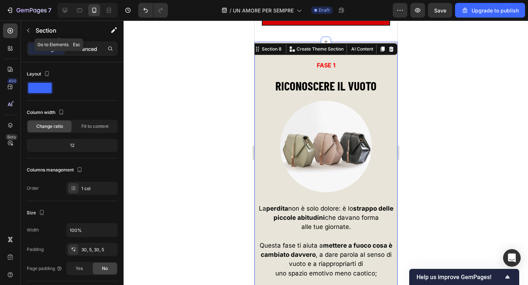
click at [85, 47] on p "Advanced" at bounding box center [84, 49] width 25 height 8
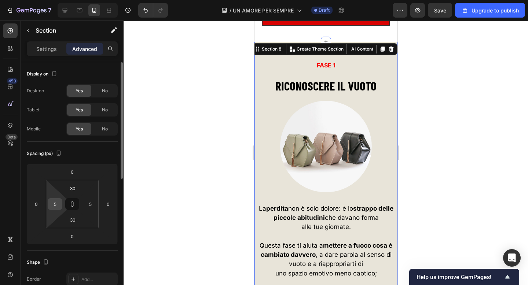
click at [59, 205] on input "5" at bounding box center [55, 204] width 11 height 11
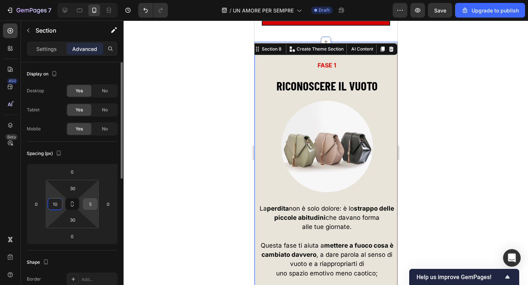
type input "10"
click at [93, 204] on input "5" at bounding box center [90, 204] width 11 height 11
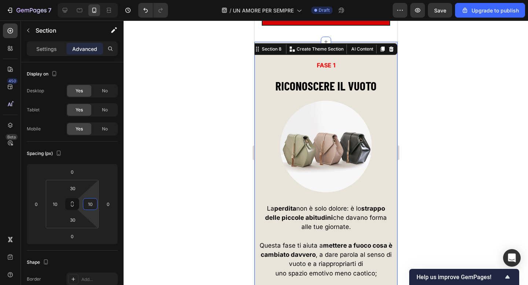
type input "10"
click at [147, 149] on div at bounding box center [326, 153] width 405 height 265
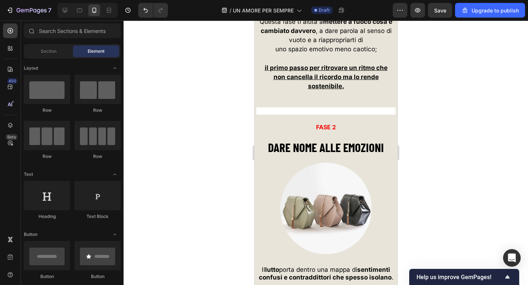
scroll to position [2808, 0]
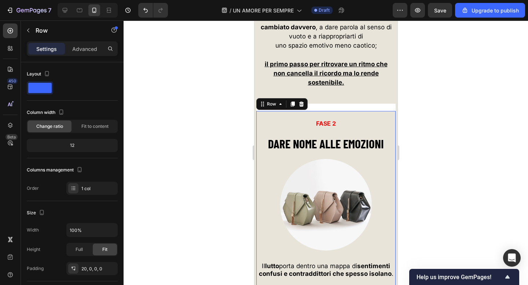
click at [262, 111] on div "FASE 2 Text block DARE NOME ALLE EMOZIONI Heading Image Il lutto porta dentro u…" at bounding box center [325, 235] width 139 height 248
click at [81, 45] on p "Advanced" at bounding box center [84, 49] width 25 height 8
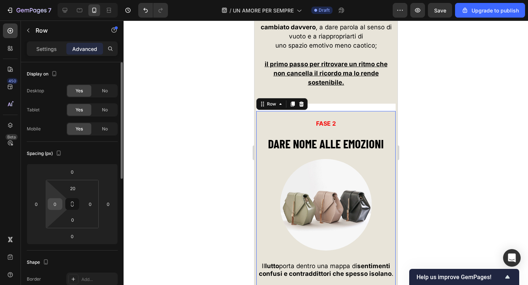
click at [56, 205] on input "0" at bounding box center [55, 204] width 11 height 11
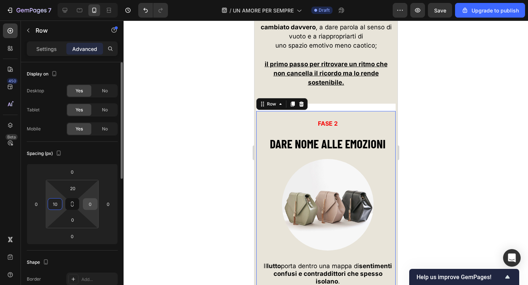
type input "10"
click at [92, 203] on input "0" at bounding box center [90, 204] width 11 height 11
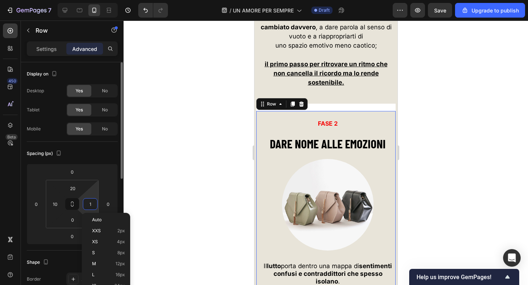
type input "10"
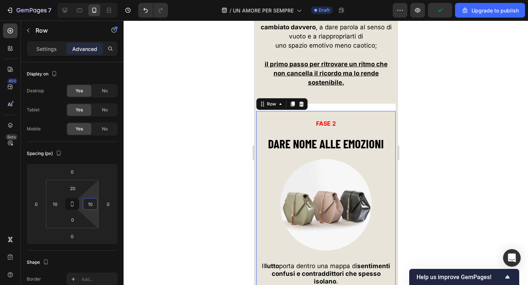
click at [178, 143] on div at bounding box center [326, 153] width 405 height 265
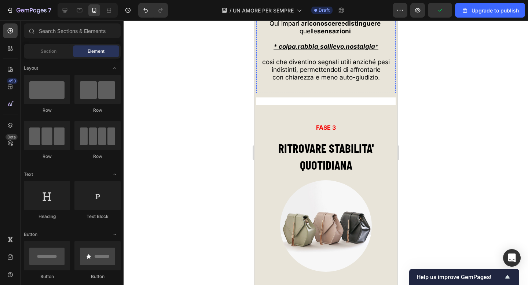
scroll to position [3089, 0]
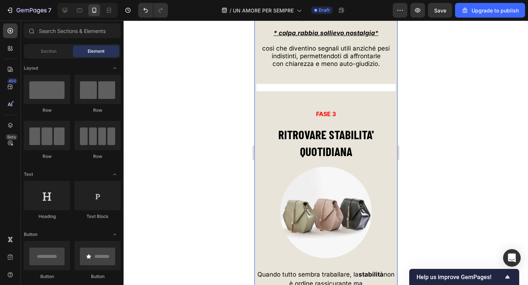
click at [258, 102] on div "Title Line FASE 2 Text block DARE NOME ALLE EMOZIONI Heading Image Il lutto por…" at bounding box center [325, 222] width 139 height 821
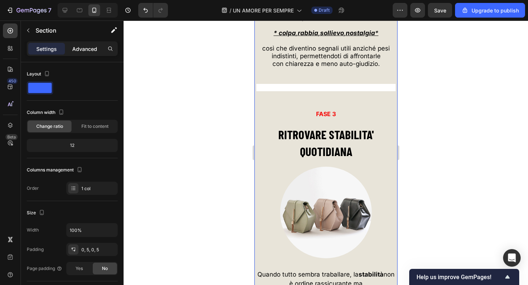
click at [93, 47] on p "Advanced" at bounding box center [84, 49] width 25 height 8
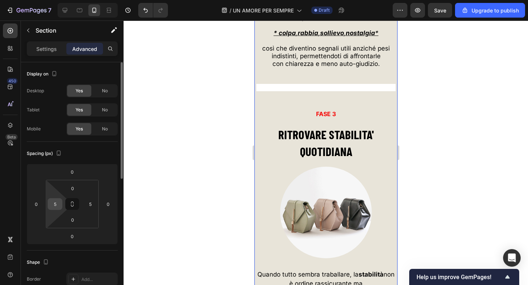
click at [59, 207] on input "5" at bounding box center [55, 204] width 11 height 11
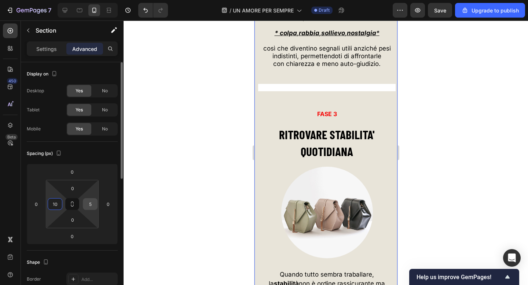
type input "10"
click at [89, 205] on input "5" at bounding box center [90, 204] width 11 height 11
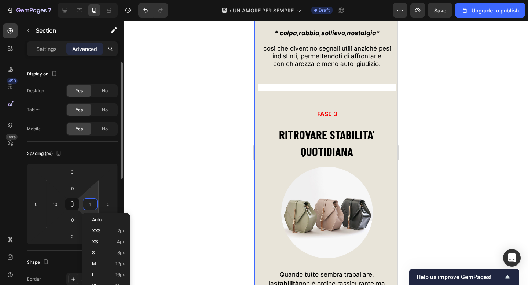
type input "10"
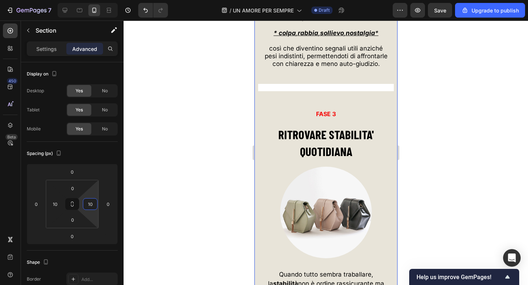
click at [168, 121] on div at bounding box center [326, 153] width 405 height 265
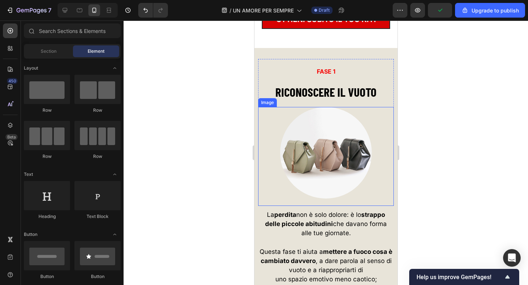
scroll to position [2566, 0]
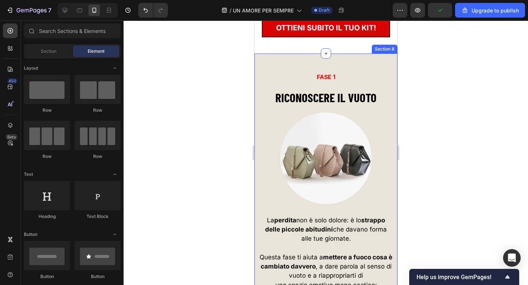
click at [264, 61] on div "FASE 1 Text block RICONOSCERE IL VUOTO Heading Image Row La perdita non è solo …" at bounding box center [325, 196] width 143 height 285
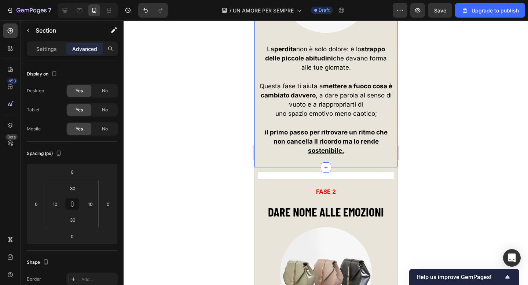
scroll to position [2771, 0]
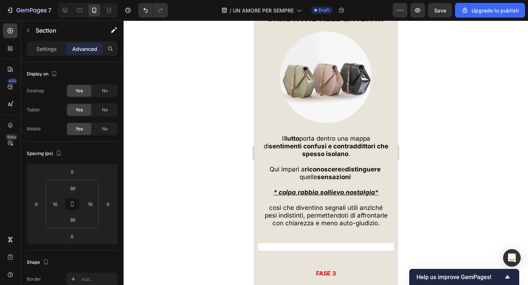
click at [226, 111] on div at bounding box center [326, 153] width 405 height 265
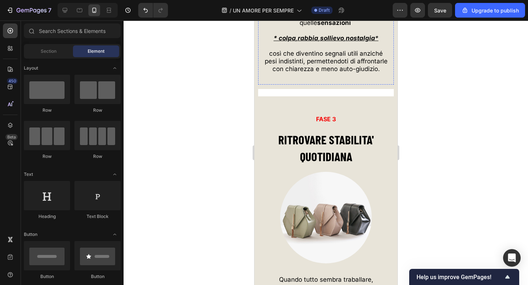
scroll to position [3083, 0]
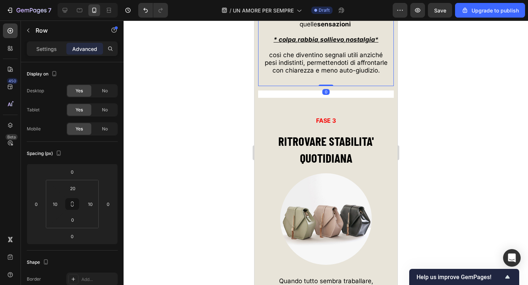
click at [337, 67] on p "così che diventino segnali utili anziché pesi indistinti, permettendoti di affr…" at bounding box center [325, 58] width 127 height 15
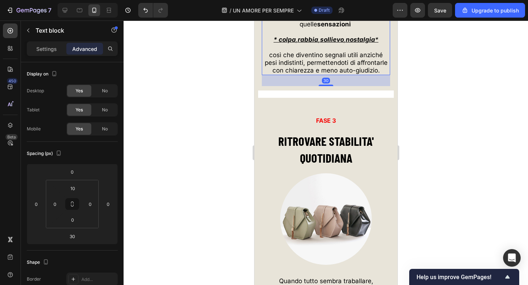
click at [286, 66] on span "così che diventino segnali utili anziché pesi indistinti, permettendoti di affr…" at bounding box center [326, 58] width 123 height 15
click at [178, 150] on div at bounding box center [326, 153] width 405 height 265
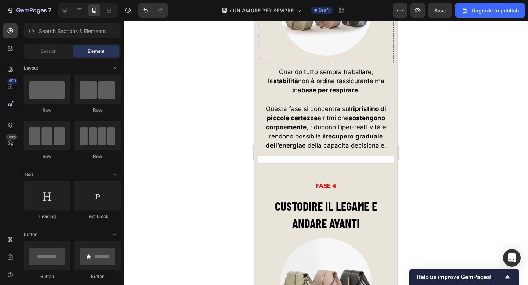
scroll to position [3301, 0]
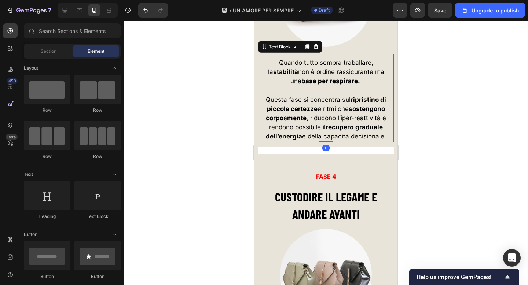
click at [288, 140] on strong "dell’energia" at bounding box center [284, 136] width 36 height 7
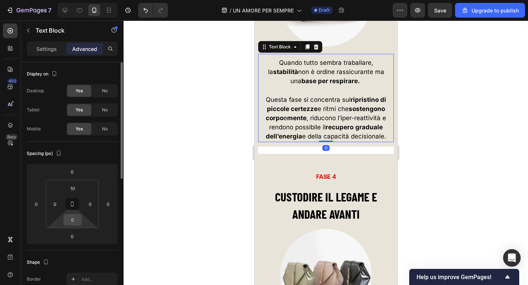
click at [77, 221] on input "0" at bounding box center [72, 220] width 15 height 11
type input "20"
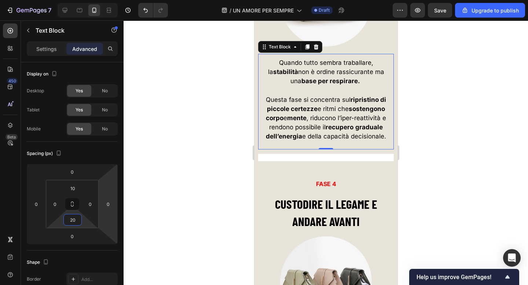
click at [181, 162] on div at bounding box center [326, 153] width 405 height 265
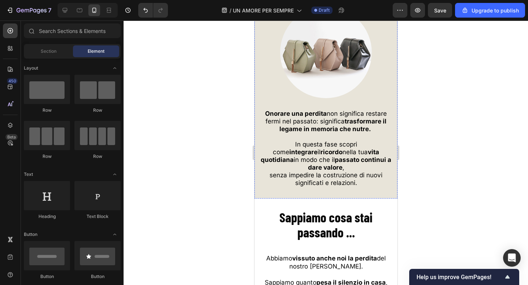
scroll to position [3550, 0]
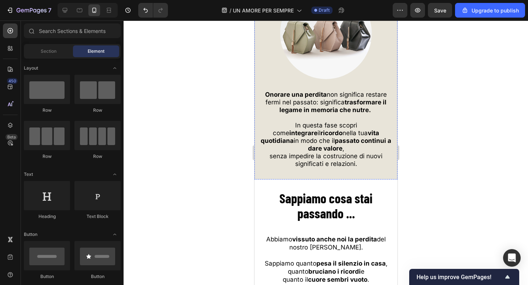
click at [306, 138] on span "In questa fase scopri come integrare il ricordo nella tua vita quotidiana in mo…" at bounding box center [325, 137] width 131 height 30
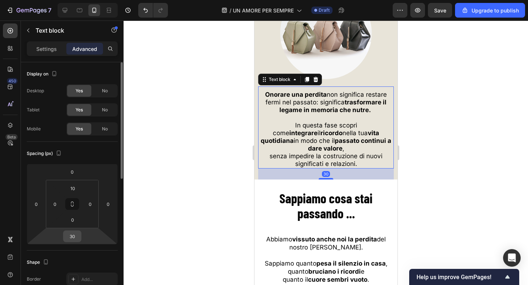
click at [71, 235] on input "30" at bounding box center [72, 236] width 15 height 11
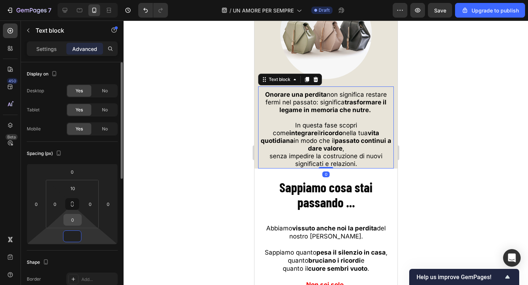
type input "0"
click at [73, 223] on input "0" at bounding box center [72, 220] width 15 height 11
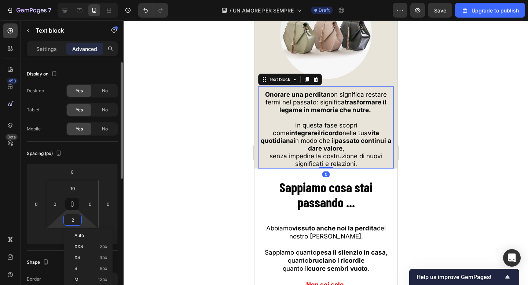
type input "20"
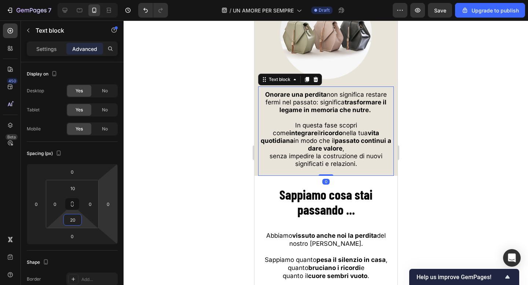
click at [163, 160] on div at bounding box center [326, 153] width 405 height 265
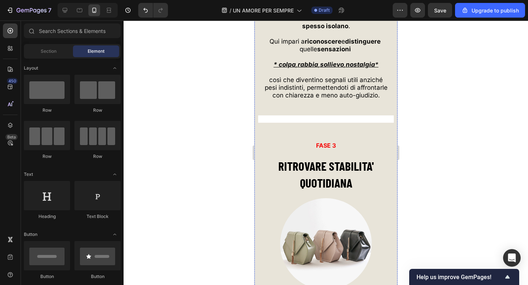
scroll to position [3016, 0]
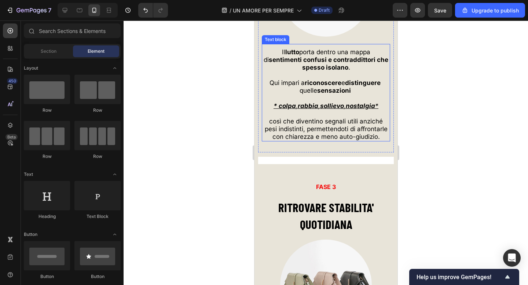
click at [313, 102] on p "Rich Text Editor. Editing area: main" at bounding box center [325, 99] width 127 height 8
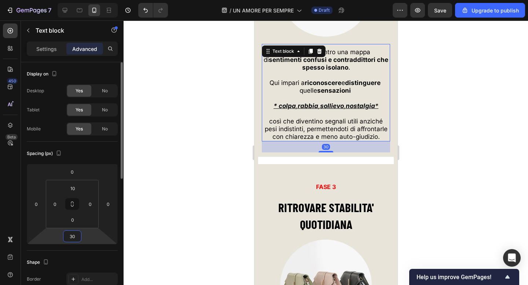
click at [73, 238] on input "30" at bounding box center [72, 236] width 15 height 11
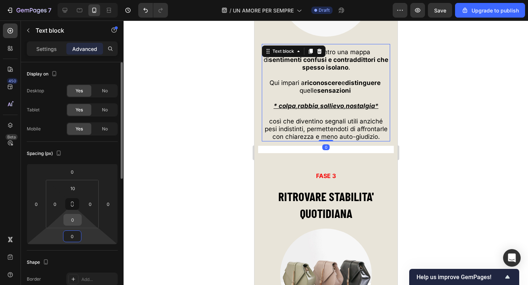
type input "0"
click at [72, 221] on input "0" at bounding box center [72, 220] width 15 height 11
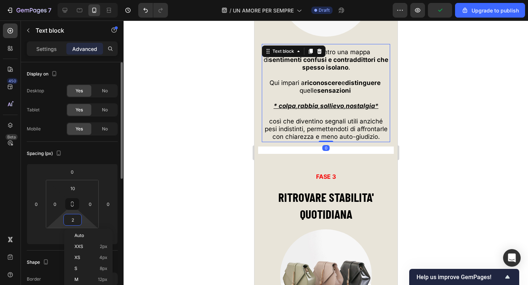
type input "20"
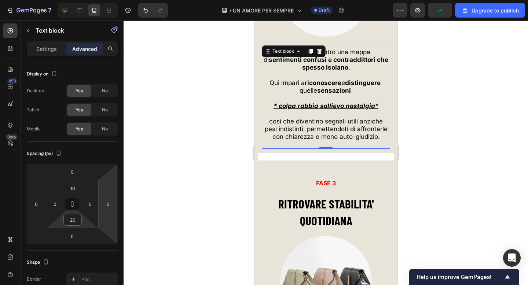
click at [170, 168] on div at bounding box center [326, 153] width 405 height 265
drag, startPoint x: 284, startPoint y: 124, endPoint x: 449, endPoint y: 201, distance: 182.9
click at [284, 124] on span "così che diventino segnali utili anziché pesi indistinti, permettendoti di affr…" at bounding box center [326, 125] width 123 height 15
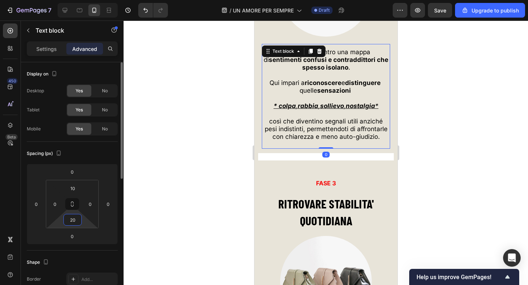
click at [76, 223] on input "20" at bounding box center [72, 220] width 15 height 11
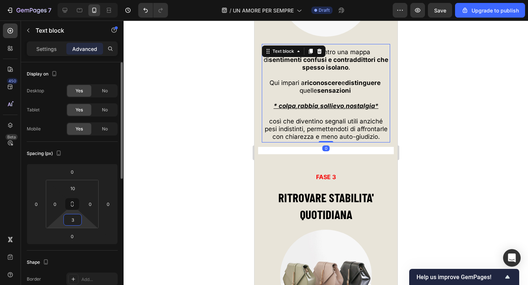
type input "30"
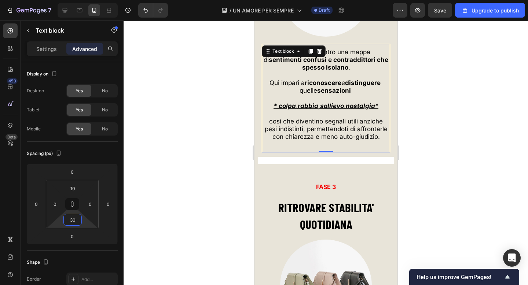
click at [184, 182] on div at bounding box center [326, 153] width 405 height 265
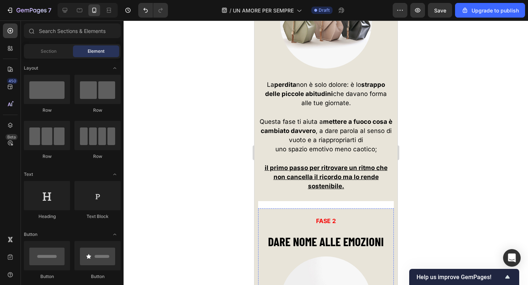
scroll to position [2701, 0]
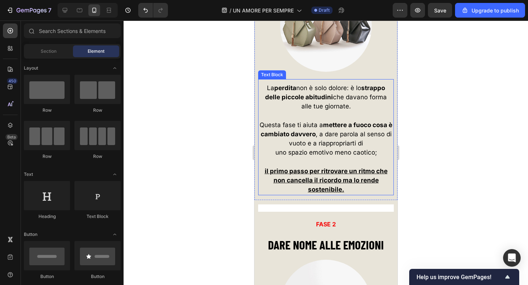
click at [297, 135] on strong "mettere a fuoco cosa è cambiato davvero" at bounding box center [326, 129] width 132 height 17
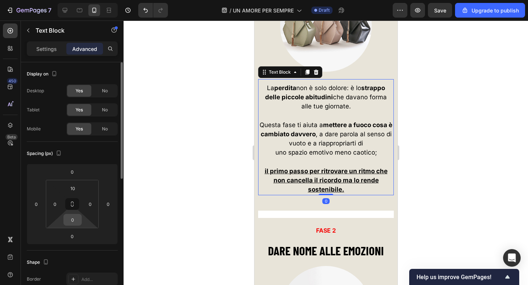
click at [73, 220] on input "0" at bounding box center [72, 220] width 15 height 11
type input "30"
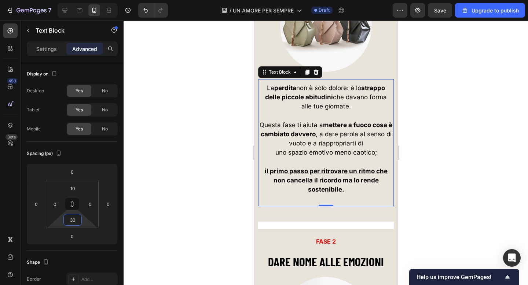
click at [184, 171] on div at bounding box center [326, 153] width 405 height 265
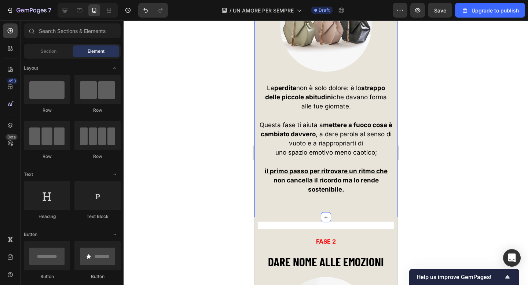
click at [274, 205] on div "FASE 1 Text block RICONOSCERE IL VUOTO Heading Image Row La perdita non è solo …" at bounding box center [325, 69] width 143 height 296
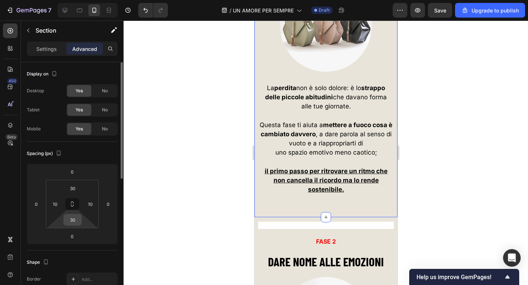
click at [75, 224] on input "30" at bounding box center [72, 220] width 15 height 11
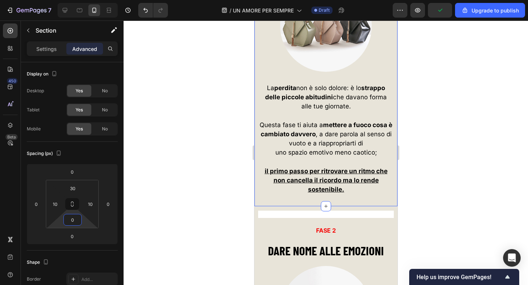
click at [143, 168] on div at bounding box center [326, 153] width 405 height 265
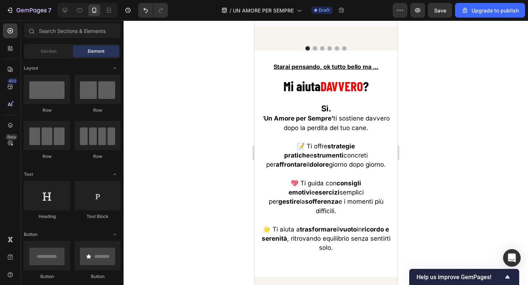
scroll to position [4226, 0]
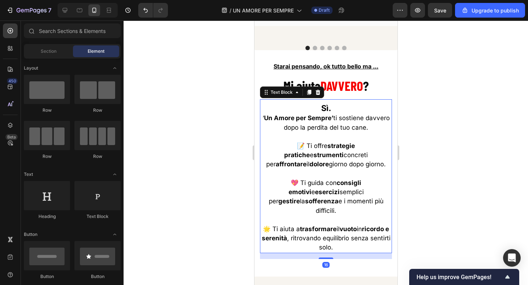
click at [275, 146] on span "📝 Ti offre strategie pratiche e strumenti concreti per affrontare il dolore gio…" at bounding box center [326, 155] width 120 height 26
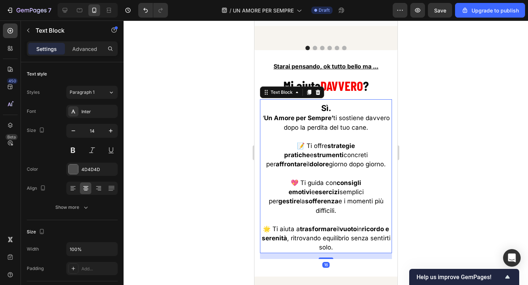
click at [274, 144] on span "📝 Ti offre strategie pratiche e strumenti concreti per affrontare il dolore gio…" at bounding box center [326, 155] width 120 height 26
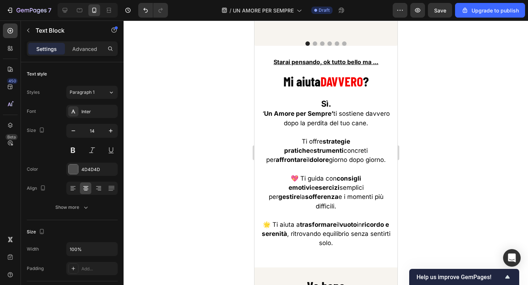
scroll to position [4243, 0]
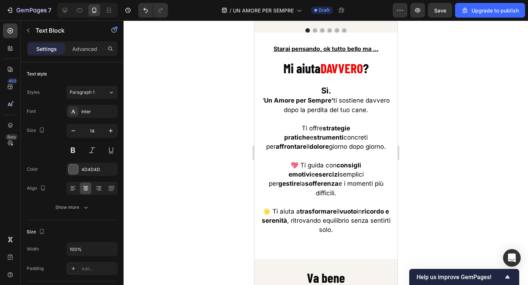
click at [270, 128] on span "Ti offre strategie pratiche e strumenti concreti per affrontare il dolore giorn…" at bounding box center [326, 138] width 120 height 26
click at [271, 165] on span "💖 Ti guida con consigli emotivi e esercizi semplici per gestire la sofferenza e…" at bounding box center [326, 179] width 115 height 35
click at [270, 208] on span "🌟 Ti aiuta a trasformare il vuoto in ricordo e serenità , ritrovando equilibrio…" at bounding box center [326, 221] width 129 height 26
click at [212, 128] on div at bounding box center [326, 153] width 405 height 265
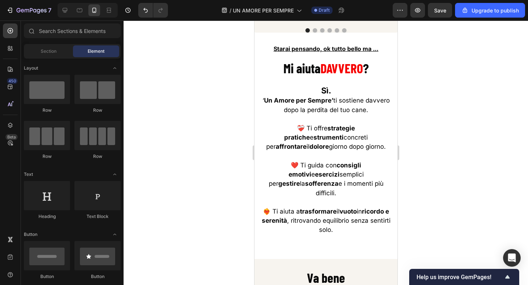
click at [235, 109] on div at bounding box center [326, 153] width 405 height 265
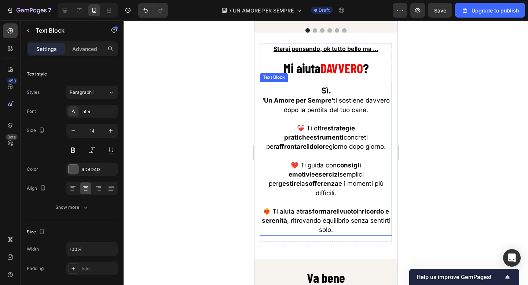
click at [267, 208] on span "❤️‍🔥 Ti aiuta a trasformare il vuoto in ricordo e serenità , ritrovando equilib…" at bounding box center [326, 221] width 129 height 26
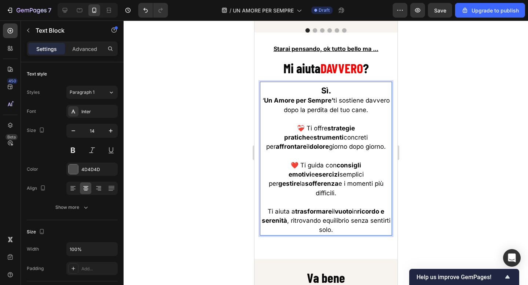
click at [185, 138] on div at bounding box center [326, 153] width 405 height 265
click at [271, 127] on span "❤️‍🩹 Ti offre strategie pratiche e strumenti concreti per affrontare il dolore …" at bounding box center [326, 138] width 120 height 26
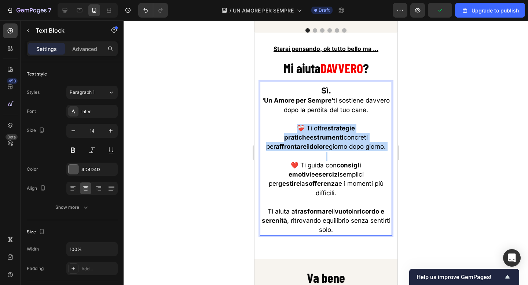
click at [271, 127] on span "❤️‍🩹 Ti offre strategie pratiche e strumenti concreti per affrontare il dolore …" at bounding box center [326, 138] width 120 height 26
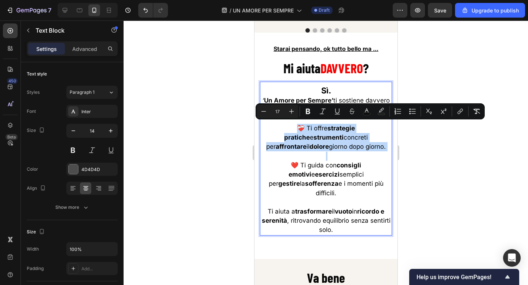
click at [271, 127] on span "❤️‍🩹 Ti offre strategie pratiche e strumenti concreti per affrontare il dolore …" at bounding box center [326, 138] width 120 height 26
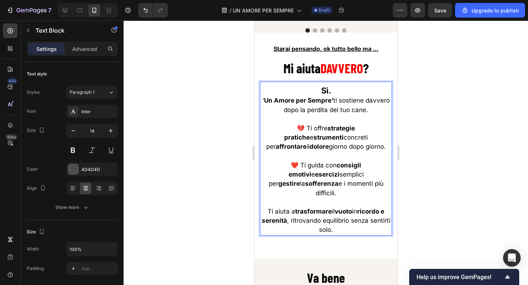
click at [269, 163] on span "❤️ Ti guida con consigli emotivi e esercizi semplici per gestire la sofferenza …" at bounding box center [326, 179] width 115 height 35
click at [265, 208] on span "Ti aiuta a trasformare il vuoto in ricordo e serenità , ritrovando equilibrio s…" at bounding box center [326, 221] width 129 height 26
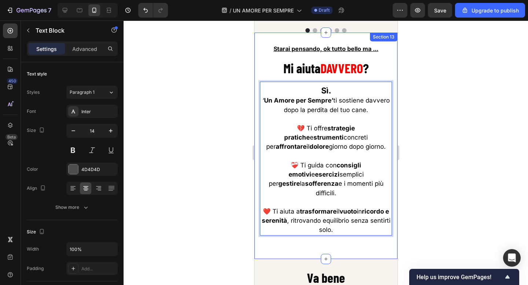
click at [221, 140] on div at bounding box center [326, 153] width 405 height 265
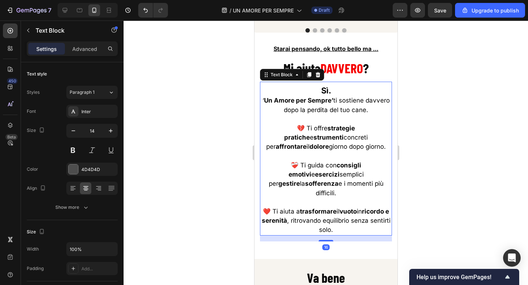
click at [228, 113] on div at bounding box center [326, 153] width 405 height 265
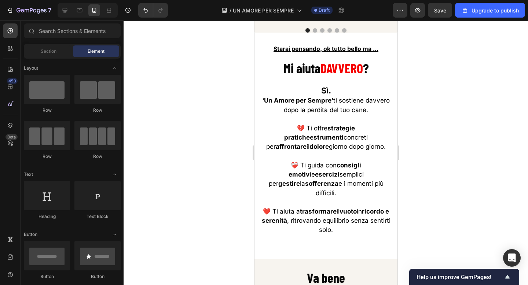
click at [467, 74] on div at bounding box center [326, 153] width 405 height 265
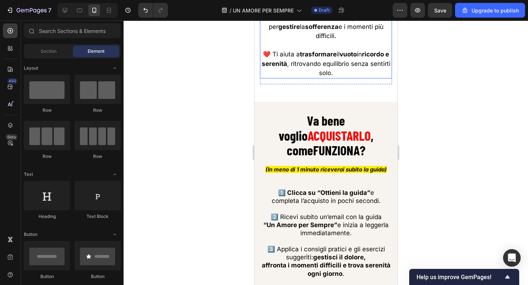
scroll to position [4410, 0]
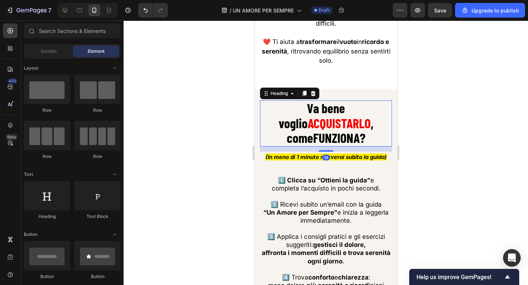
click at [354, 119] on strong "ACQUISTARLO" at bounding box center [338, 123] width 63 height 16
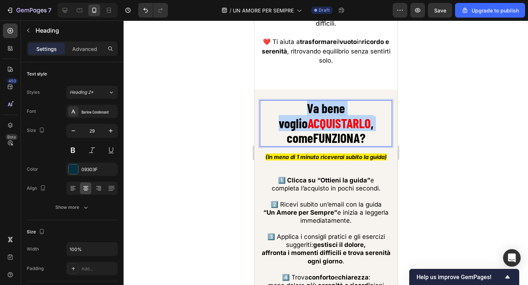
click at [353, 119] on strong "ACQUISTARLO" at bounding box center [338, 123] width 63 height 16
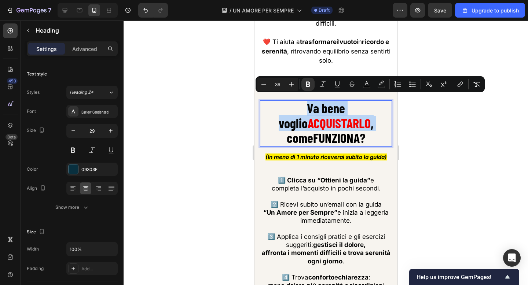
click at [353, 119] on strong "ACQUISTARLO" at bounding box center [338, 123] width 63 height 16
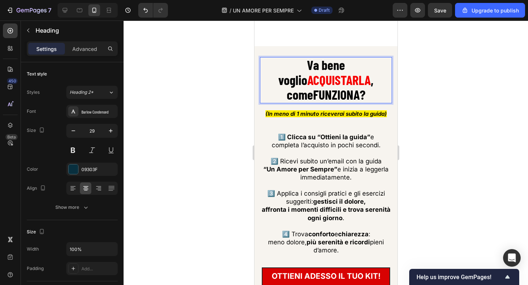
scroll to position [4454, 0]
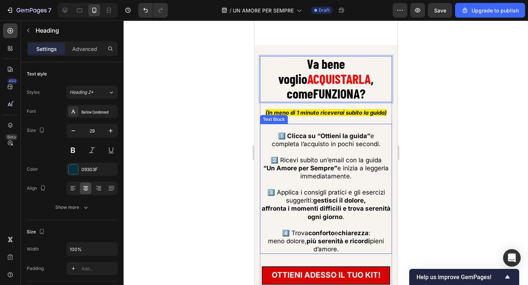
click at [340, 132] on strong "1️⃣ Clicca su “Ottieni la guida”" at bounding box center [324, 135] width 92 height 7
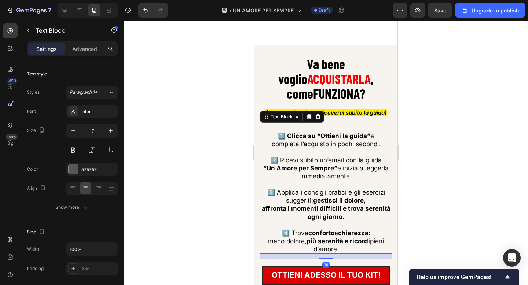
click at [340, 132] on strong "1️⃣ Clicca su “Ottieni la guida”" at bounding box center [324, 135] width 92 height 7
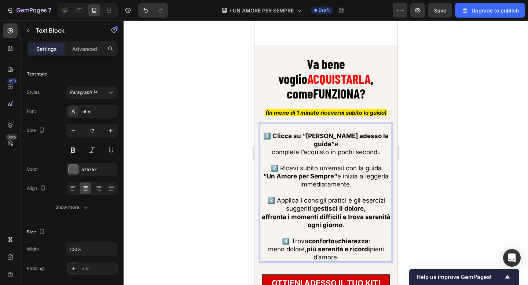
click at [357, 133] on strong "1️⃣ Clicca su “Ottieni adesso la guida”" at bounding box center [325, 139] width 125 height 15
click at [271, 149] on span "completa l’acquisto in pochi secondi." at bounding box center [325, 152] width 109 height 7
click at [433, 149] on div at bounding box center [326, 153] width 405 height 265
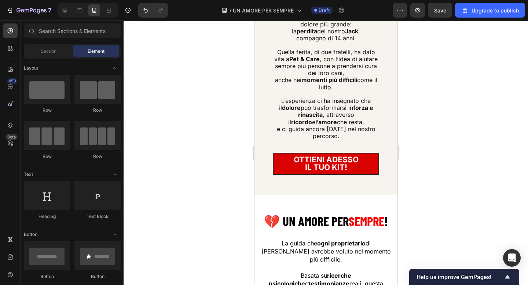
scroll to position [814, 0]
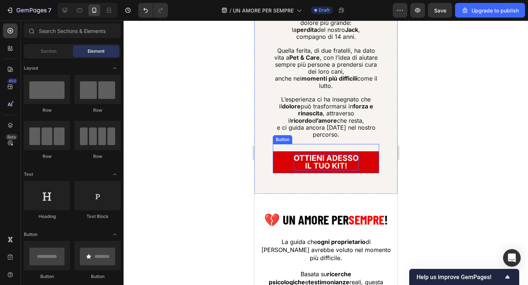
click at [337, 162] on span "il tuo kit!" at bounding box center [326, 165] width 42 height 9
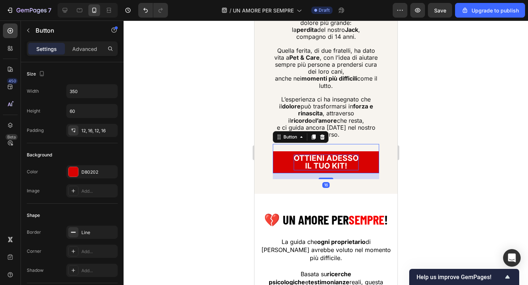
click at [337, 162] on span "il tuo kit!" at bounding box center [326, 165] width 42 height 9
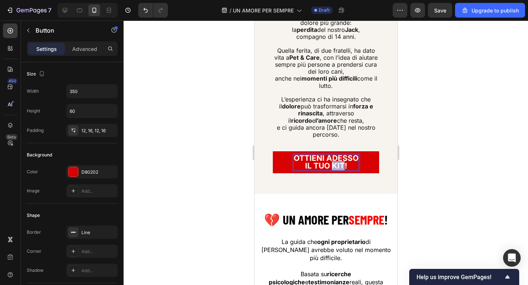
click at [337, 162] on span "il tuo kit!" at bounding box center [326, 165] width 42 height 9
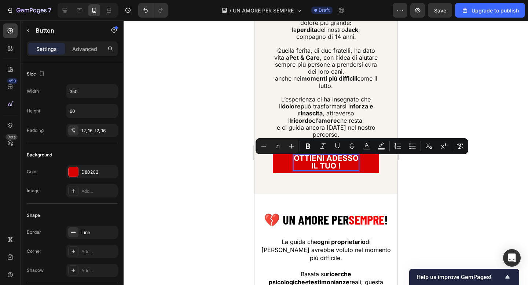
scroll to position [0, 0]
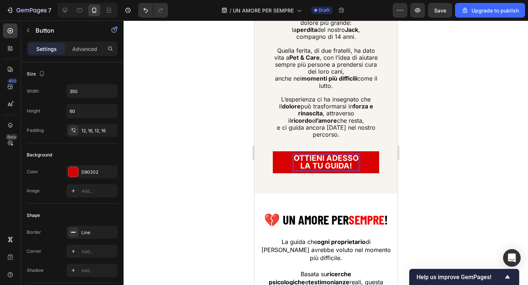
click at [323, 163] on span "LA TU GUIDA!" at bounding box center [326, 165] width 52 height 9
click at [423, 154] on div at bounding box center [326, 153] width 405 height 265
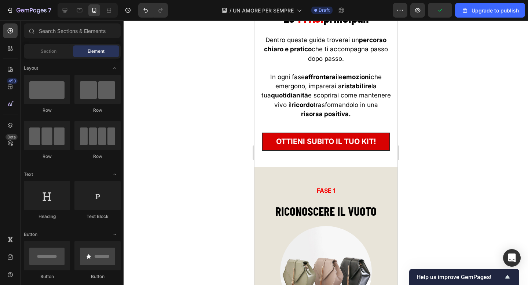
scroll to position [2451, 0]
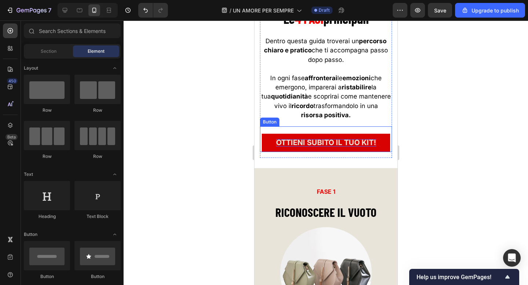
click at [328, 145] on span "OTTIENI SUBITO IL TUO KIT!" at bounding box center [326, 142] width 100 height 9
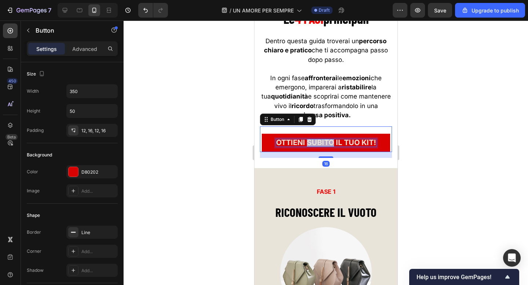
click at [328, 145] on span "OTTIENI SUBITO IL TUO KIT!" at bounding box center [326, 142] width 100 height 9
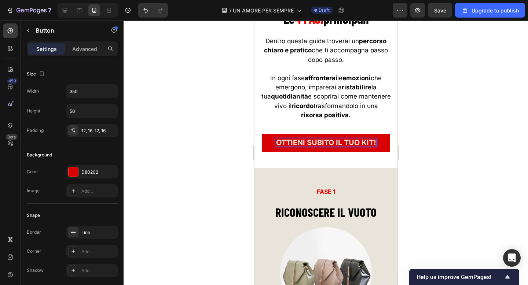
click at [373, 145] on span "OTTIENI SUBITO IL TUO KIT!" at bounding box center [326, 142] width 100 height 9
click at [450, 145] on div at bounding box center [326, 153] width 405 height 265
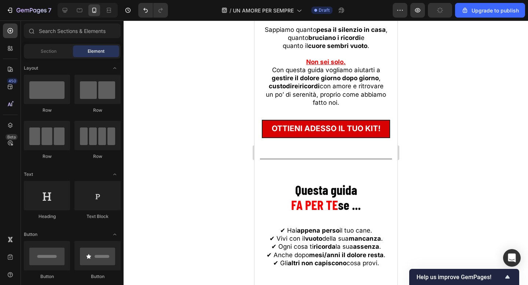
scroll to position [3808, 0]
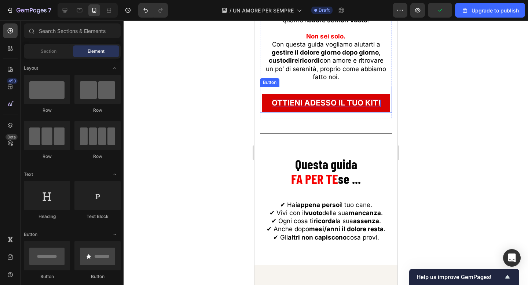
click at [361, 102] on span "OTTIENI ADESSO IL TUO KIT!" at bounding box center [325, 102] width 109 height 9
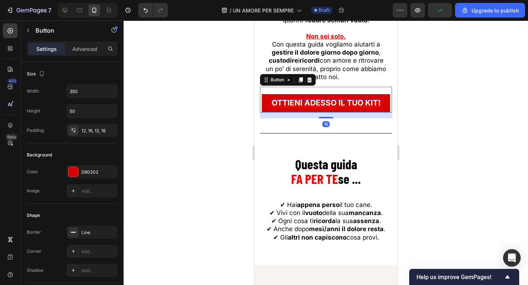
click at [361, 102] on span "OTTIENI ADESSO IL TUO KIT!" at bounding box center [325, 102] width 109 height 9
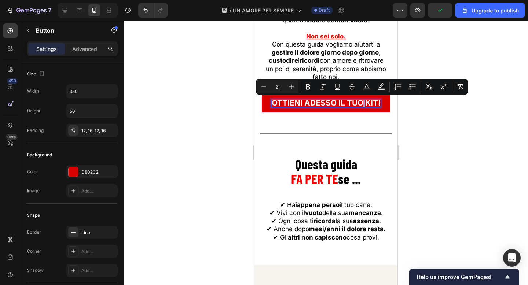
click at [361, 102] on span "OTTIENI ADESSO IL TUO KIT!" at bounding box center [325, 102] width 109 height 9
click at [338, 102] on span "OTTIENI ADESSO IL TUO KIT!" at bounding box center [325, 102] width 109 height 9
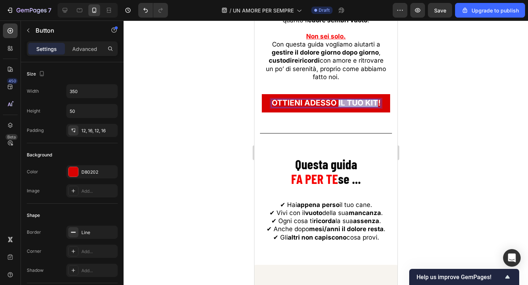
drag, startPoint x: 338, startPoint y: 102, endPoint x: 377, endPoint y: 102, distance: 38.5
click at [377, 102] on span "OTTIENI ADESSO IL TUO KIT!" at bounding box center [325, 102] width 109 height 9
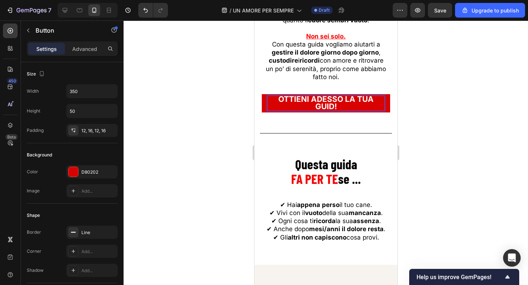
scroll to position [3803, 0]
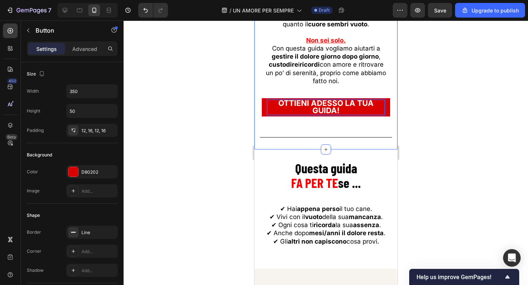
click at [204, 97] on div at bounding box center [326, 153] width 405 height 265
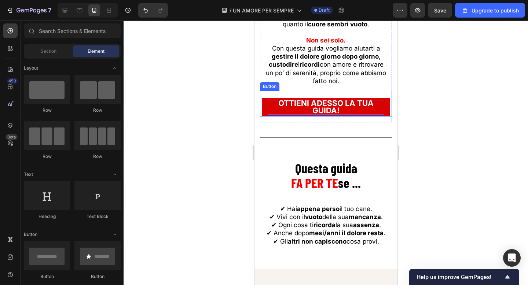
click at [323, 107] on span "OTTIENI ADESSO LA TUA GUIDA!" at bounding box center [325, 107] width 95 height 17
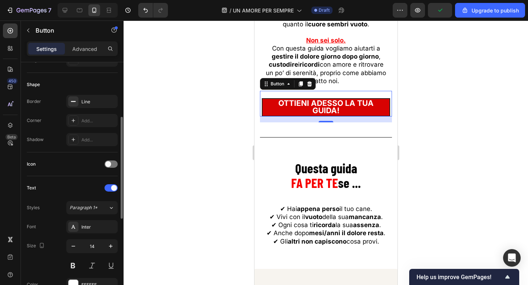
scroll to position [0, 0]
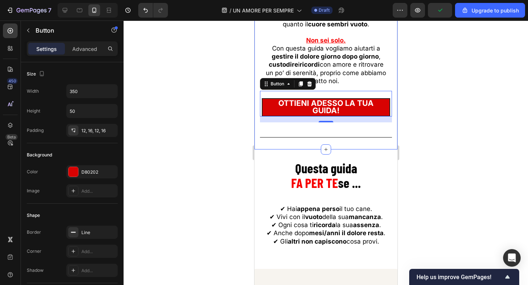
click at [258, 53] on div "Sappiamo cosa stai passando ... Heading Abbiamo vissuto anche noi la perdita de…" at bounding box center [325, 37] width 143 height 226
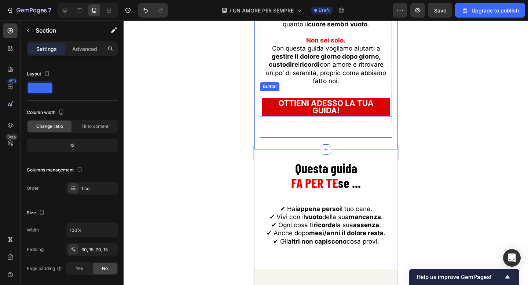
click at [265, 109] on link "OTTIENI ADESSO LA TUA GUIDA!" at bounding box center [326, 107] width 128 height 18
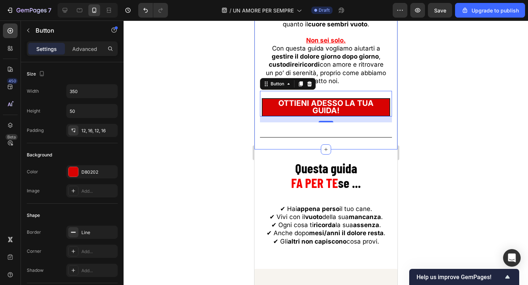
click at [256, 45] on div "Sappiamo cosa stai passando ... Heading Abbiamo vissuto anche noi la perdita de…" at bounding box center [325, 37] width 143 height 226
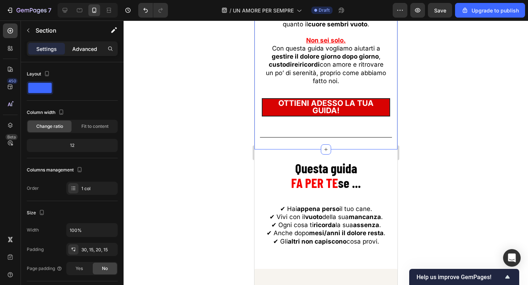
click at [88, 51] on p "Advanced" at bounding box center [84, 49] width 25 height 8
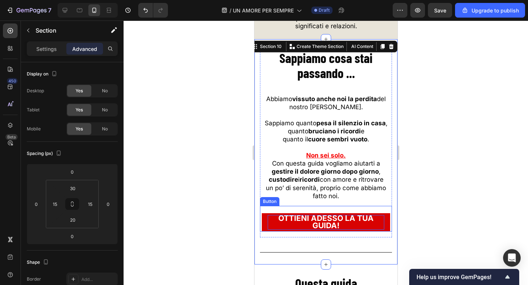
scroll to position [3718, 0]
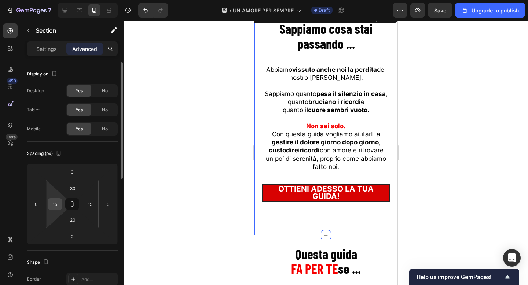
click at [57, 202] on input "15" at bounding box center [55, 204] width 11 height 11
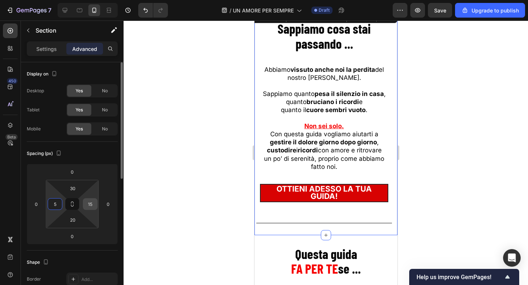
type input "5"
click at [91, 205] on input "15" at bounding box center [90, 204] width 11 height 11
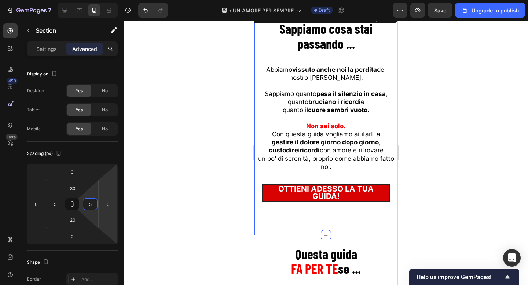
type input "5"
click at [160, 184] on div at bounding box center [326, 153] width 405 height 265
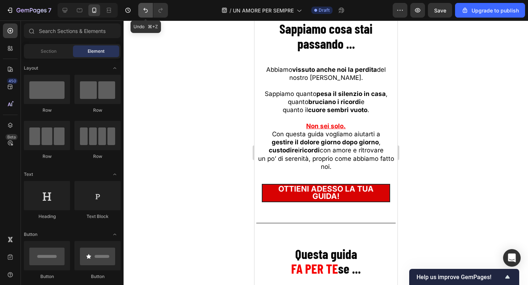
click at [148, 7] on icon "Undo/Redo" at bounding box center [145, 10] width 7 height 7
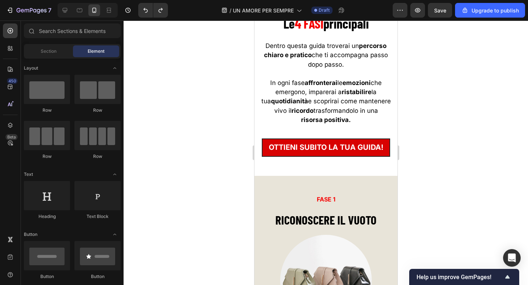
scroll to position [2450, 0]
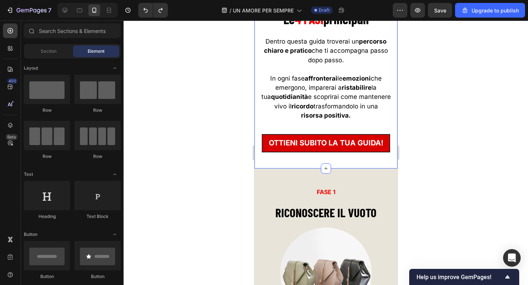
click at [256, 97] on div "Le 4 FASI principali Heading Dentro questa guida troverai un percorso chiaro e …" at bounding box center [325, 81] width 143 height 176
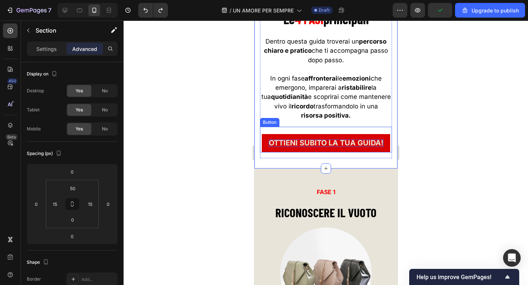
click at [303, 145] on span "OTTIENI SUBITO LA TUA GUIDA!" at bounding box center [326, 143] width 115 height 9
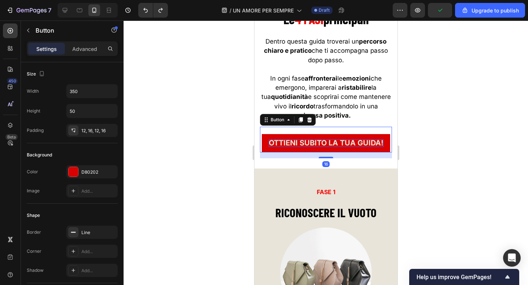
click at [303, 145] on span "OTTIENI SUBITO LA TUA GUIDA!" at bounding box center [326, 143] width 115 height 9
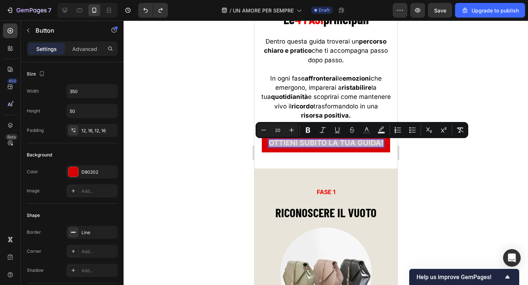
copy span "OTTIENI SUBITO LA TUA GUIDA!"
drag, startPoint x: 206, startPoint y: 144, endPoint x: 139, endPoint y: 63, distance: 104.8
click at [206, 144] on div at bounding box center [326, 153] width 405 height 265
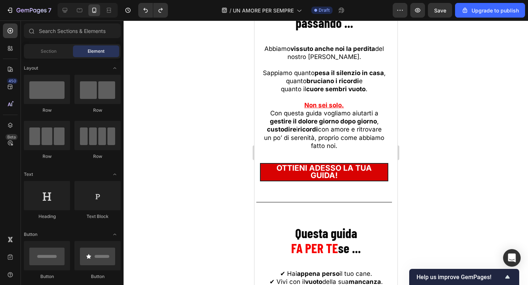
scroll to position [3757, 0]
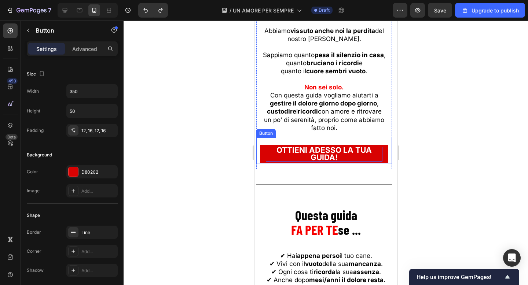
click at [321, 154] on span "OTTIENI ADESSO LA TUA GUIDA!" at bounding box center [323, 154] width 95 height 17
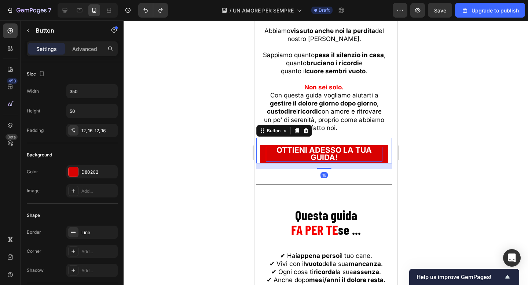
click at [321, 154] on span "OTTIENI ADESSO LA TUA GUIDA!" at bounding box center [323, 154] width 95 height 17
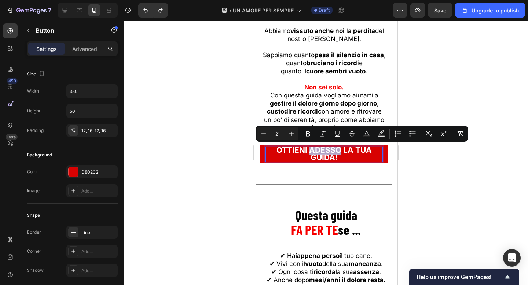
click at [321, 154] on span "OTTIENI ADESSO LA TUA GUIDA!" at bounding box center [323, 154] width 95 height 17
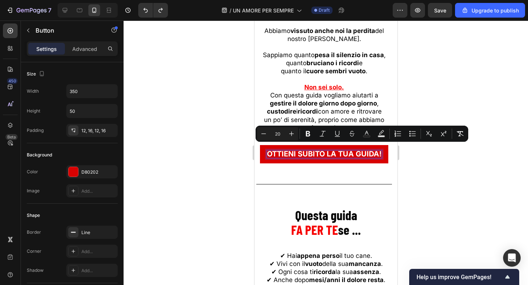
scroll to position [3761, 0]
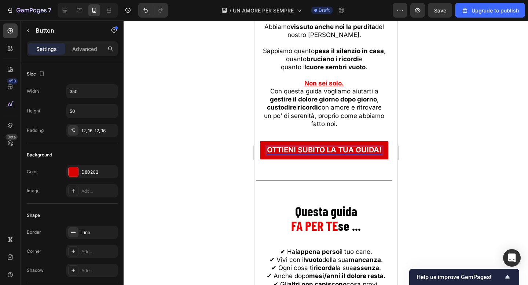
click at [218, 153] on div at bounding box center [326, 153] width 405 height 265
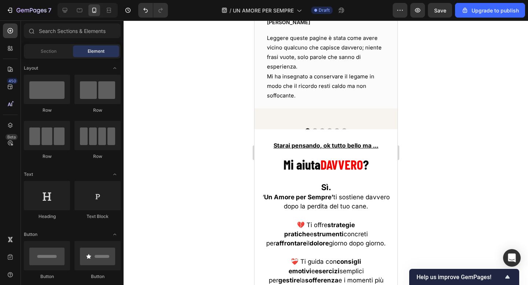
scroll to position [4130, 0]
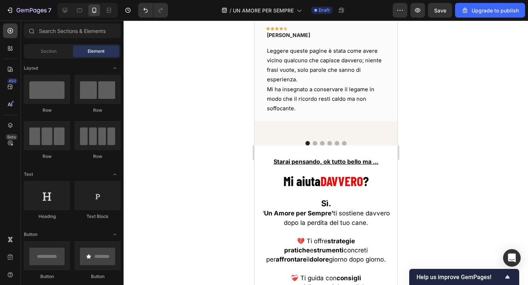
click at [452, 127] on div at bounding box center [326, 153] width 405 height 265
click at [357, 130] on div "Icon Icon Icon Icon Icon Row LAURA Text block Row Leggere queste pagine è stata…" at bounding box center [325, 75] width 143 height 121
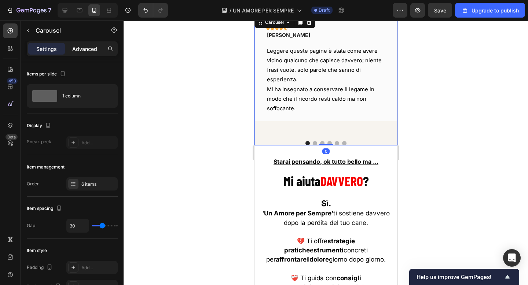
click at [88, 50] on p "Advanced" at bounding box center [84, 49] width 25 height 8
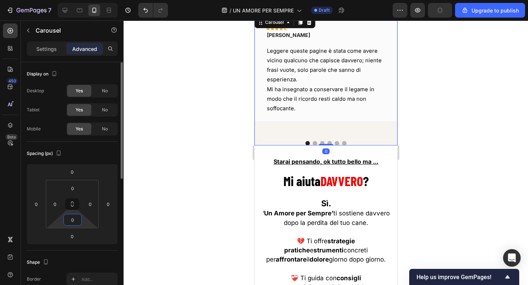
click at [76, 221] on input "0" at bounding box center [72, 220] width 15 height 11
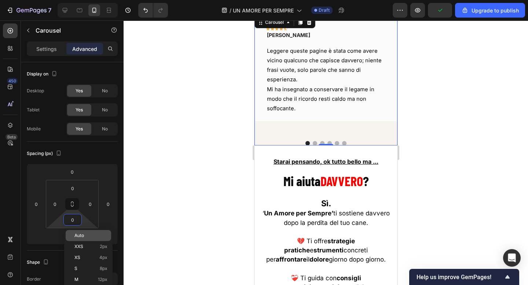
click at [76, 235] on span "Auto" at bounding box center [79, 235] width 10 height 5
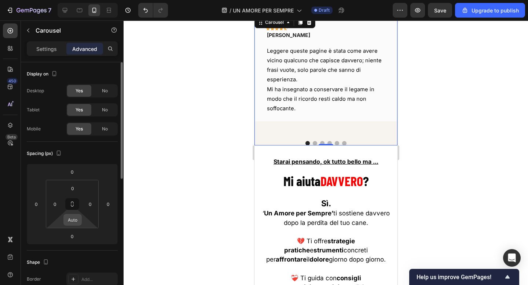
click at [73, 223] on input "Auto" at bounding box center [72, 220] width 15 height 11
type input "0"
click at [72, 235] on input "0" at bounding box center [72, 236] width 15 height 11
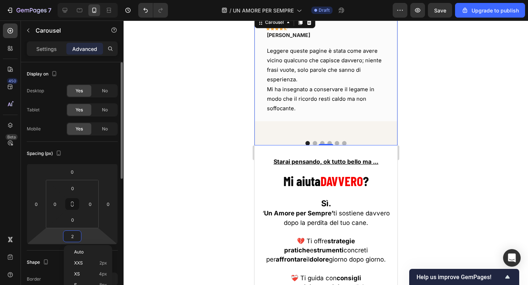
type input "20"
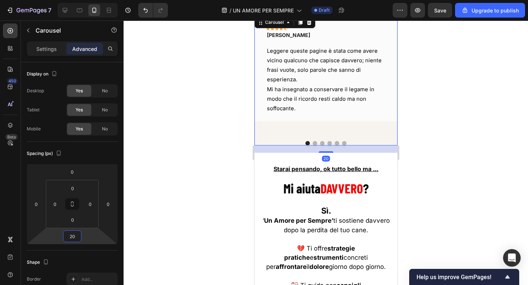
click at [158, 164] on div at bounding box center [326, 153] width 405 height 265
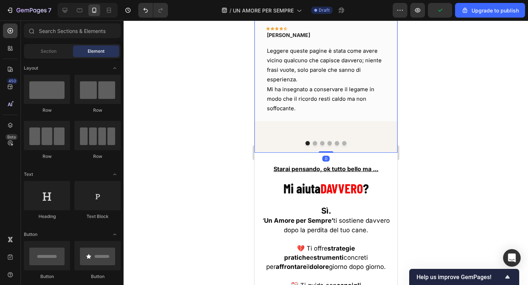
click at [262, 143] on div "Icon Icon Icon Icon Icon Row LAURA Text block Row Leggere queste pagine è stata…" at bounding box center [325, 84] width 143 height 138
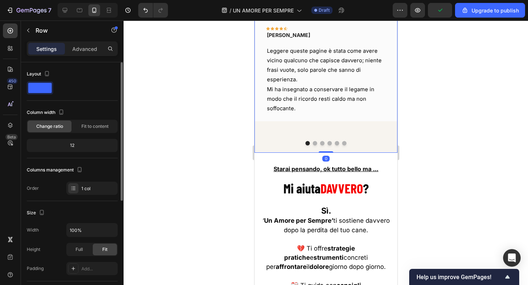
click at [84, 50] on p "Advanced" at bounding box center [84, 49] width 25 height 8
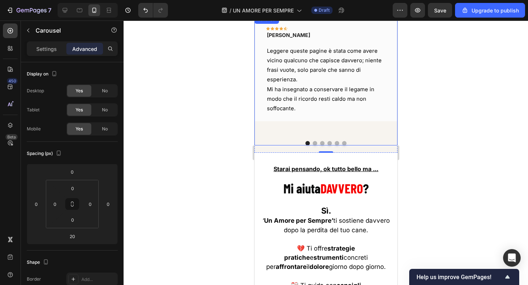
click at [268, 135] on div "Icon Icon Icon Icon Icon Row LAURA Text block Row Leggere queste pagine è stata…" at bounding box center [325, 80] width 143 height 131
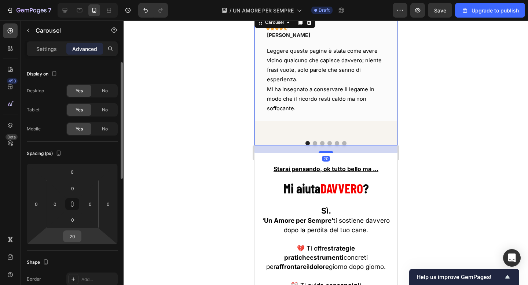
click at [66, 242] on div "20" at bounding box center [72, 237] width 18 height 12
click at [70, 240] on input "20" at bounding box center [72, 236] width 15 height 11
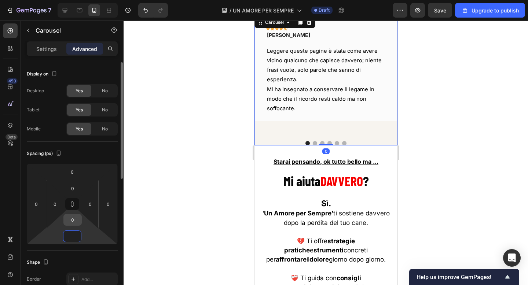
type input "0"
click at [75, 225] on input "0" at bounding box center [72, 220] width 15 height 11
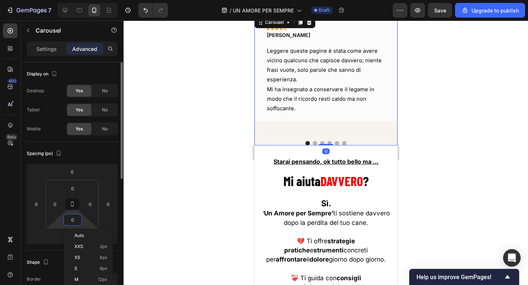
click at [75, 219] on input "0" at bounding box center [72, 220] width 15 height 11
type input "30"
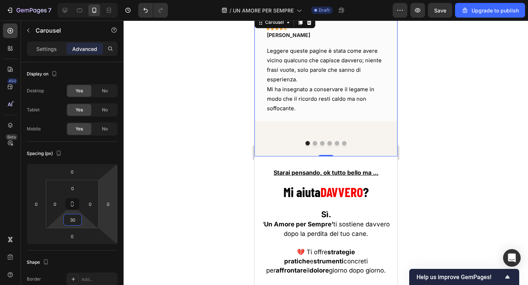
click at [181, 160] on div at bounding box center [326, 153] width 405 height 265
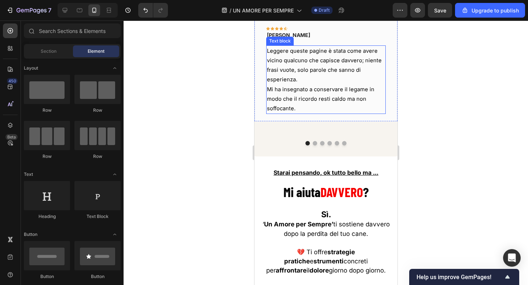
scroll to position [4141, 0]
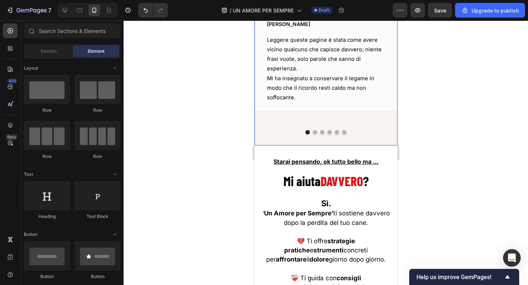
click at [308, 118] on div "Icon Icon Icon Icon Icon Row LAURA Text block Row Leggere queste pagine è stata…" at bounding box center [325, 64] width 143 height 121
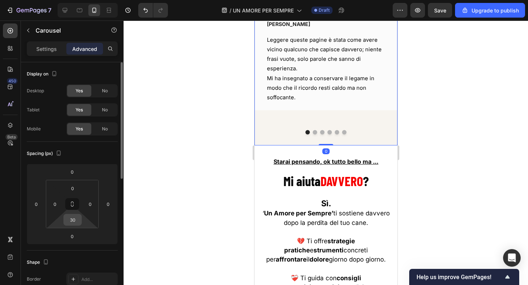
click at [74, 222] on input "30" at bounding box center [72, 220] width 15 height 11
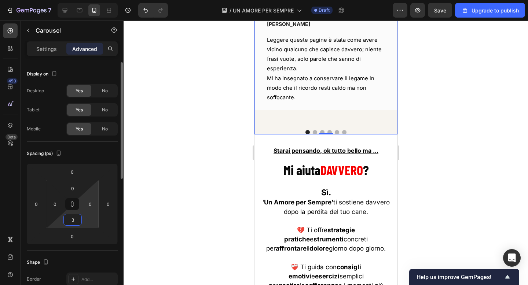
type input "30"
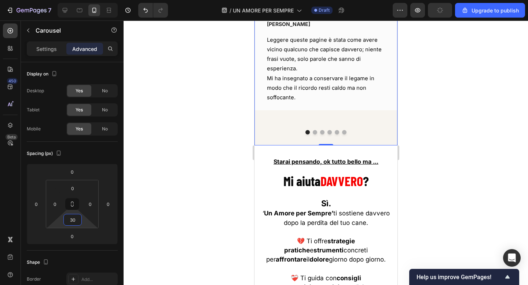
click at [195, 157] on div at bounding box center [326, 153] width 405 height 265
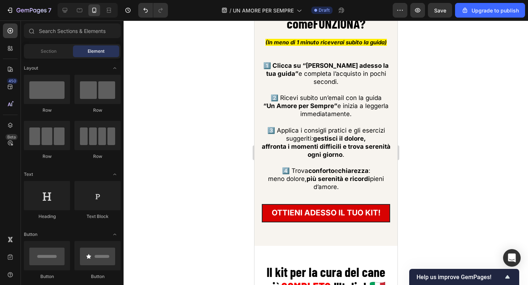
scroll to position [4582, 0]
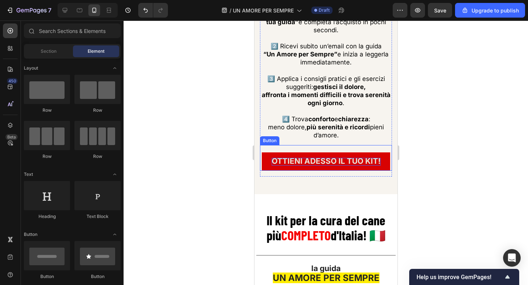
click at [318, 157] on span "OTTIENI ADESSO IL TUO KIT!" at bounding box center [325, 161] width 109 height 9
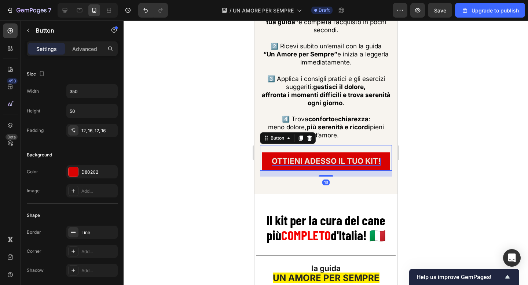
click at [318, 157] on span "OTTIENI ADESSO IL TUO KIT!" at bounding box center [325, 161] width 109 height 9
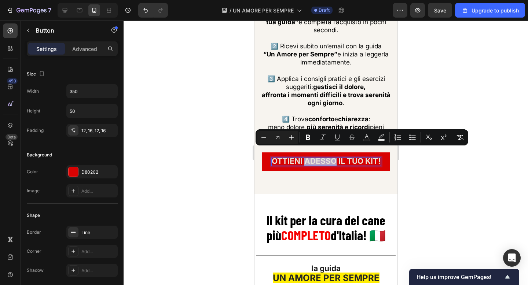
click at [318, 157] on span "OTTIENI ADESSO IL TUO KIT!" at bounding box center [325, 161] width 109 height 9
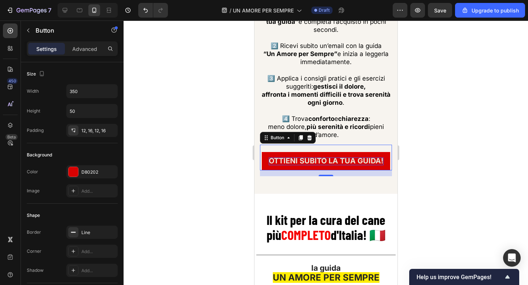
click at [227, 158] on div at bounding box center [326, 153] width 405 height 265
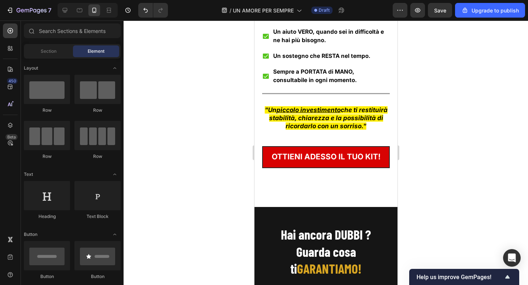
scroll to position [5145, 0]
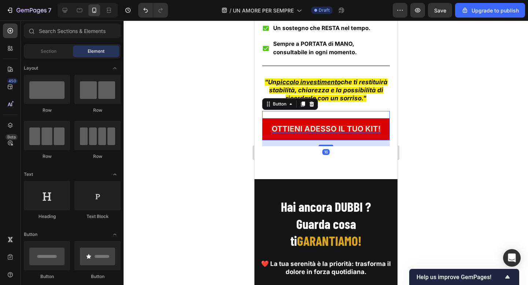
click at [325, 130] on span "OTTIENI ADESSO IL TUO KIT!" at bounding box center [325, 128] width 109 height 9
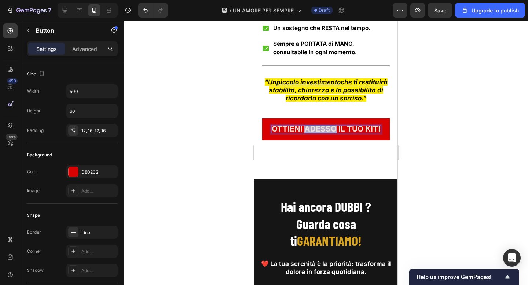
click at [325, 130] on span "OTTIENI ADESSO IL TUO KIT!" at bounding box center [325, 128] width 109 height 9
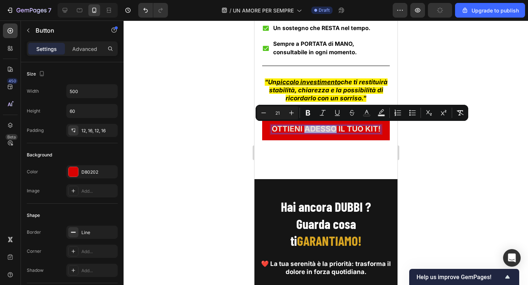
click at [325, 130] on span "OTTIENI ADESSO IL TUO KIT!" at bounding box center [325, 128] width 109 height 9
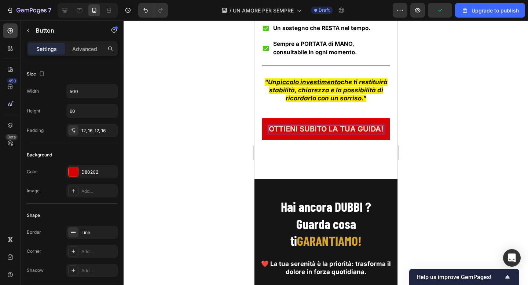
drag, startPoint x: 230, startPoint y: 111, endPoint x: 241, endPoint y: 111, distance: 10.3
click at [230, 111] on div at bounding box center [326, 153] width 405 height 265
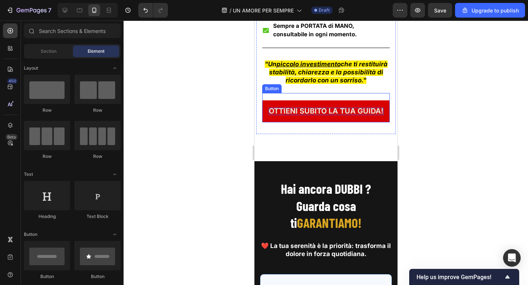
scroll to position [5170, 0]
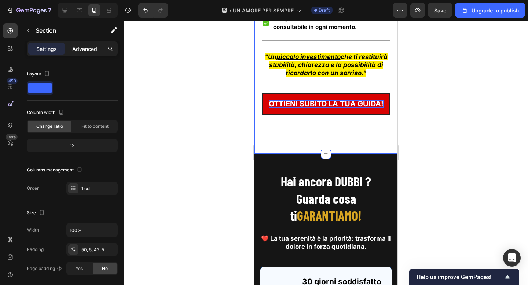
click at [85, 51] on p "Advanced" at bounding box center [84, 49] width 25 height 8
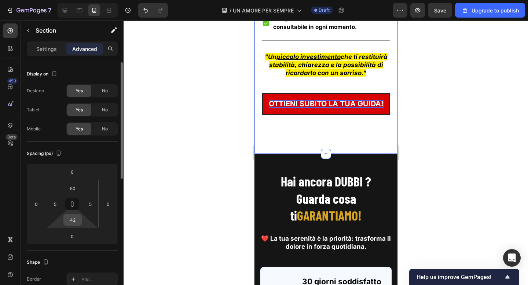
click at [79, 221] on input "42" at bounding box center [72, 220] width 15 height 11
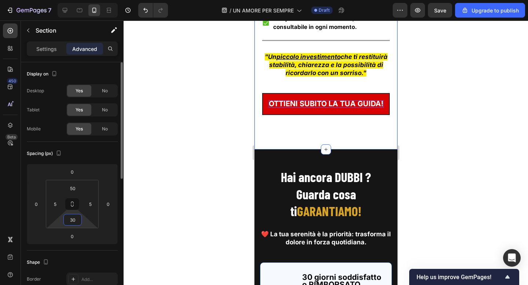
type input "3"
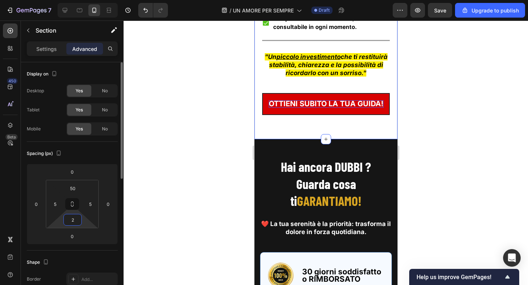
type input "20"
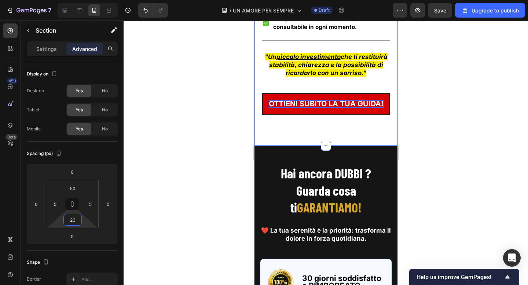
click at [182, 183] on div at bounding box center [326, 153] width 405 height 265
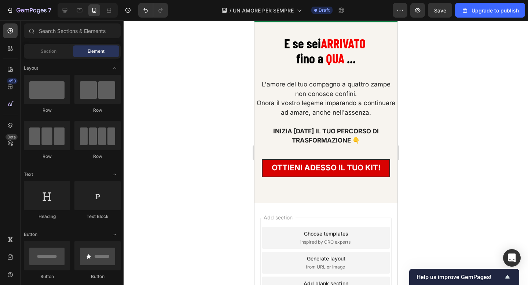
scroll to position [5978, 0]
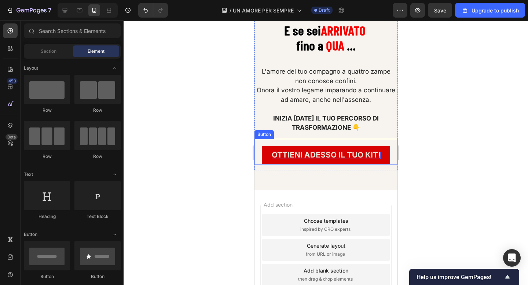
click at [313, 150] on span "OTTIENI ADESSO IL TUO KIT!" at bounding box center [325, 154] width 109 height 9
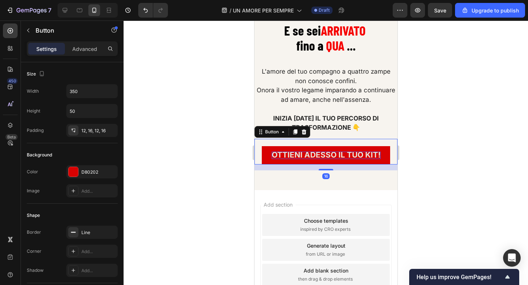
click at [313, 150] on span "OTTIENI ADESSO IL TUO KIT!" at bounding box center [325, 154] width 109 height 9
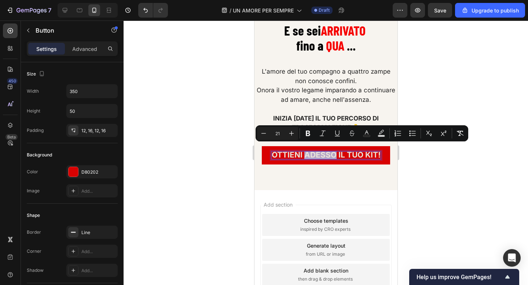
click at [313, 150] on span "OTTIENI ADESSO IL TUO KIT!" at bounding box center [325, 154] width 109 height 9
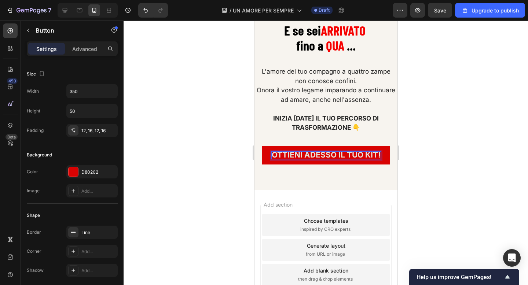
scroll to position [5978, 0]
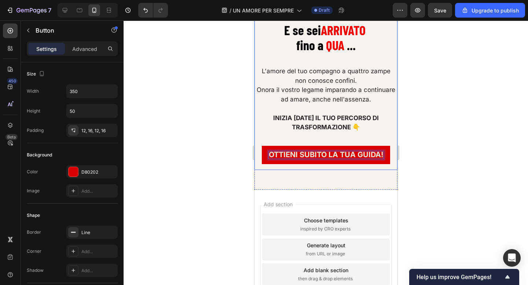
click at [222, 143] on div at bounding box center [326, 153] width 405 height 265
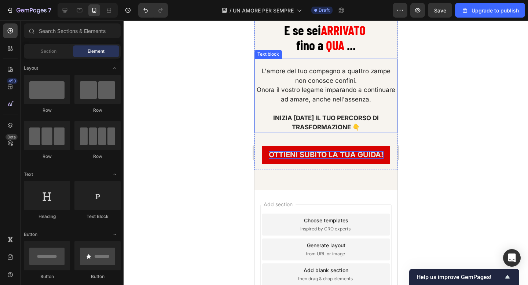
click at [459, 124] on div at bounding box center [326, 153] width 405 height 265
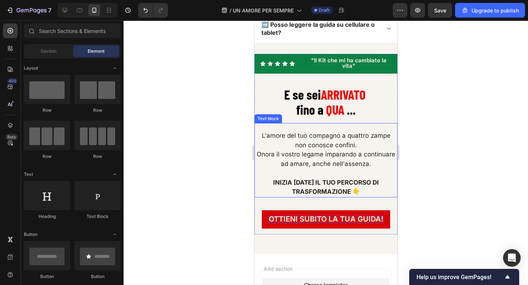
scroll to position [5901, 0]
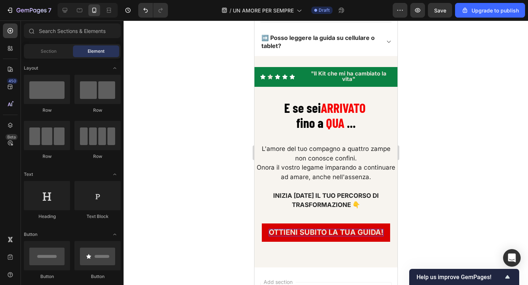
click at [424, 76] on div at bounding box center [326, 153] width 405 height 265
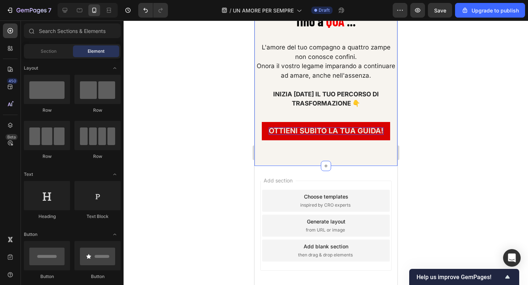
scroll to position [6011, 0]
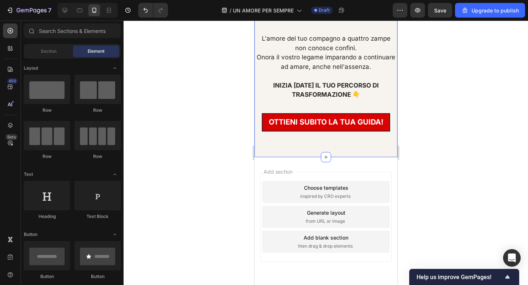
click at [308, 144] on div "Image Icon Icon Icon Icon Icon Icon List Ogni giorno sempre più persone ci ring…" at bounding box center [325, 52] width 143 height 212
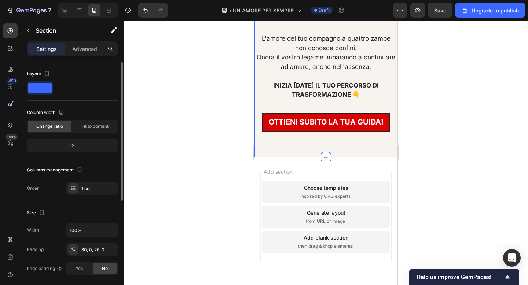
drag, startPoint x: 85, startPoint y: 50, endPoint x: 85, endPoint y: 65, distance: 15.4
click at [85, 50] on p "Advanced" at bounding box center [84, 49] width 25 height 8
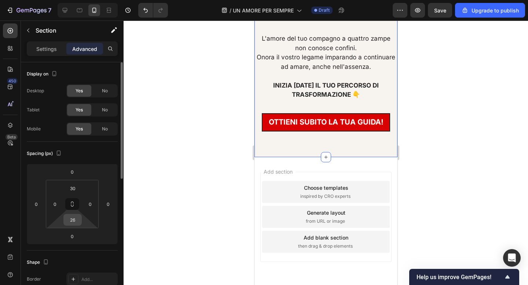
click at [74, 223] on input "26" at bounding box center [72, 220] width 15 height 11
type input "20"
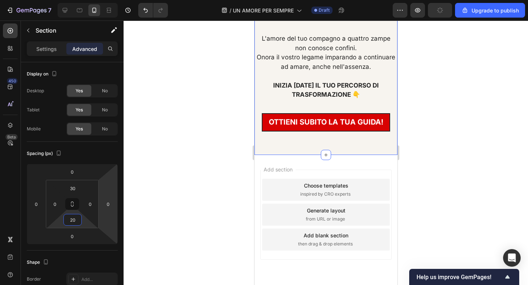
click at [180, 160] on div at bounding box center [326, 153] width 405 height 265
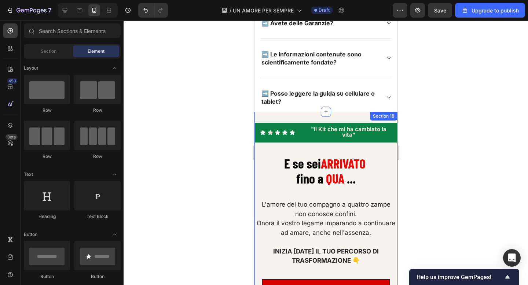
scroll to position [5843, 0]
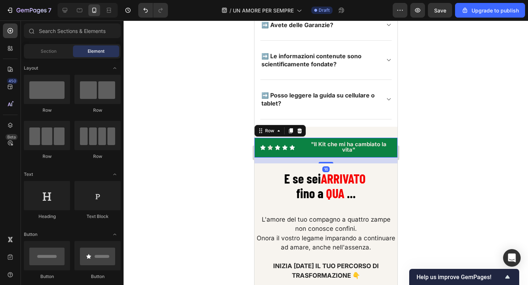
click at [296, 138] on div "Icon Icon Icon Icon Icon Icon List "Il Kit che mi ha cambiato la vita" Text Blo…" at bounding box center [325, 148] width 143 height 20
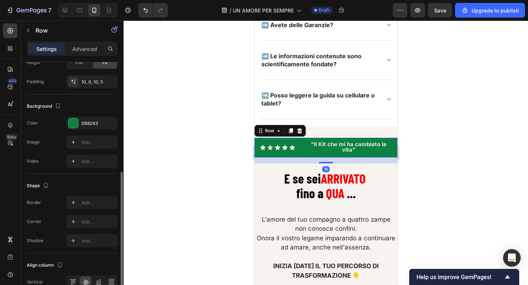
scroll to position [230, 0]
click at [86, 124] on div "0B8243" at bounding box center [91, 123] width 21 height 7
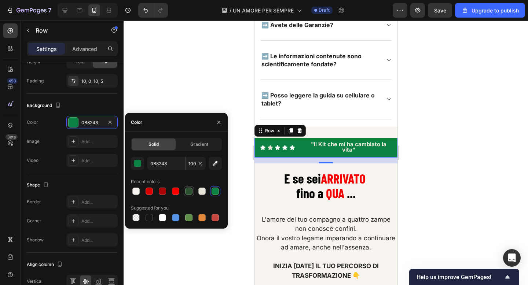
click at [186, 190] on div at bounding box center [188, 191] width 7 height 7
type input "2C4F2F"
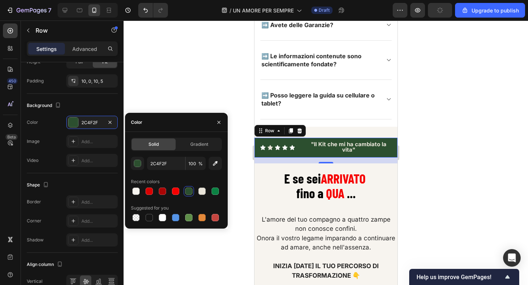
click at [460, 86] on div at bounding box center [326, 153] width 405 height 265
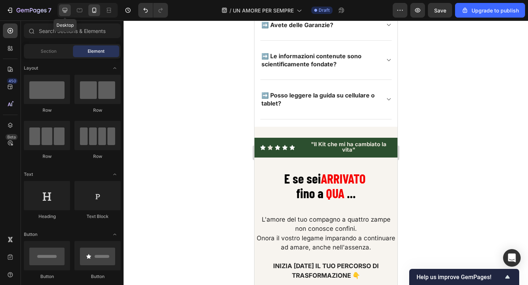
click at [65, 12] on icon at bounding box center [64, 10] width 7 height 7
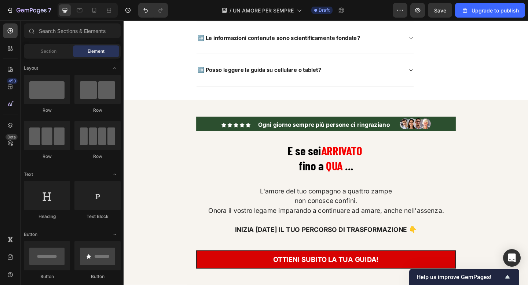
scroll to position [5835, 0]
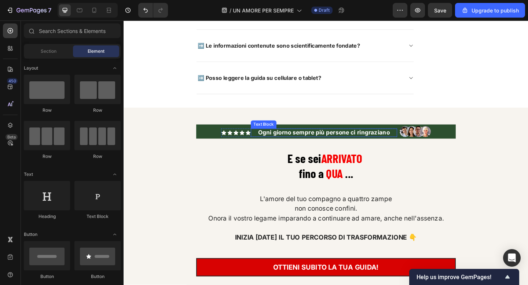
click at [329, 146] on strong "Ogni giorno sempre più persone ci ringraziano" at bounding box center [341, 142] width 143 height 7
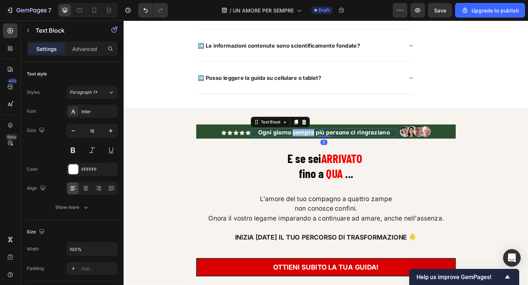
click at [329, 146] on strong "Ogni giorno sempre più persone ci ringraziano" at bounding box center [341, 142] width 143 height 7
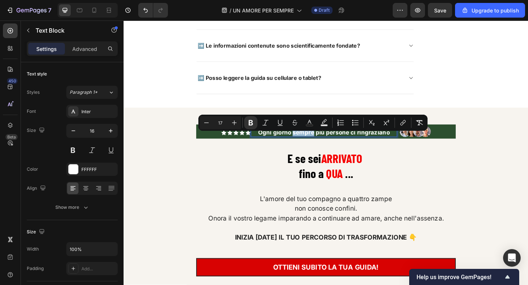
click at [329, 146] on strong "Ogni giorno sempre più persone ci ringraziano" at bounding box center [341, 142] width 143 height 7
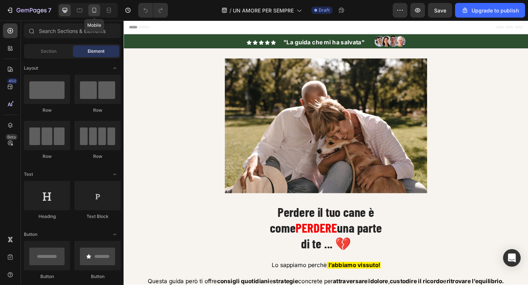
drag, startPoint x: 0, startPoint y: 0, endPoint x: 97, endPoint y: 11, distance: 97.4
click at [97, 11] on icon at bounding box center [94, 10] width 7 height 7
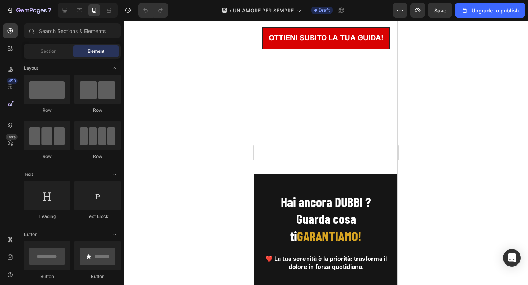
scroll to position [4743, 0]
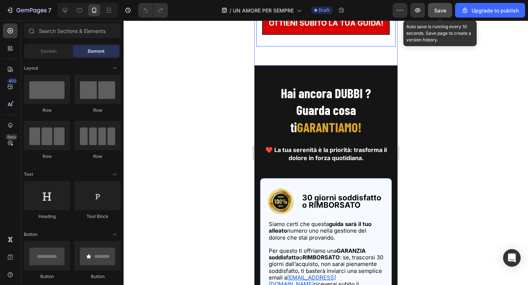
click at [432, 10] on button "Save" at bounding box center [440, 10] width 24 height 15
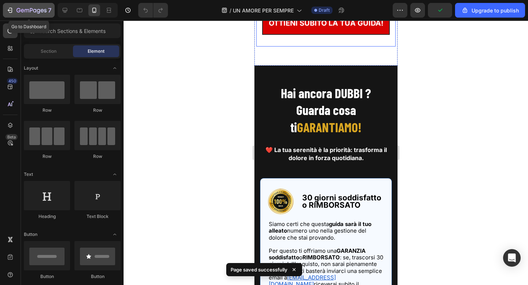
click at [38, 11] on icon "button" at bounding box center [32, 11] width 30 height 6
